Goal: Task Accomplishment & Management: Use online tool/utility

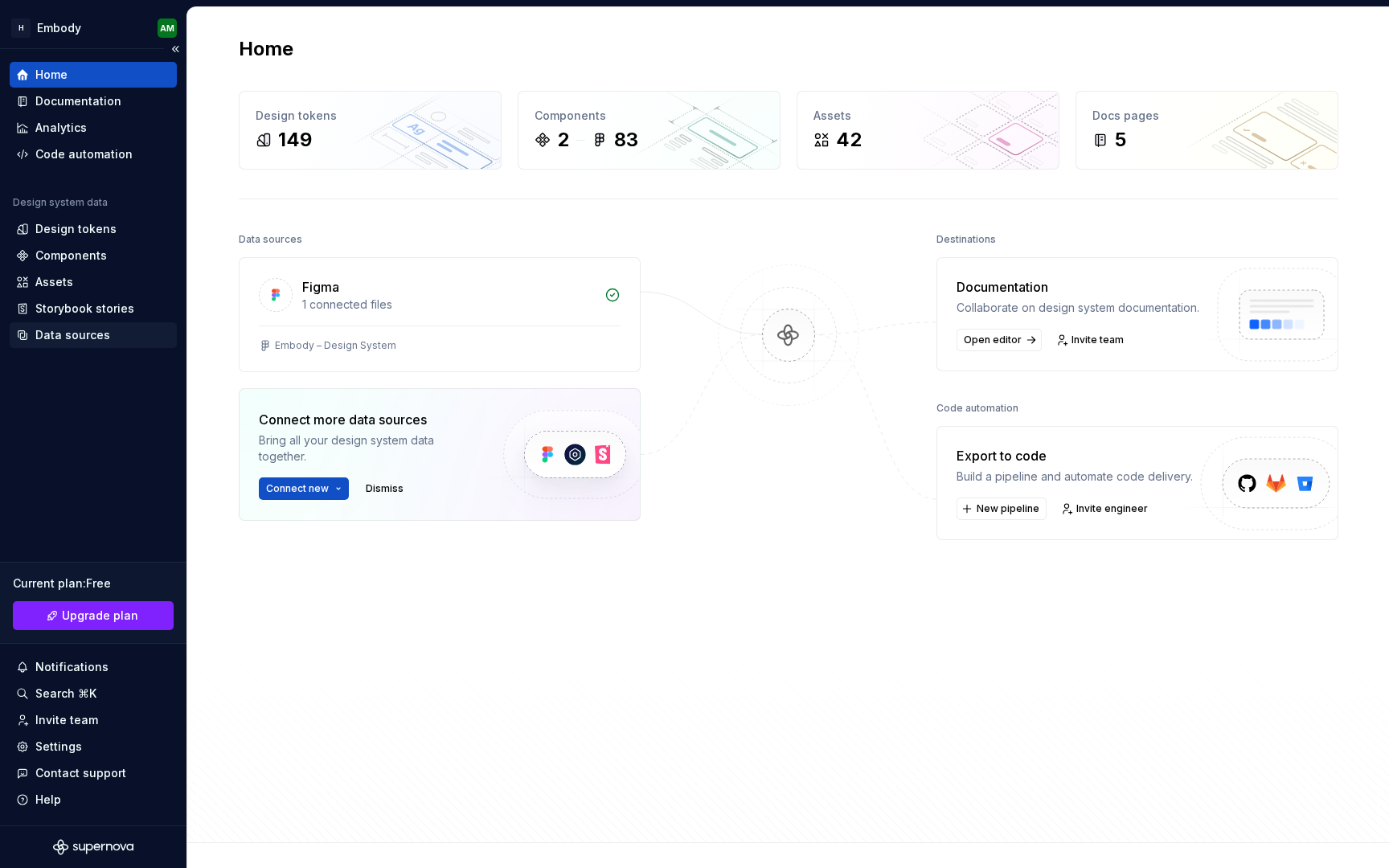
click at [101, 343] on div "Data sources" at bounding box center [93, 335] width 167 height 25
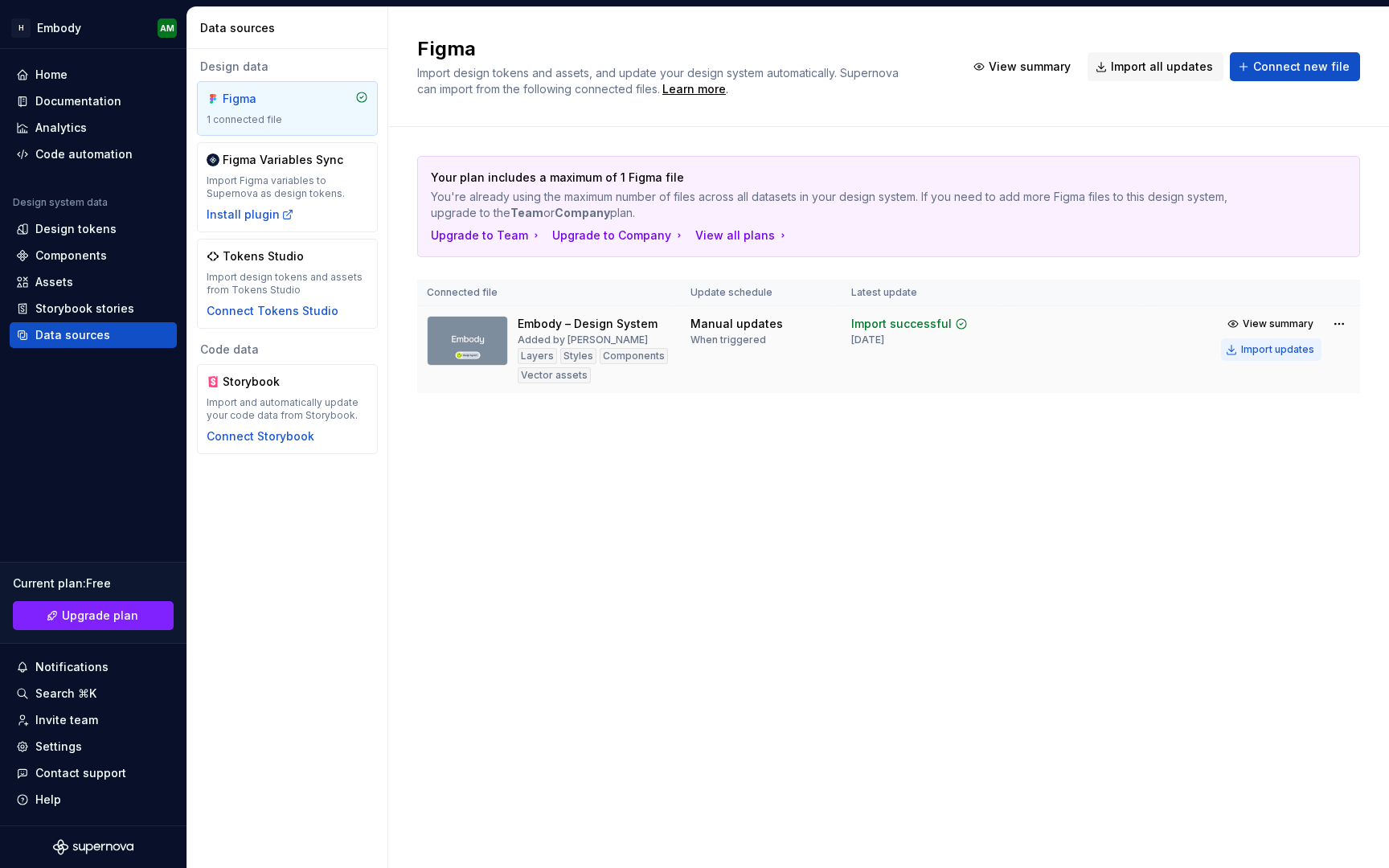
click at [1278, 351] on div "Import updates" at bounding box center [1278, 349] width 73 height 13
click at [86, 247] on div "Components" at bounding box center [70, 255] width 71 height 16
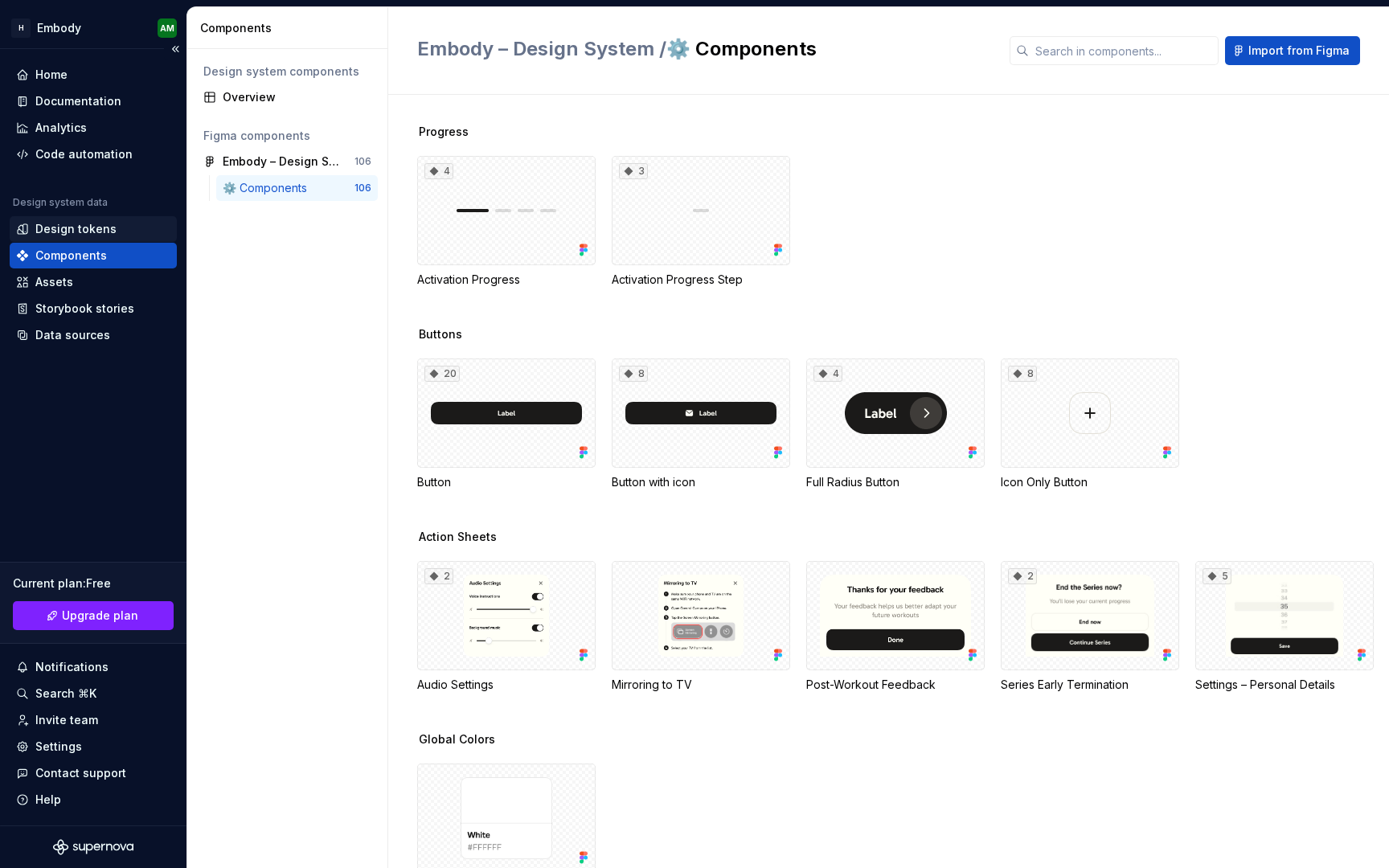
click at [102, 219] on div "Design tokens" at bounding box center [93, 229] width 167 height 25
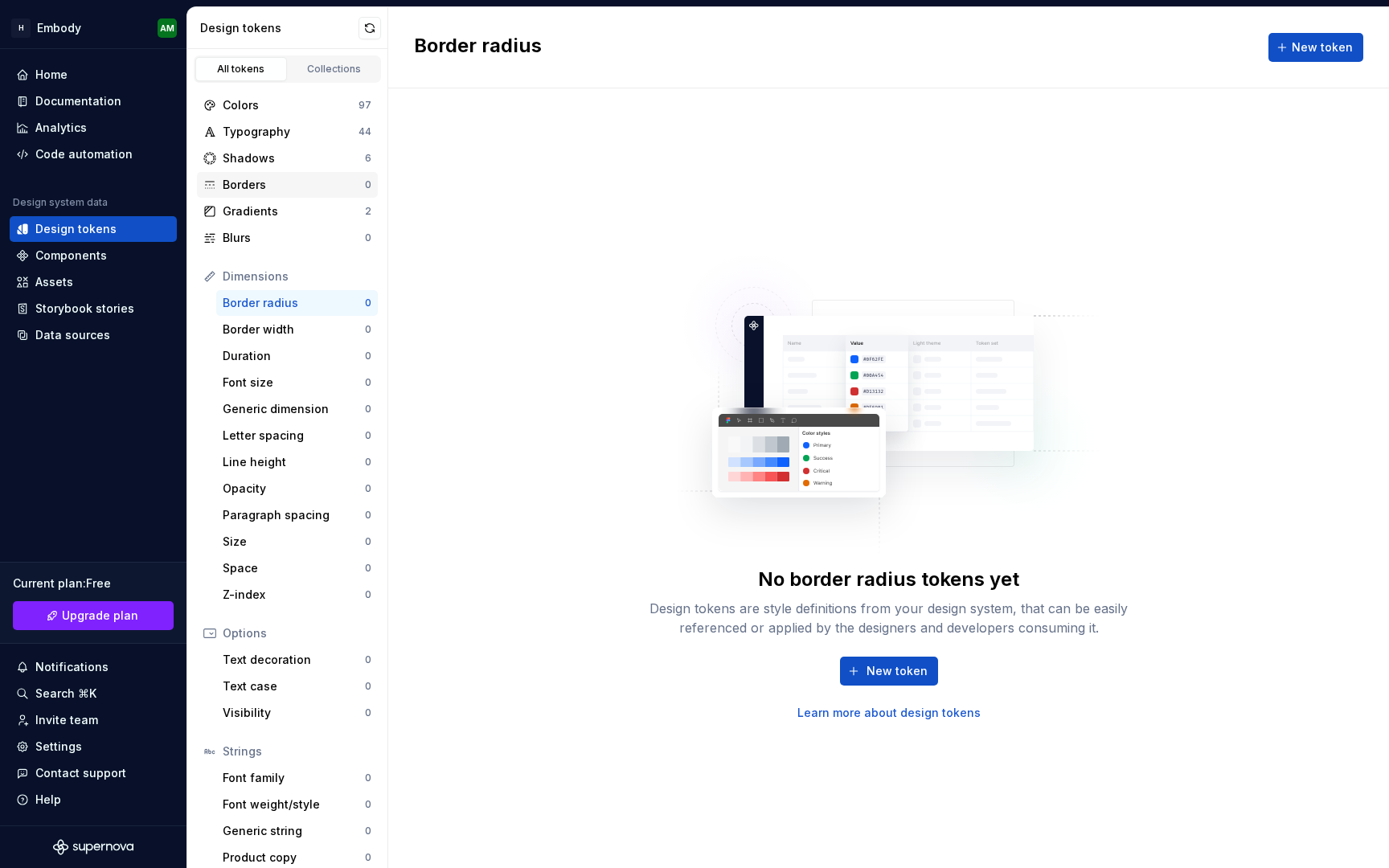
click at [322, 191] on div "Borders" at bounding box center [294, 185] width 143 height 16
click at [315, 239] on div "Blurs" at bounding box center [294, 238] width 143 height 16
click at [307, 183] on div "Borders" at bounding box center [294, 185] width 143 height 16
click at [307, 244] on div "Blurs" at bounding box center [294, 238] width 143 height 16
click at [303, 312] on div "Border radius 0" at bounding box center [296, 303] width 161 height 25
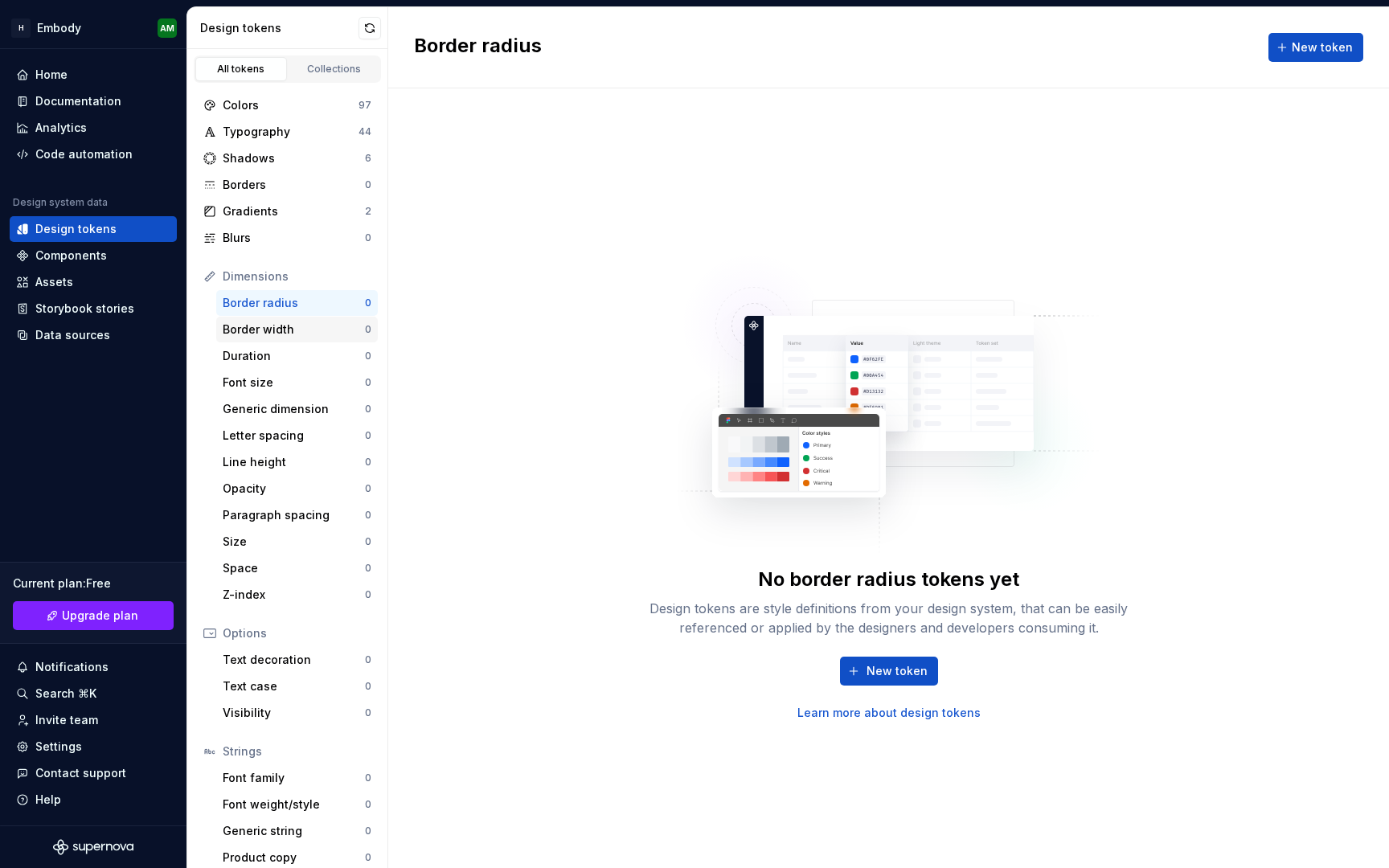
click at [306, 334] on div "Border width" at bounding box center [294, 329] width 143 height 16
click at [852, 716] on link "Learn more about design tokens" at bounding box center [889, 713] width 183 height 16
click at [1329, 45] on span "New token" at bounding box center [1322, 47] width 61 height 16
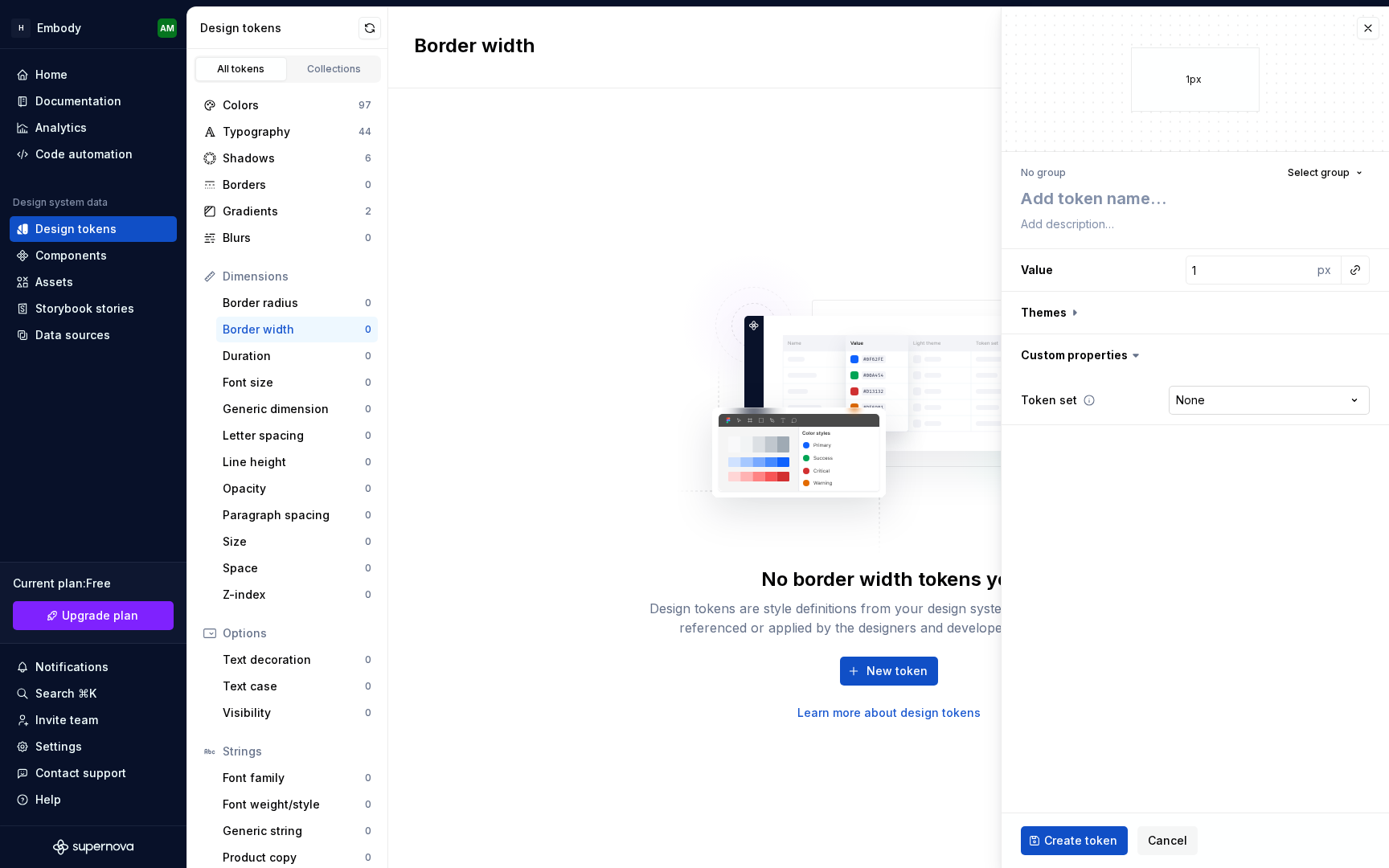
click at [1358, 407] on html "H Embody AM Home Documentation Analytics Code automation Design system data Des…" at bounding box center [694, 434] width 1389 height 868
click at [1085, 190] on textarea at bounding box center [1192, 198] width 349 height 29
click at [312, 192] on div "Borders" at bounding box center [294, 185] width 143 height 16
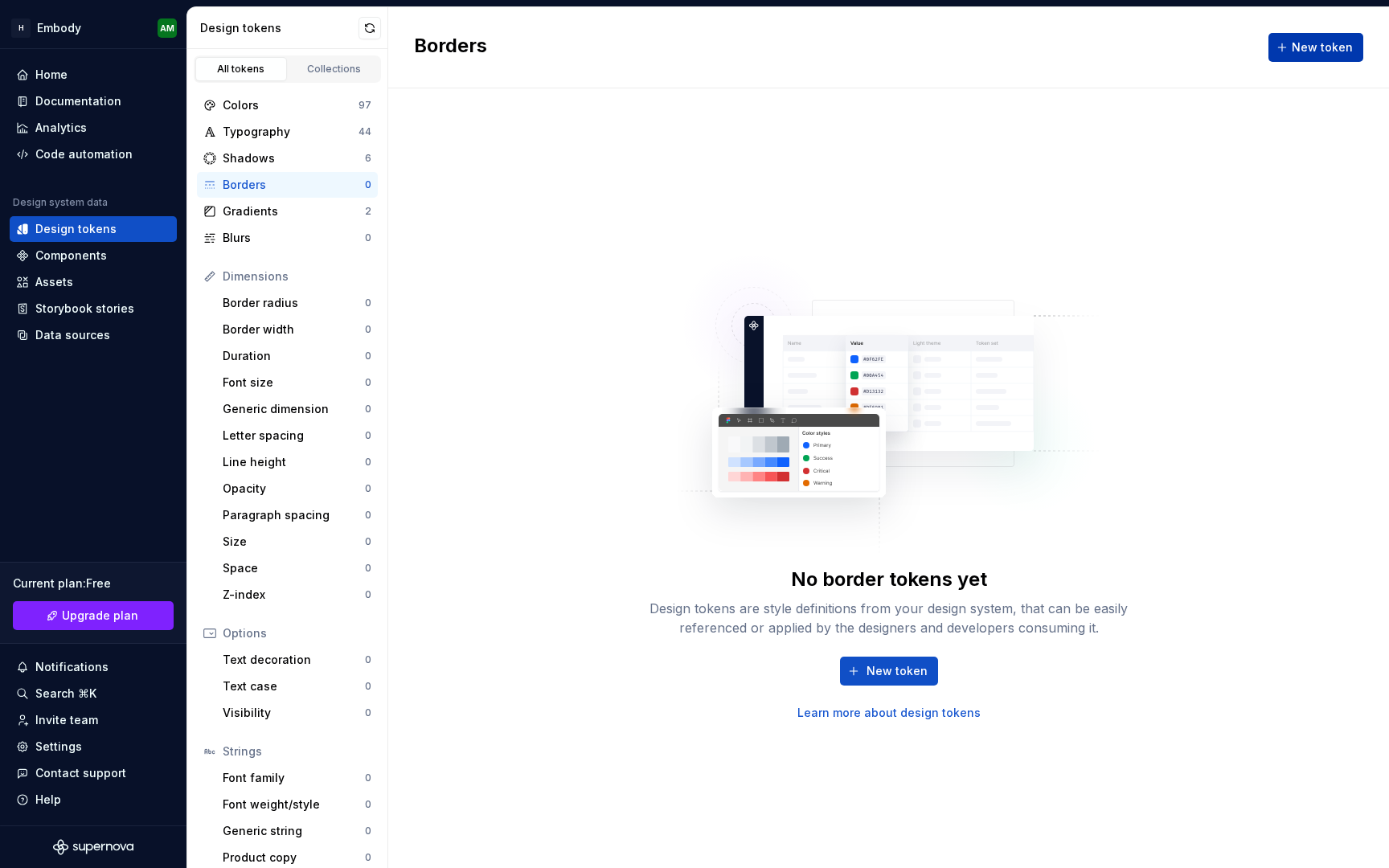
click at [1300, 57] on button "New token" at bounding box center [1316, 48] width 95 height 29
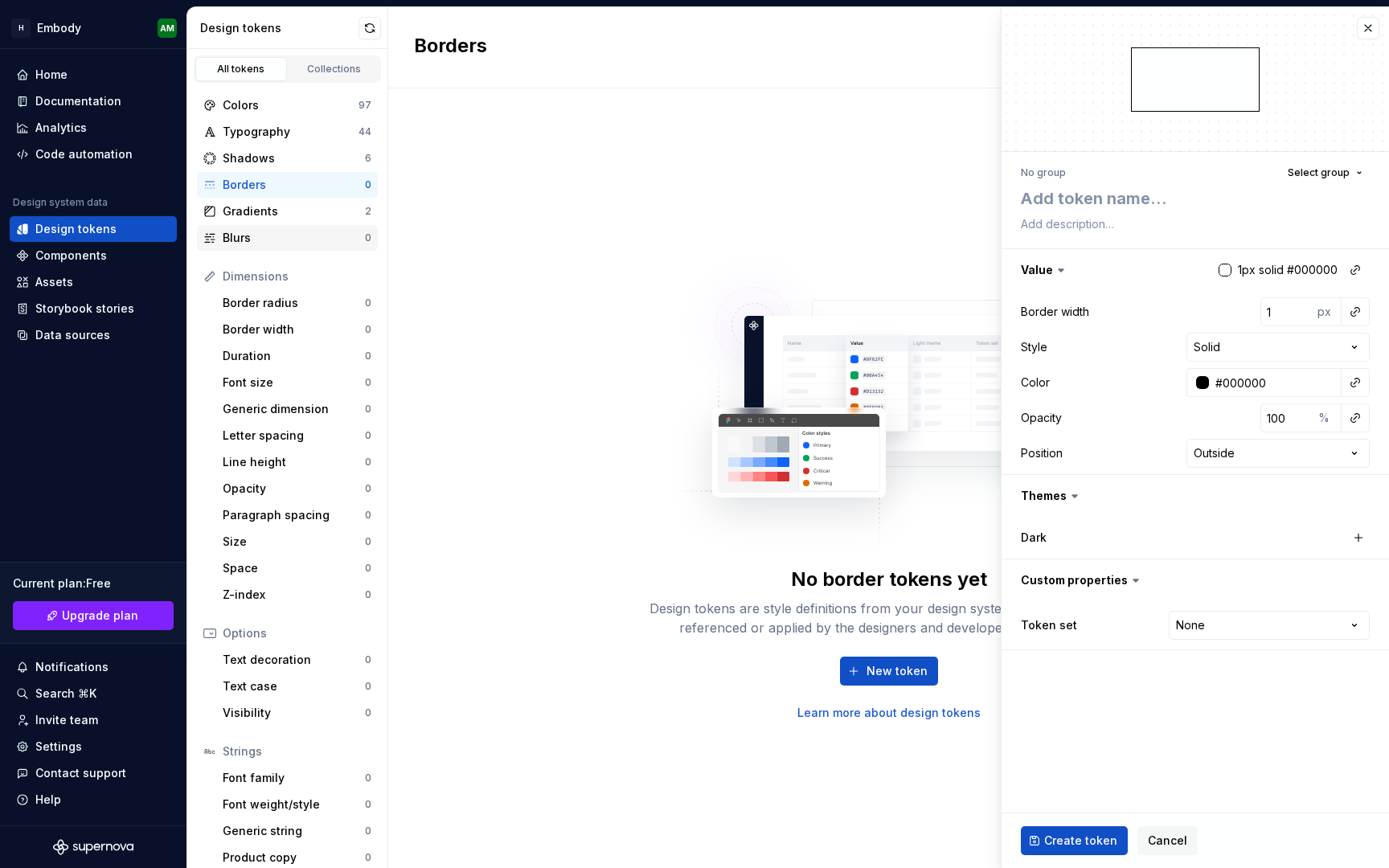
click at [317, 225] on div "Blurs 0" at bounding box center [286, 238] width 181 height 25
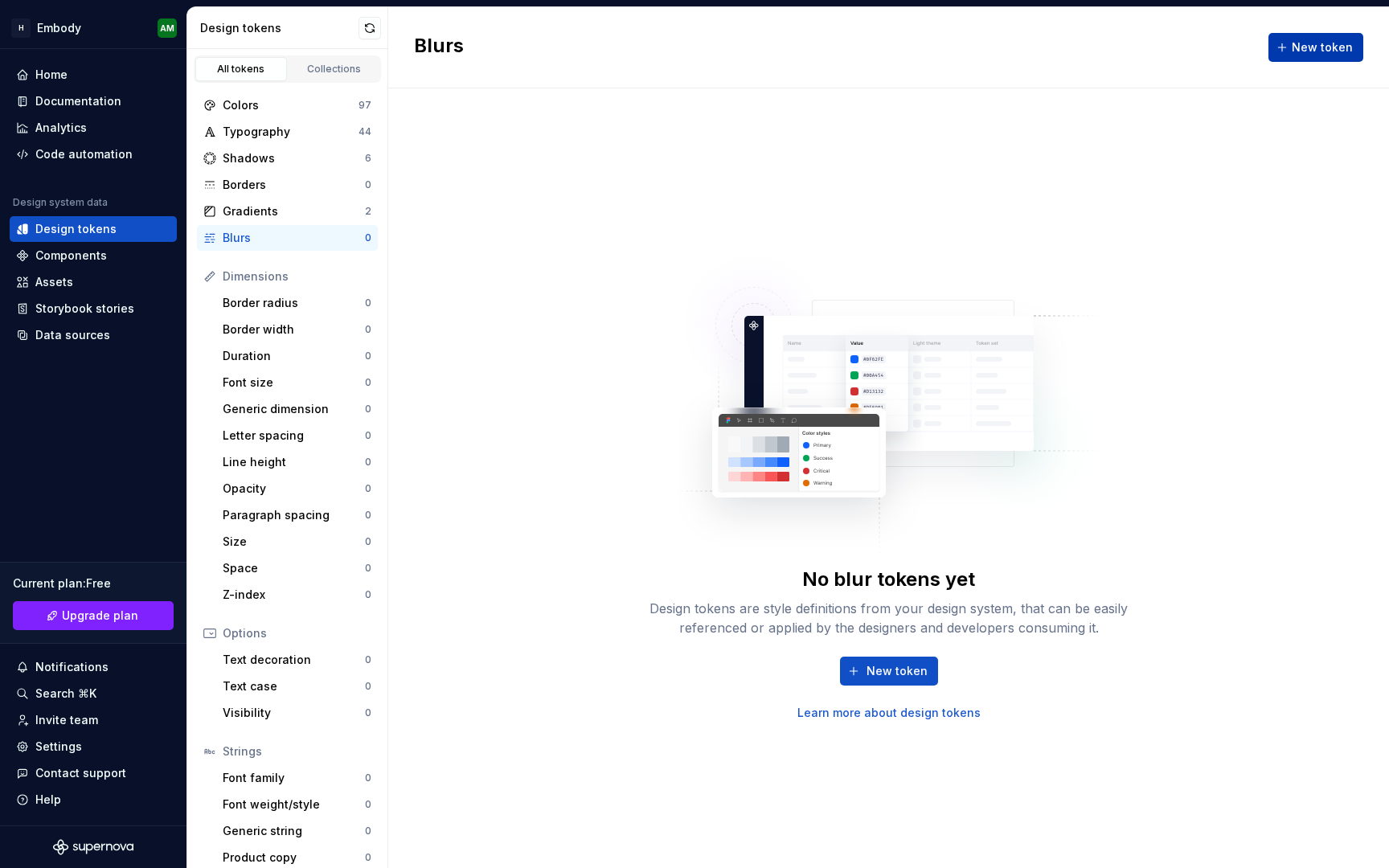
click at [1300, 38] on button "New token" at bounding box center [1316, 48] width 95 height 29
type textarea "*"
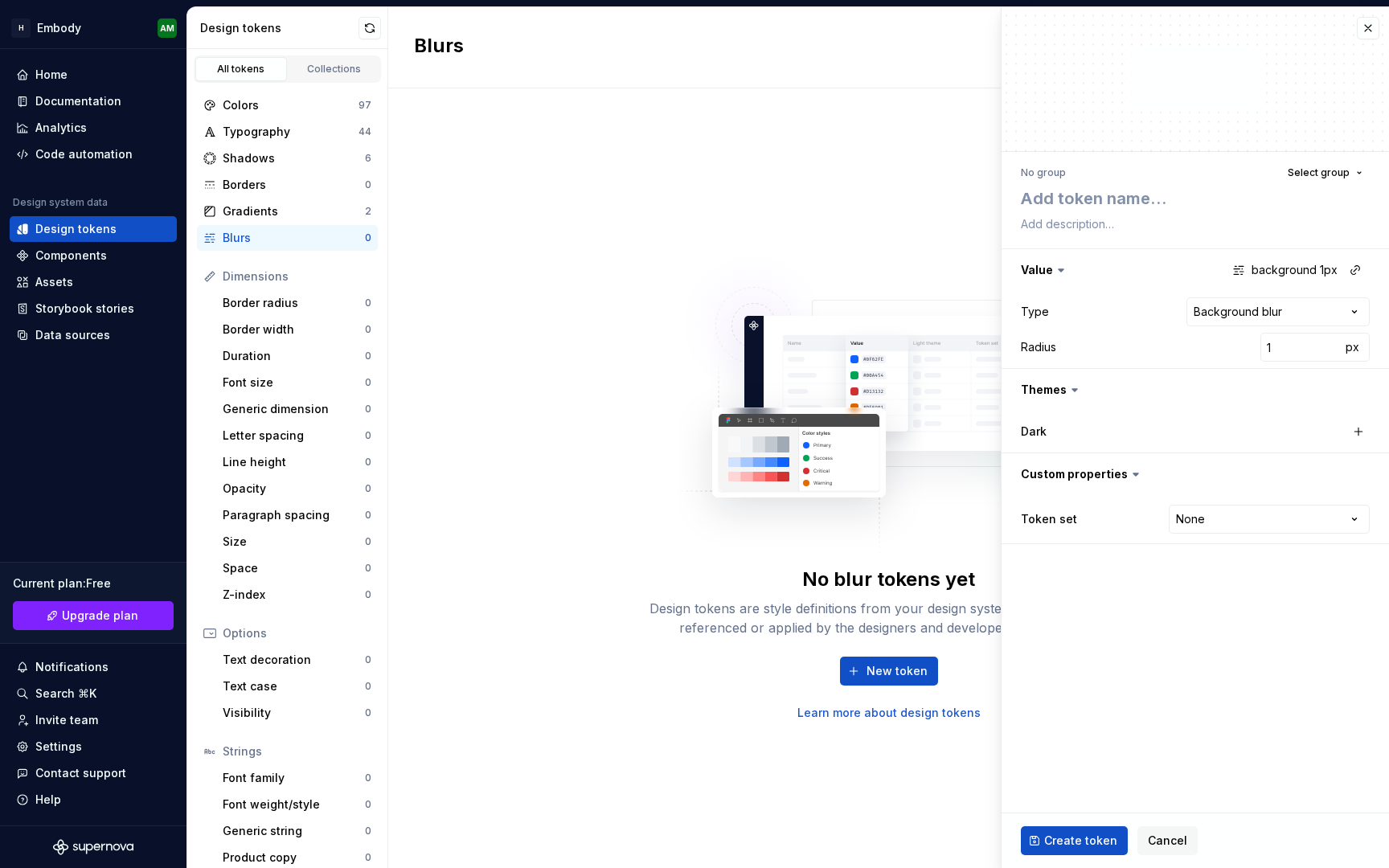
click at [1297, 63] on div at bounding box center [1195, 78] width 387 height 144
click at [1300, 351] on input "1" at bounding box center [1300, 347] width 80 height 29
click at [1323, 313] on html "**********" at bounding box center [694, 434] width 1389 height 868
select select "*****"
click at [1300, 346] on input "1" at bounding box center [1300, 347] width 80 height 29
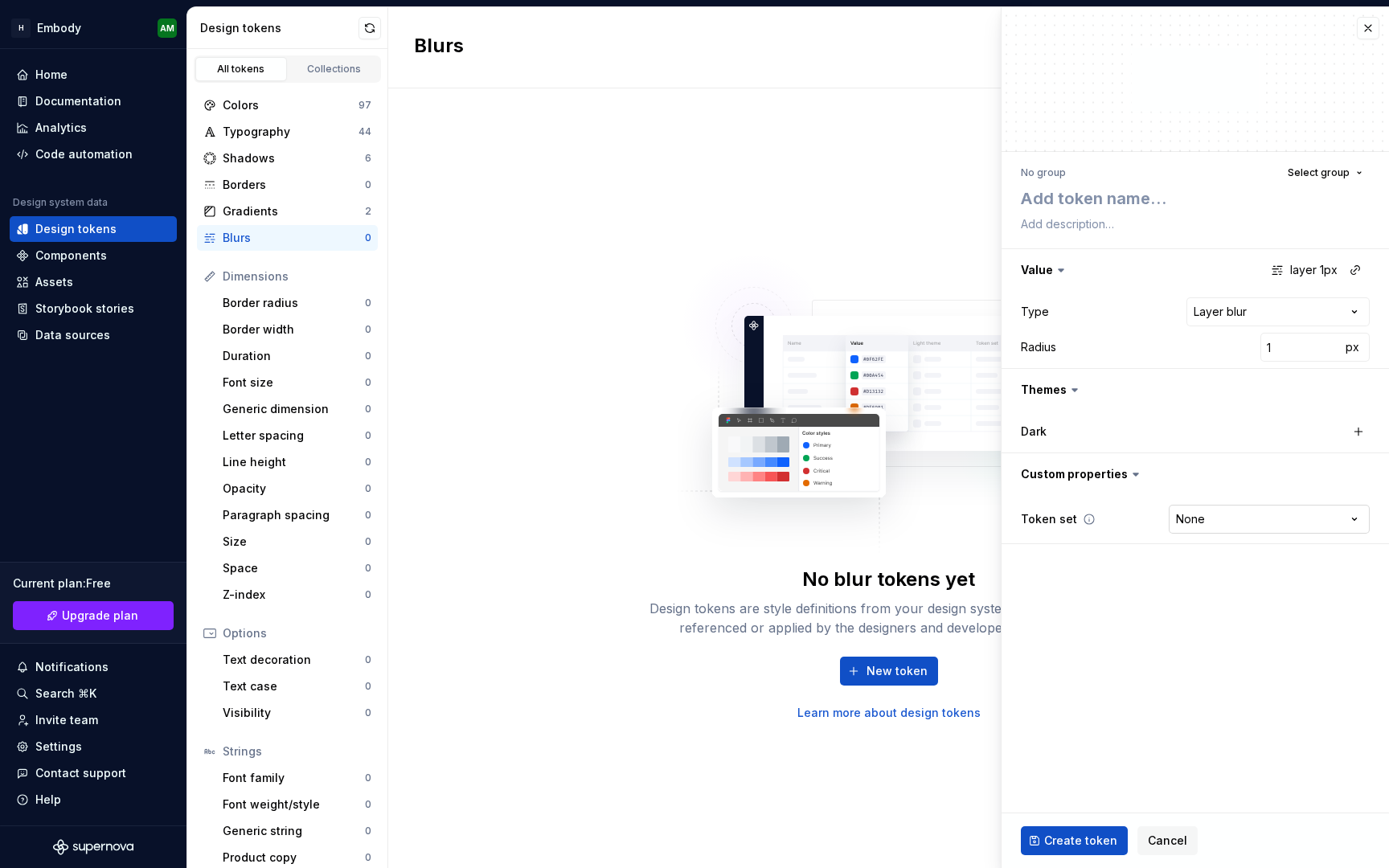
click at [1271, 517] on html "**********" at bounding box center [694, 434] width 1389 height 868
type textarea "*"
click at [1262, 324] on html "**********" at bounding box center [694, 434] width 1389 height 868
select select "**********"
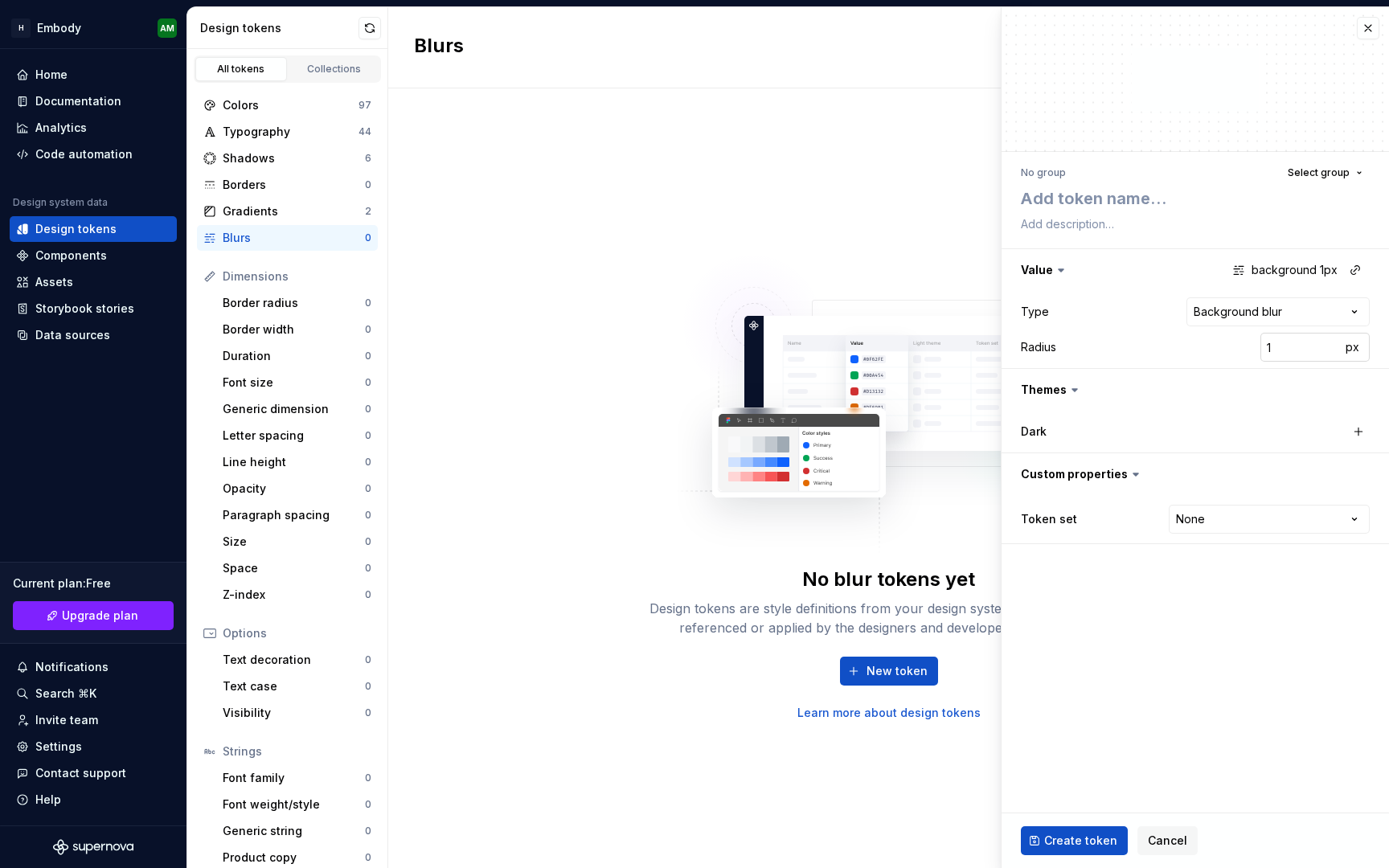
click at [1297, 351] on input "1" at bounding box center [1300, 347] width 80 height 29
type textarea "*"
type input "10"
type textarea "*"
type input "100"
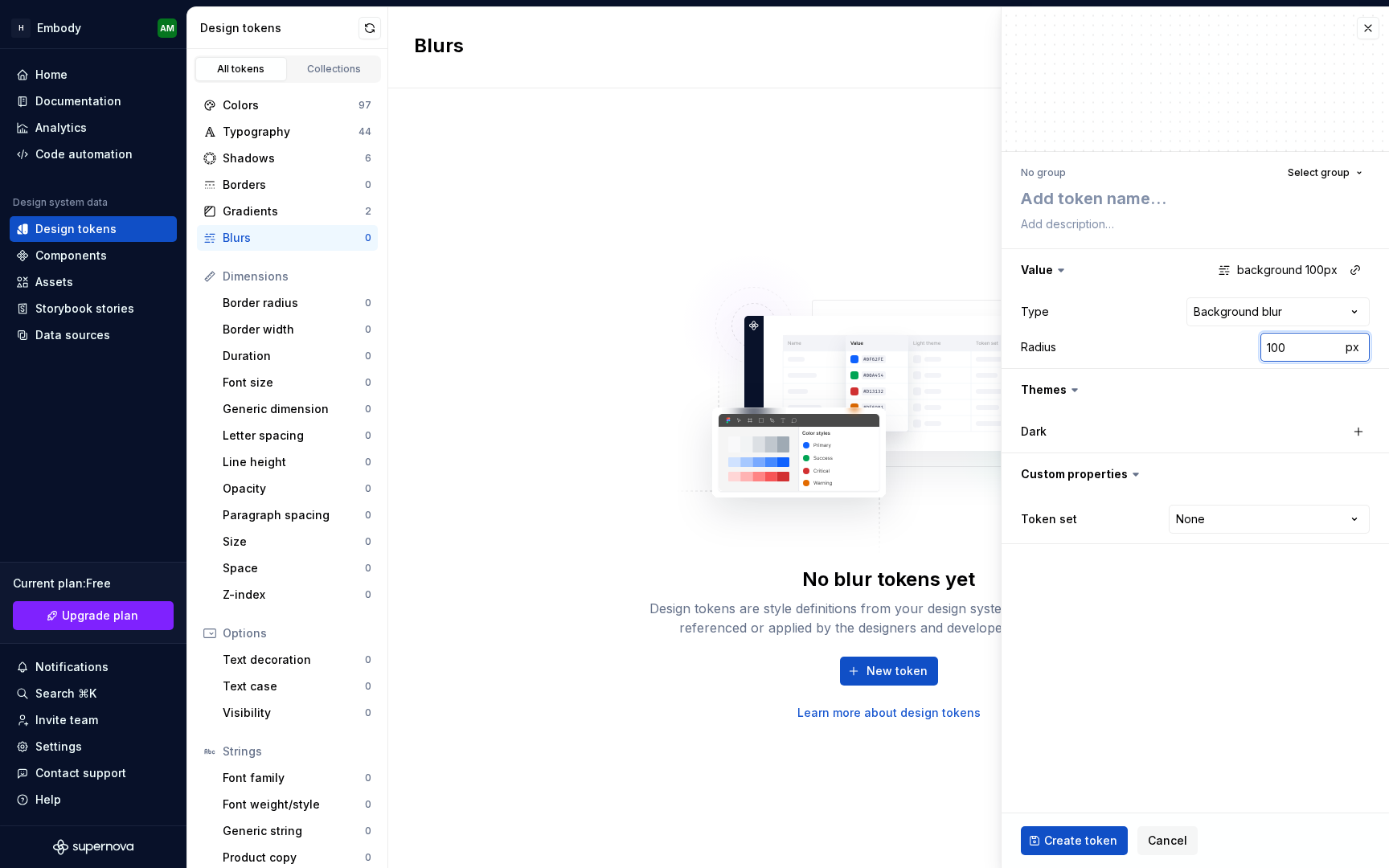
type textarea "*"
type input "10"
type textarea "*"
type input "1"
type textarea "*"
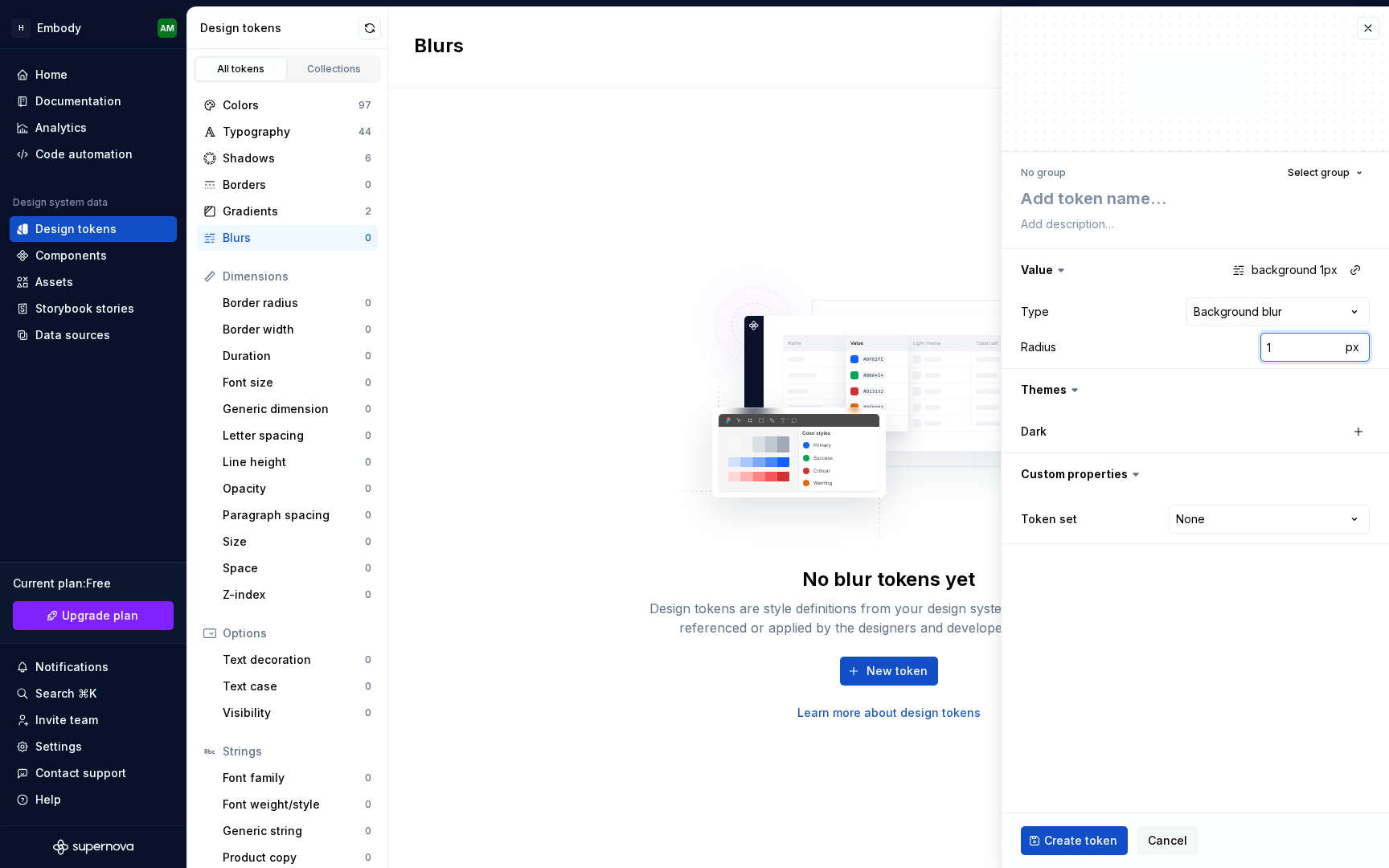
type input "10"
type textarea "*"
type input "100"
click at [1164, 197] on textarea at bounding box center [1192, 198] width 349 height 29
type textarea "*"
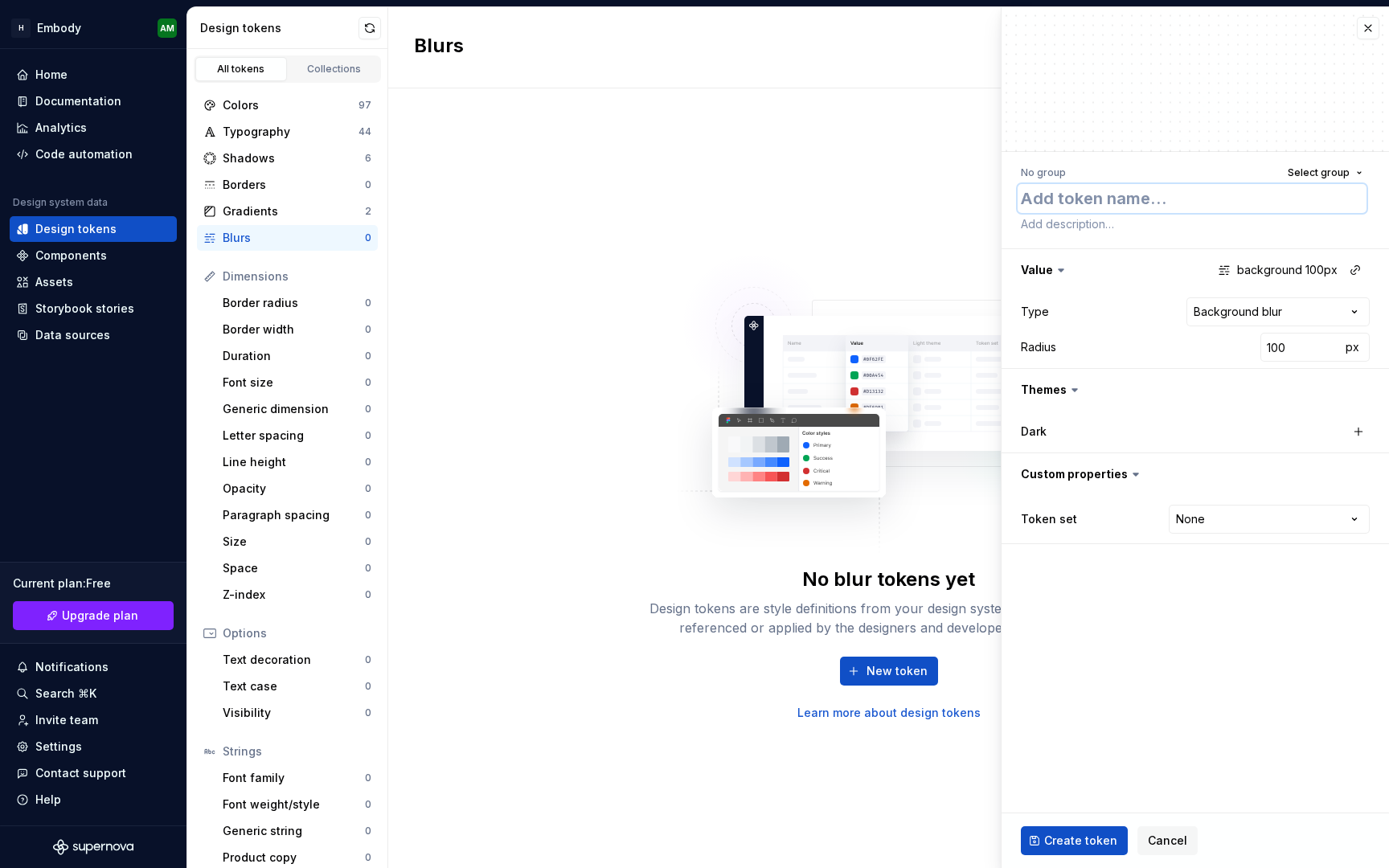
type textarea "B"
type textarea "*"
type textarea "Ba"
type textarea "*"
type textarea "Bac"
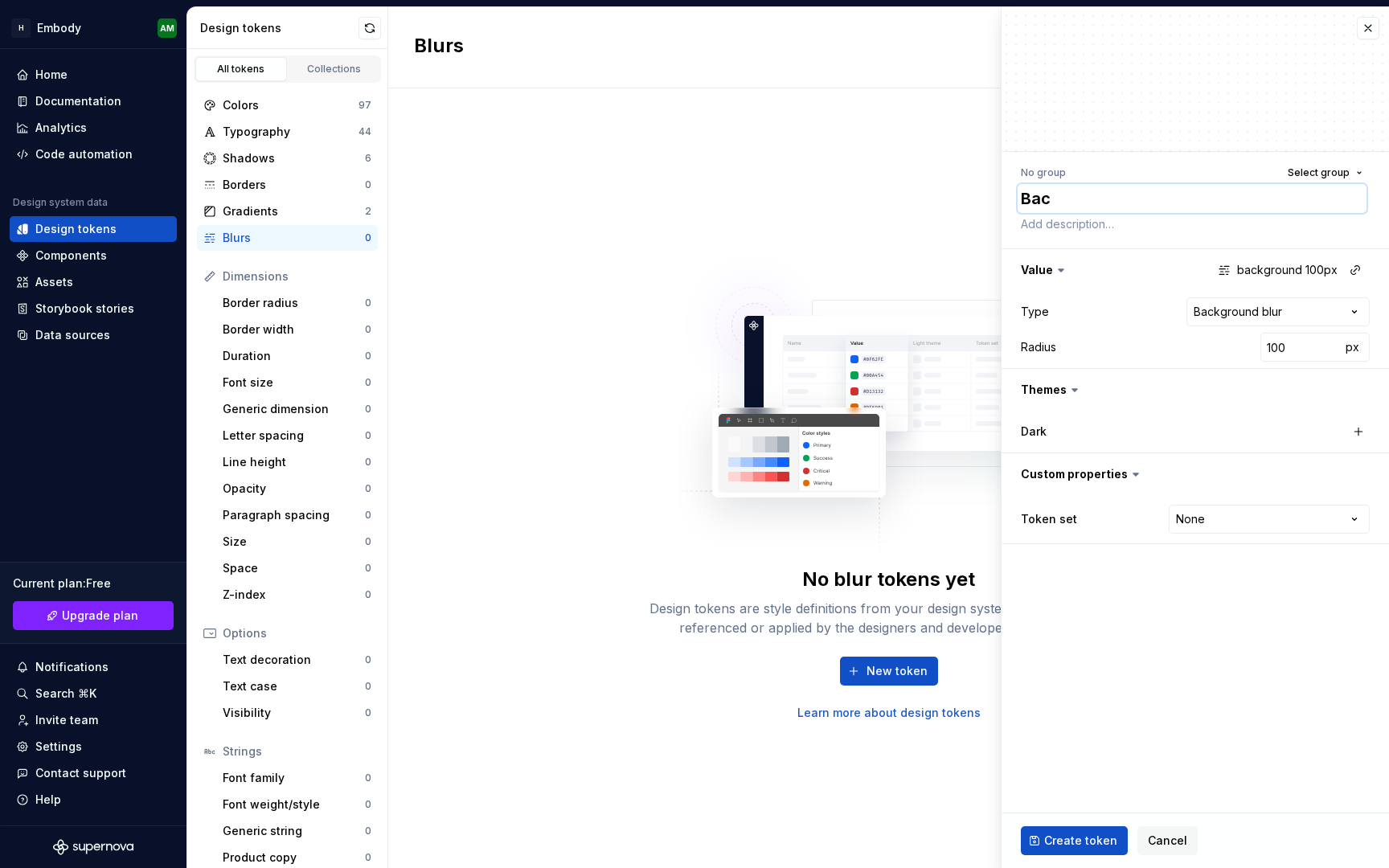
type textarea "*"
type textarea "Back"
type textarea "*"
type textarea "Backg"
type textarea "*"
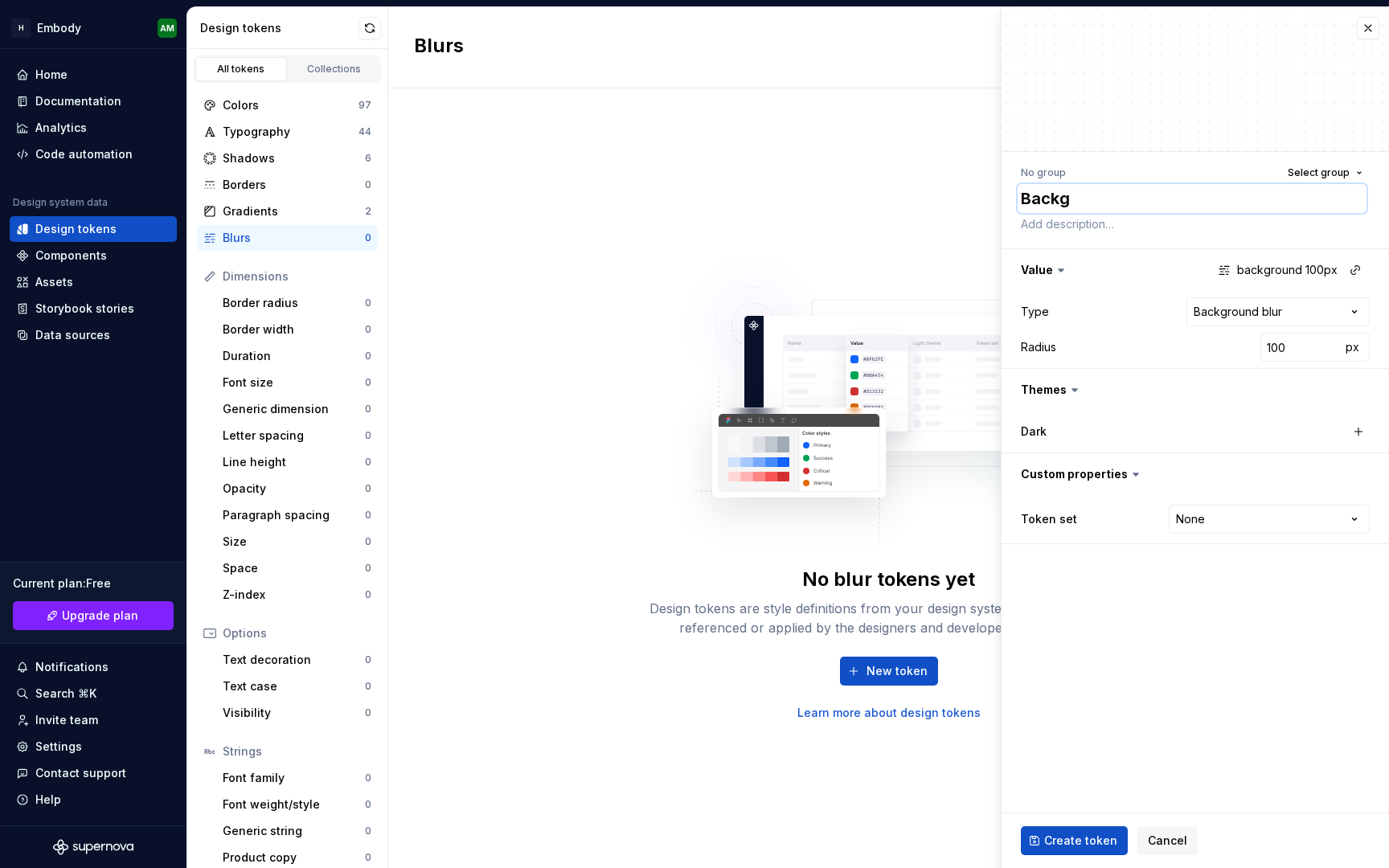
type textarea "Backgr"
type textarea "*"
type textarea "Backgro"
type textarea "*"
type textarea "Backgrou"
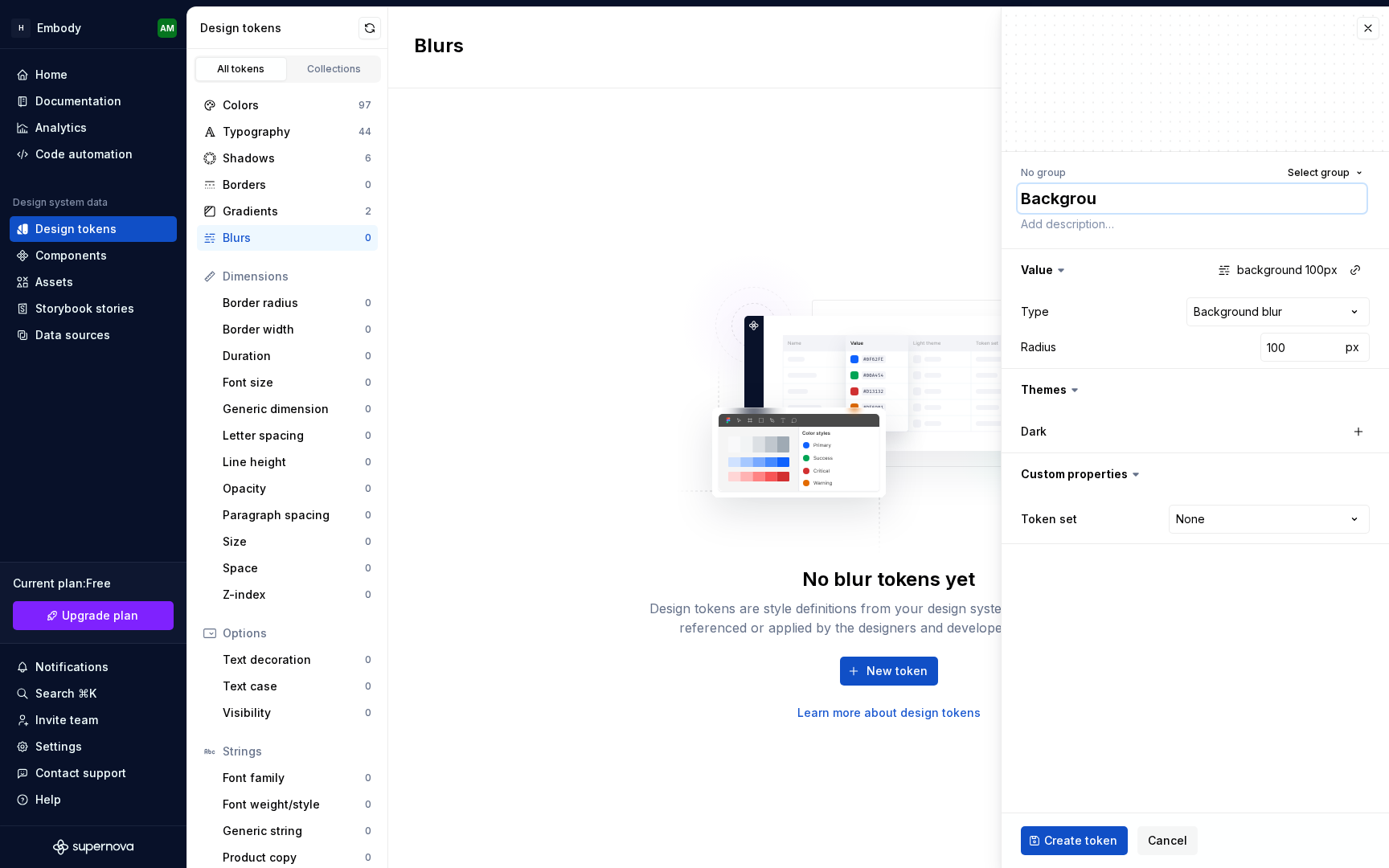
type textarea "*"
type textarea "Backgroun"
type textarea "*"
type textarea "Background"
type textarea "*"
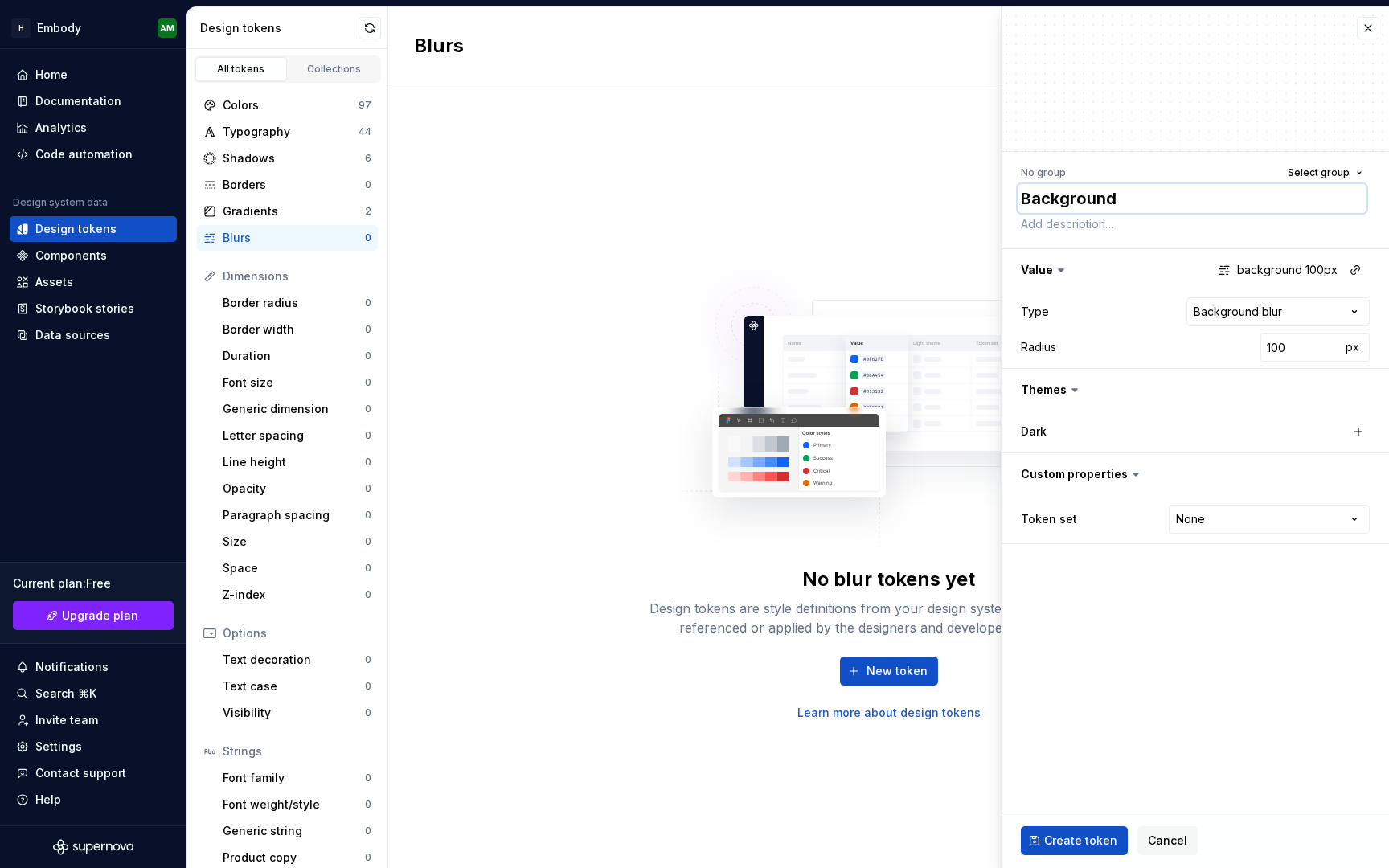
type textarea "Background_"
type textarea "*"
type textarea "Background_b"
type textarea "*"
type textarea "Background_bl"
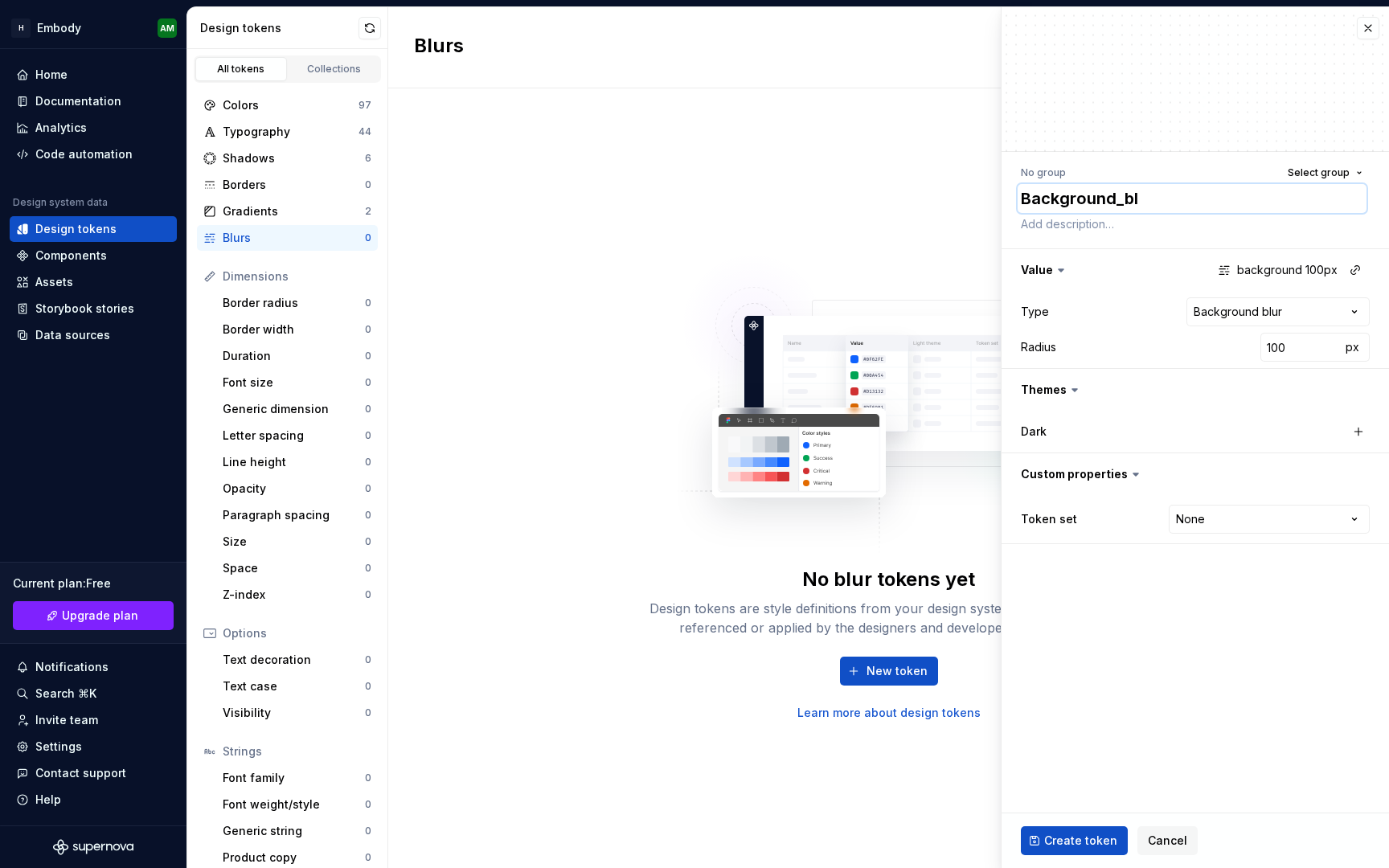
type textarea "*"
type textarea "Background_blu"
type textarea "*"
type textarea "Background_blur"
type textarea "*"
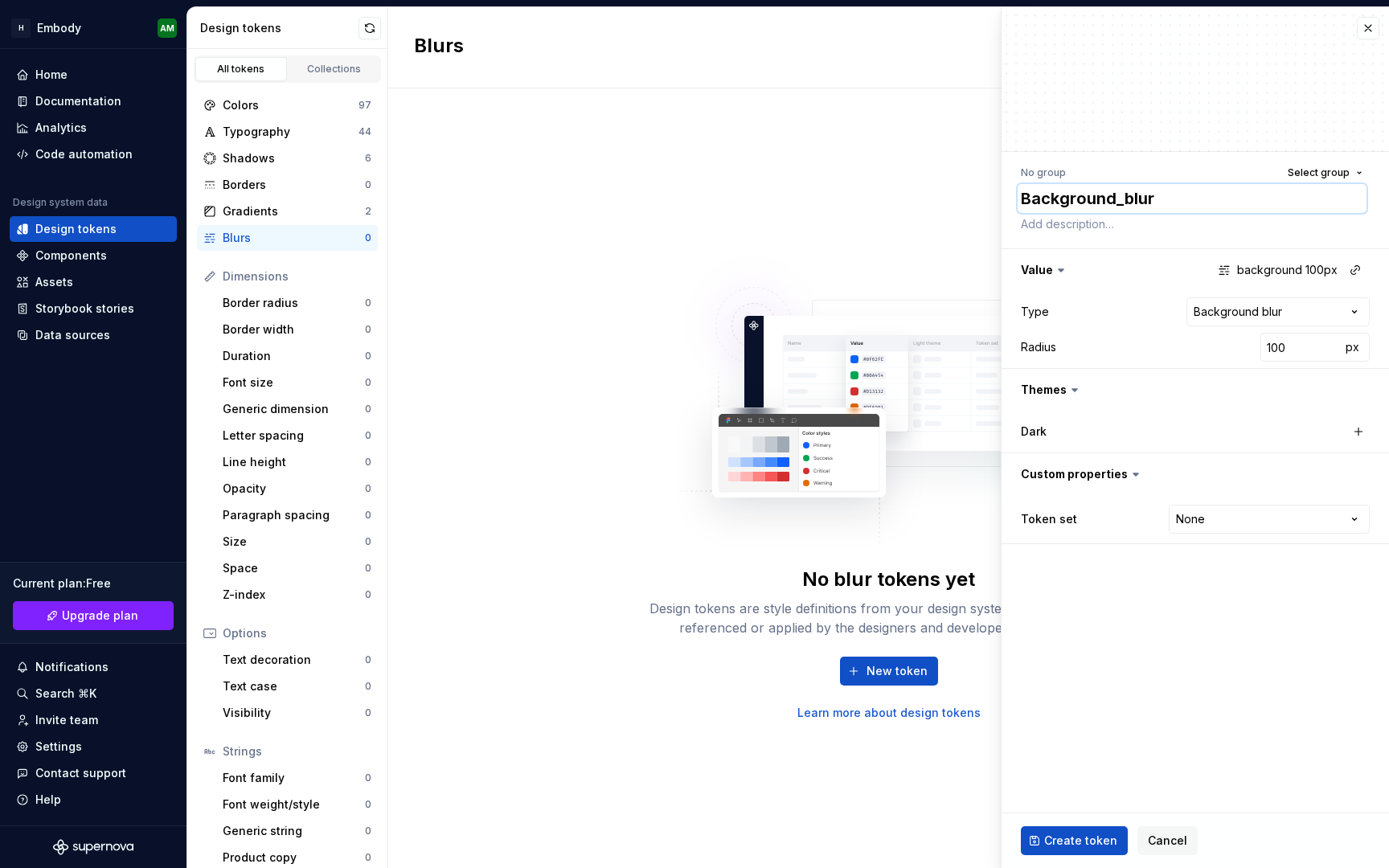
type textarea "Background_blur_"
type textarea "*"
type textarea "Background_blur_1"
type textarea "*"
type textarea "Background_blur_10"
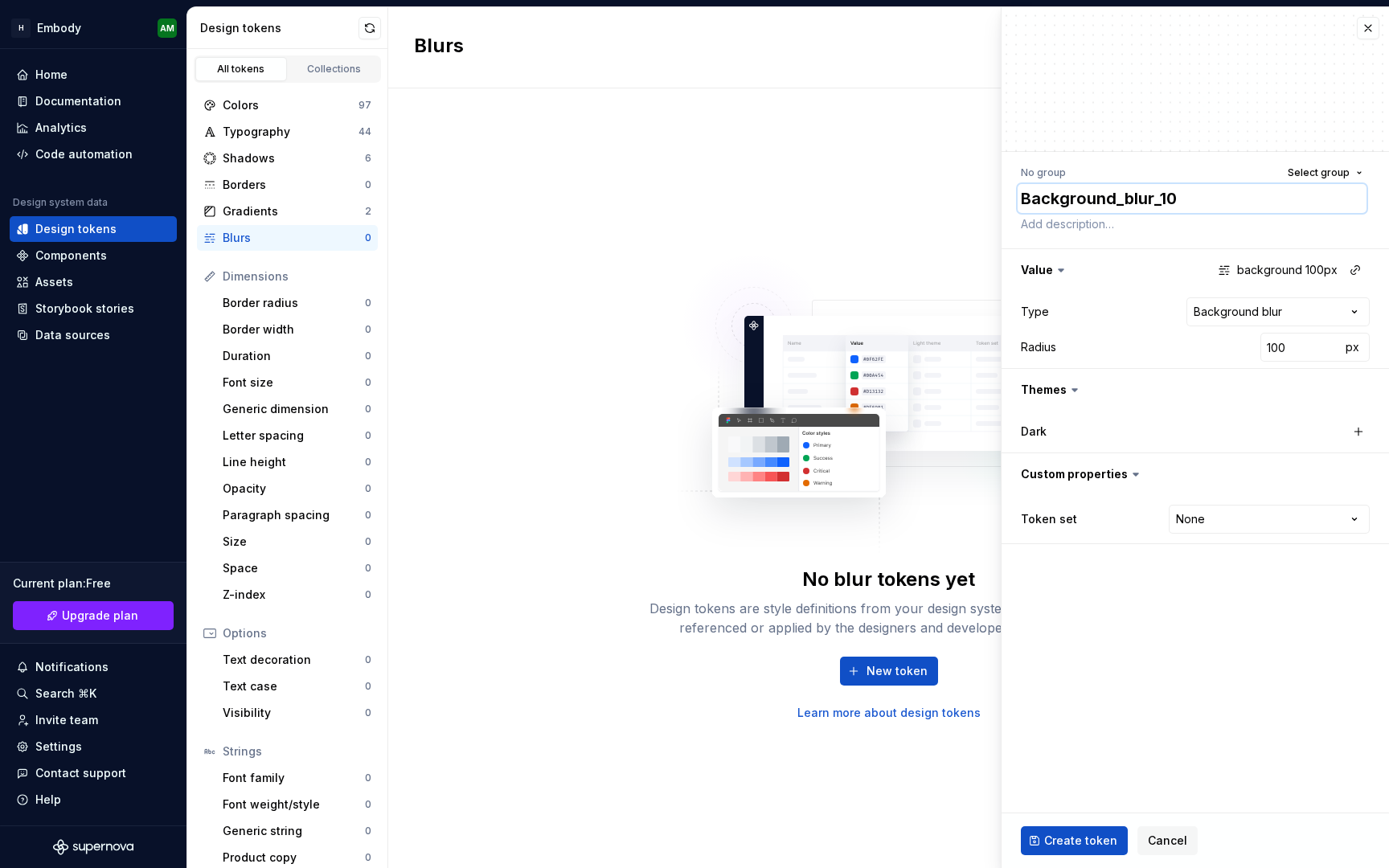
type textarea "*"
type textarea "Background_blur_100"
click at [1128, 200] on textarea "Background_blur_100" at bounding box center [1192, 198] width 349 height 29
type textarea "*"
type textarea "Background_lur_100"
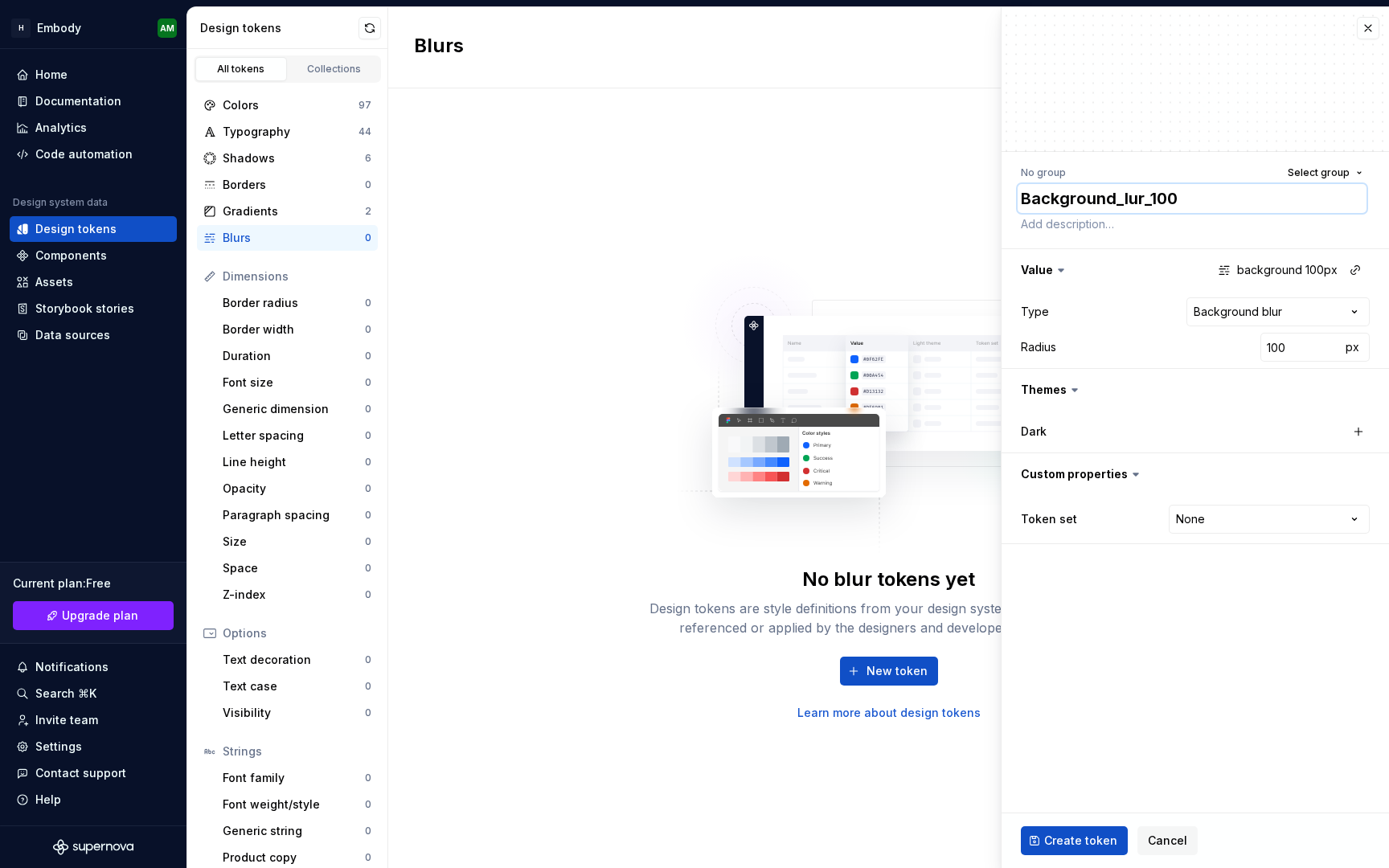
type textarea "*"
type textarea "Backgroundlur_100"
type textarea "*"
type textarea "Backgrounlur_100"
type textarea "*"
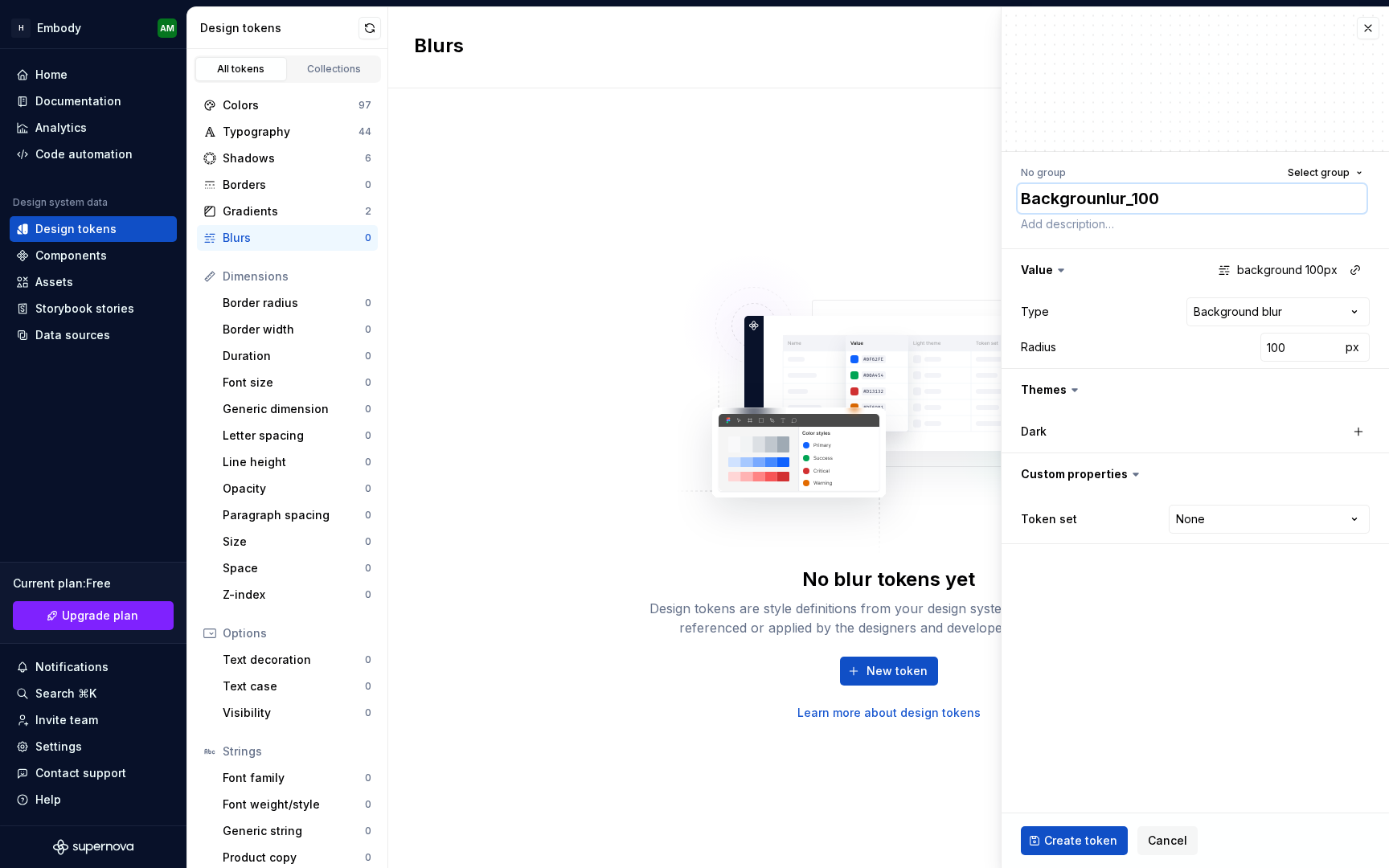
type textarea "Backgroulur_100"
type textarea "*"
type textarea "Backgrolur_100"
type textarea "*"
type textarea "Backgrlur_100"
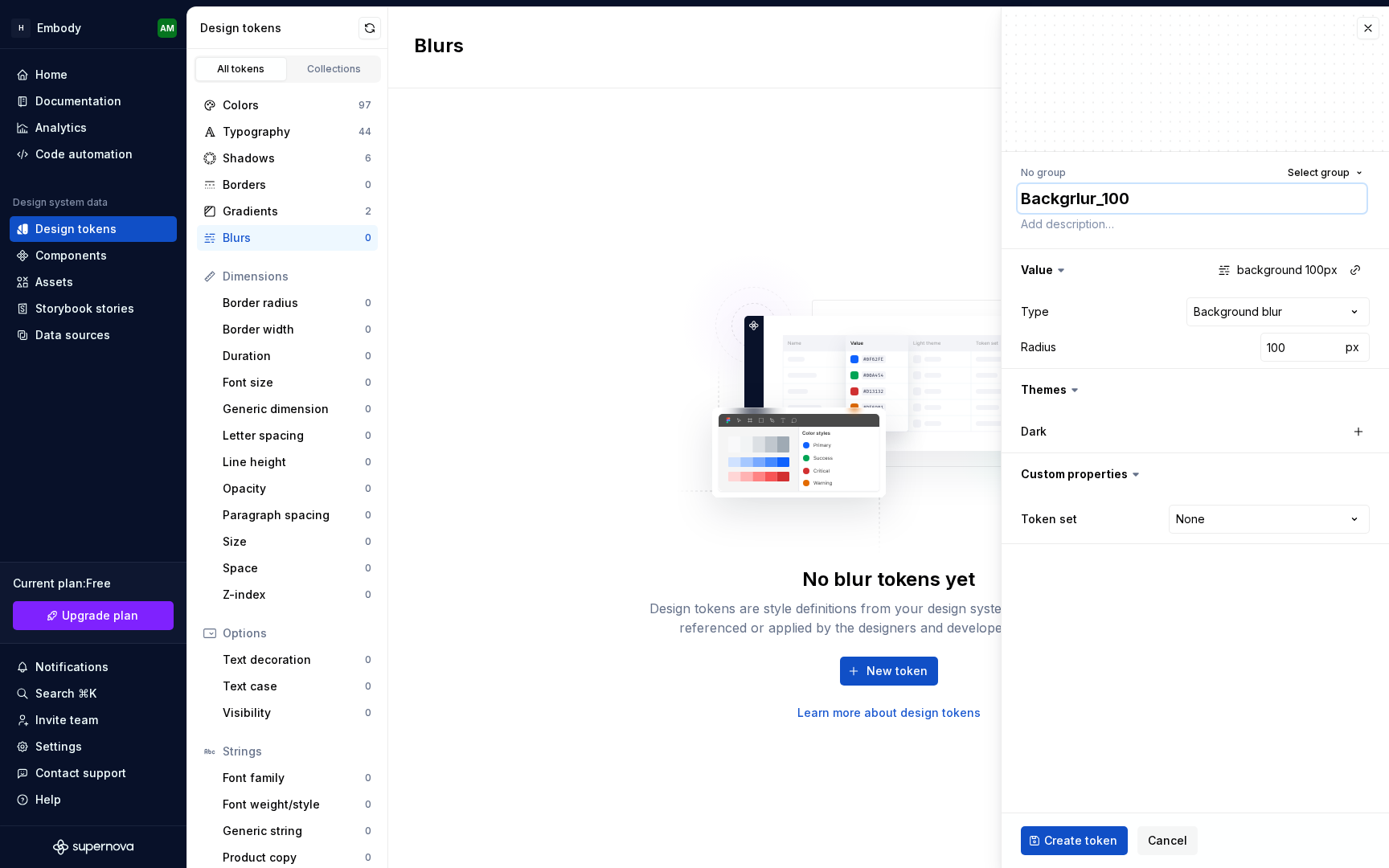
type textarea "*"
type textarea "Backglur_100"
type textarea "*"
type textarea "Backlur_100"
type textarea "*"
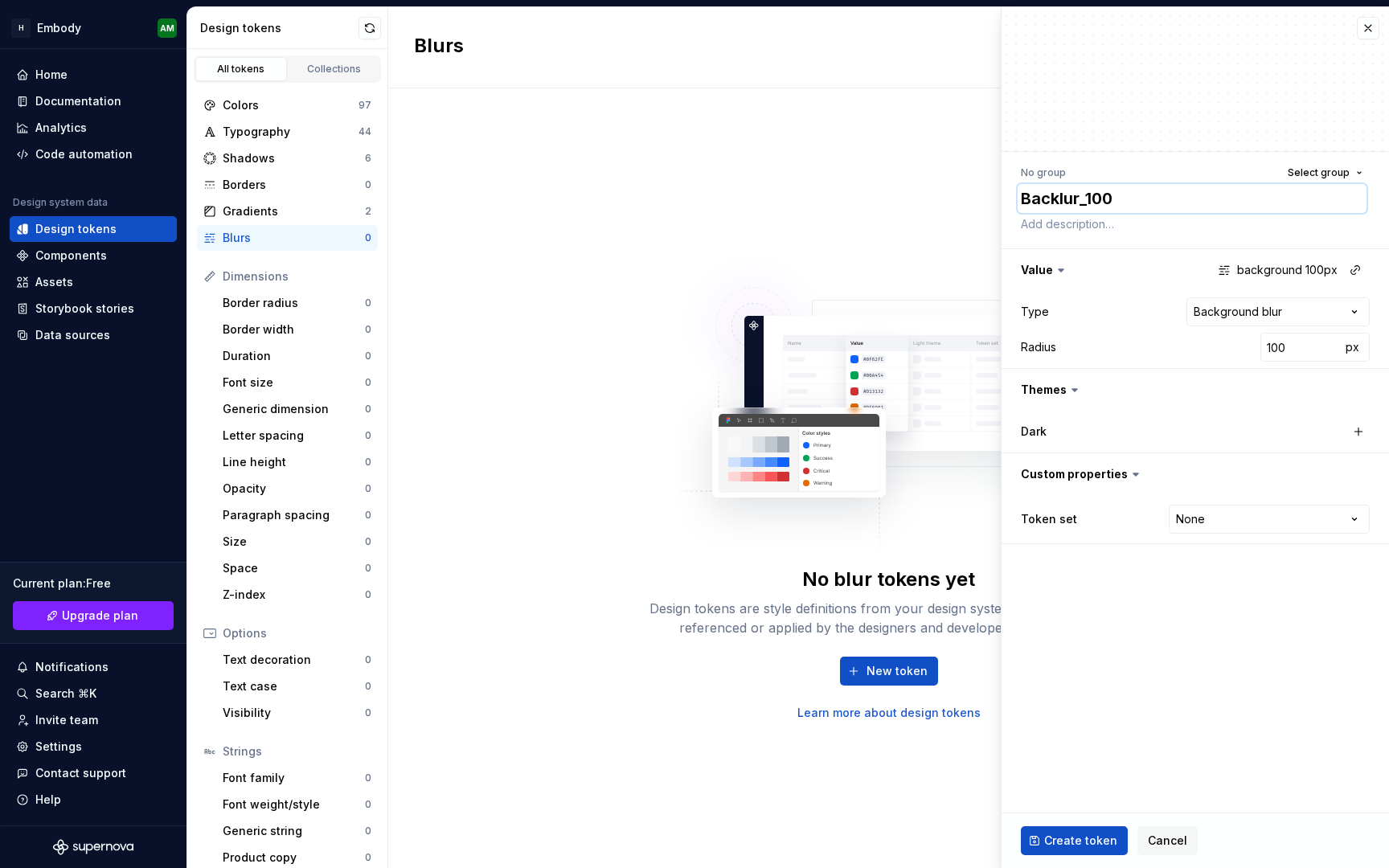
type textarea "Baclur_100"
type textarea "*"
type textarea "Balur_100"
type textarea "*"
type textarea "Blur_100"
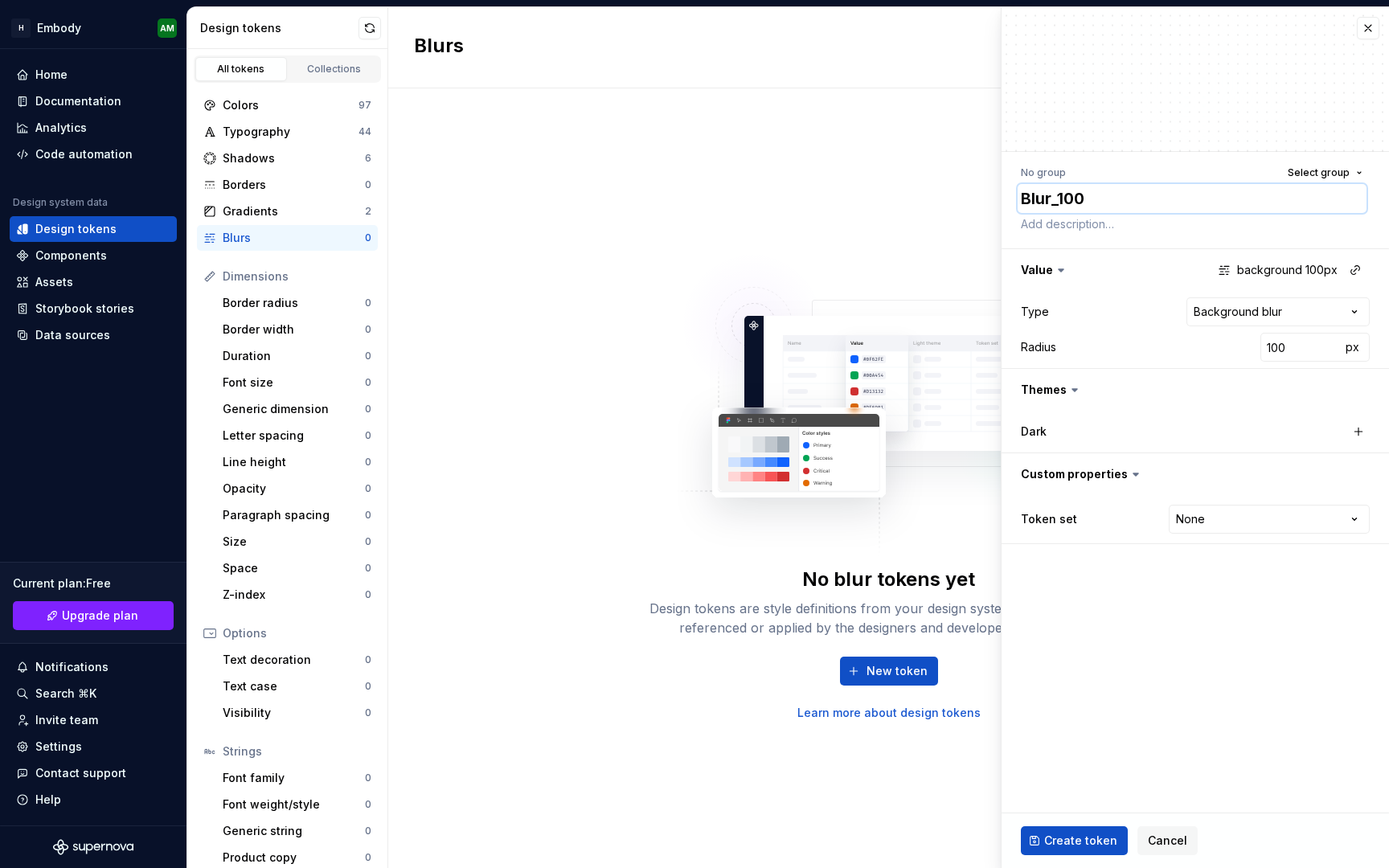
type textarea "*"
type textarea "lur_100"
type textarea "*"
type textarea "blur_100"
type textarea "*"
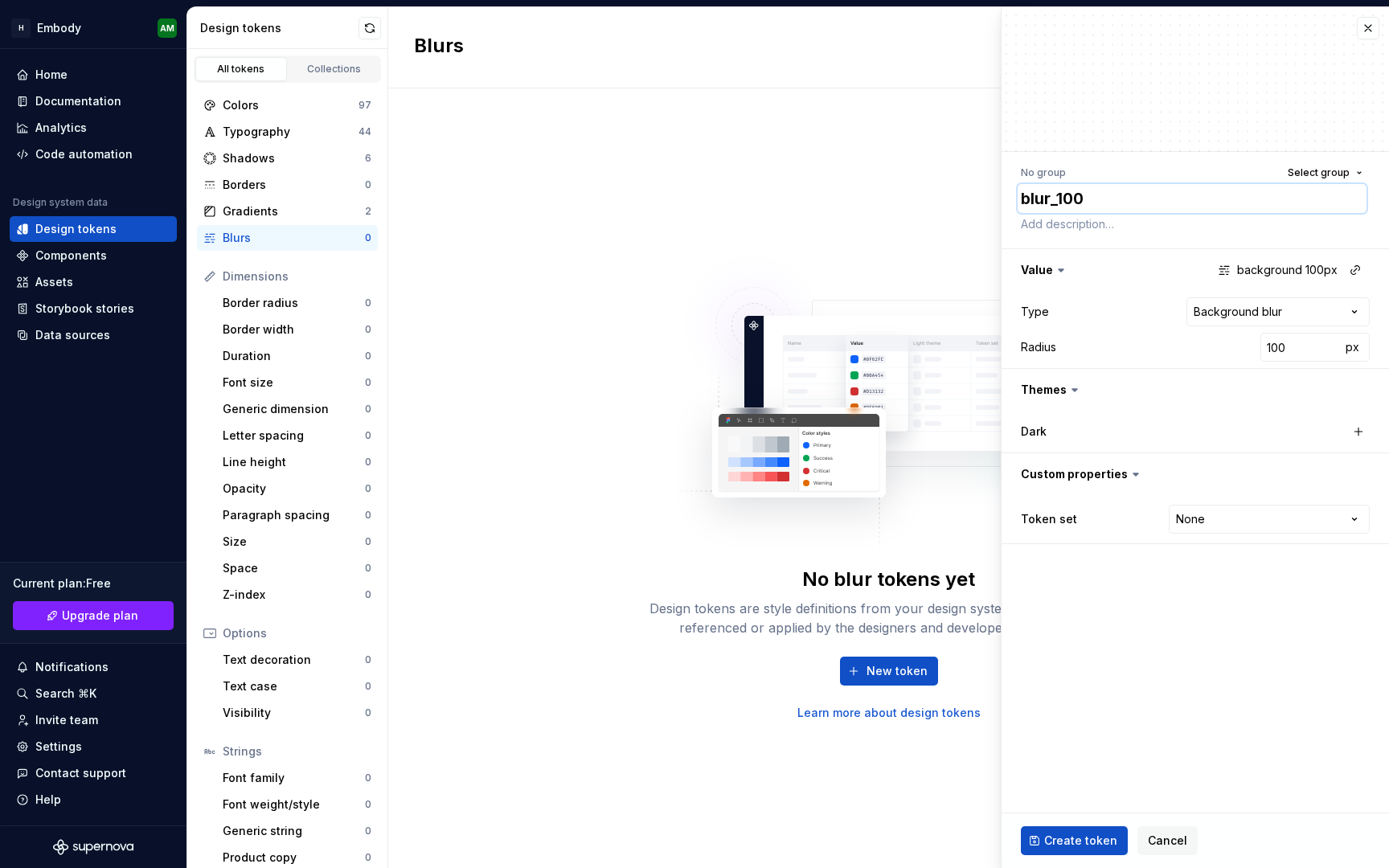
type textarea "blur100"
type textarea "*"
type textarea "blurb100"
type textarea "*"
type textarea "blurbg100"
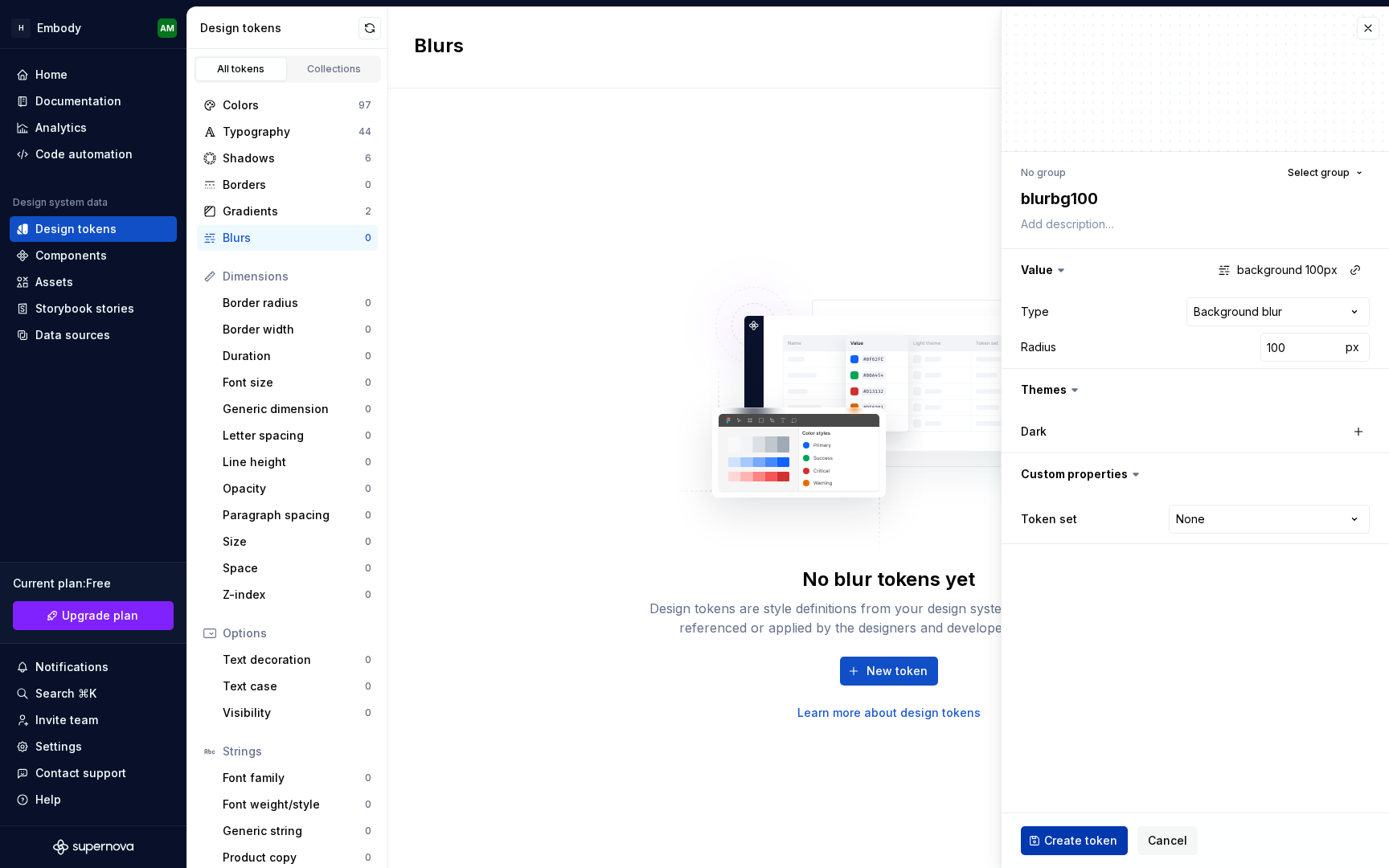
click at [1066, 839] on span "Create token" at bounding box center [1080, 841] width 73 height 16
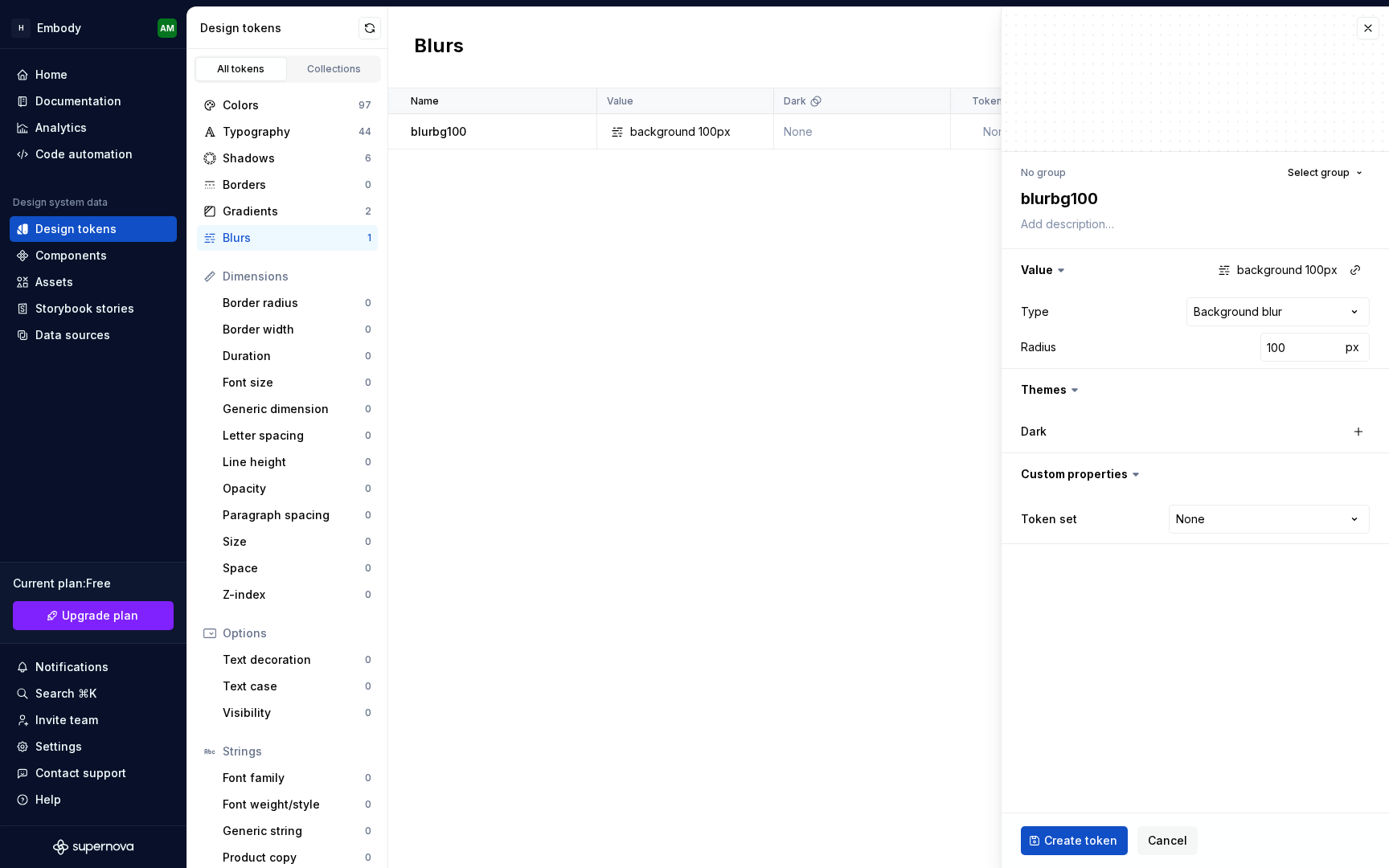
type textarea "*"
type input "1"
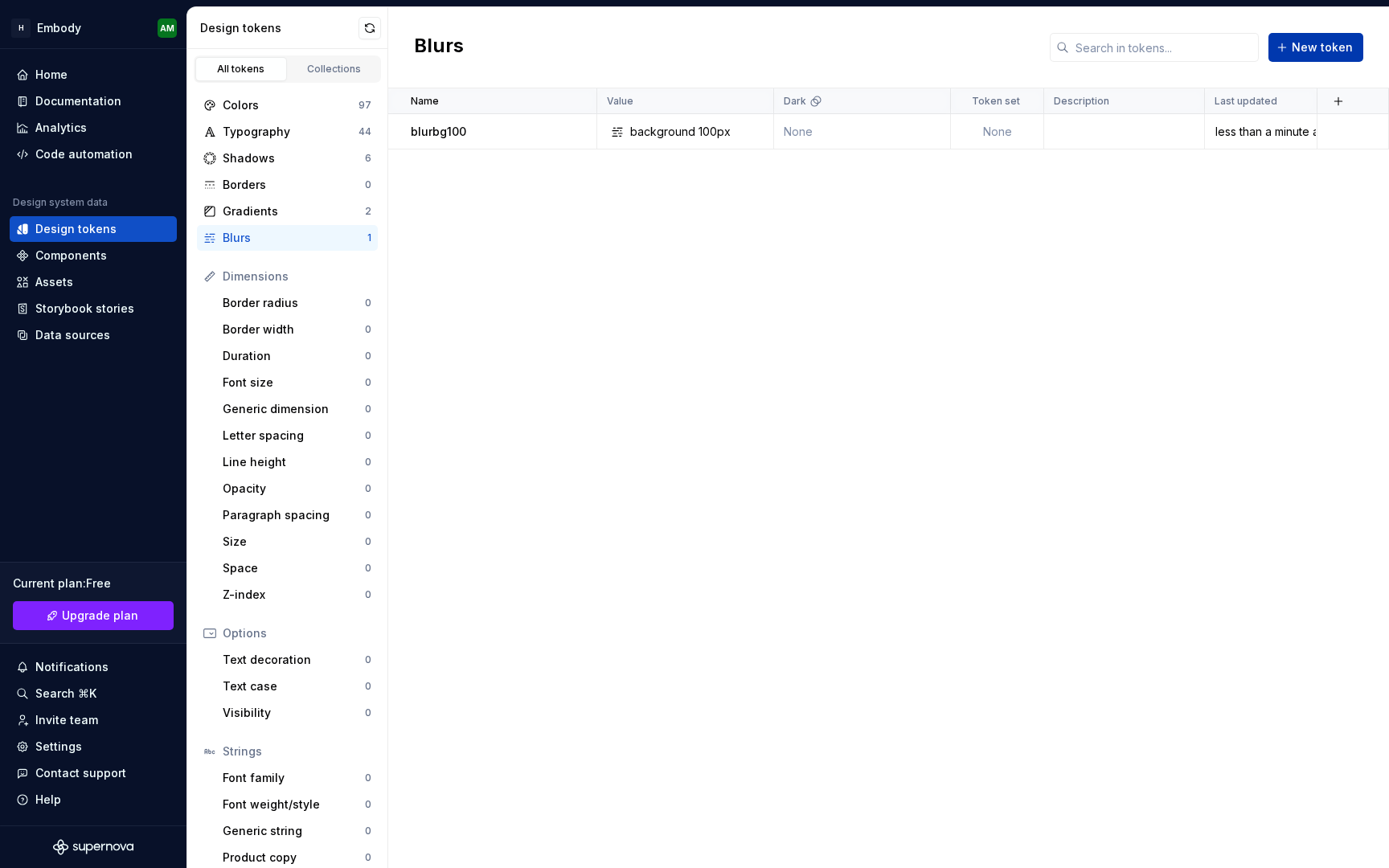
click at [1308, 49] on span "New token" at bounding box center [1322, 47] width 61 height 16
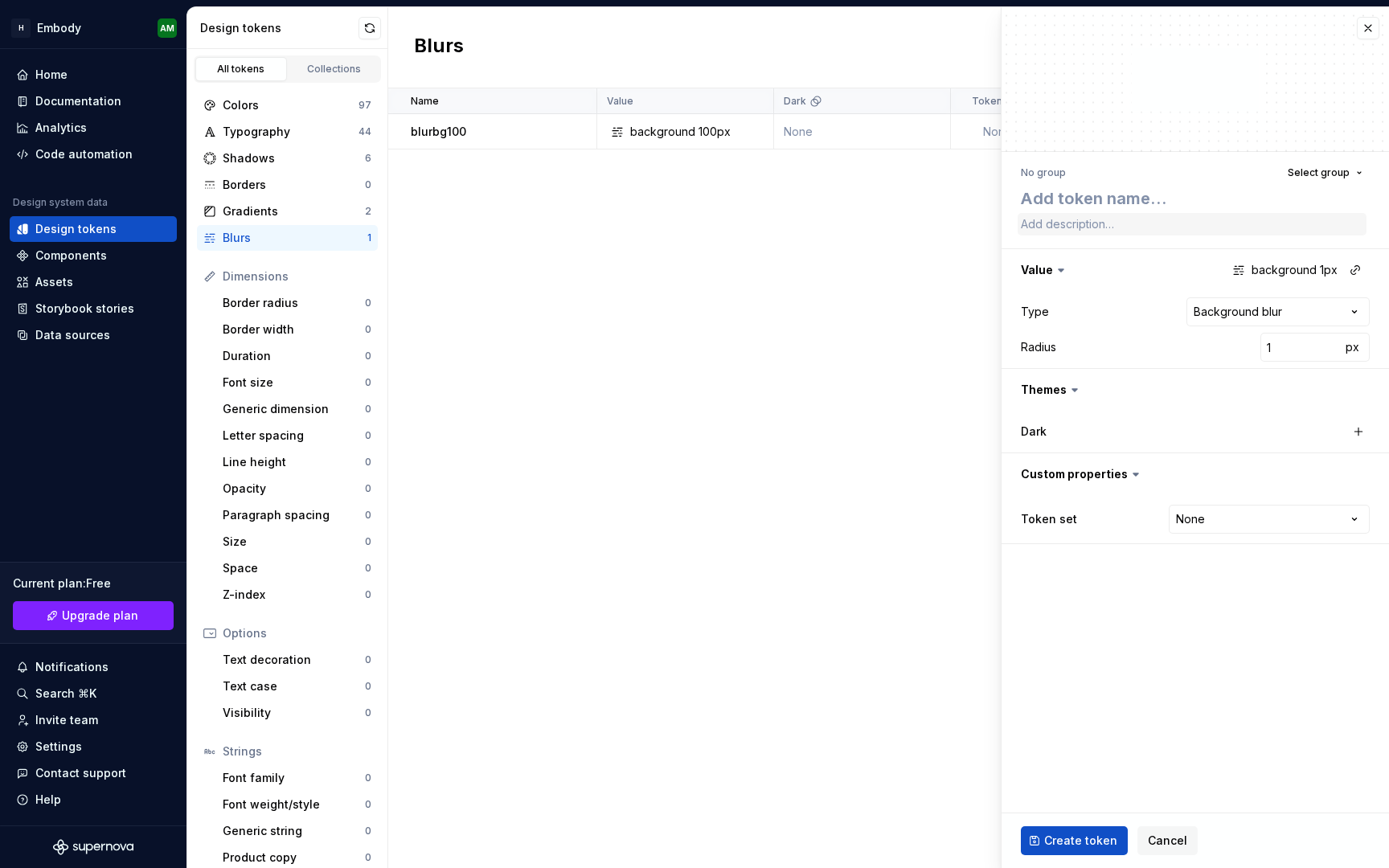
type textarea "*"
type textarea "l"
type textarea "*"
type textarea "la"
type textarea "*"
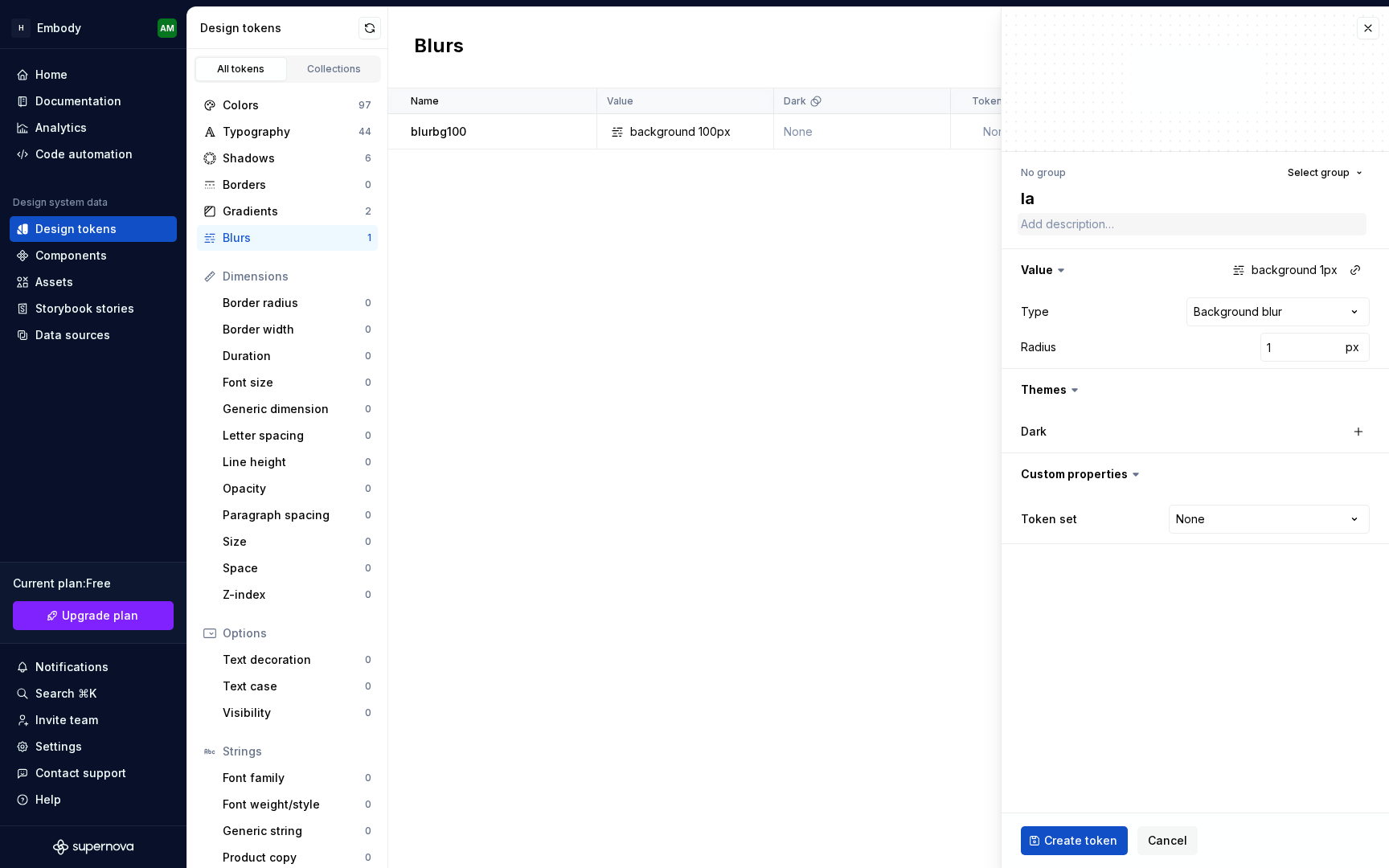
type textarea "lay"
type textarea "*"
type textarea "laye"
type textarea "*"
type textarea "layer"
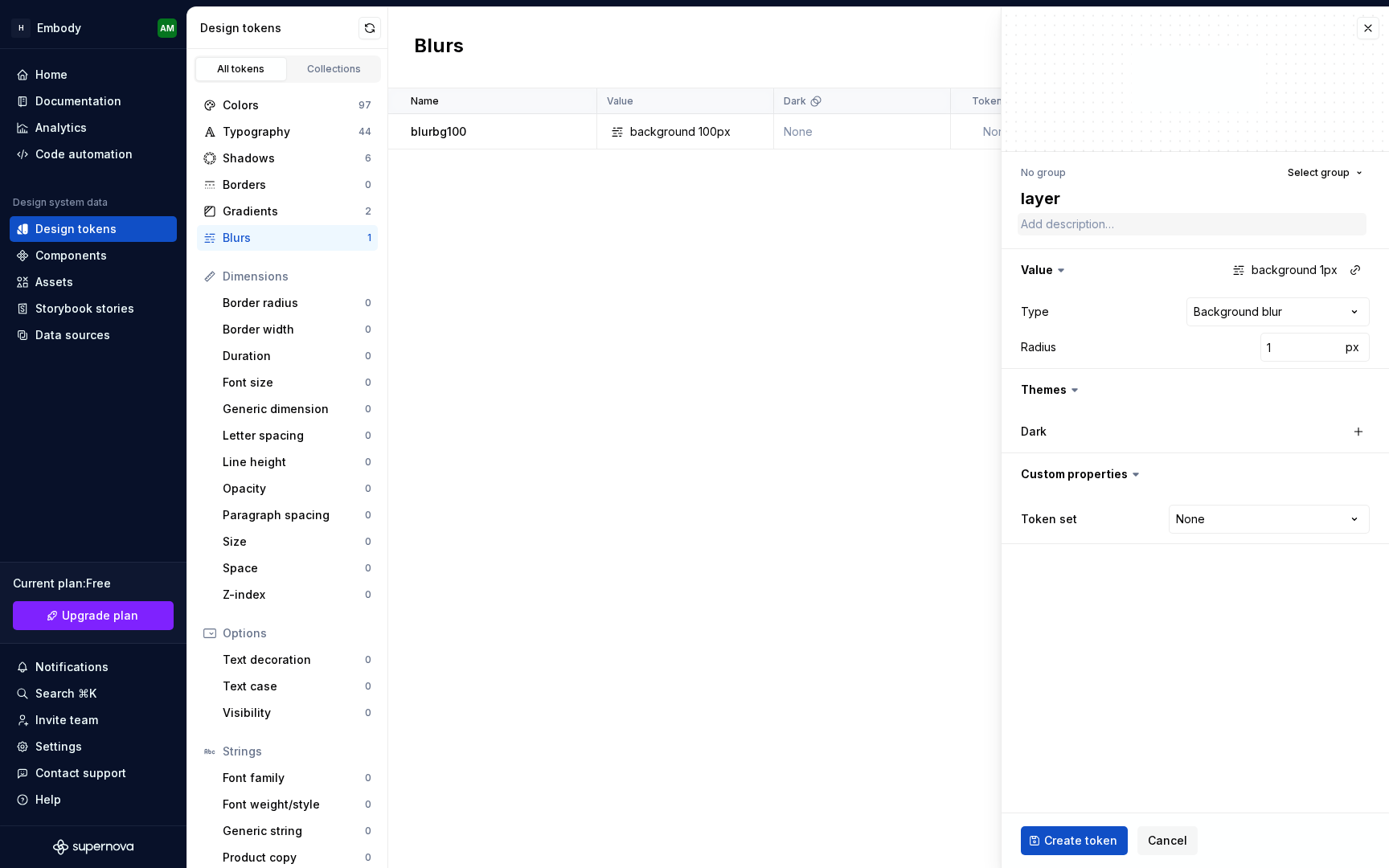
type textarea "*"
type textarea "b"
type textarea "*"
type textarea "bl"
type textarea "*"
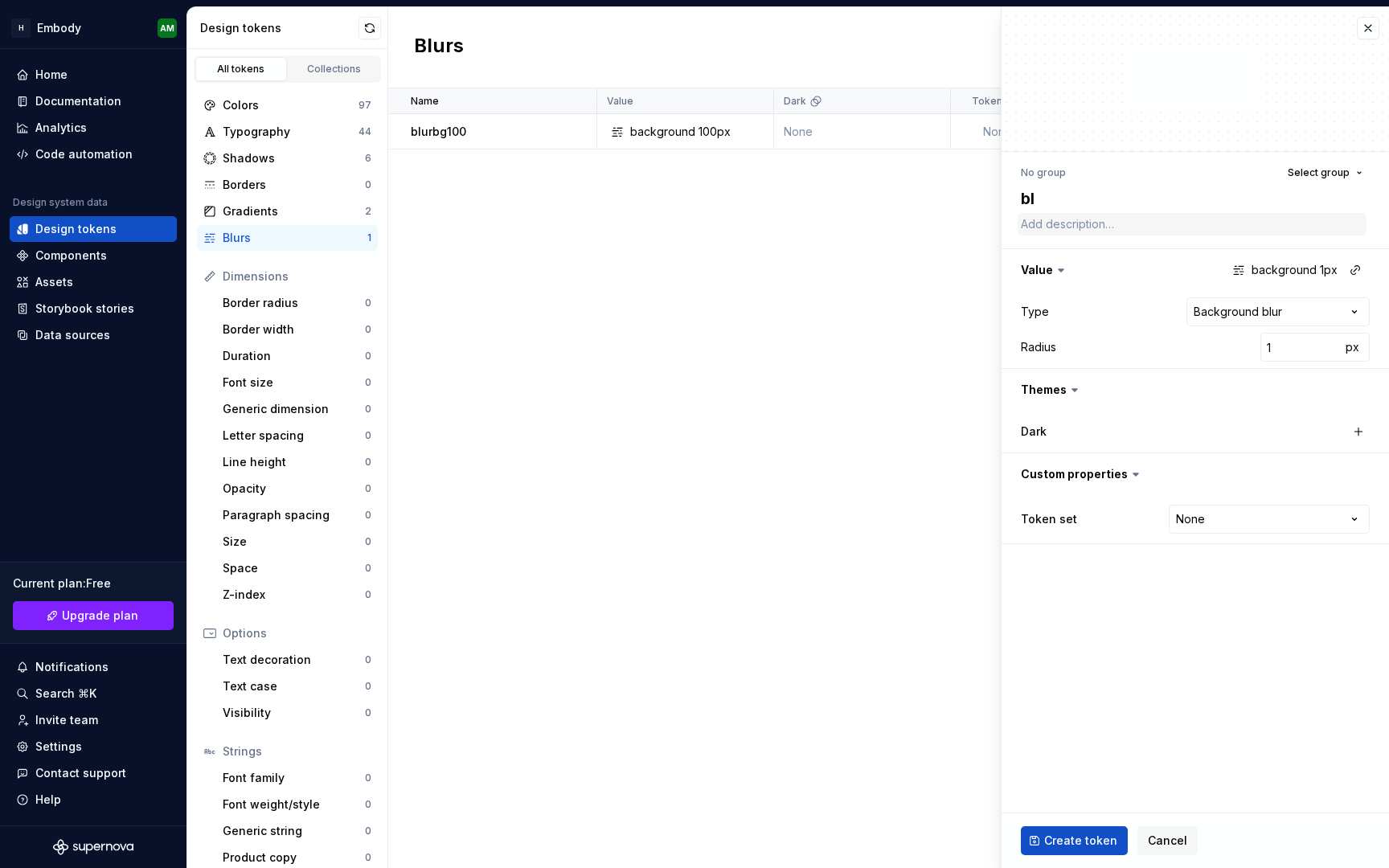
type textarea "blu"
type textarea "*"
type textarea "blur"
type textarea "*"
type textarea "blurl"
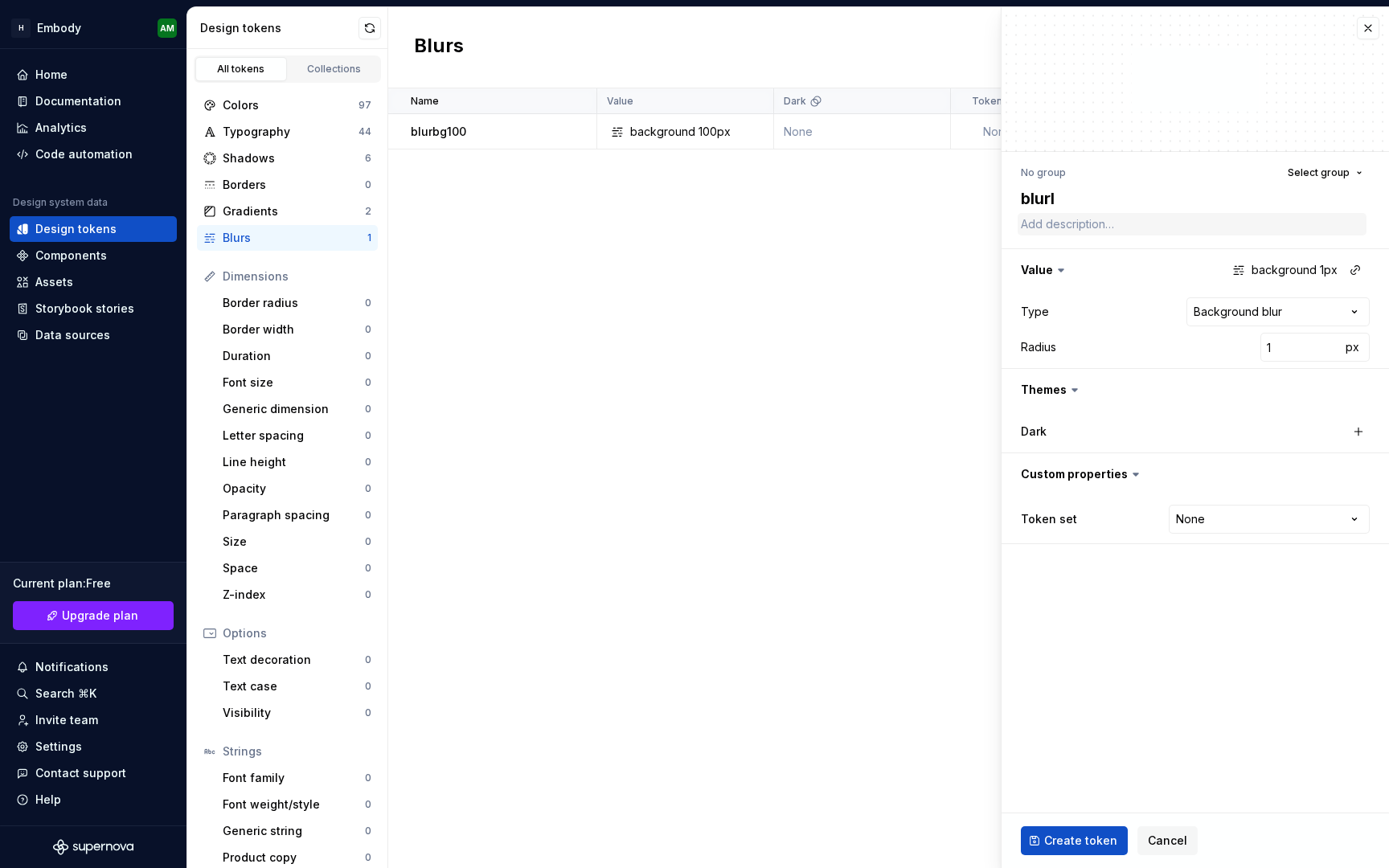
type textarea "*"
type textarea "blurla"
type textarea "*"
type textarea "blurlaye"
type textarea "*"
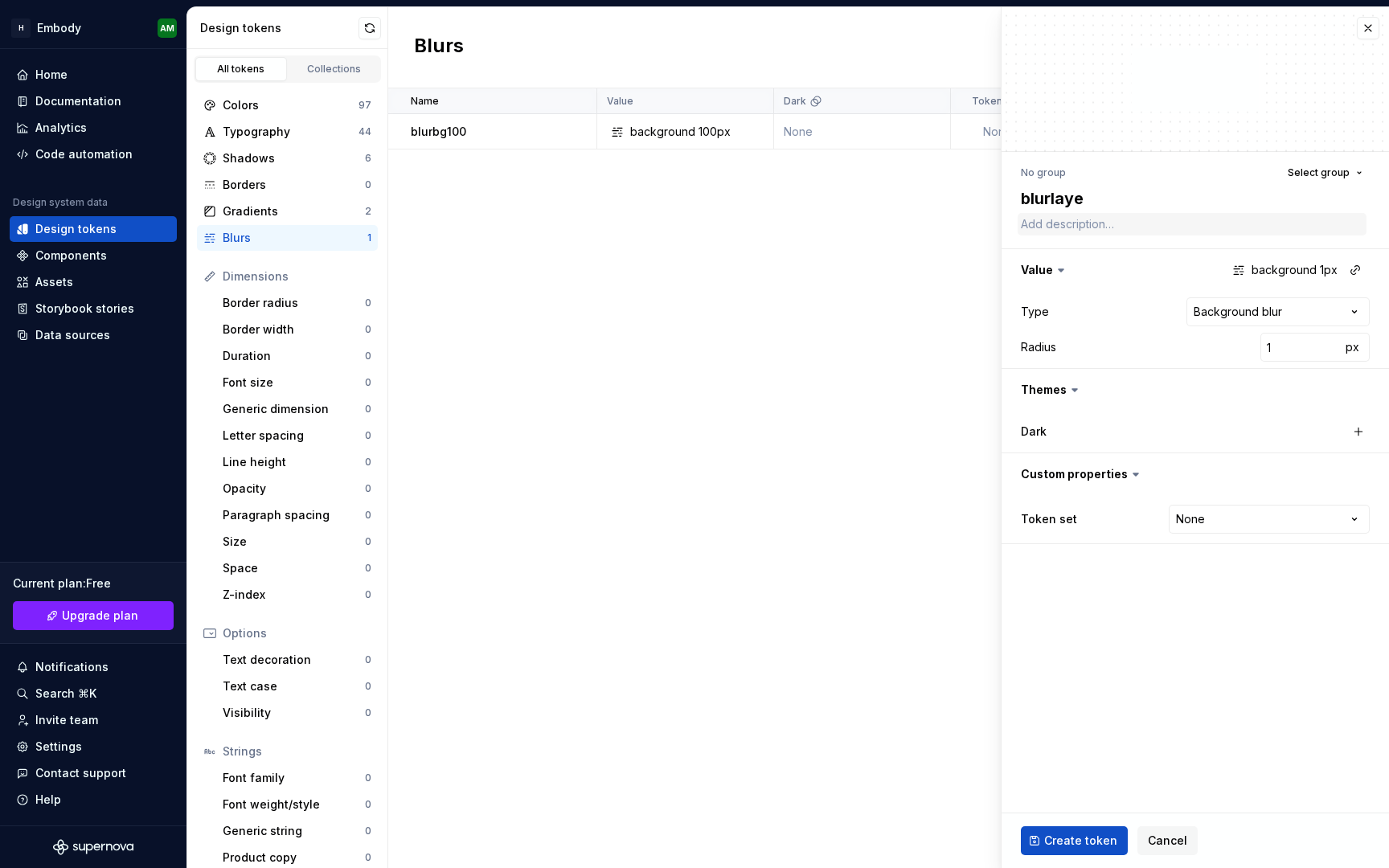
type textarea "blurlayer"
click at [1183, 199] on textarea "blurlayer" at bounding box center [1192, 198] width 349 height 29
type textarea "*"
type textarea "blurlayer1"
type textarea "*"
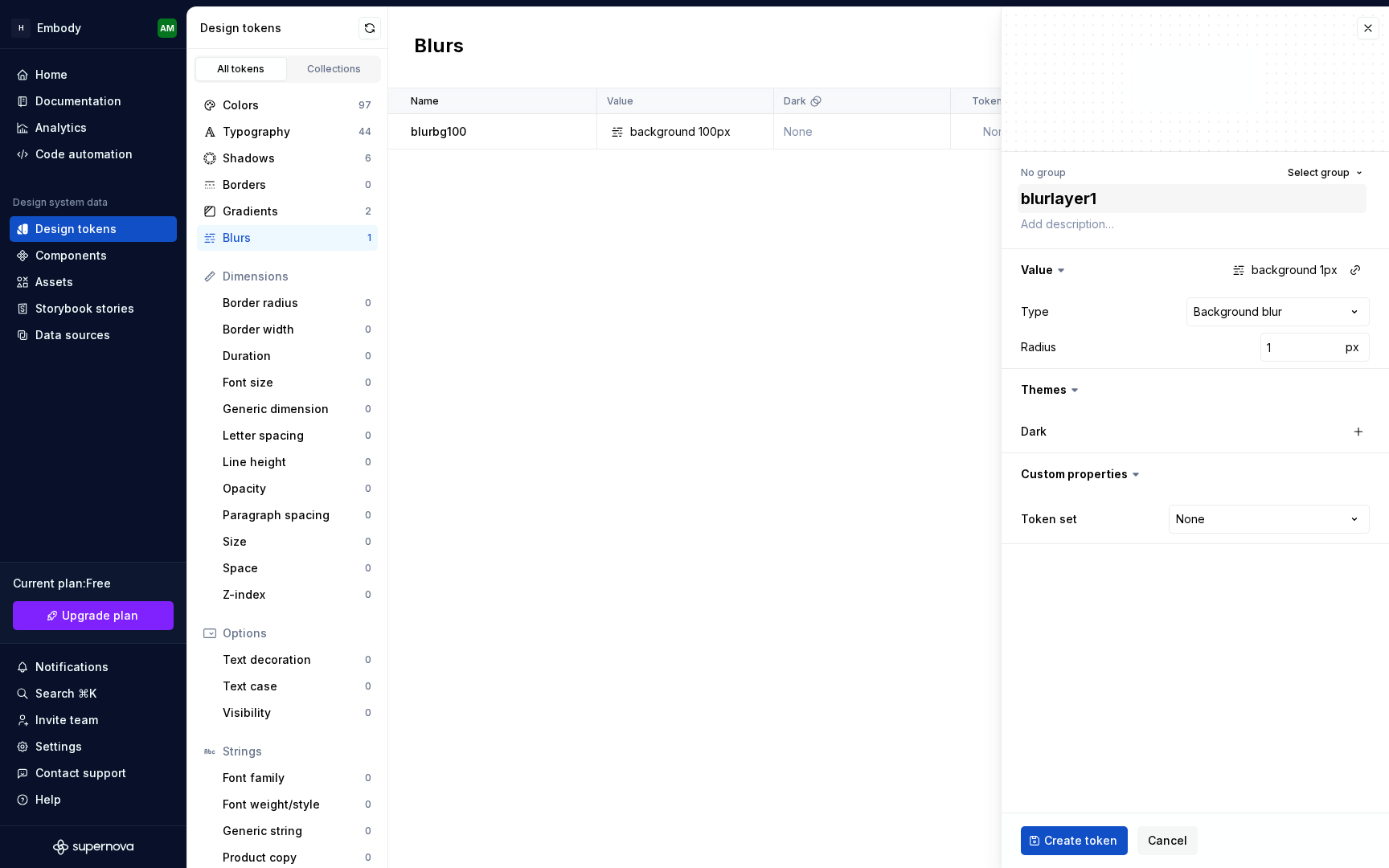
type textarea "blurlayer10"
type textarea "*"
type textarea "blurlayer100"
click at [1300, 316] on html "**********" at bounding box center [694, 434] width 1389 height 868
select select "*****"
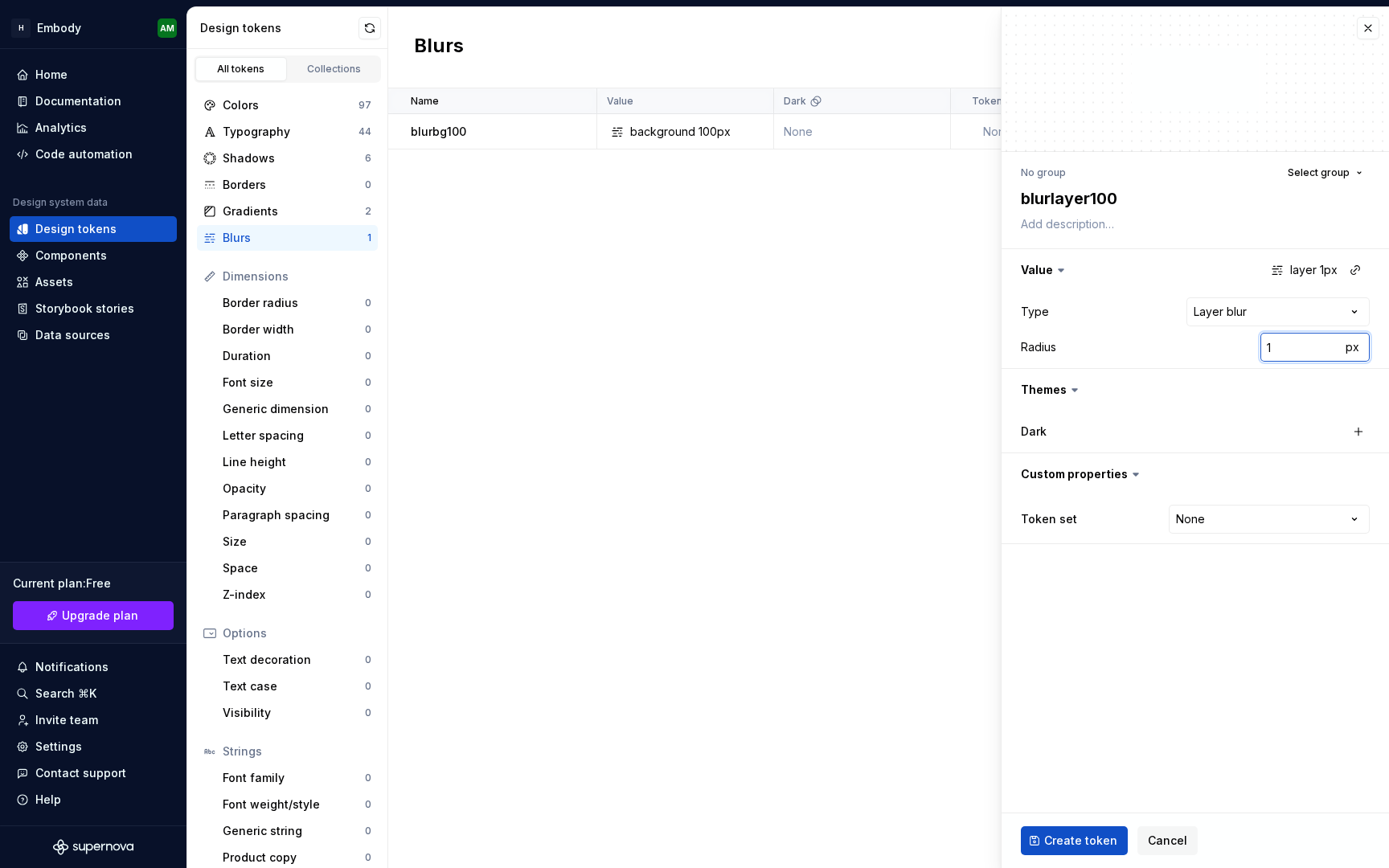
click at [1289, 354] on input "1" at bounding box center [1300, 347] width 80 height 29
type textarea "*"
type input "10"
type textarea "*"
type input "100"
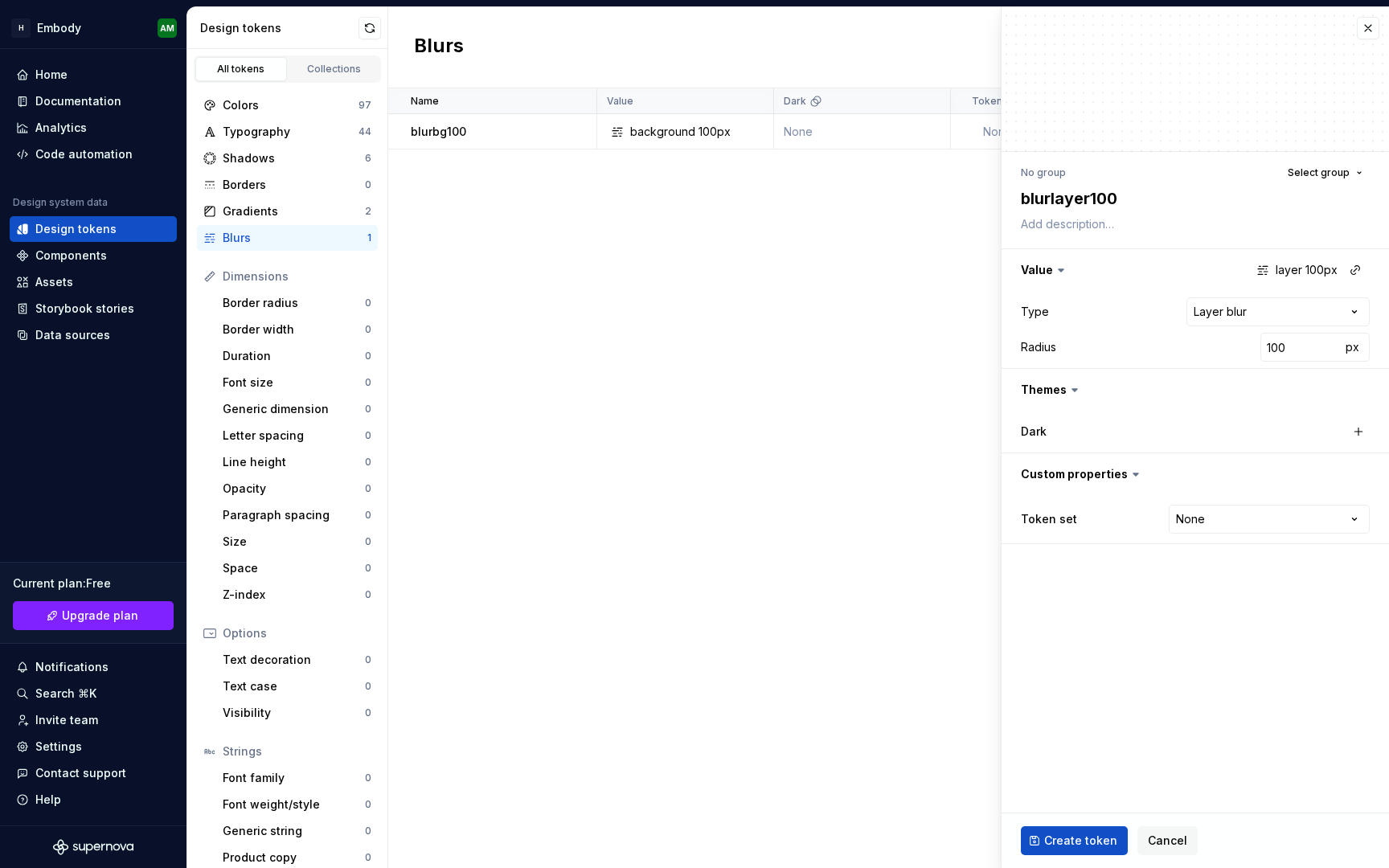
click at [1069, 390] on icon at bounding box center [1074, 390] width 16 height 16
click at [1074, 390] on icon at bounding box center [1074, 390] width 5 height 2
click at [1360, 427] on button "button" at bounding box center [1358, 431] width 22 height 22
type textarea "*"
click at [1294, 346] on input "100" at bounding box center [1300, 347] width 80 height 29
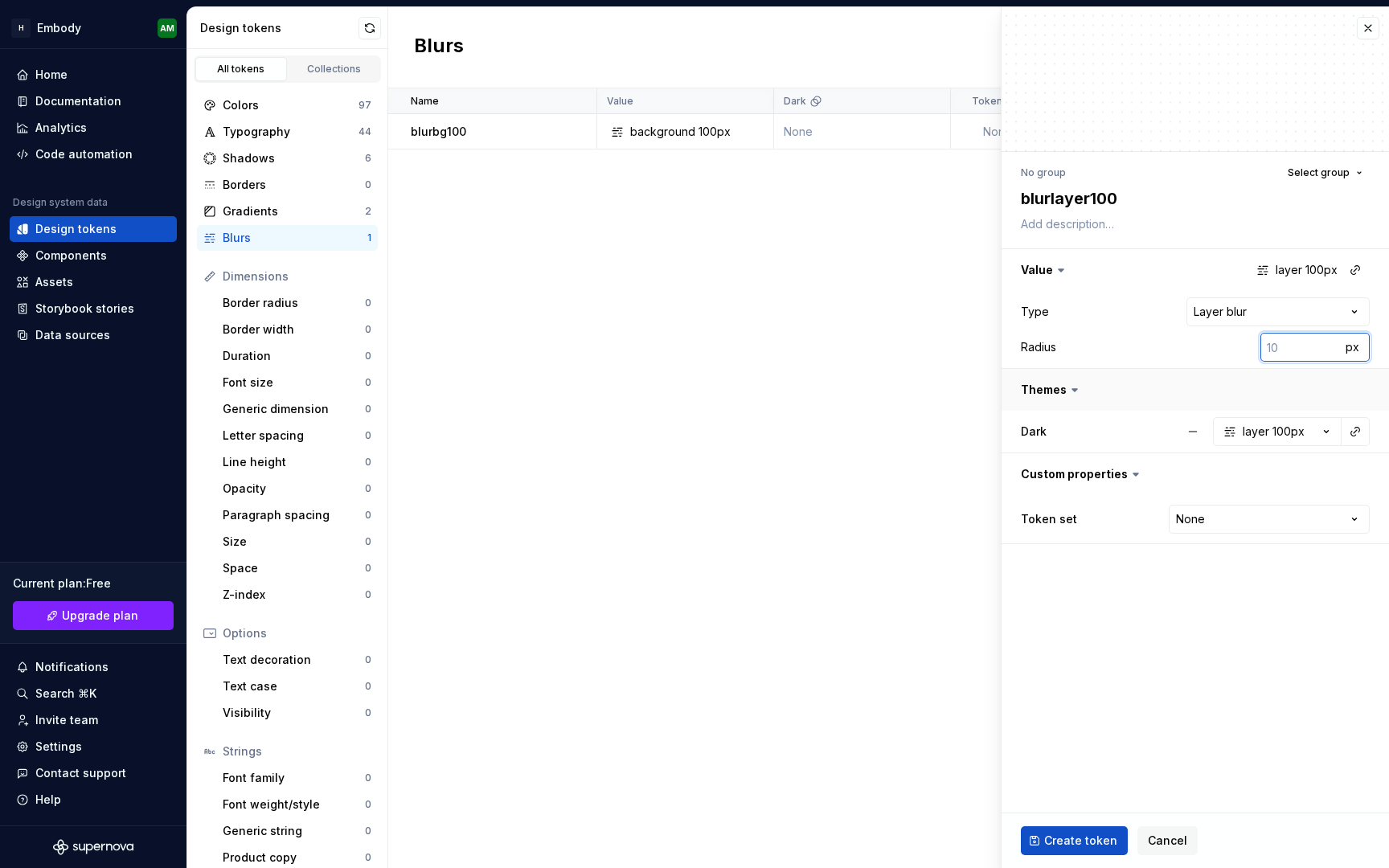
type textarea "*"
type input "1"
click at [1285, 440] on button "layer 100px" at bounding box center [1278, 432] width 129 height 29
click at [1271, 508] on input "100" at bounding box center [1265, 510] width 80 height 29
type textarea "*"
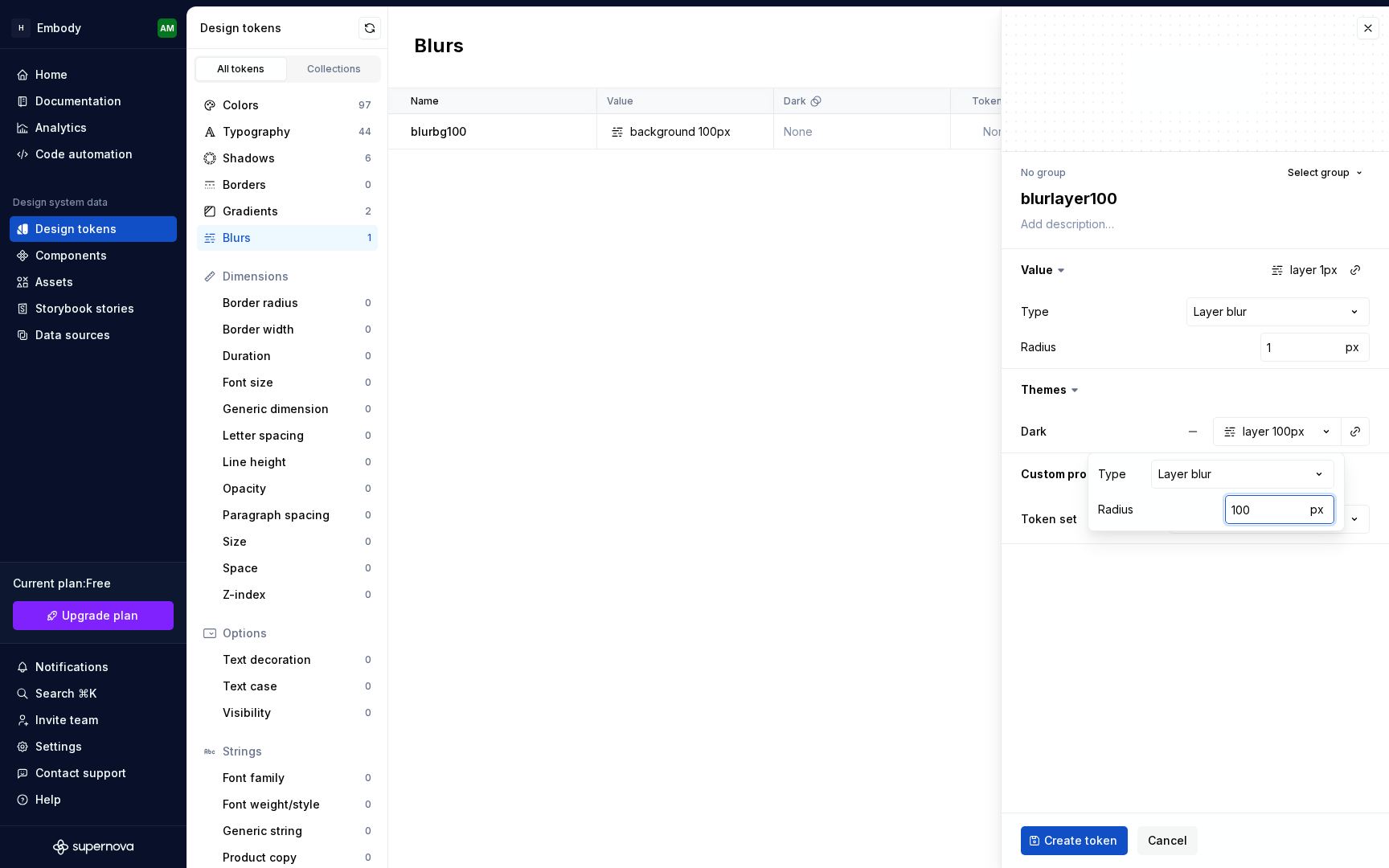
type input "1"
type textarea "*"
type input "12"
type textarea "*"
type input "123"
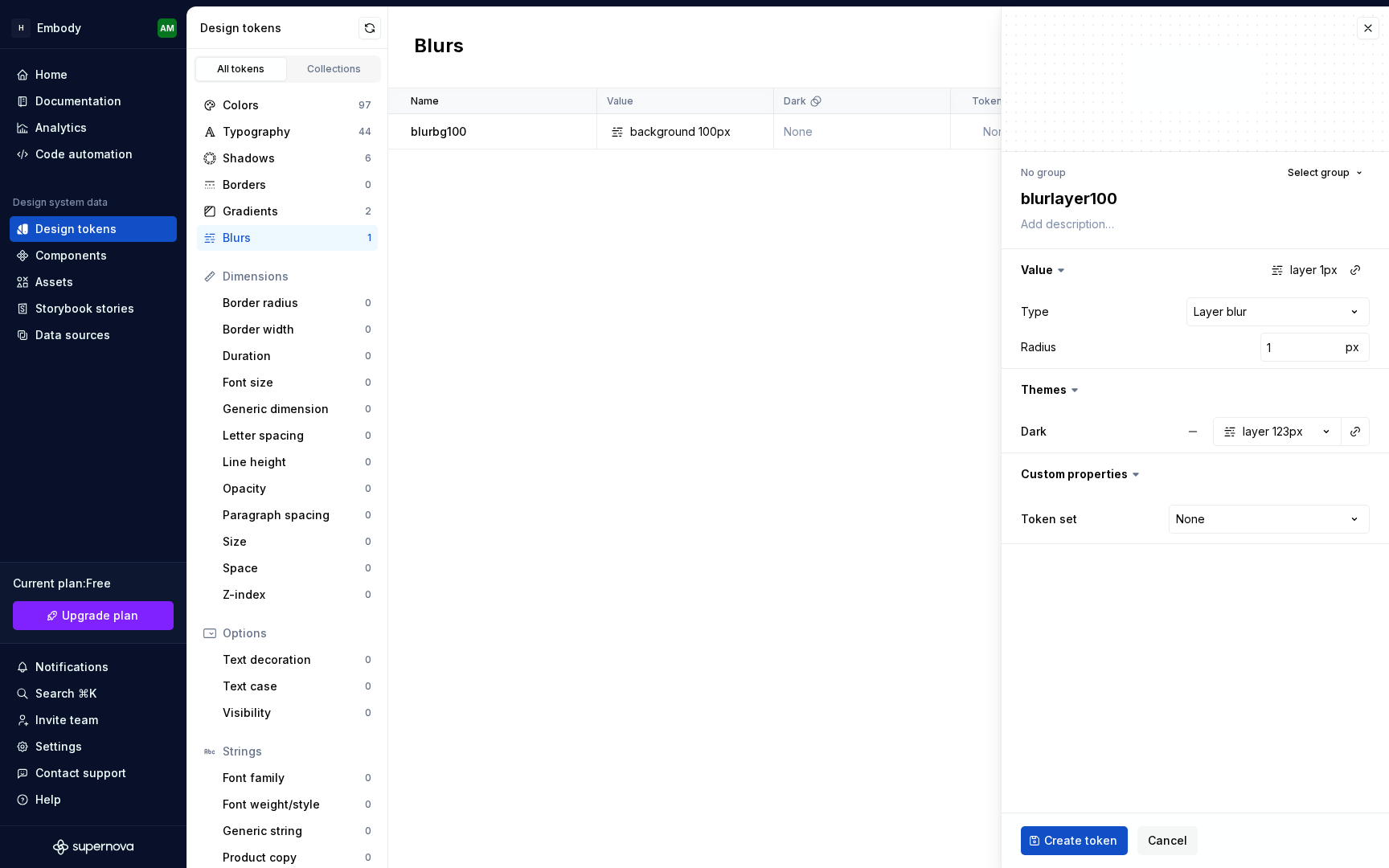
click at [1273, 714] on fieldset "**********" at bounding box center [1195, 437] width 387 height 861
click at [1287, 351] on input "1" at bounding box center [1300, 347] width 80 height 29
type textarea "*"
type input "10"
type textarea "*"
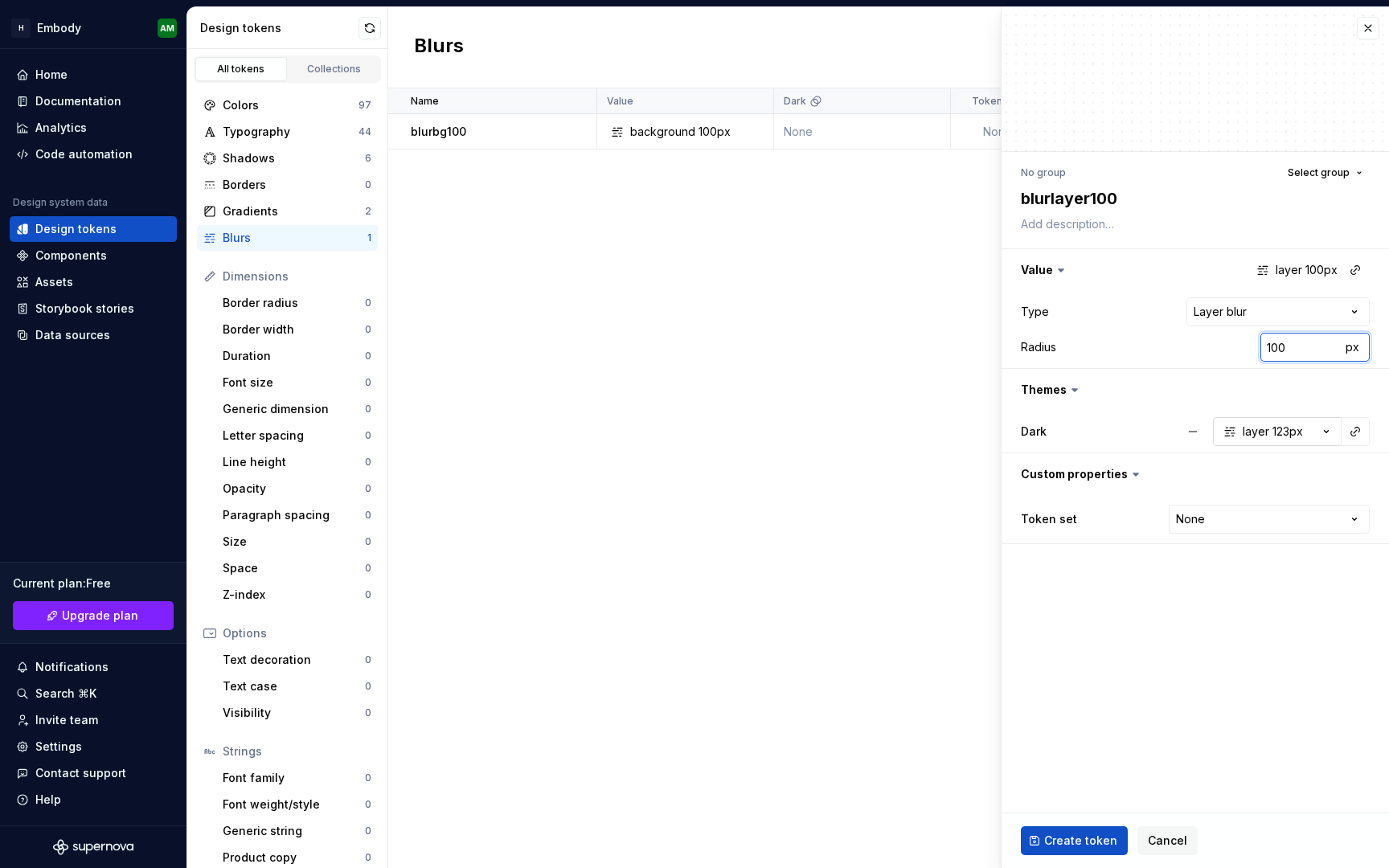
type input "100"
click at [1273, 432] on div "123px" at bounding box center [1287, 431] width 30 height 16
click at [1264, 500] on input "123" at bounding box center [1265, 510] width 80 height 29
type textarea "*"
type input "1"
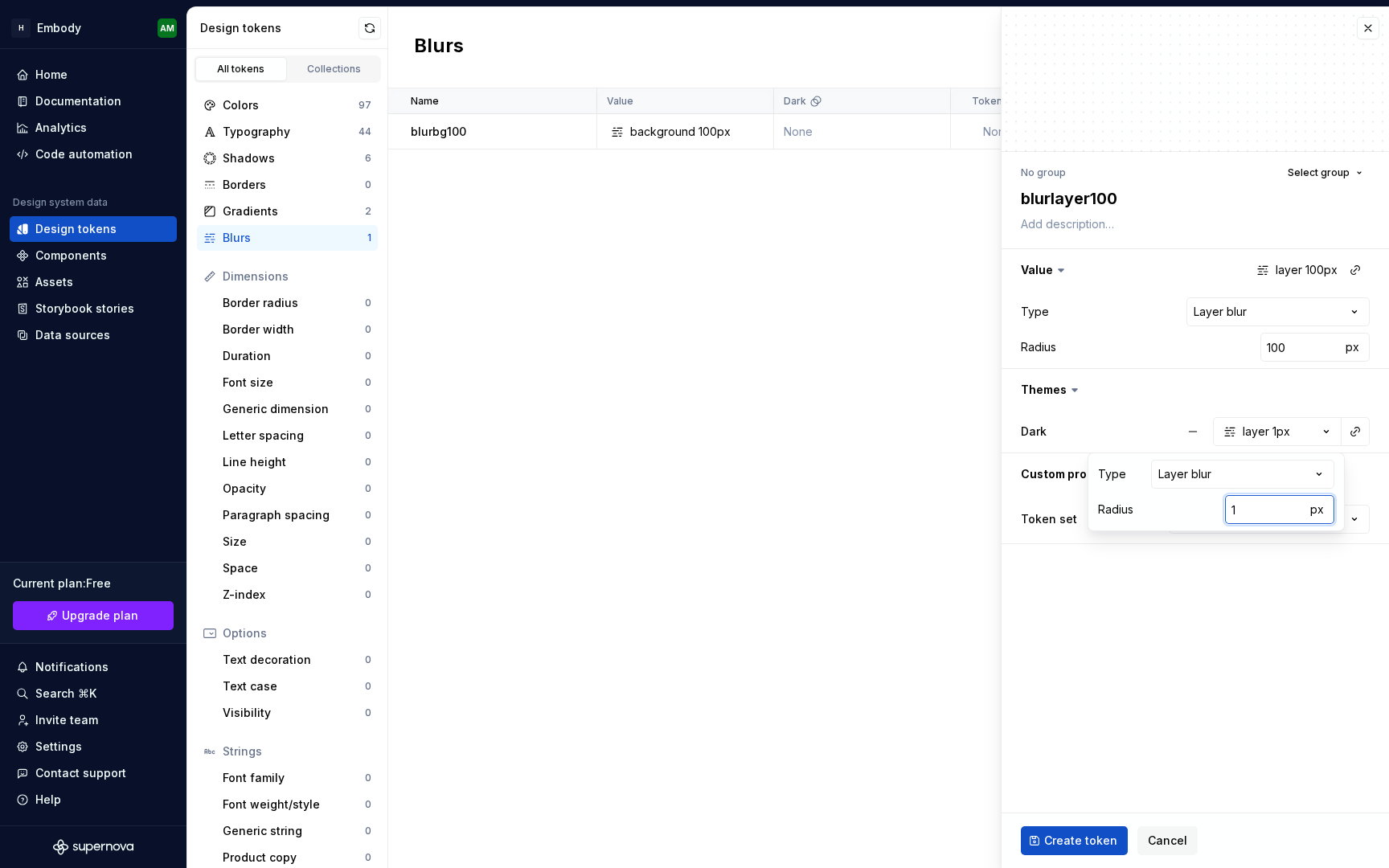
type textarea "*"
type input "10"
type textarea "*"
type input "100"
click at [1193, 430] on button "button" at bounding box center [1193, 432] width 29 height 29
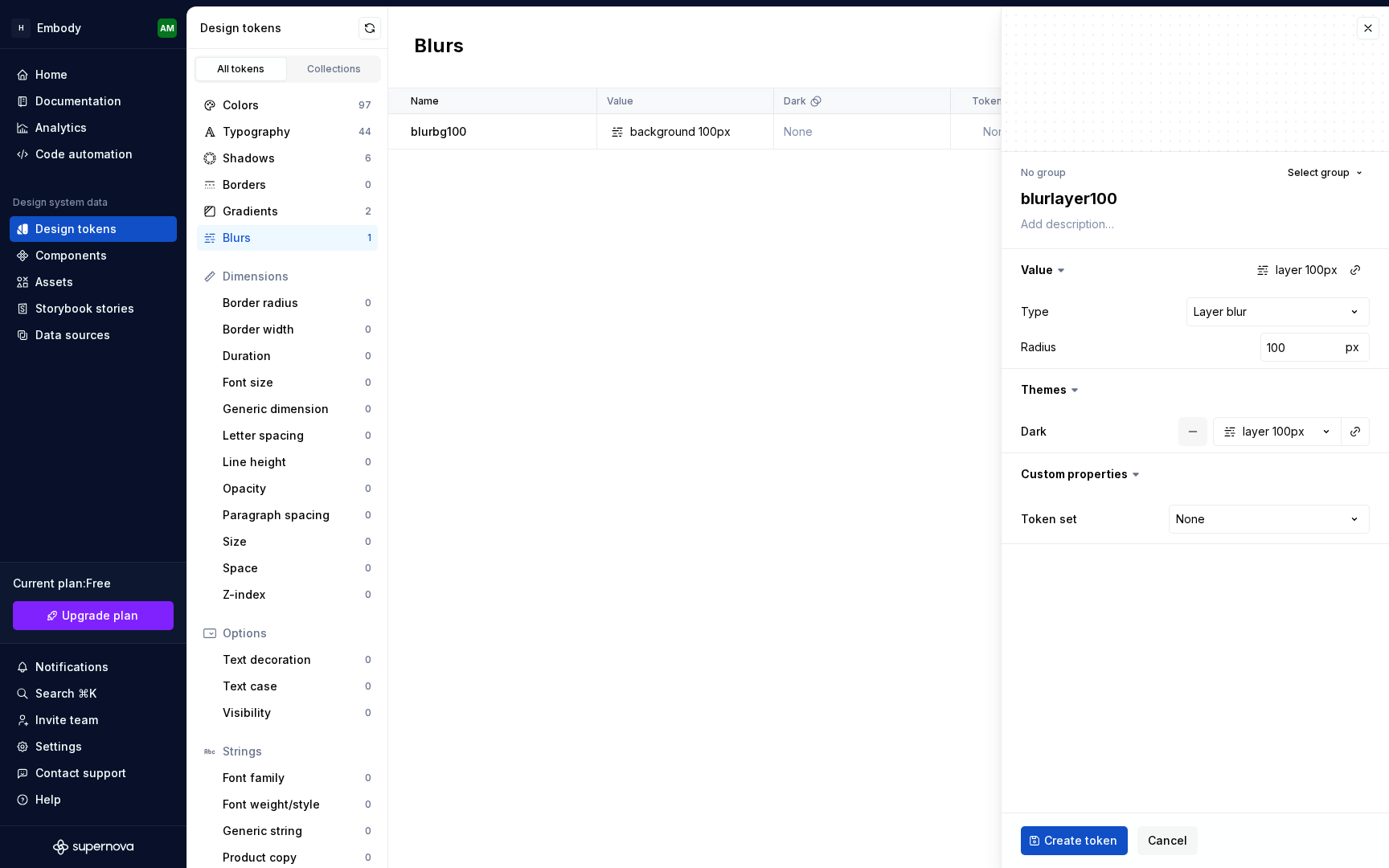
type textarea "*"
click at [859, 462] on div "Name Value Dark Token set Description Last updated blurbg100 background 100px N…" at bounding box center [889, 478] width 1001 height 780
click at [1266, 545] on div "**********" at bounding box center [1195, 352] width 387 height 402
click at [1300, 338] on input "100" at bounding box center [1300, 347] width 80 height 29
click at [1295, 317] on html "**********" at bounding box center [694, 434] width 1389 height 868
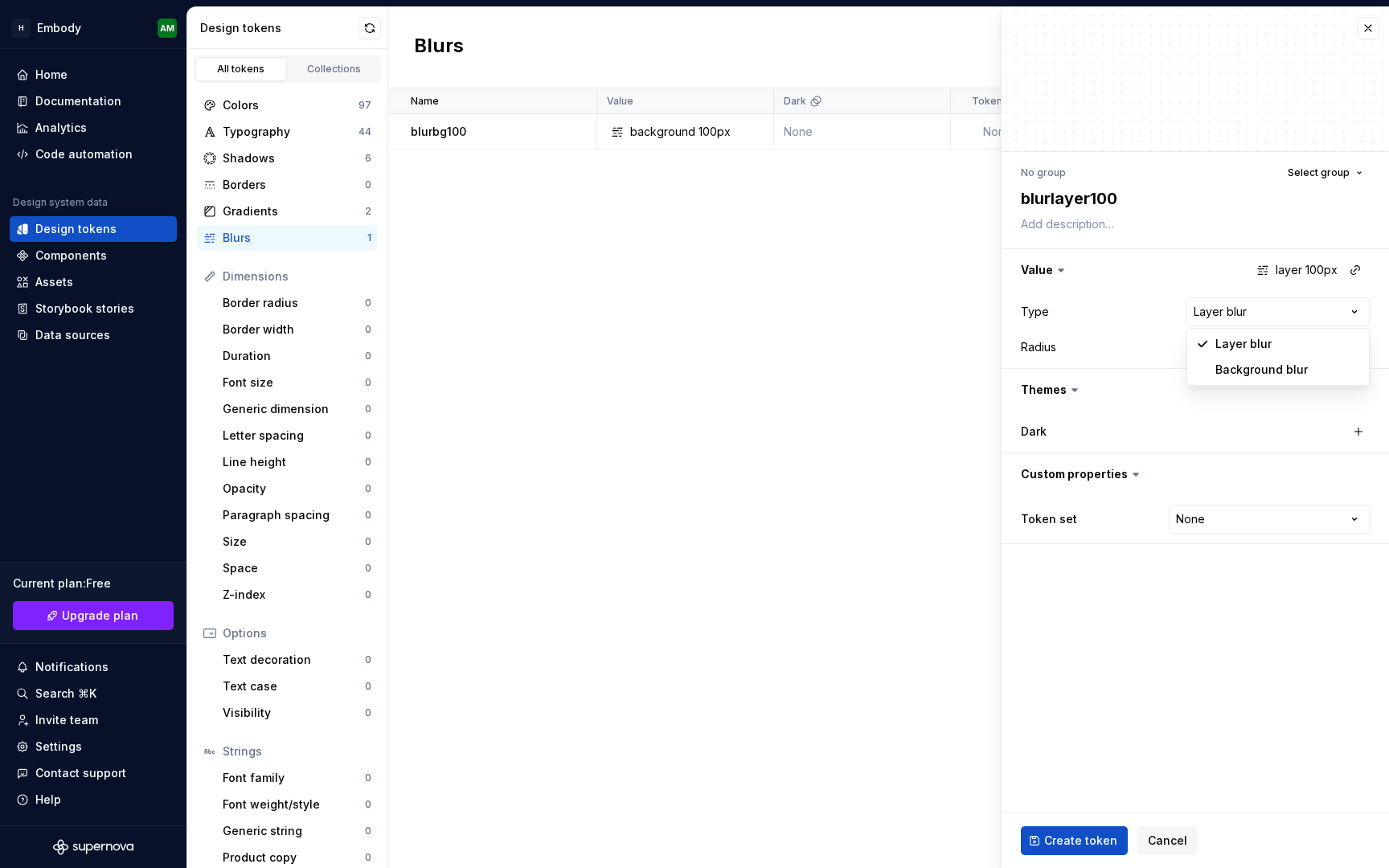
select select "**********"
click at [1290, 351] on input "100" at bounding box center [1300, 347] width 80 height 29
type textarea "*"
type input "10"
type textarea "*"
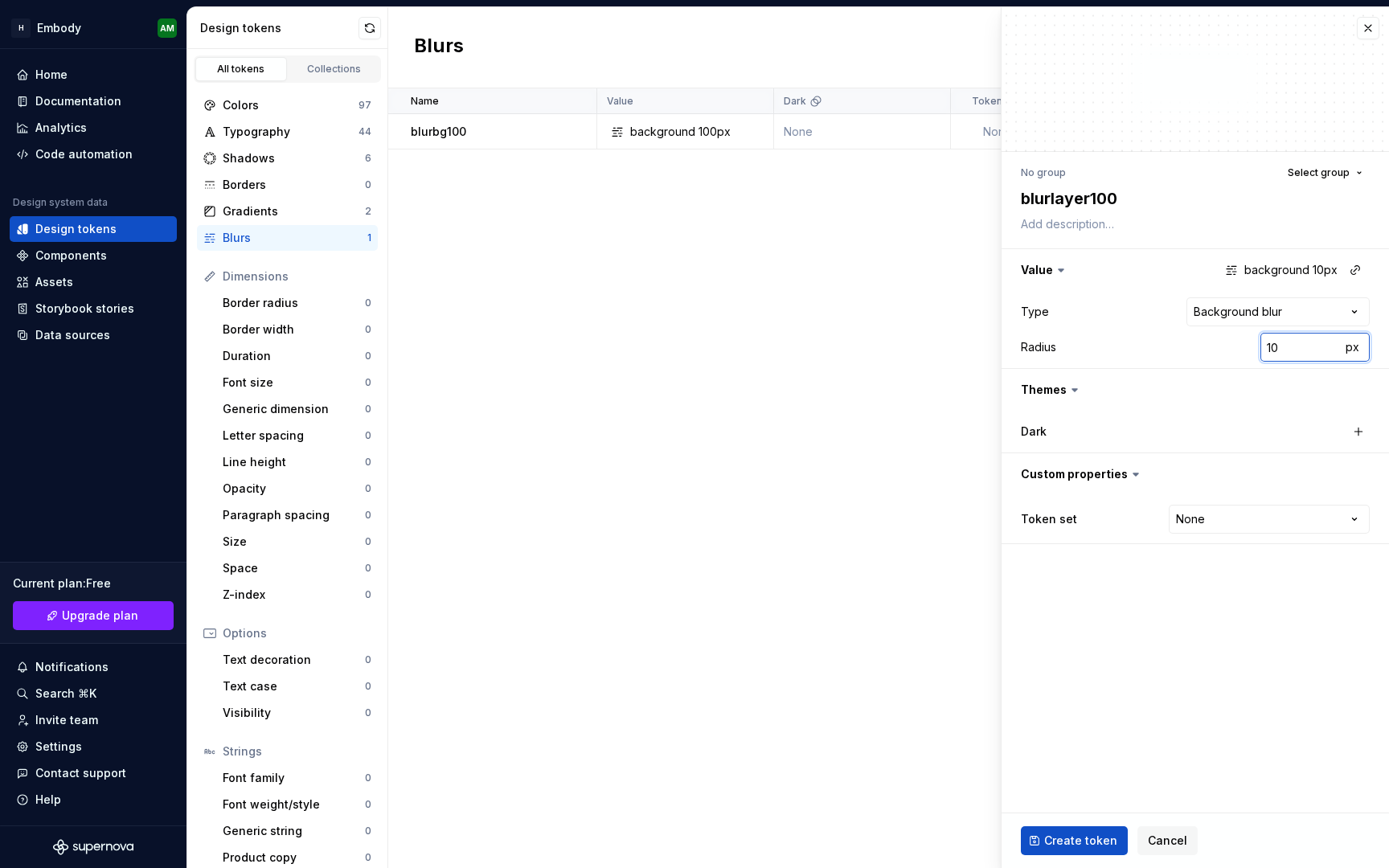
type input "1"
type textarea "*"
type input "10"
type textarea "*"
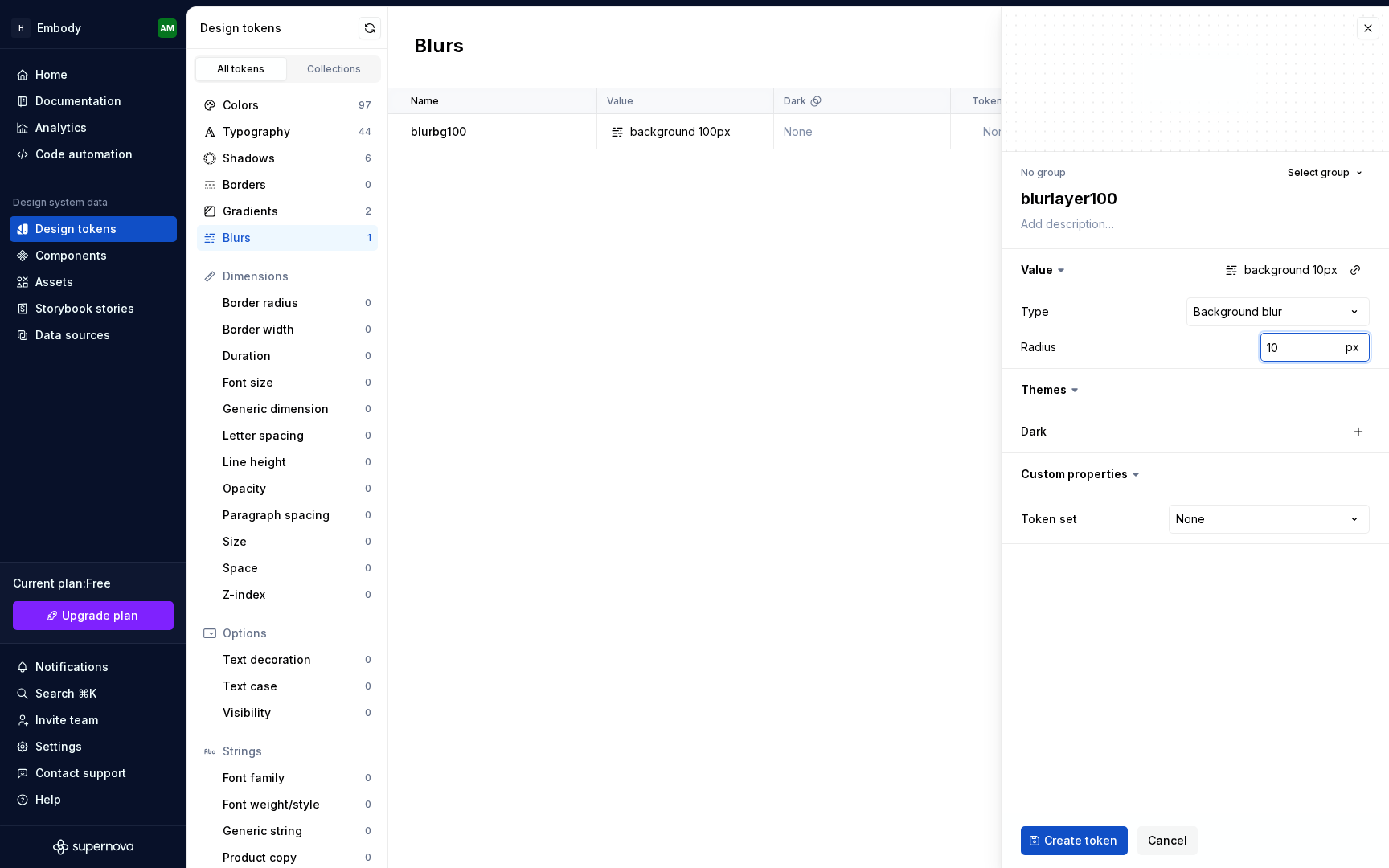
type input "100"
click at [1262, 297] on html "**********" at bounding box center [694, 434] width 1389 height 868
select select "*****"
click at [1061, 834] on span "Create token" at bounding box center [1080, 841] width 73 height 16
type textarea "*"
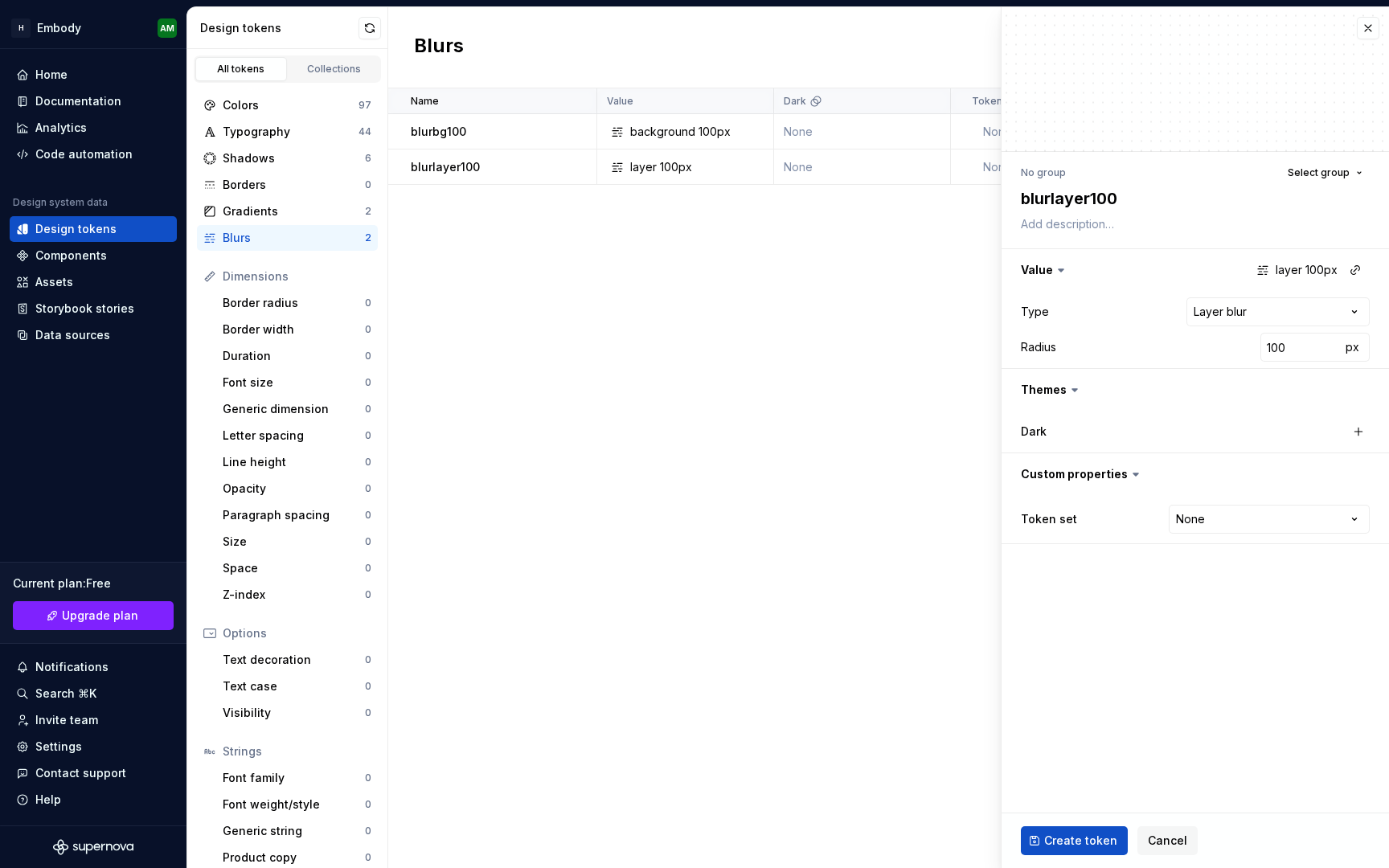
type input "1"
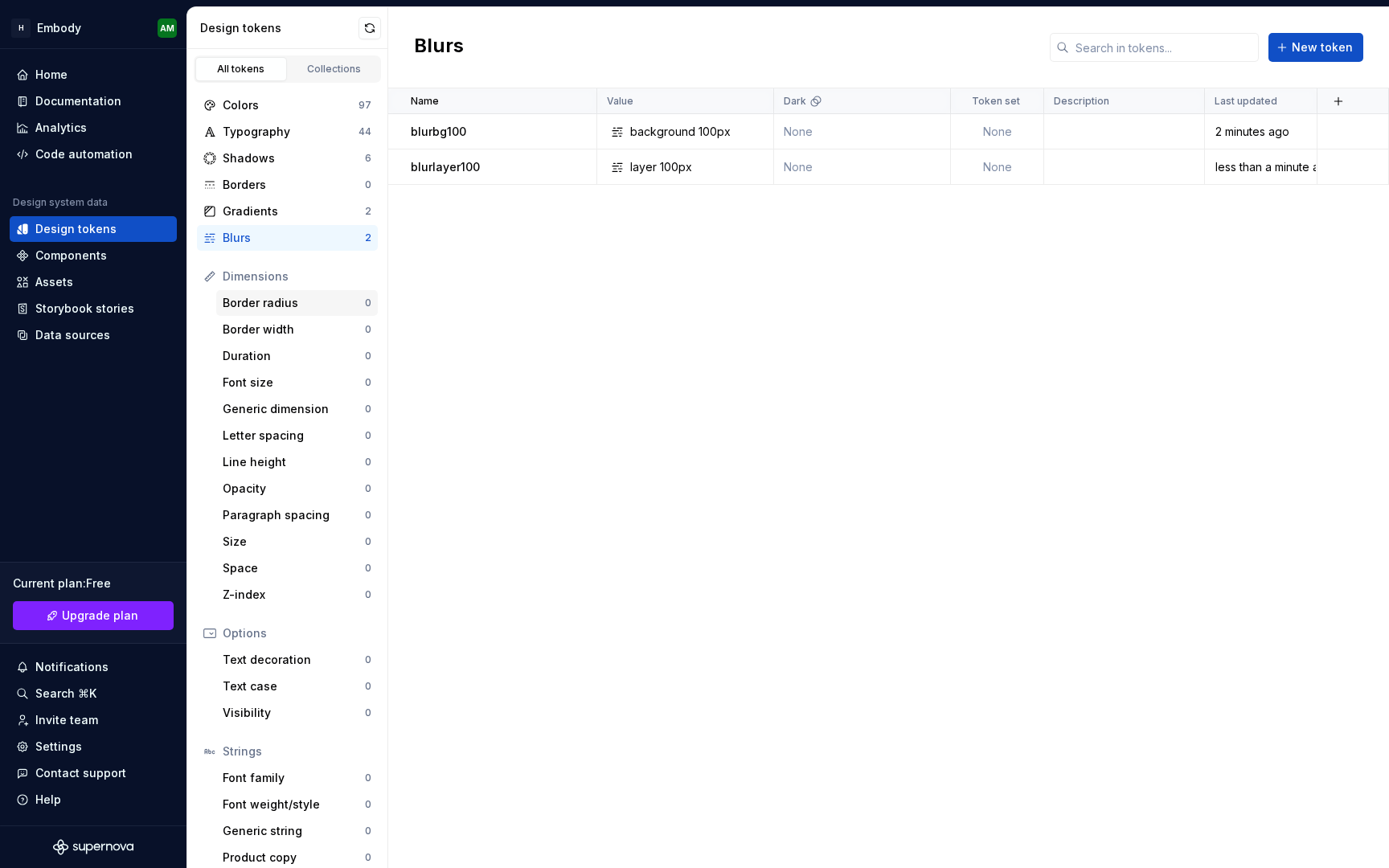
click at [332, 307] on div "Border radius" at bounding box center [294, 303] width 143 height 16
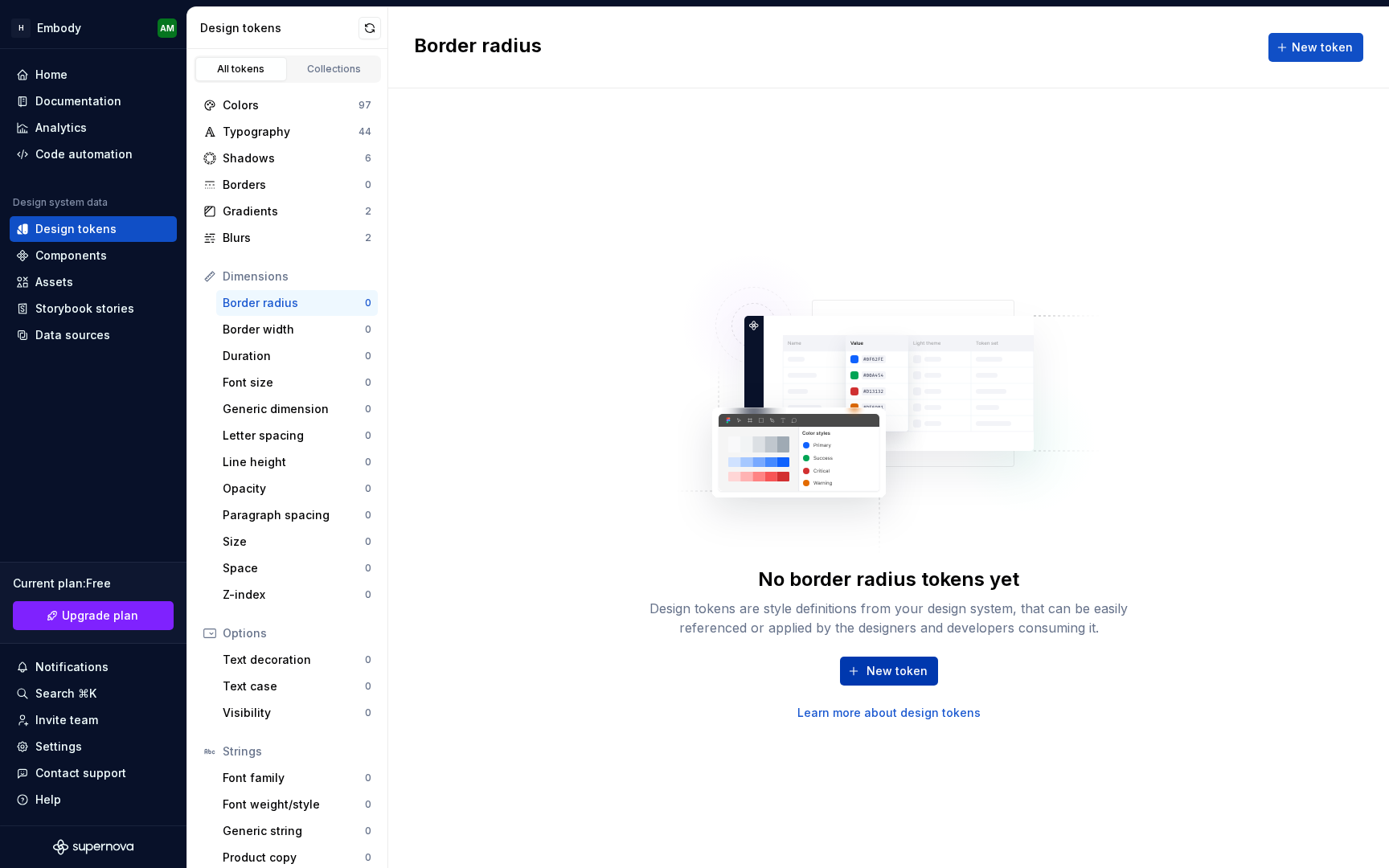
click at [908, 673] on span "New token" at bounding box center [896, 671] width 61 height 16
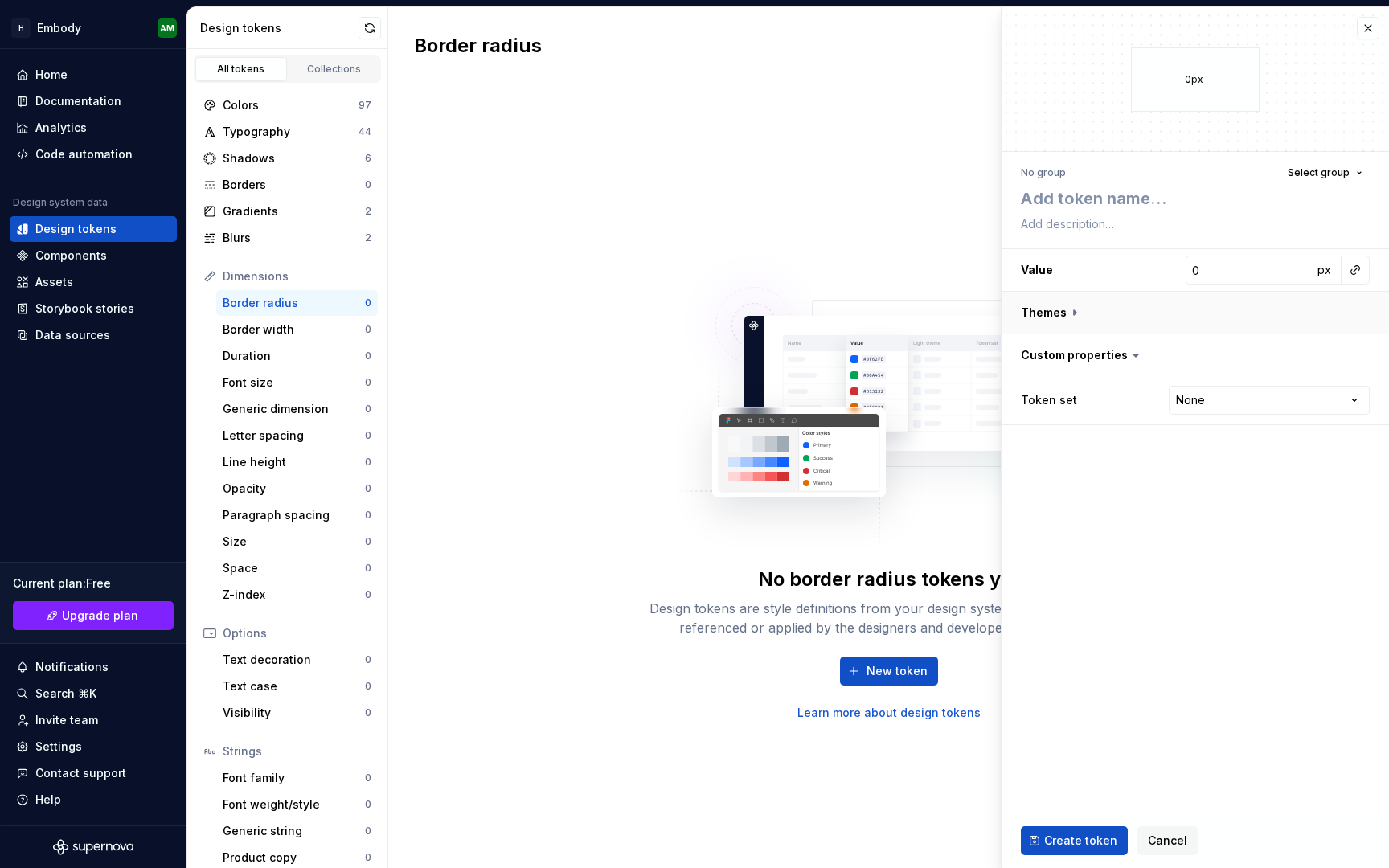
type textarea "*"
type textarea "r"
type textarea "*"
type textarea "ra"
type textarea "*"
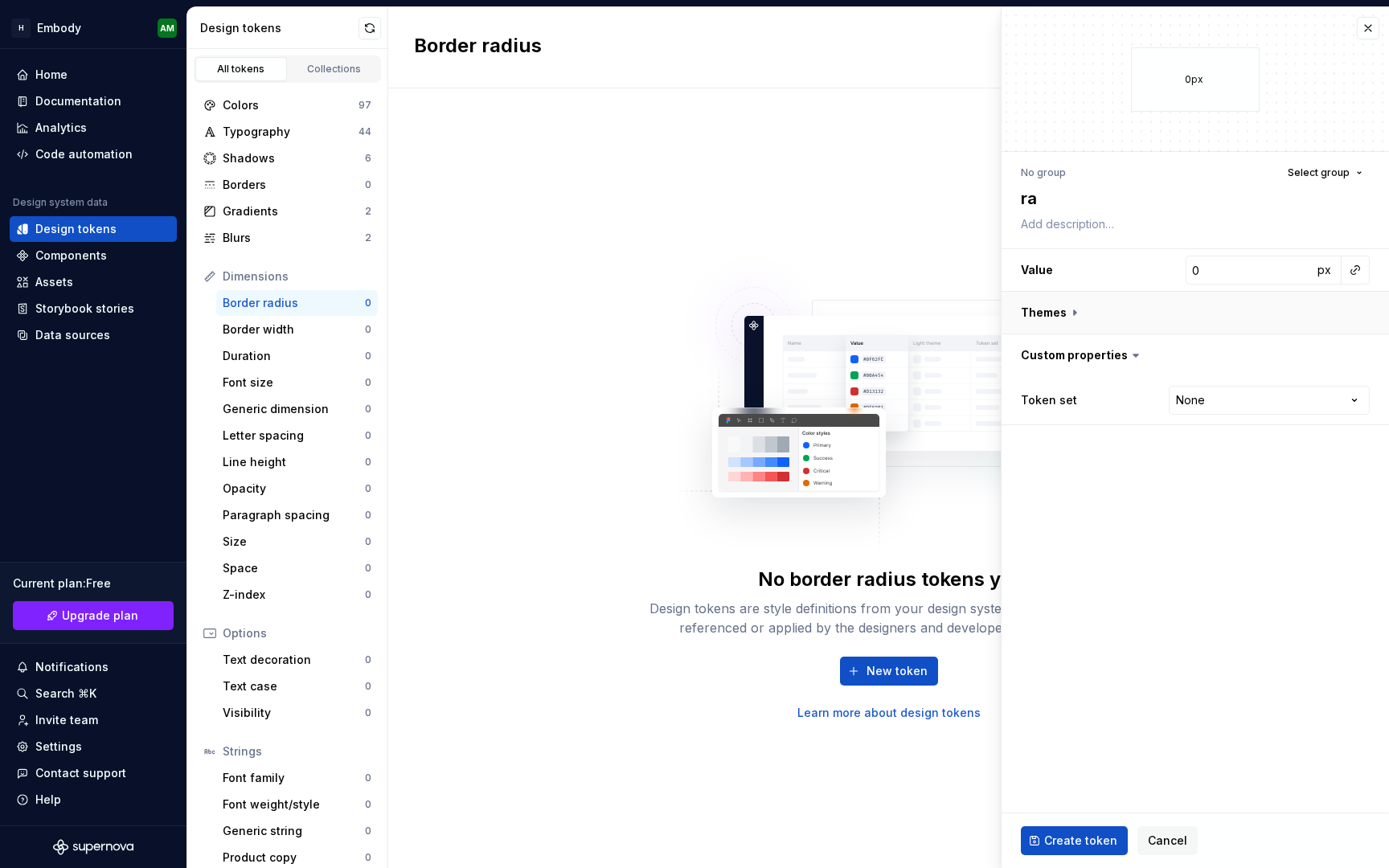
type textarea "rad"
type textarea "*"
type textarea "radi"
type textarea "*"
type textarea "radiu"
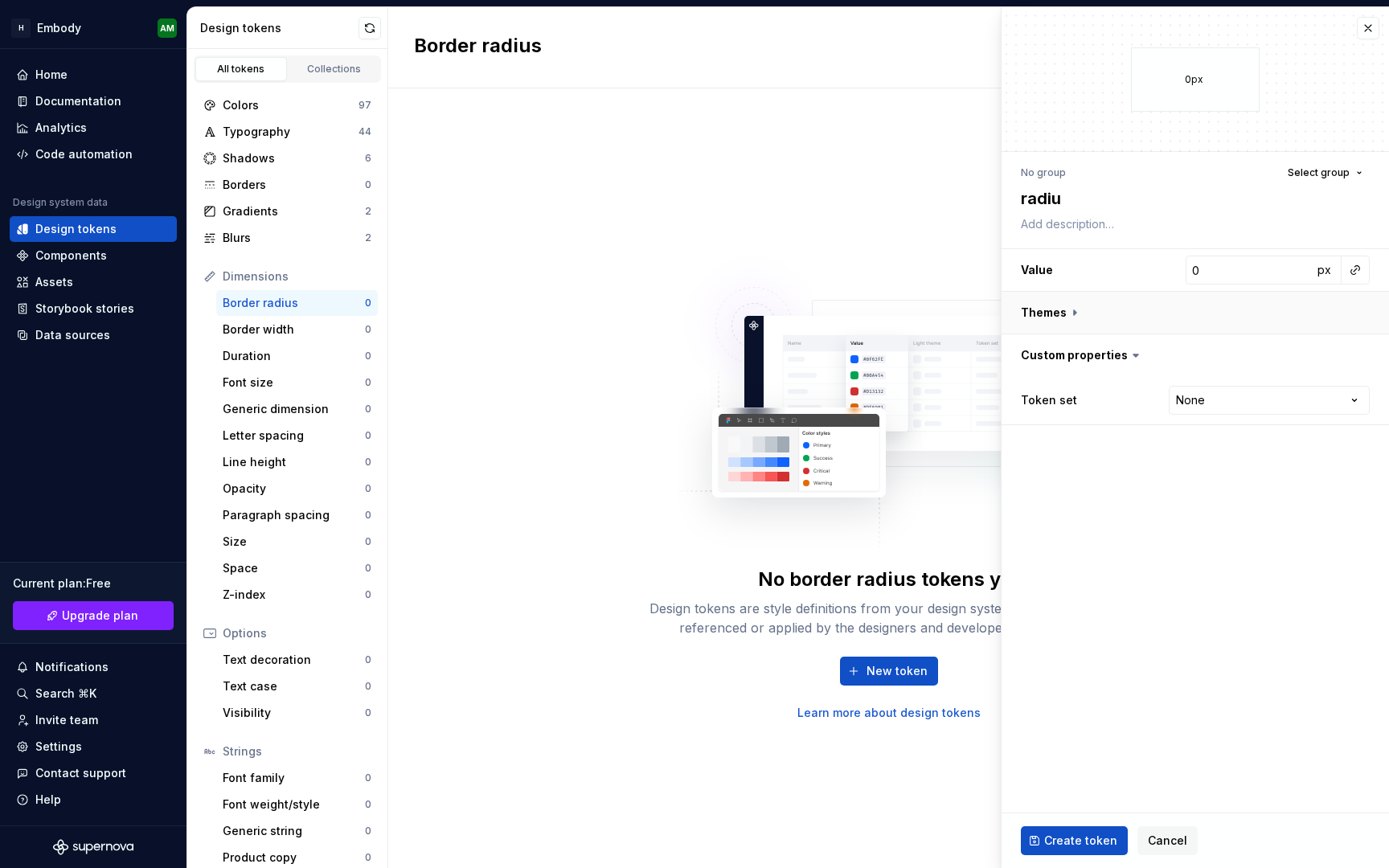
type textarea "*"
type textarea "radius"
type textarea "*"
type textarea "radius0"
click at [1083, 843] on span "Create token" at bounding box center [1080, 841] width 73 height 16
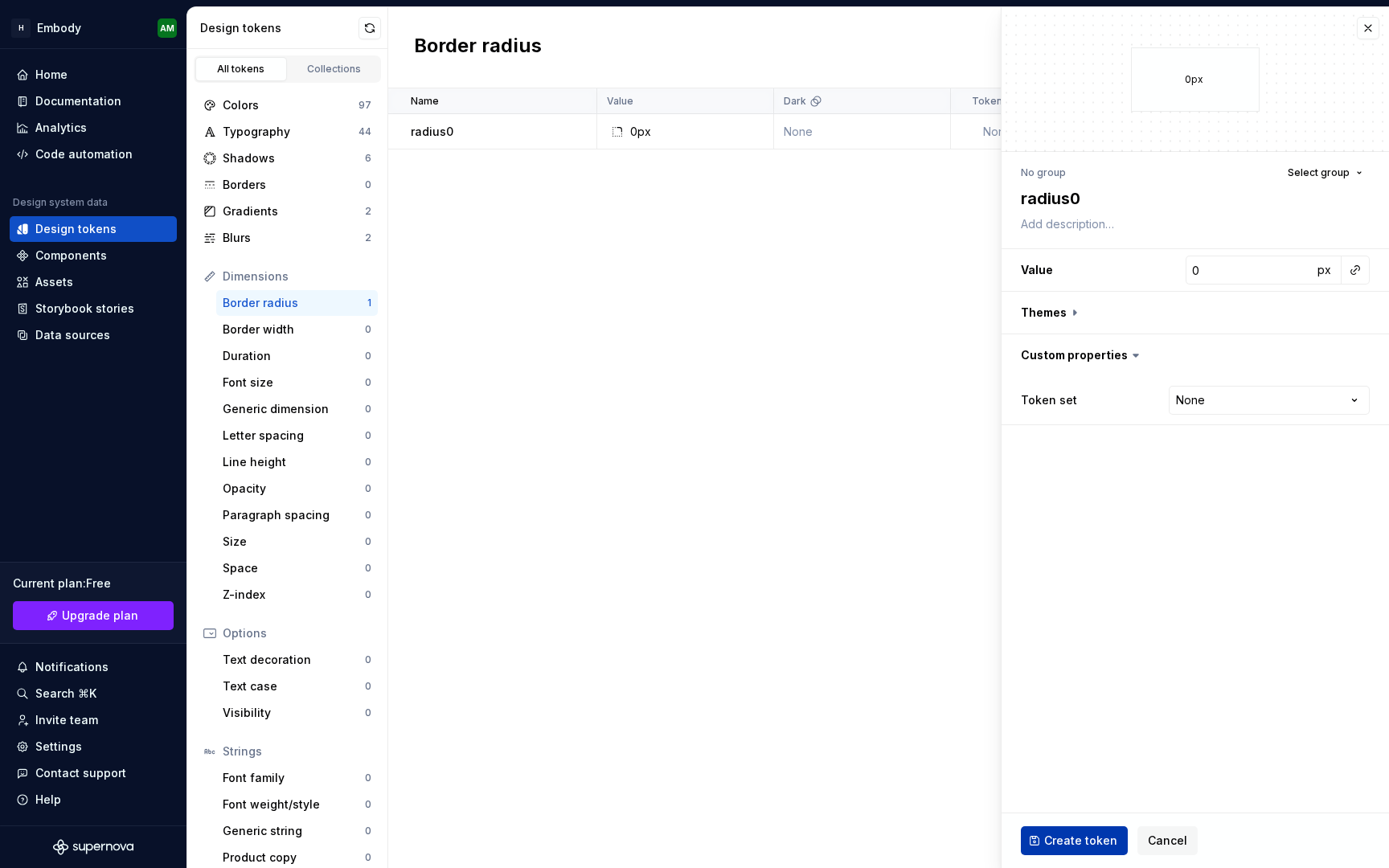
type textarea "*"
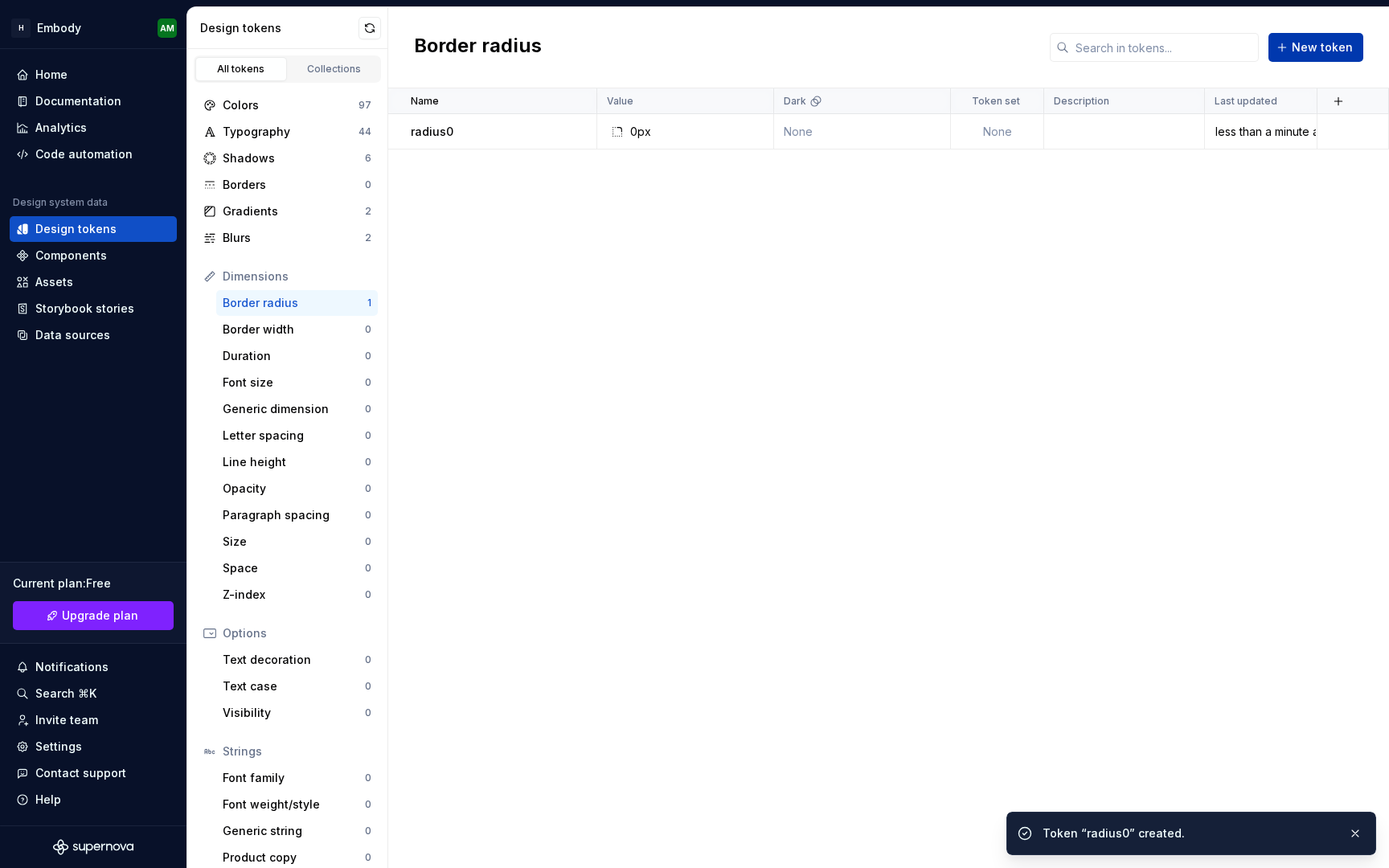
click at [1294, 48] on button "New token" at bounding box center [1316, 48] width 95 height 29
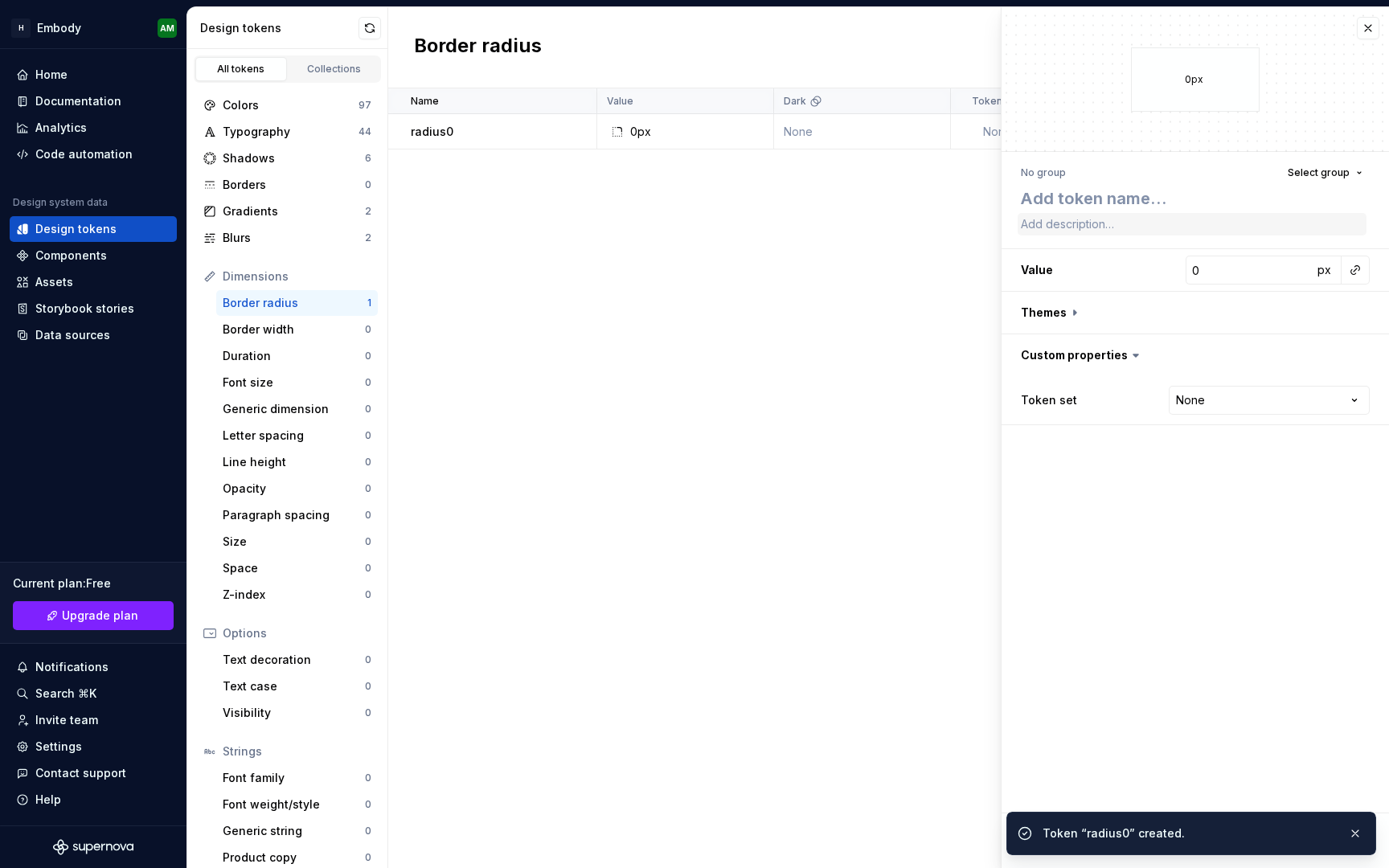
type textarea "*"
type textarea "r"
type textarea "*"
type textarea "ra"
type textarea "*"
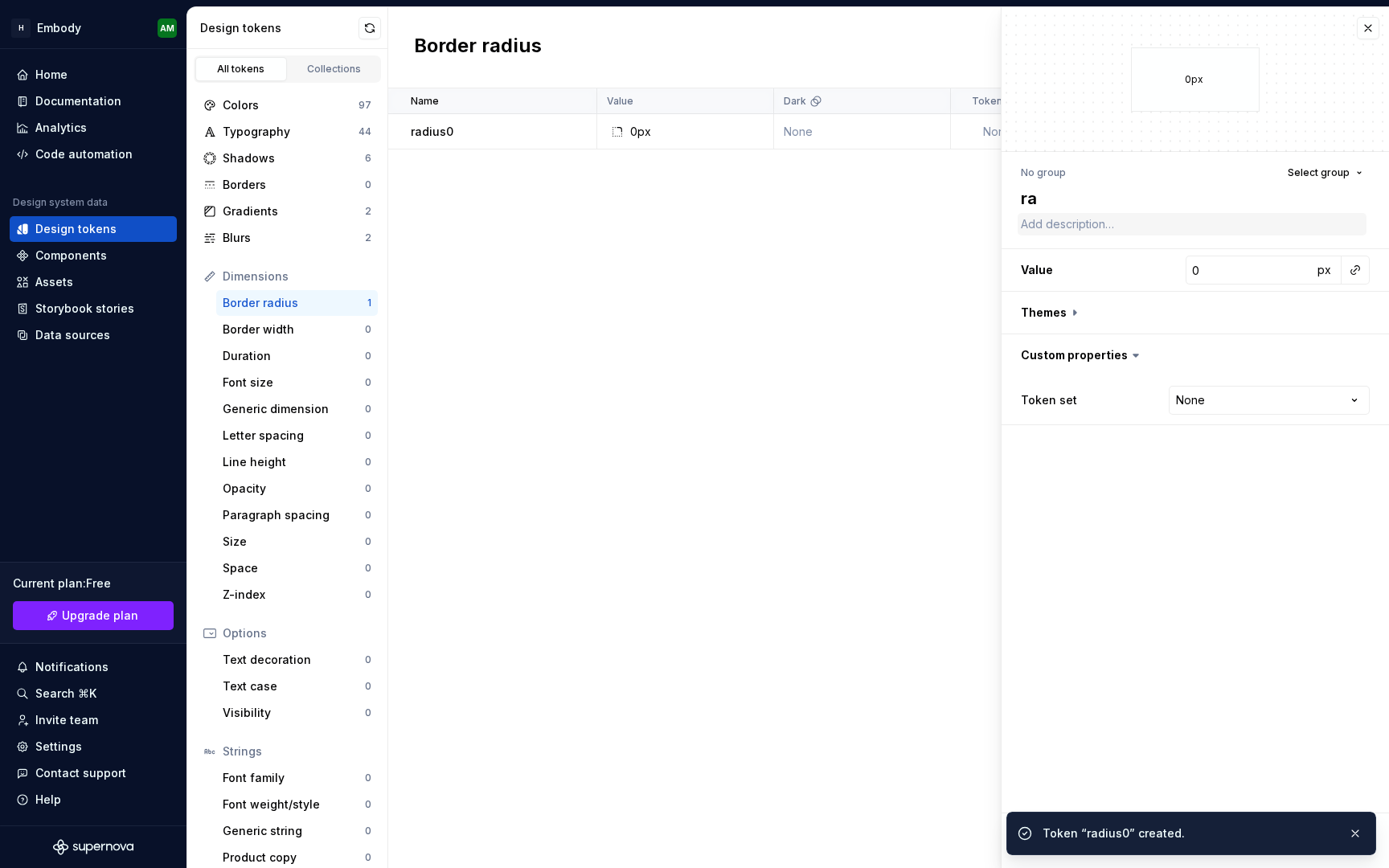
type textarea "rad"
type textarea "*"
type textarea "radi"
type textarea "*"
type textarea "radiu"
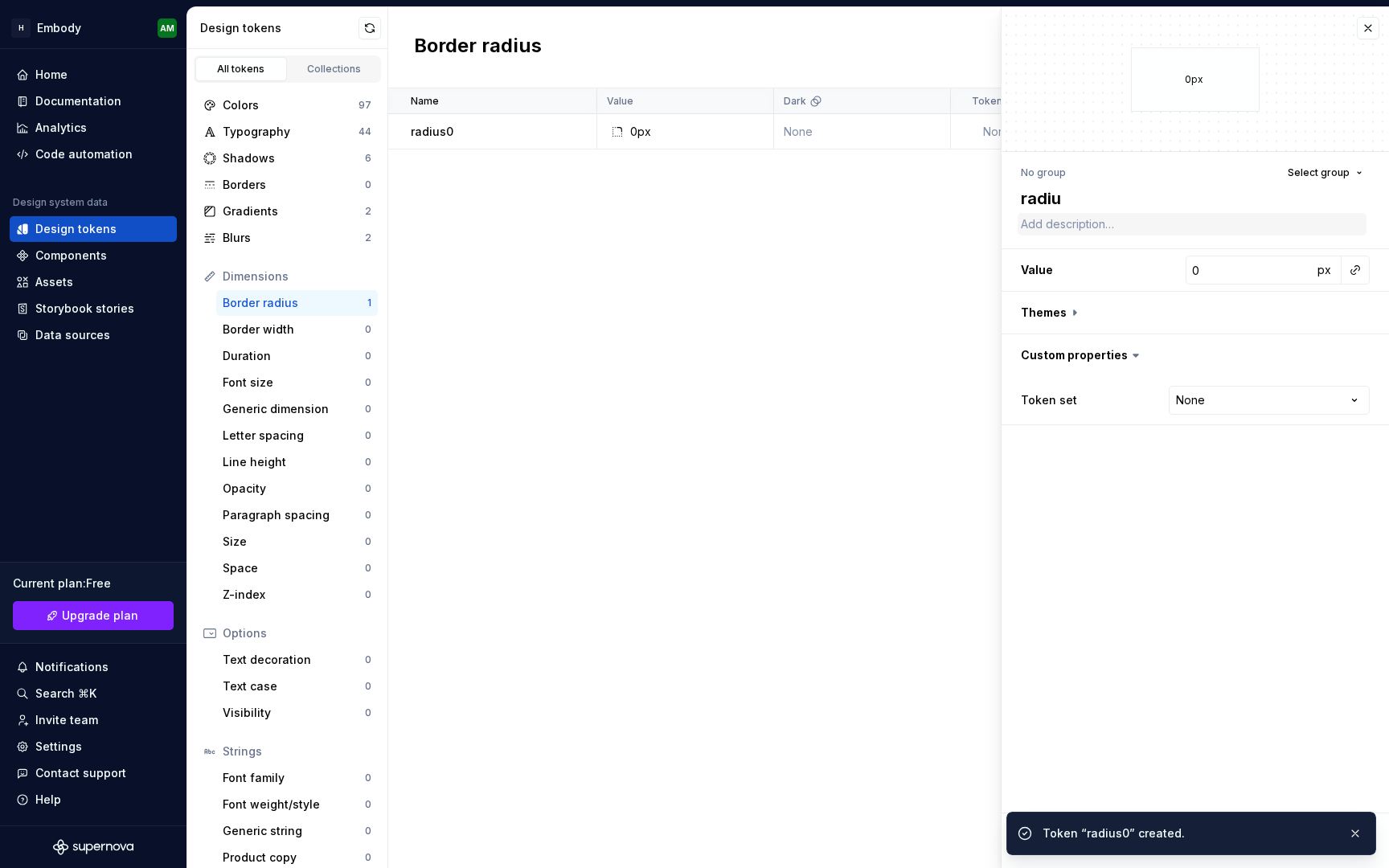
type textarea "*"
type textarea "radius"
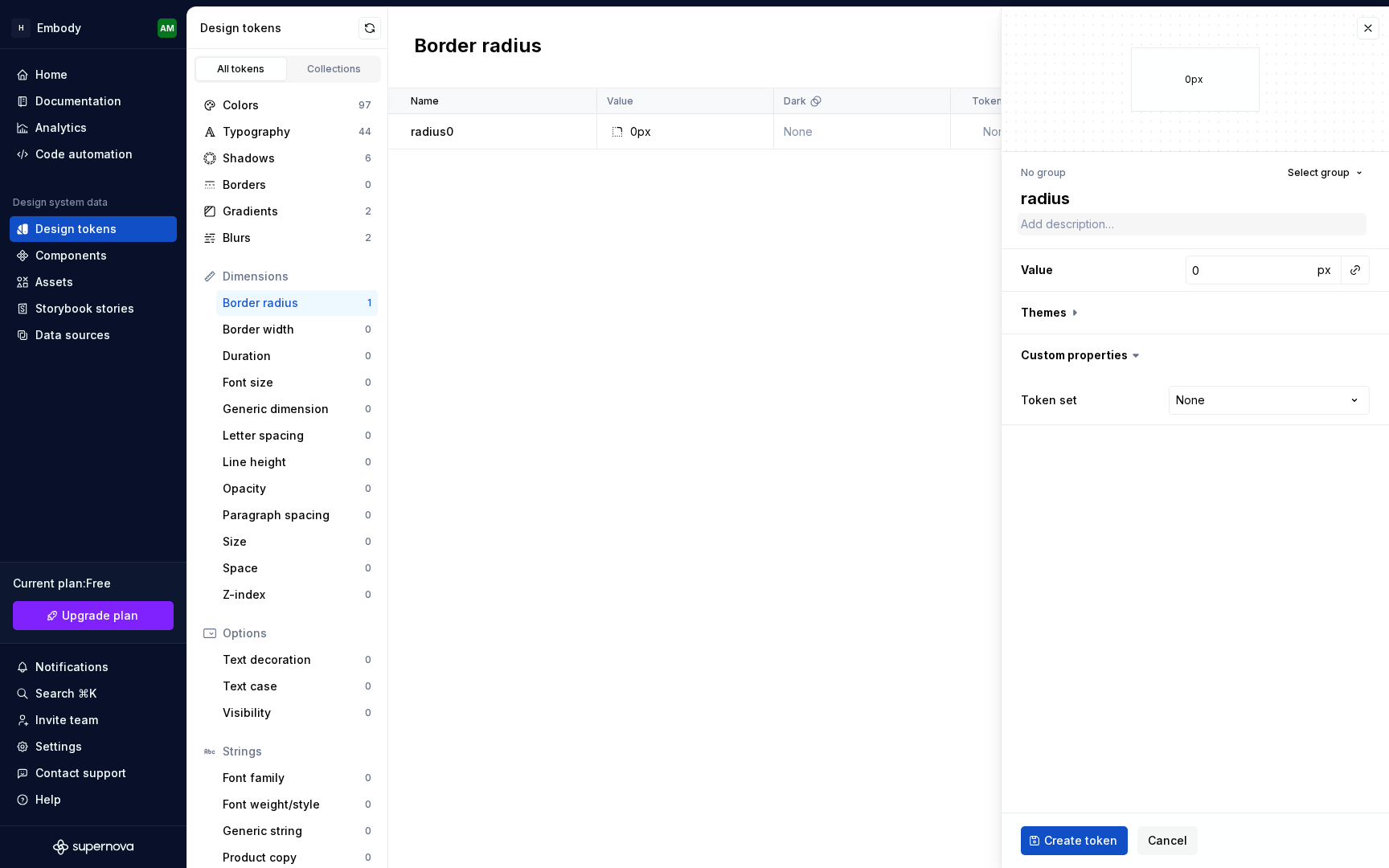
type textarea "*"
type textarea "radius"
click at [1111, 201] on textarea "radius" at bounding box center [1192, 198] width 349 height 29
type textarea "*"
type textarea "radius2"
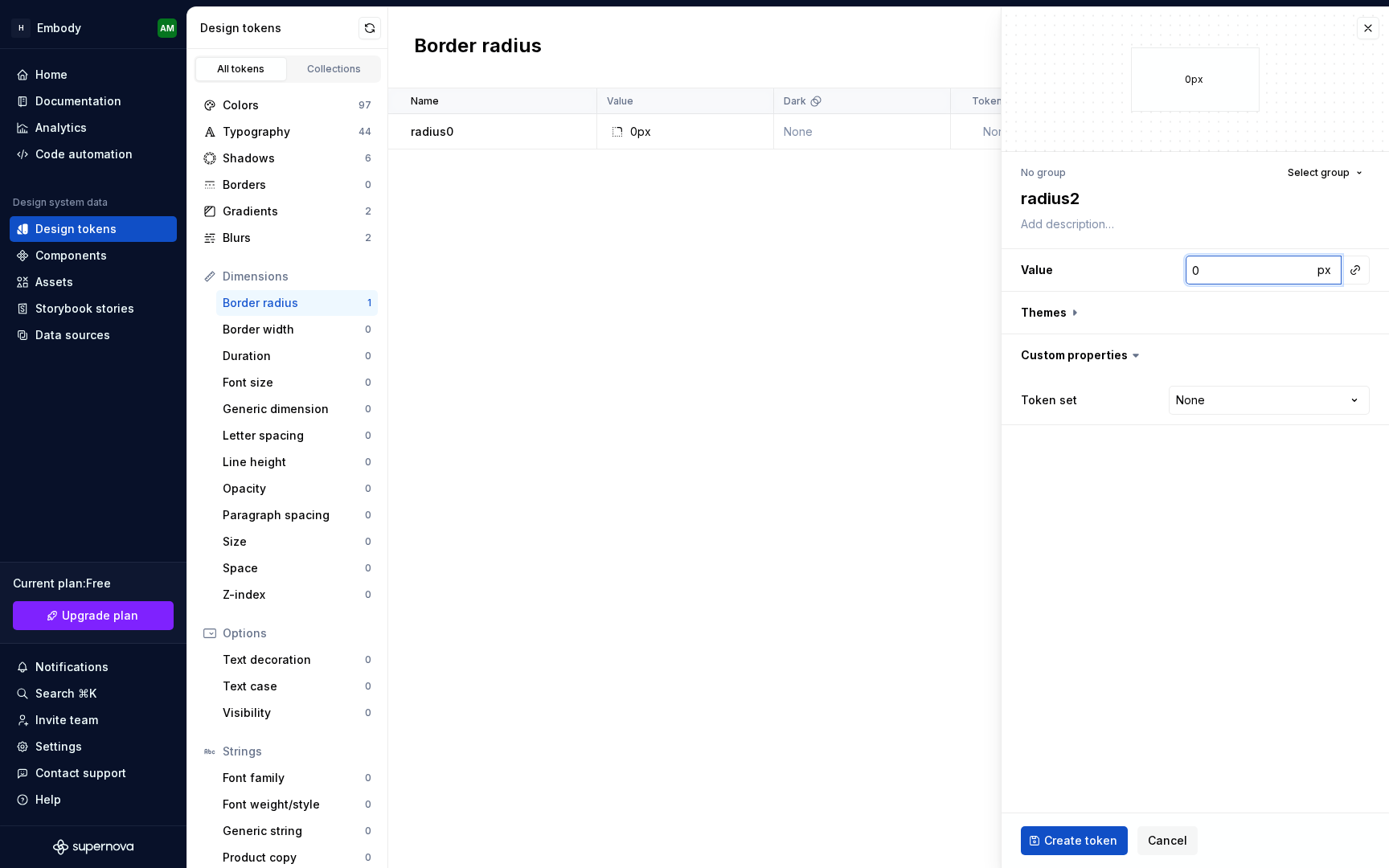
click at [1220, 268] on input "0" at bounding box center [1249, 270] width 127 height 29
type textarea "*"
type input "2"
click at [1067, 836] on span "Create token" at bounding box center [1080, 841] width 73 height 16
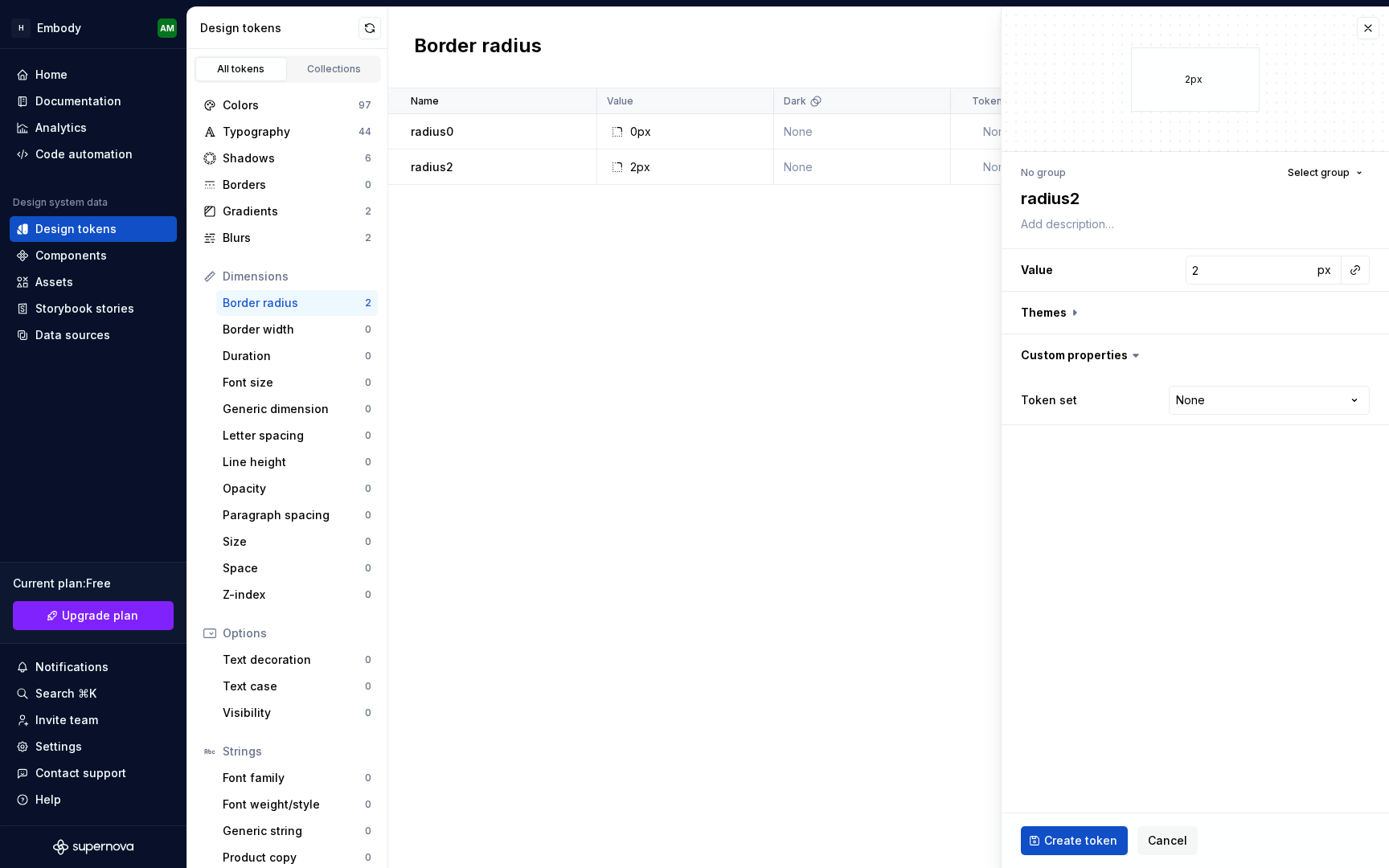
type textarea "*"
type input "0"
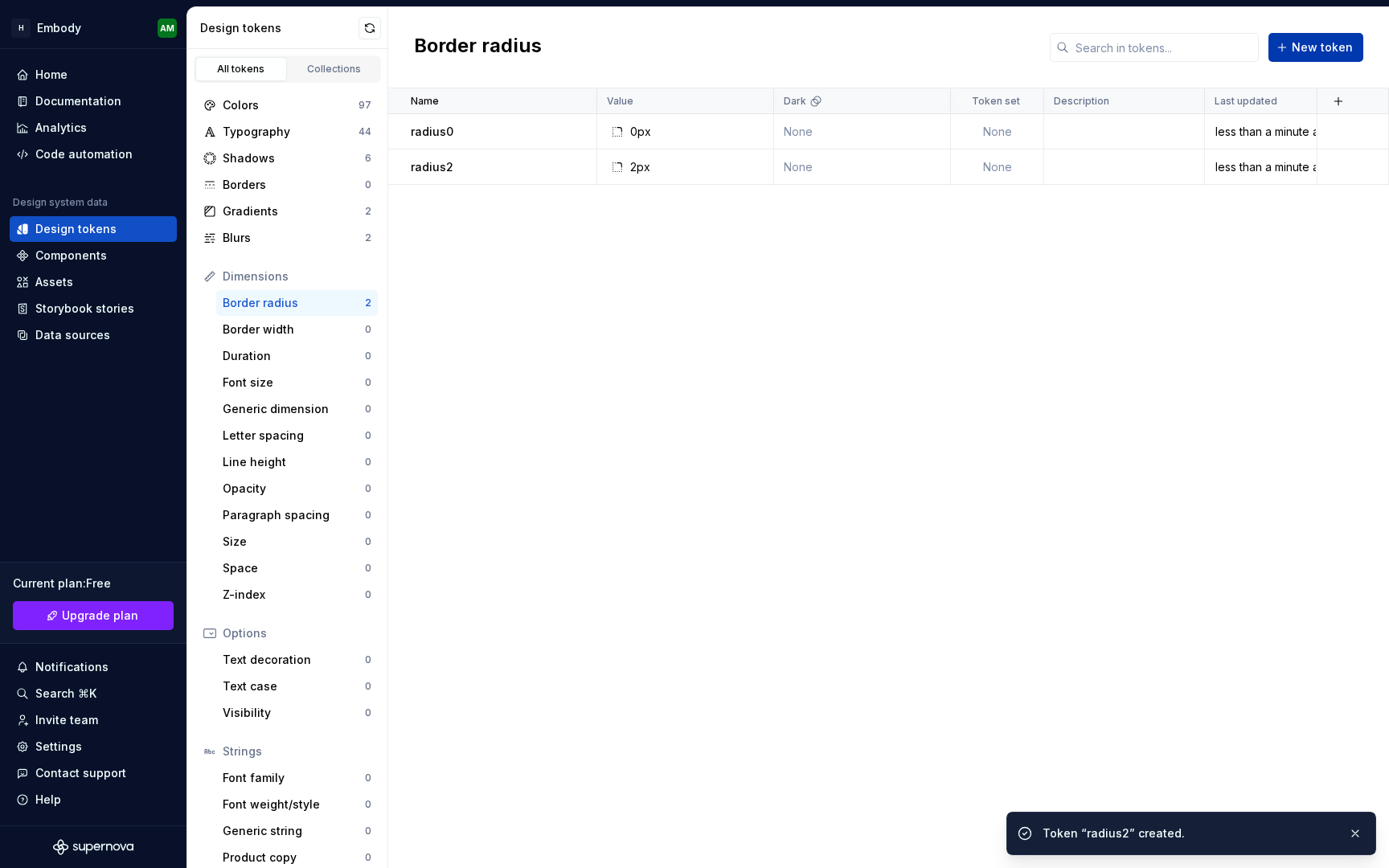
click at [1303, 56] on button "New token" at bounding box center [1316, 48] width 95 height 29
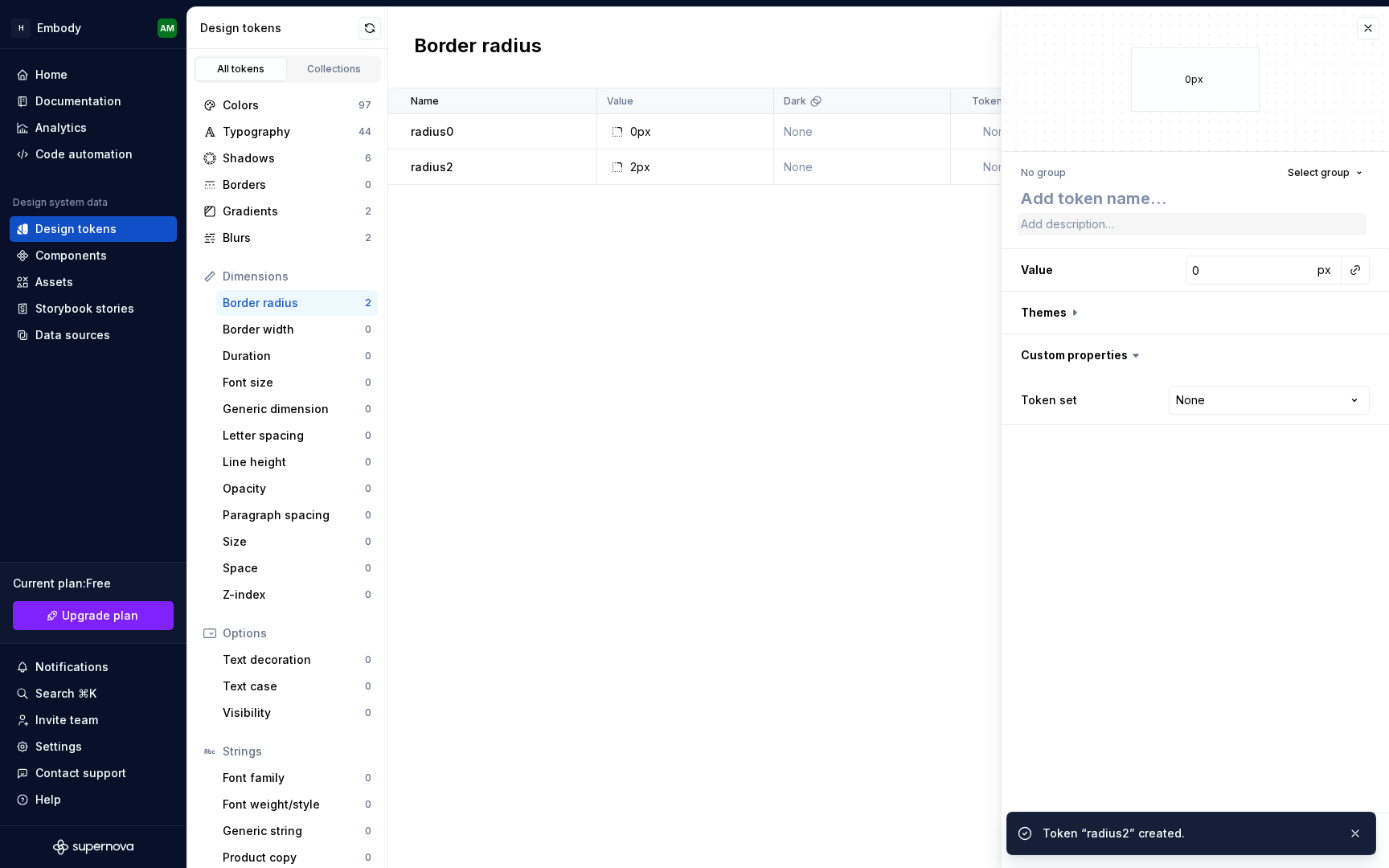
type textarea "*"
type textarea "r"
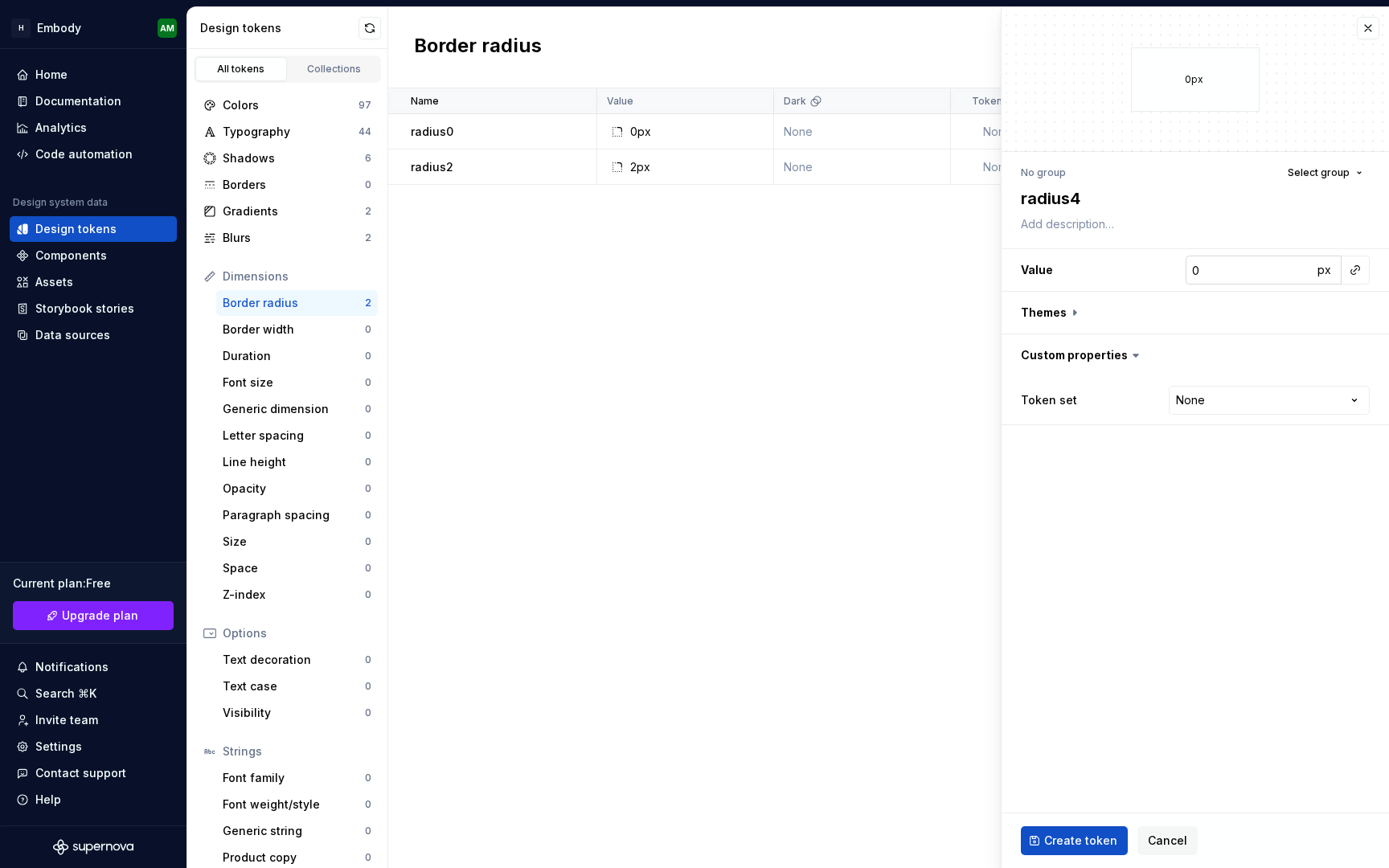
click at [1250, 282] on input "0" at bounding box center [1249, 270] width 127 height 29
click at [1054, 835] on span "Create token" at bounding box center [1080, 841] width 73 height 16
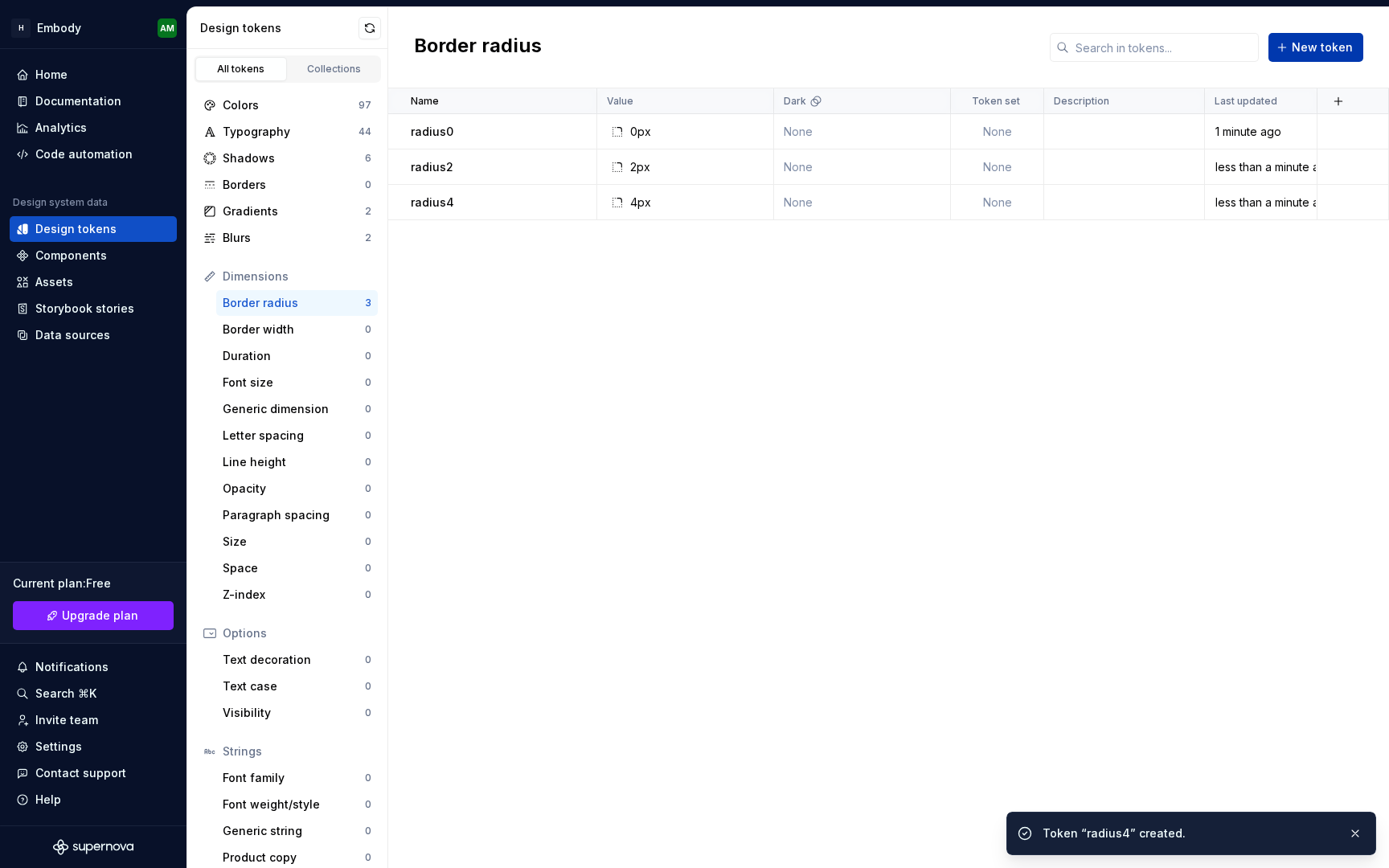
click at [1293, 48] on button "New token" at bounding box center [1316, 48] width 95 height 29
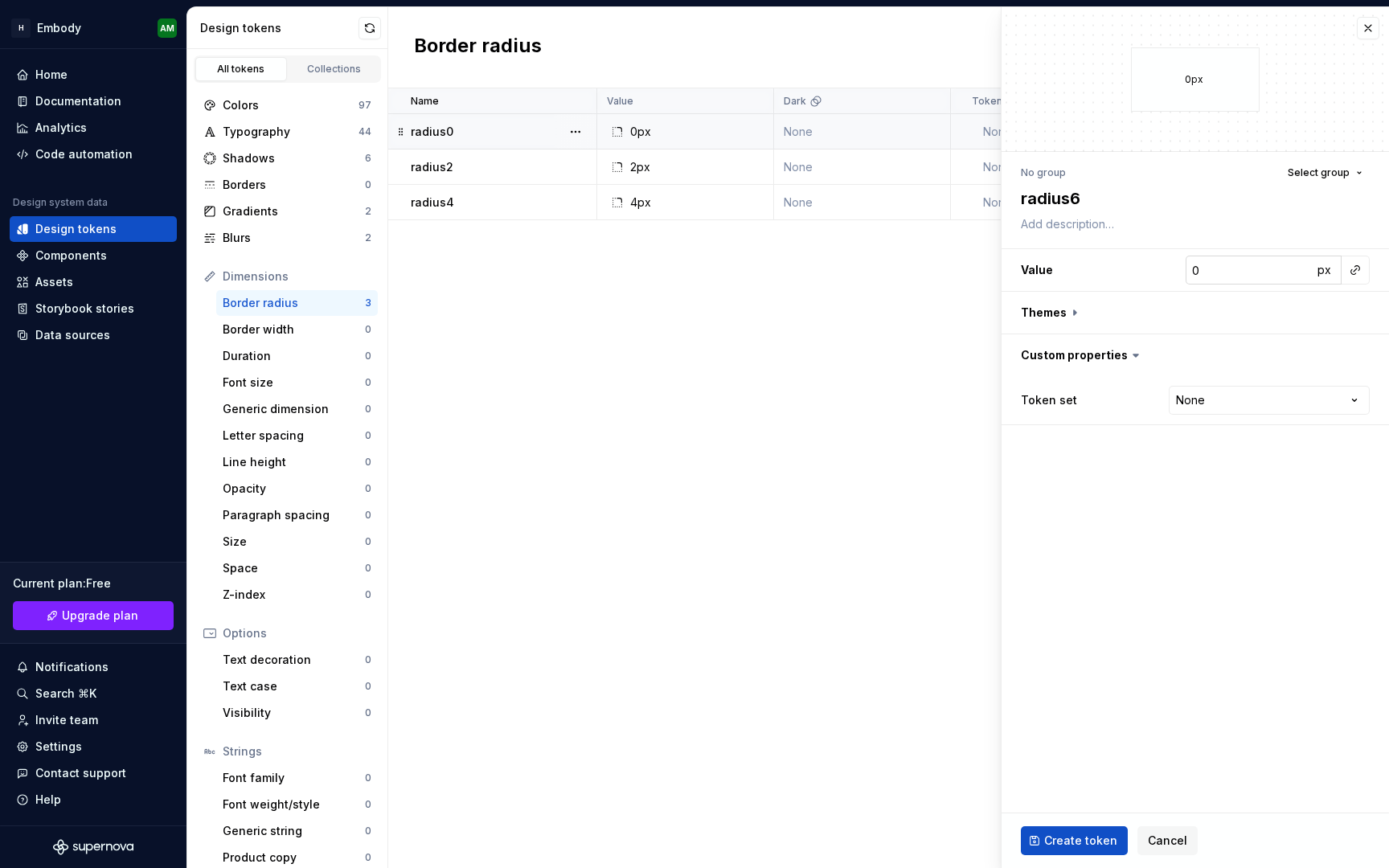
click at [1210, 280] on input "0" at bounding box center [1249, 270] width 127 height 29
click at [1123, 715] on fieldset "6px No group Select group radius6 Value 6 px Themes Custom properties Token set…" at bounding box center [1195, 437] width 387 height 861
click at [1081, 838] on span "Create token" at bounding box center [1080, 841] width 73 height 16
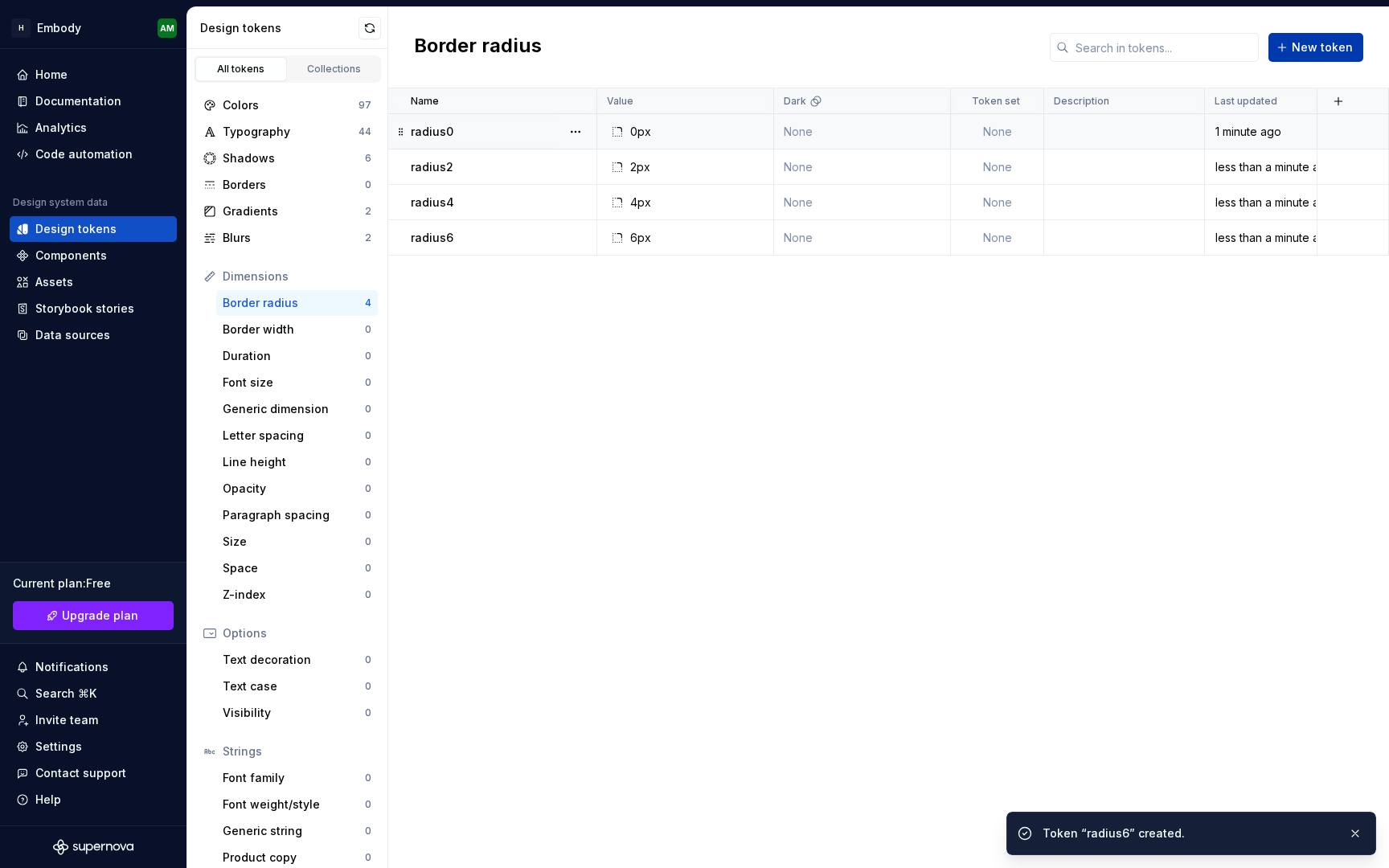
click at [1330, 51] on span "New token" at bounding box center [1322, 47] width 61 height 16
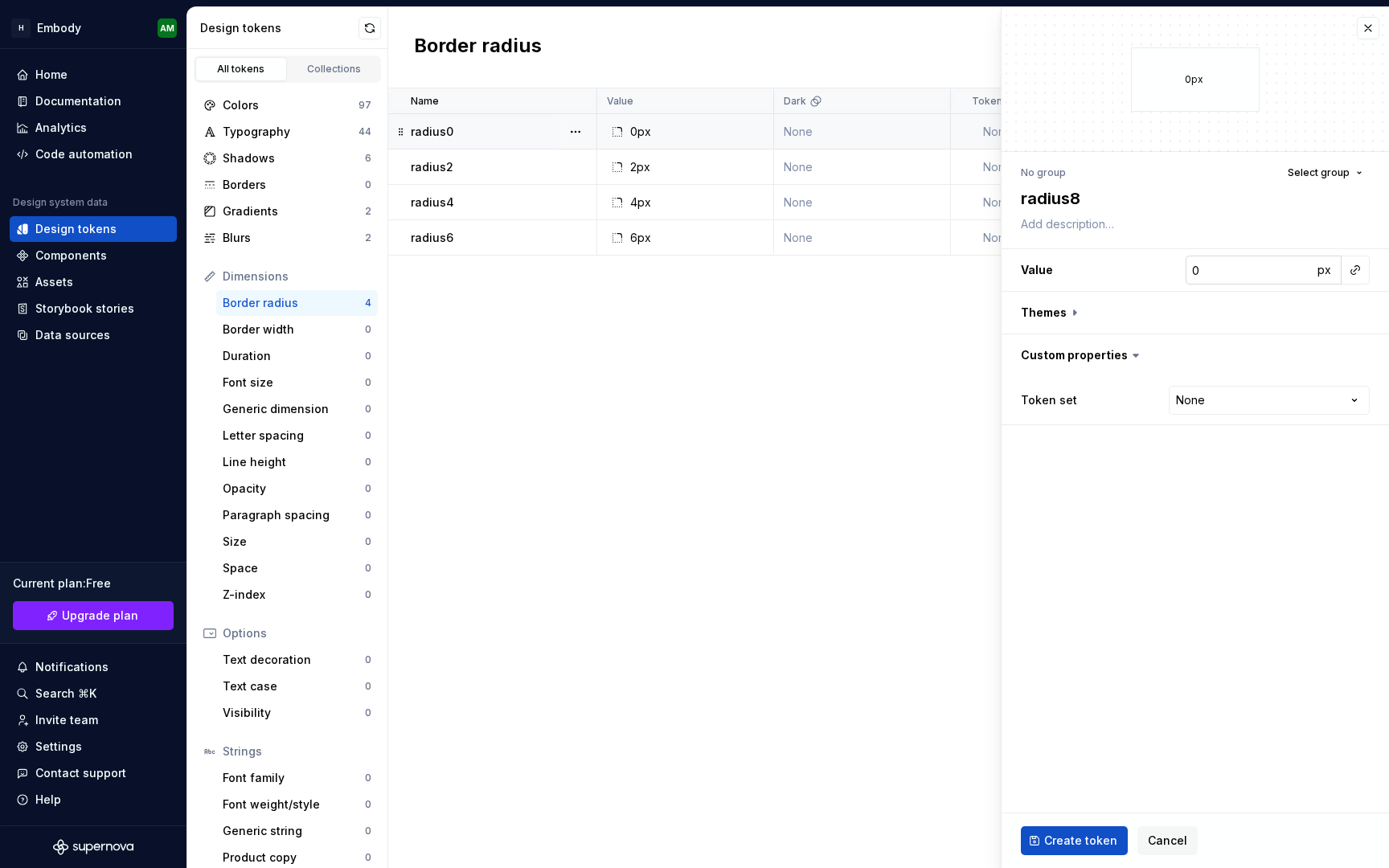
click at [1233, 279] on input "0" at bounding box center [1249, 270] width 127 height 29
click at [1083, 827] on button "Create token" at bounding box center [1073, 841] width 107 height 29
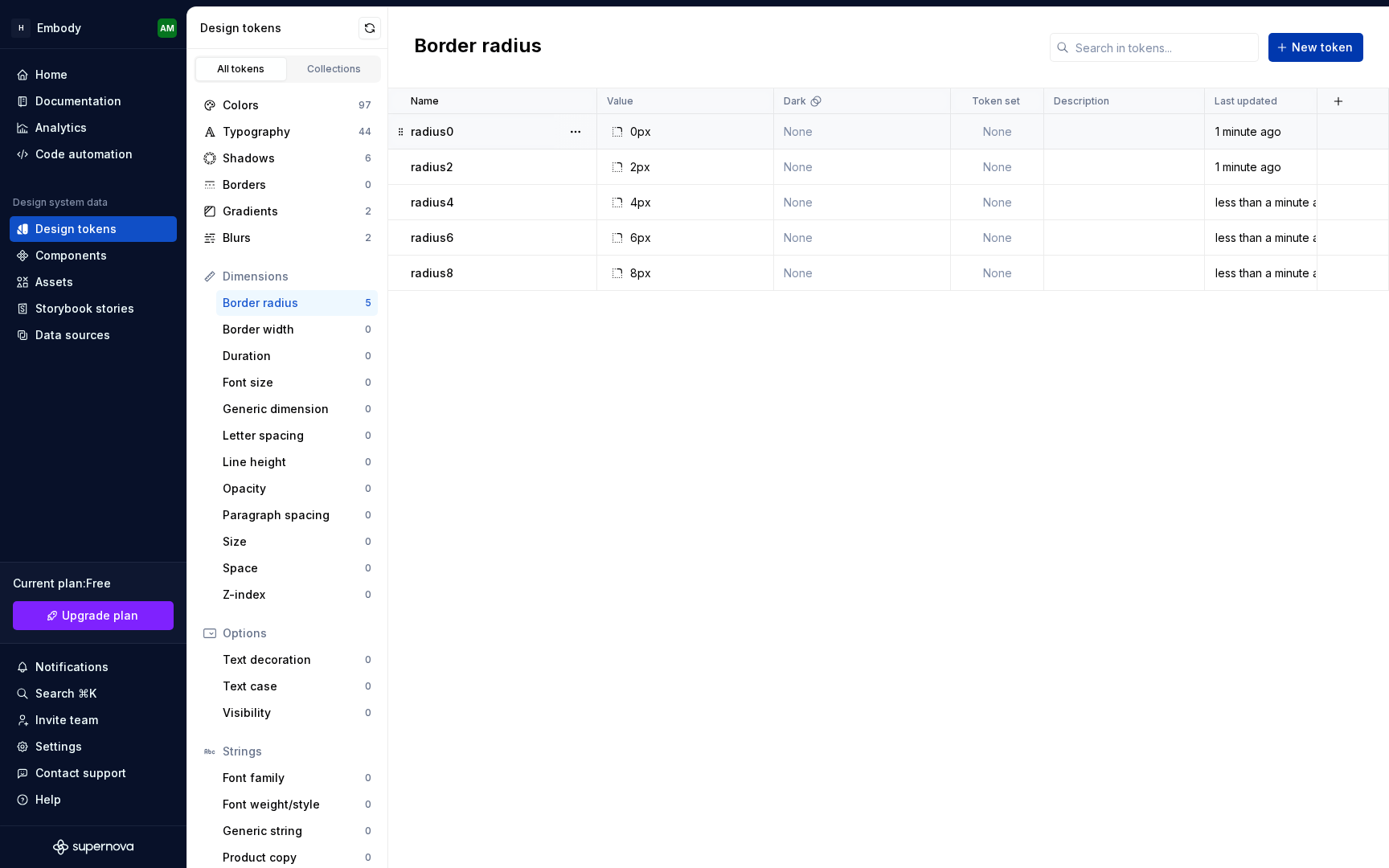
click at [1333, 51] on span "New token" at bounding box center [1322, 47] width 61 height 16
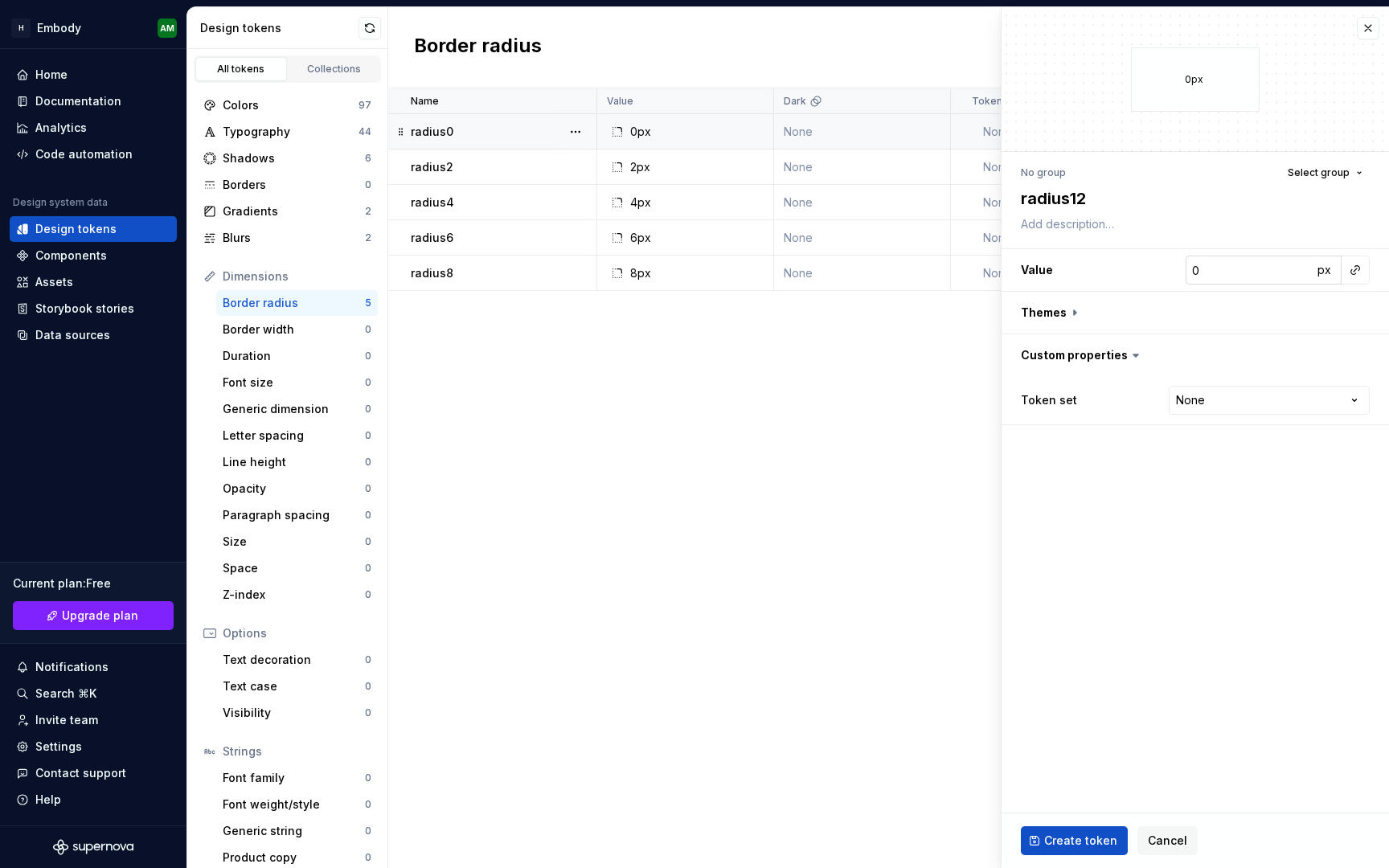
click at [1222, 267] on input "0" at bounding box center [1249, 270] width 127 height 29
click at [1080, 857] on div "Create token Cancel" at bounding box center [1195, 841] width 387 height 55
click at [1084, 837] on span "Create token" at bounding box center [1080, 841] width 73 height 16
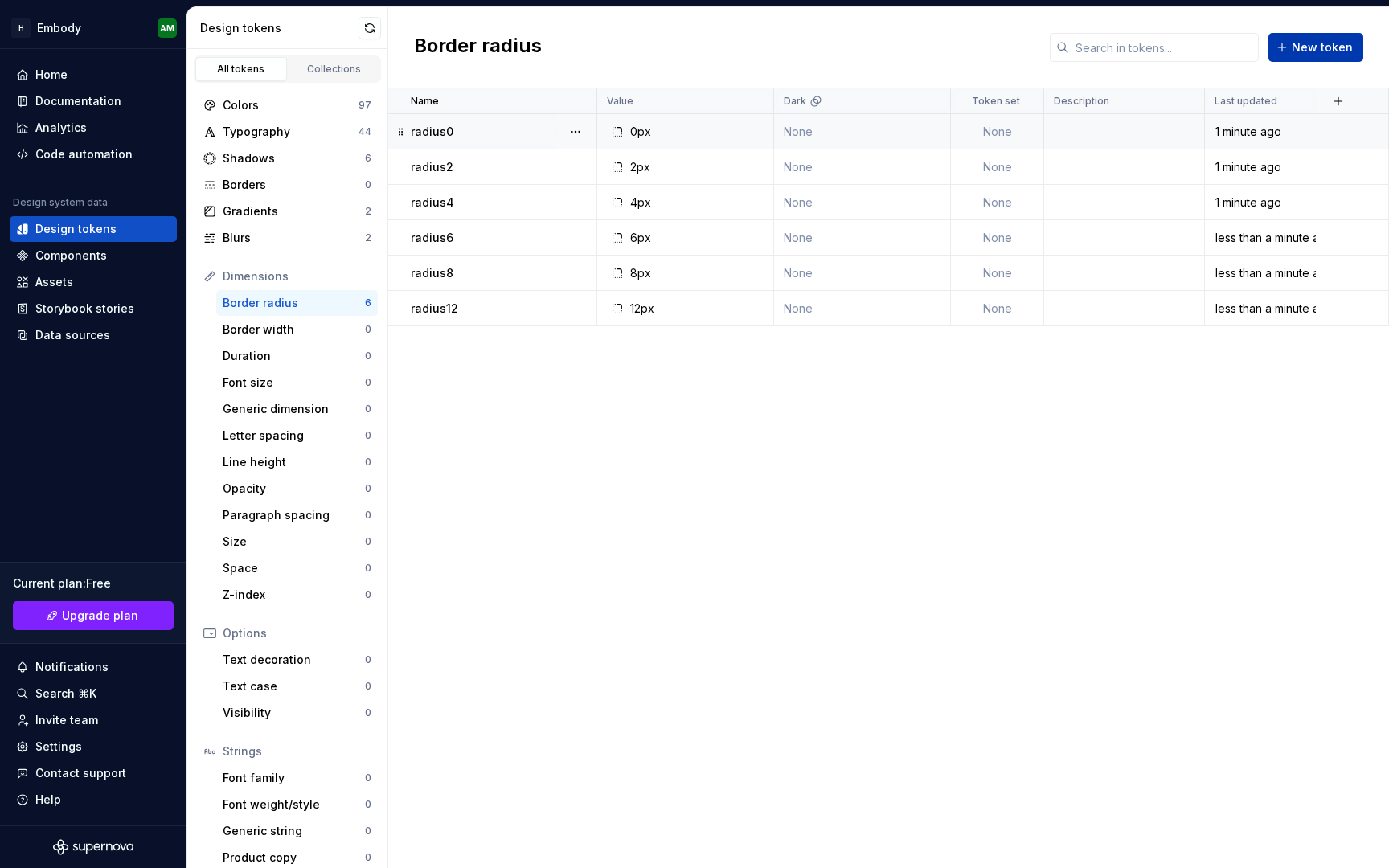
click at [1317, 53] on span "New token" at bounding box center [1322, 47] width 61 height 16
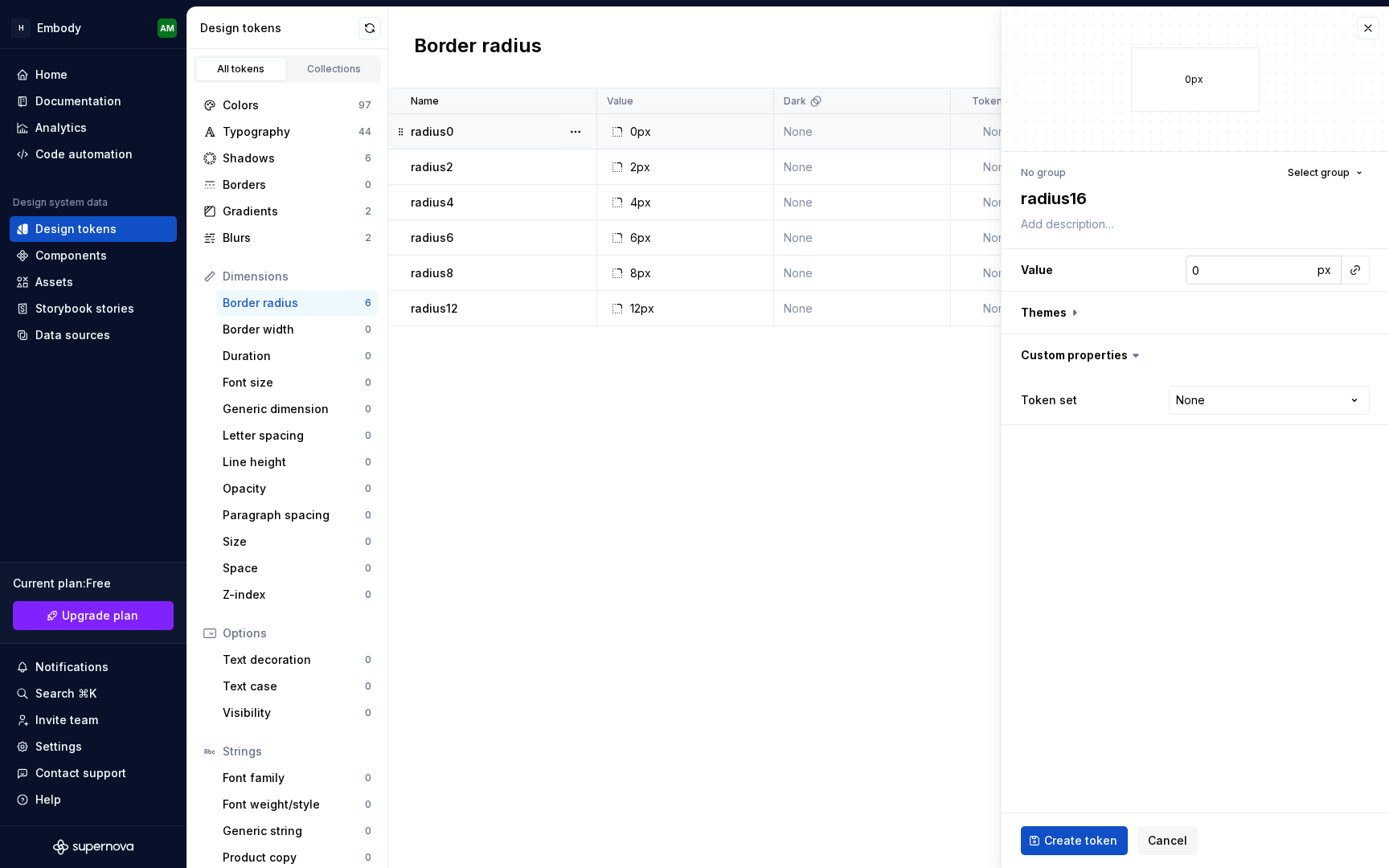
click at [1235, 259] on input "0" at bounding box center [1249, 270] width 127 height 29
click at [1168, 549] on fieldset "16px No group Select group radius16 Value 16 px Themes Custom properties Token …" at bounding box center [1195, 437] width 387 height 861
click at [1072, 834] on span "Create token" at bounding box center [1080, 841] width 73 height 16
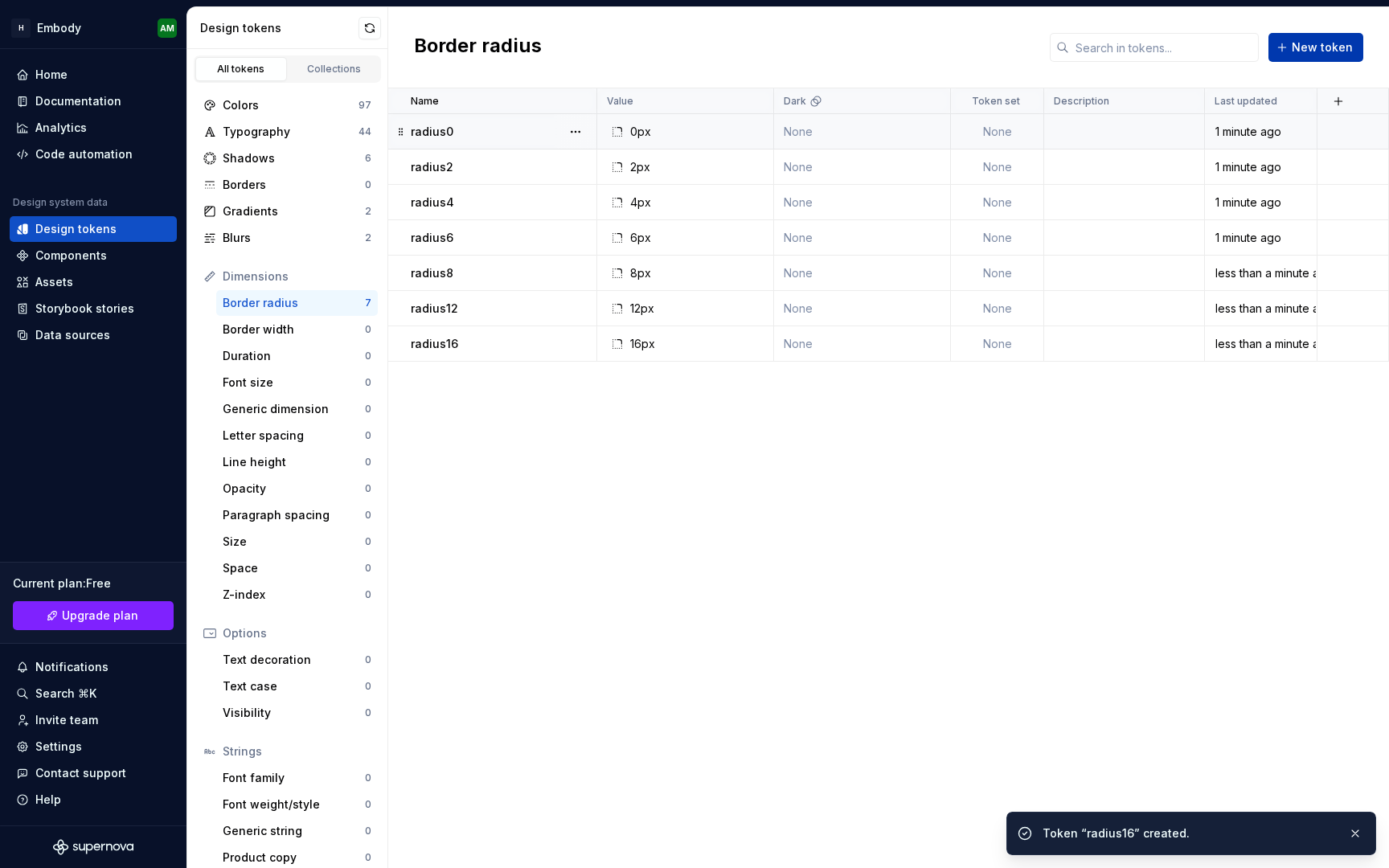
click at [1301, 34] on button "New token" at bounding box center [1316, 48] width 95 height 29
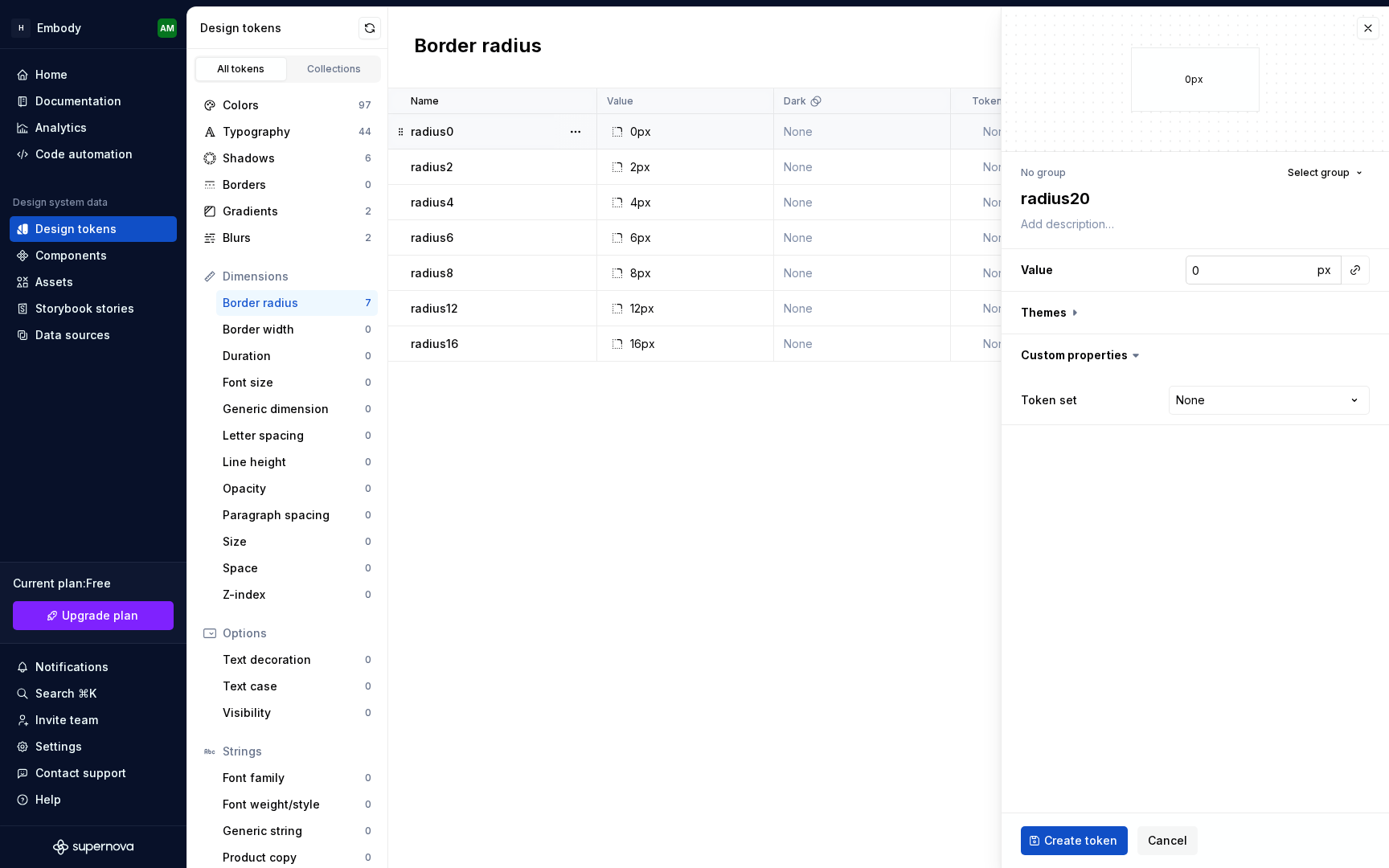
click at [1277, 269] on input "0" at bounding box center [1249, 270] width 127 height 29
click at [1058, 843] on span "Create token" at bounding box center [1080, 841] width 73 height 16
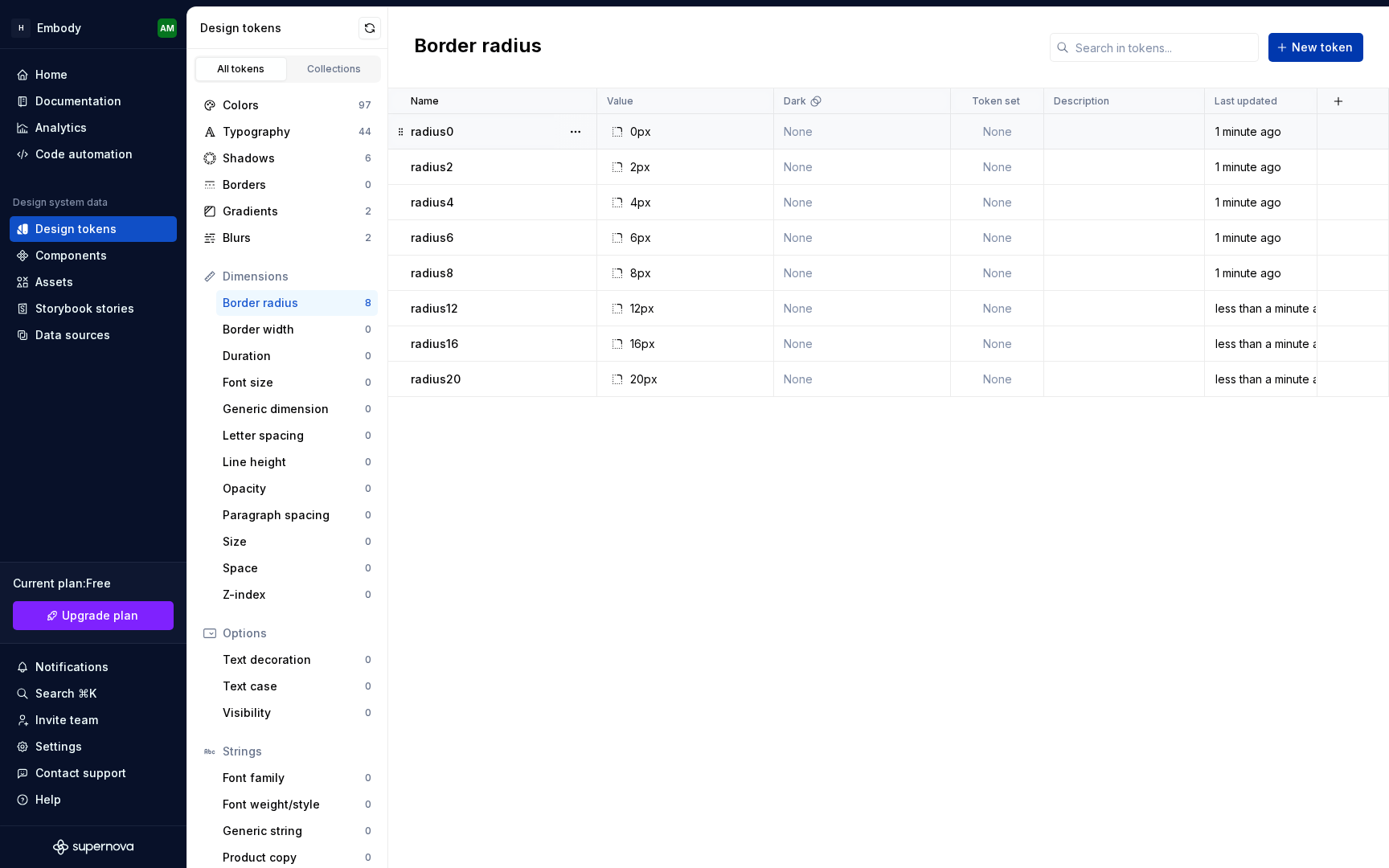
click at [1315, 57] on button "New token" at bounding box center [1316, 48] width 95 height 29
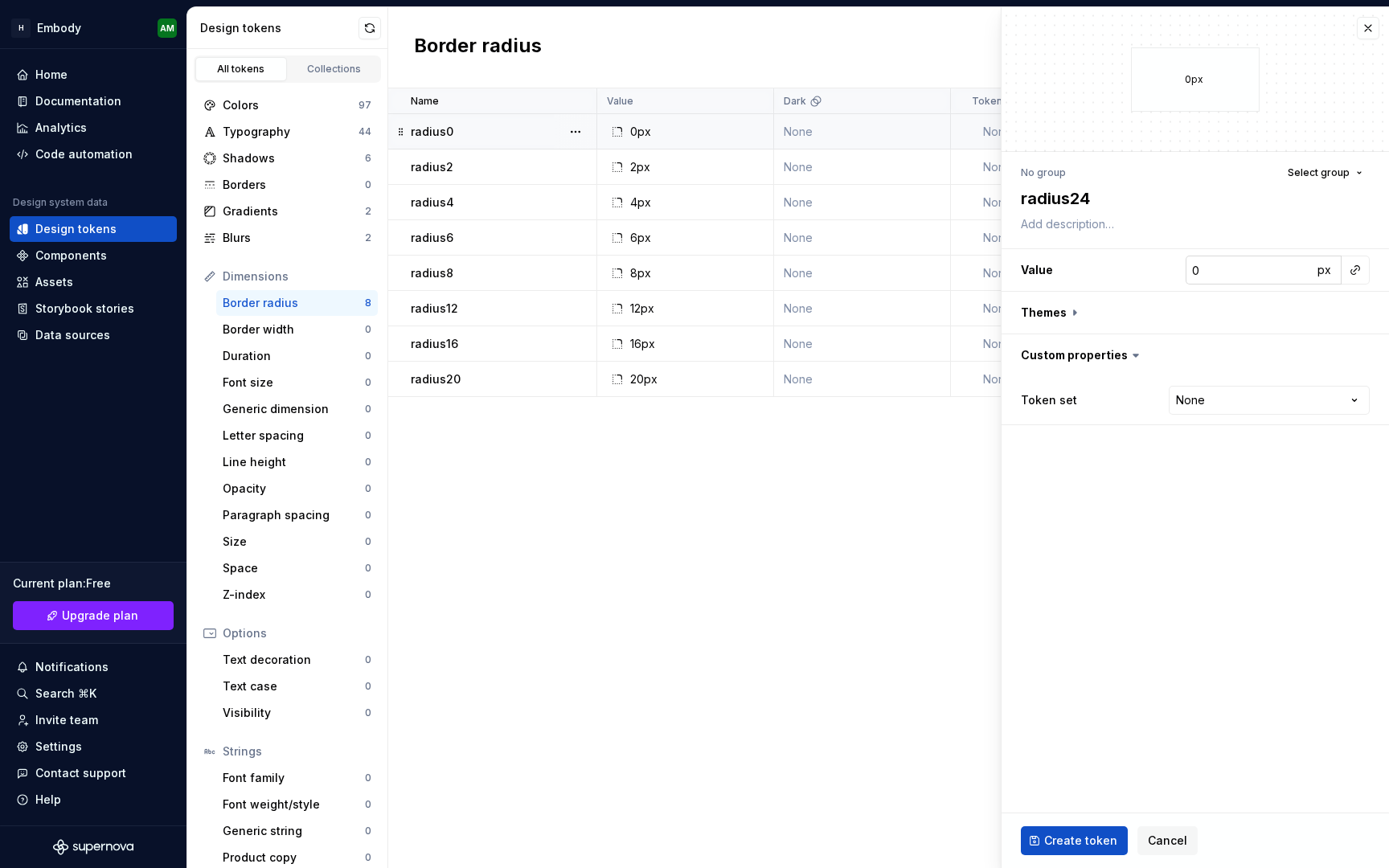
click at [1231, 282] on input "0" at bounding box center [1249, 270] width 127 height 29
click at [1080, 835] on span "Create token" at bounding box center [1080, 841] width 73 height 16
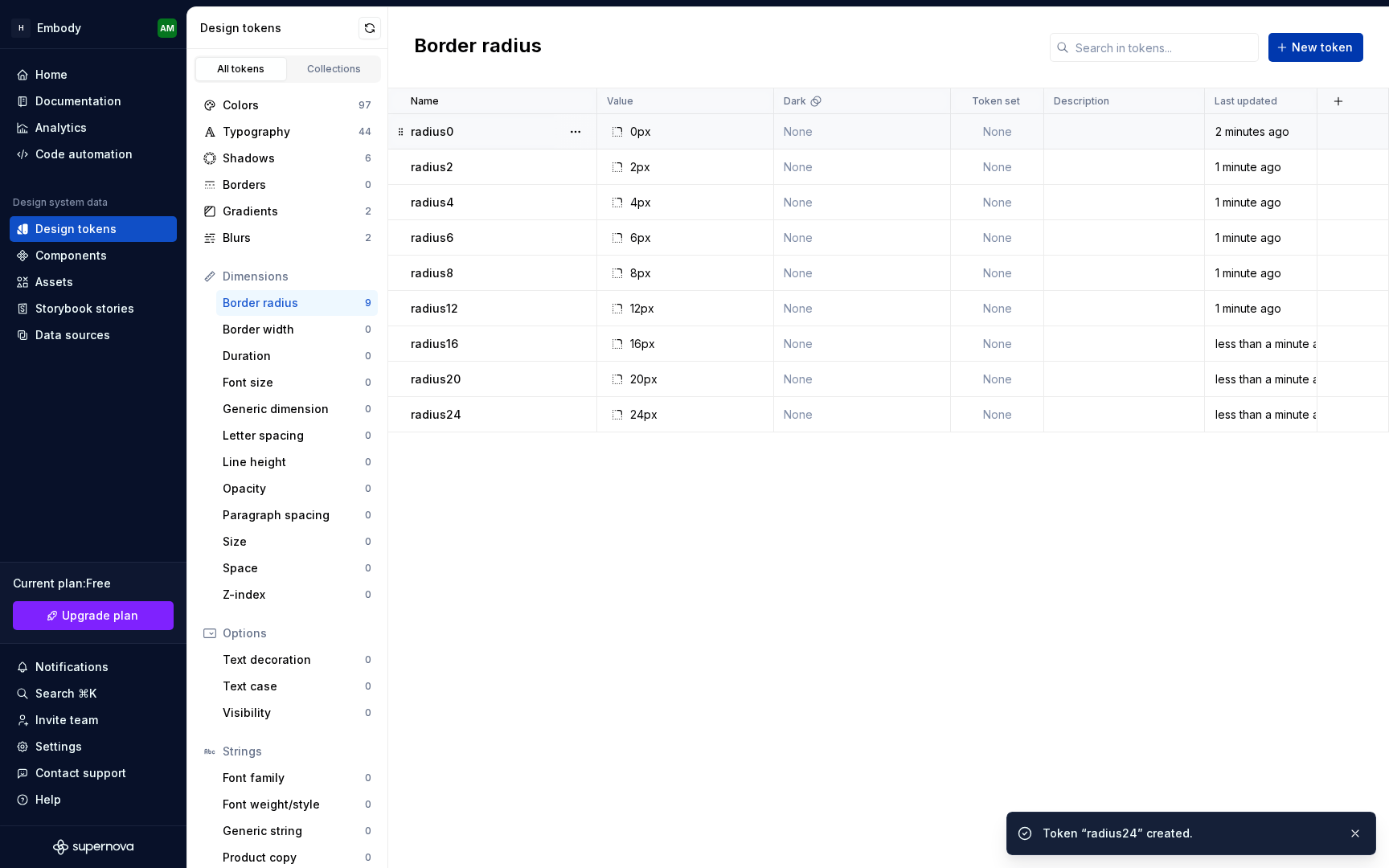
click at [1308, 48] on span "New token" at bounding box center [1322, 47] width 61 height 16
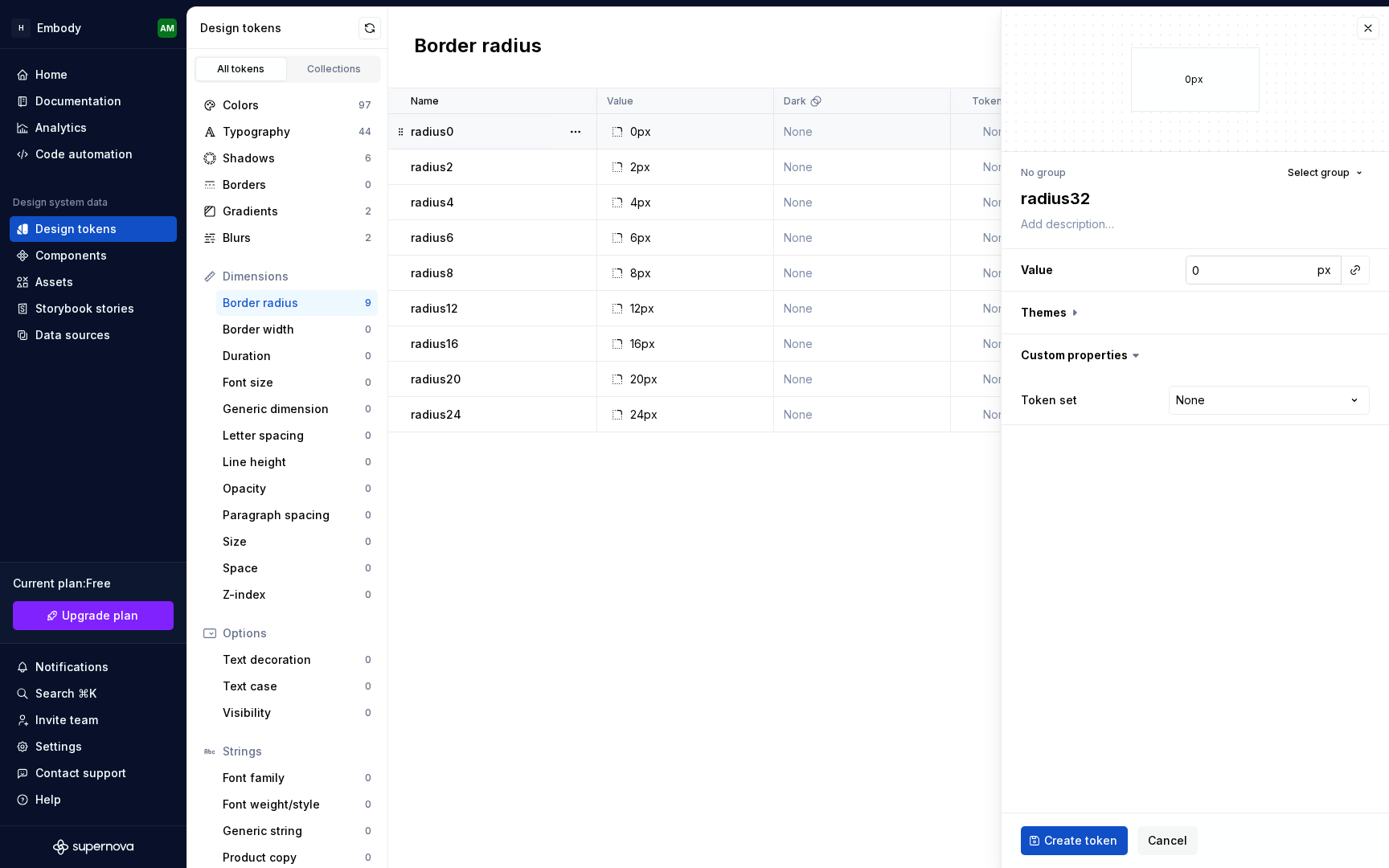
click at [1242, 273] on input "0" at bounding box center [1249, 270] width 127 height 29
click at [1077, 831] on button "Create token" at bounding box center [1073, 841] width 107 height 29
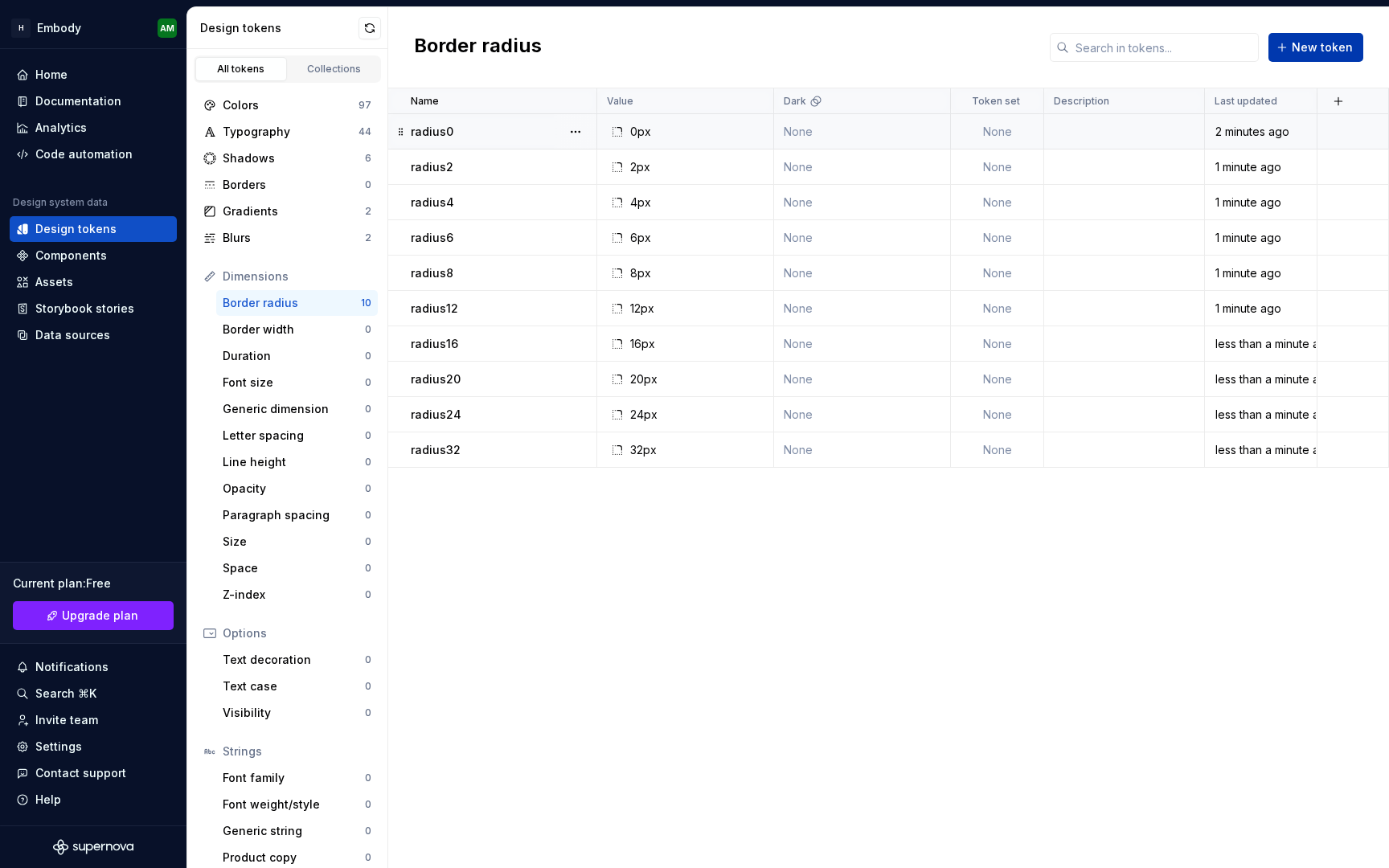
click at [1325, 52] on span "New token" at bounding box center [1322, 47] width 61 height 16
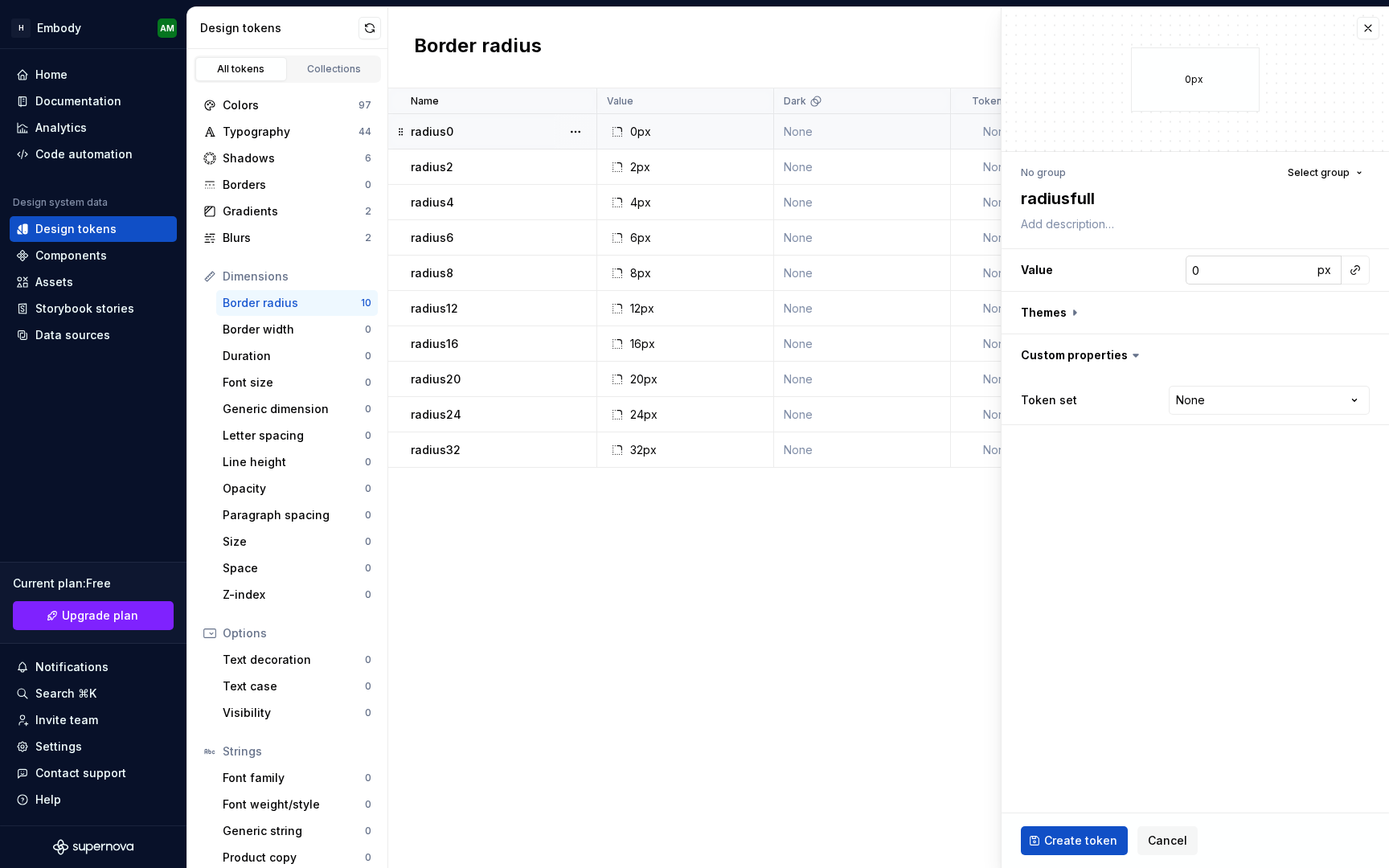
click at [1298, 260] on input "0" at bounding box center [1249, 270] width 127 height 29
click at [1299, 272] on input "0" at bounding box center [1249, 270] width 127 height 29
click at [1299, 265] on input "1" at bounding box center [1249, 270] width 127 height 29
click at [1299, 265] on input "2" at bounding box center [1249, 270] width 127 height 29
click at [1299, 265] on input "3" at bounding box center [1249, 270] width 127 height 29
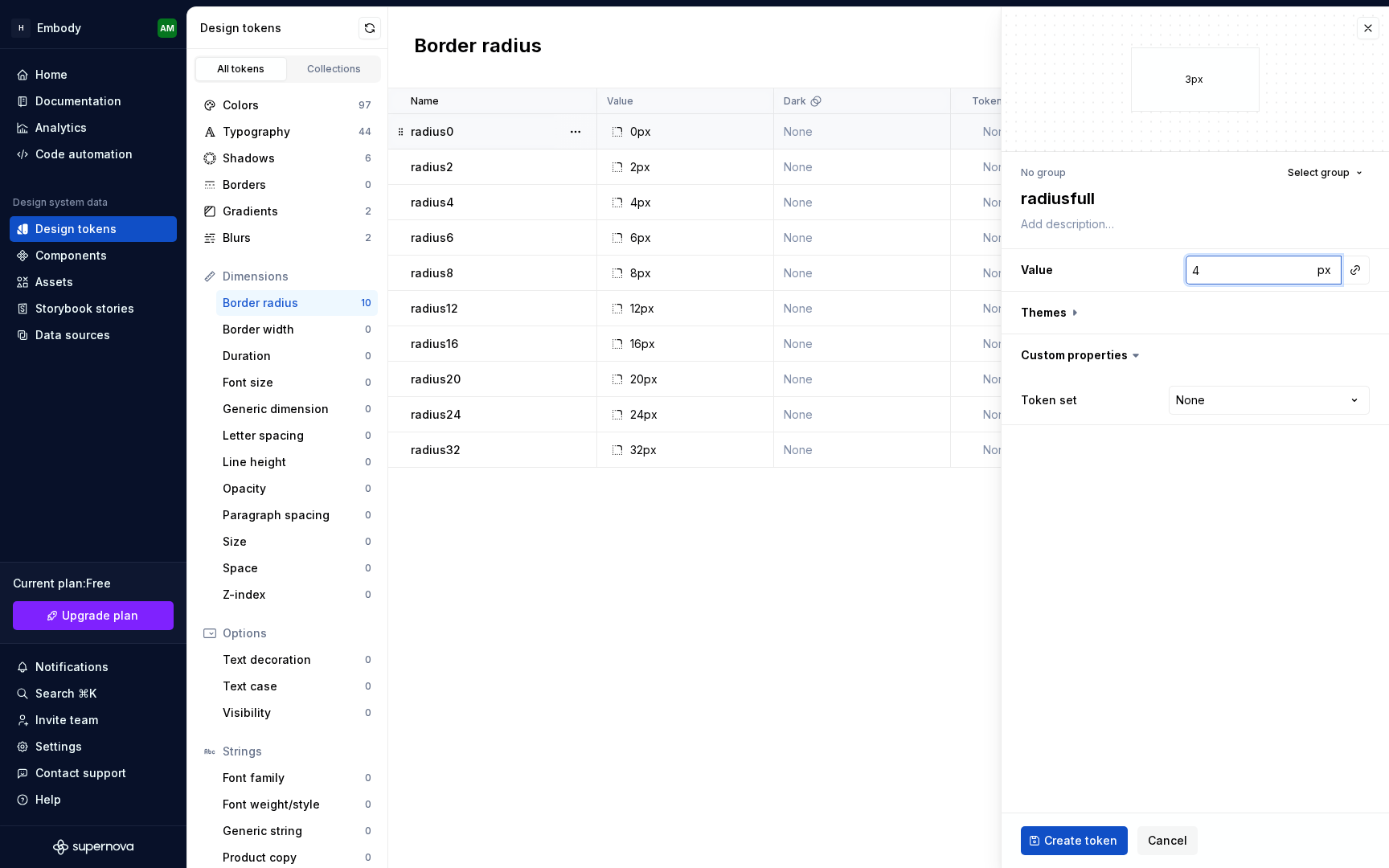
click at [1299, 265] on input "4" at bounding box center [1249, 270] width 127 height 29
click at [1299, 265] on input "5" at bounding box center [1249, 270] width 127 height 29
click at [1299, 265] on input "6" at bounding box center [1249, 270] width 127 height 29
click at [1089, 288] on h3 "Value 6 px" at bounding box center [1195, 270] width 387 height 42
click at [1133, 499] on fieldset "650px No group Select group radiusfull Value 650 px Themes Custom properties To…" at bounding box center [1195, 437] width 387 height 861
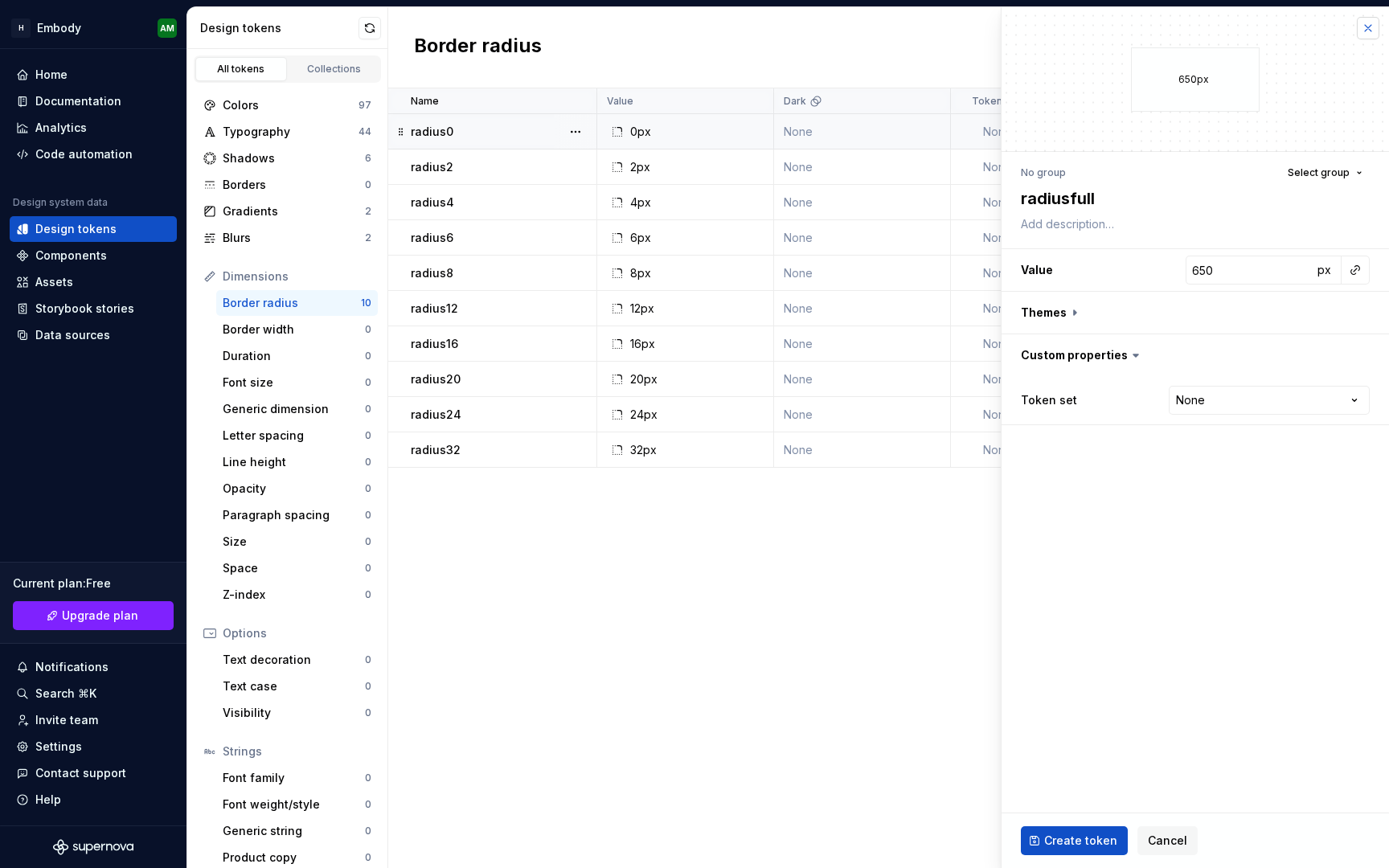
click at [1364, 24] on button "button" at bounding box center [1367, 27] width 22 height 22
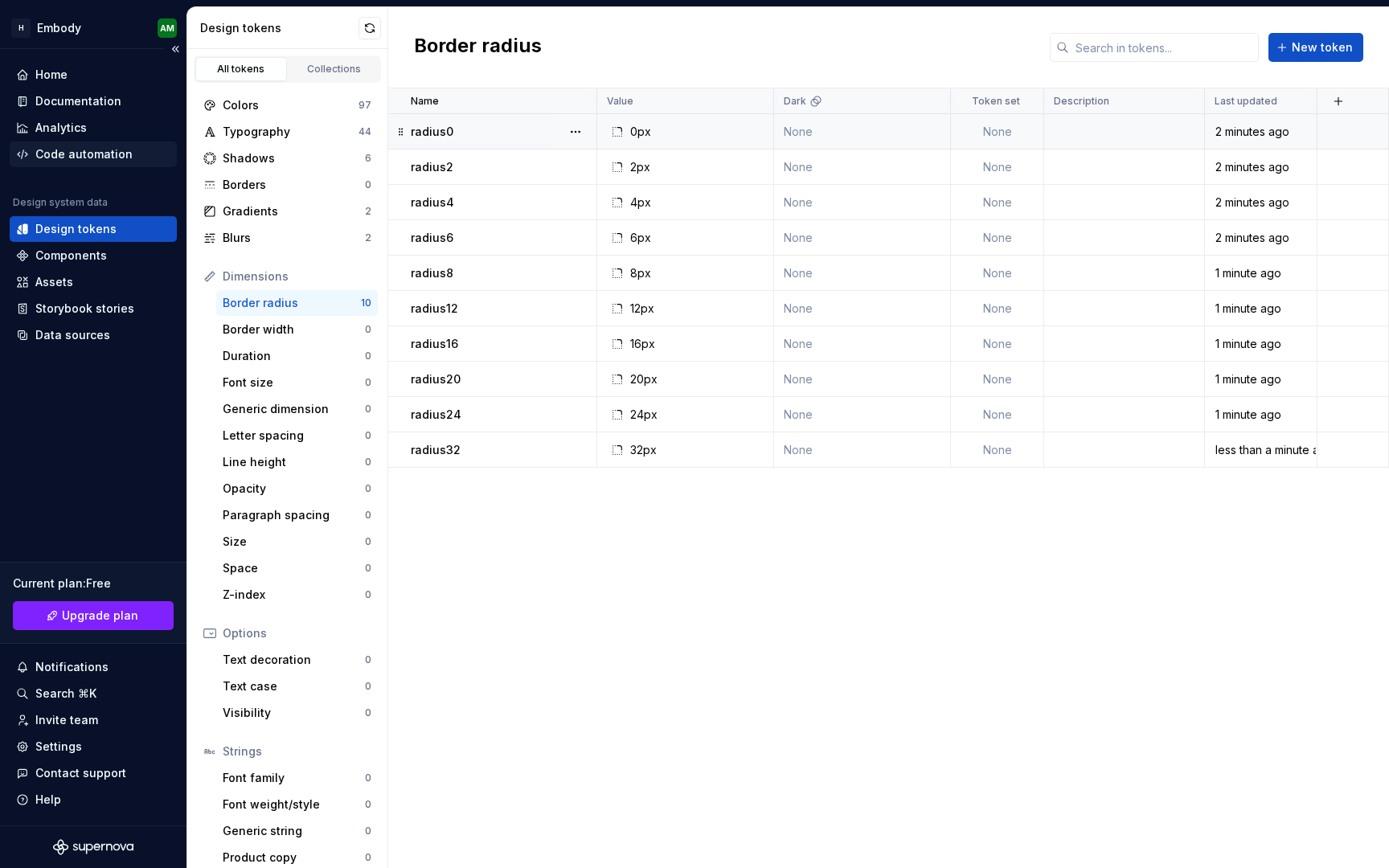
click at [115, 155] on div "Code automation" at bounding box center [83, 154] width 97 height 16
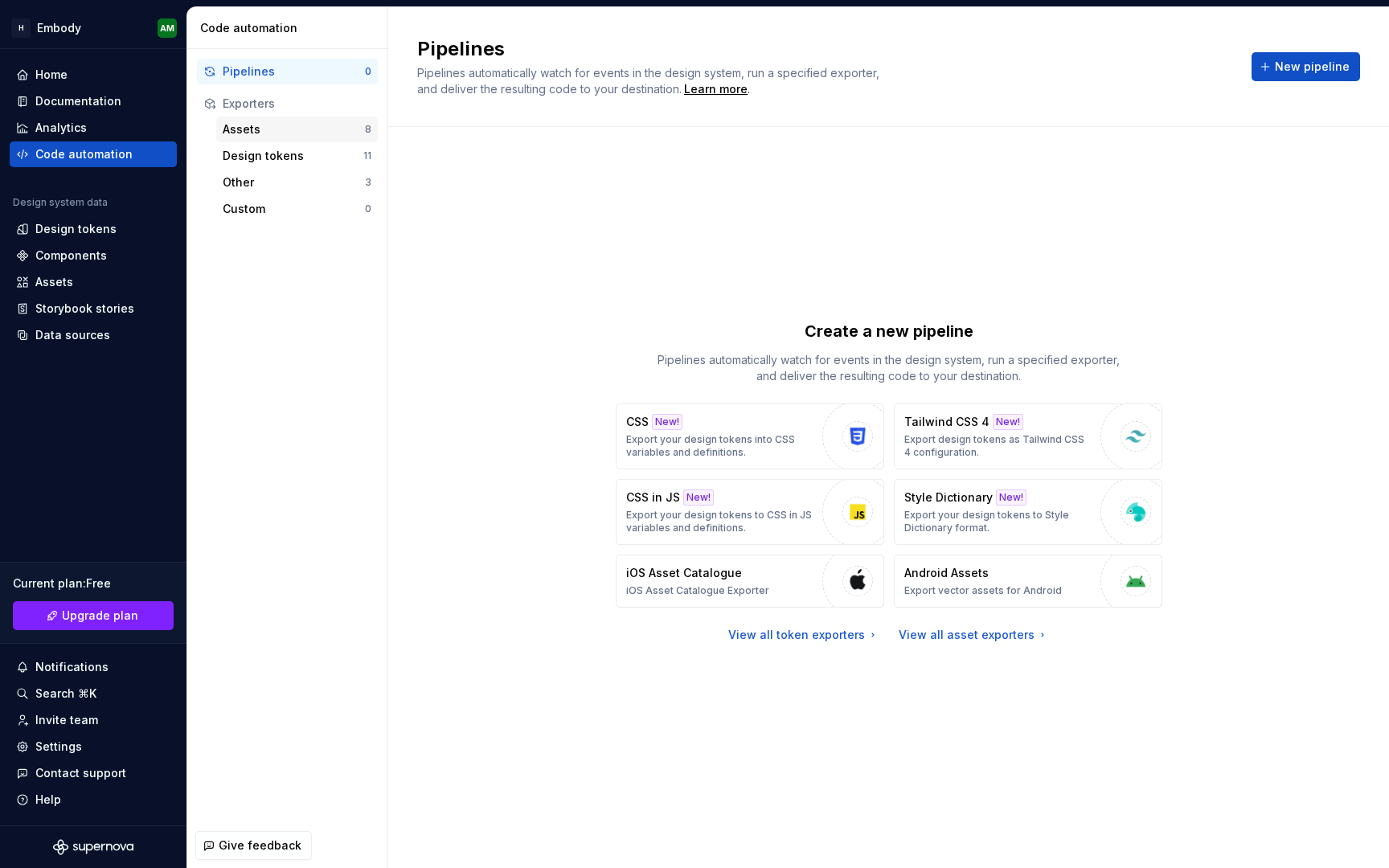
click at [295, 138] on div "Assets 8" at bounding box center [296, 129] width 161 height 25
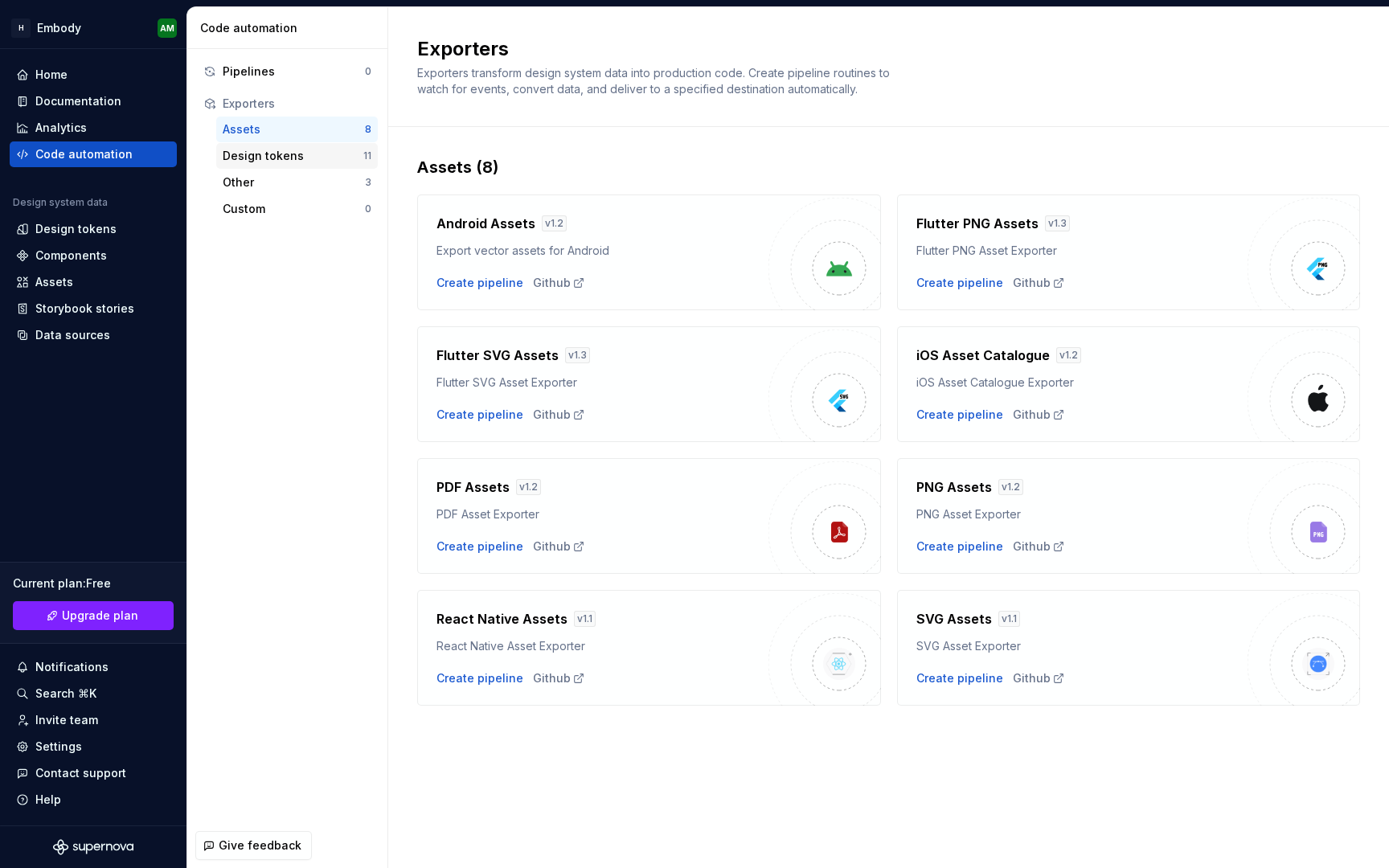
click at [290, 163] on div "Design tokens" at bounding box center [293, 155] width 141 height 16
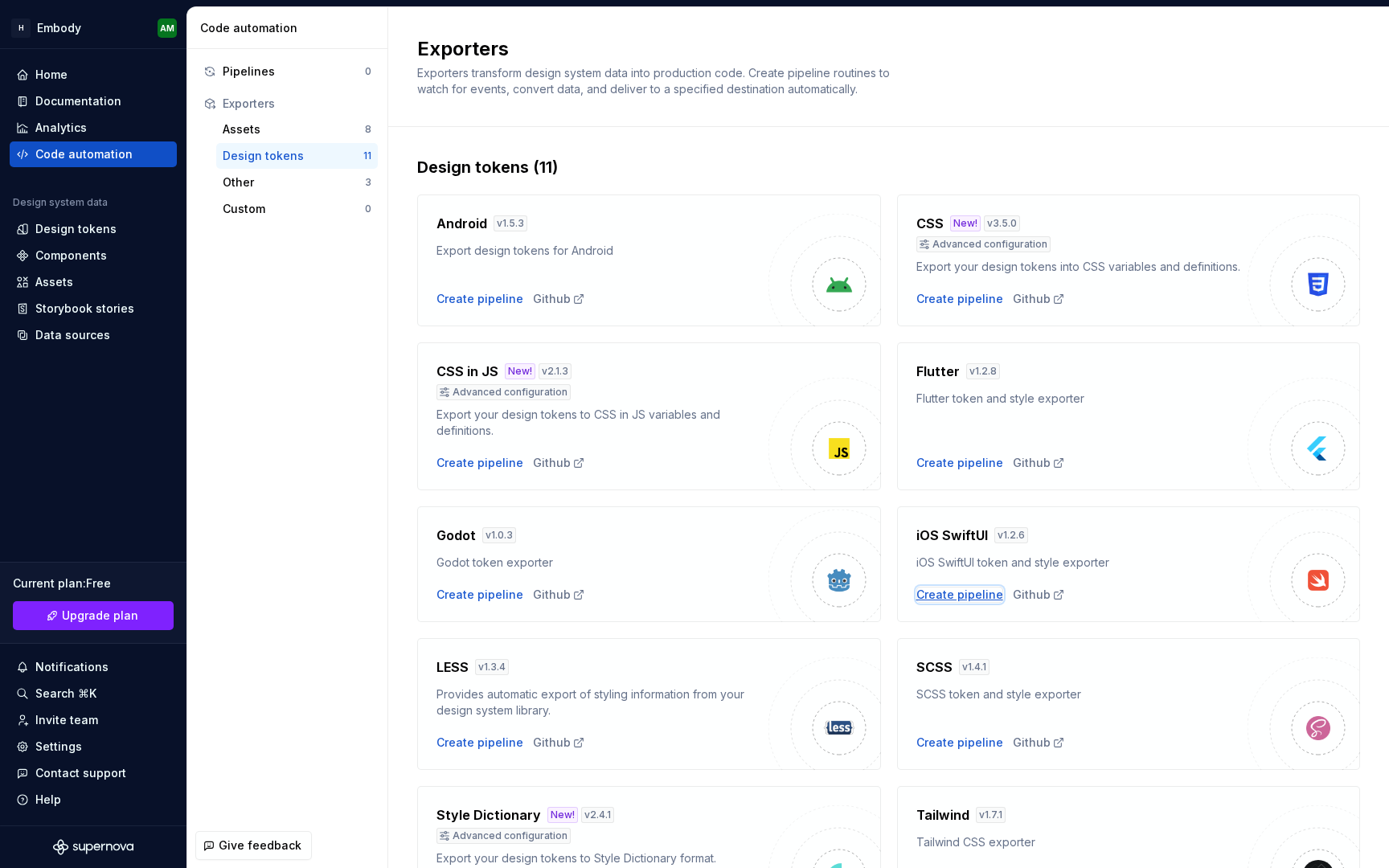
click at [954, 595] on div "Create pipeline" at bounding box center [959, 594] width 87 height 16
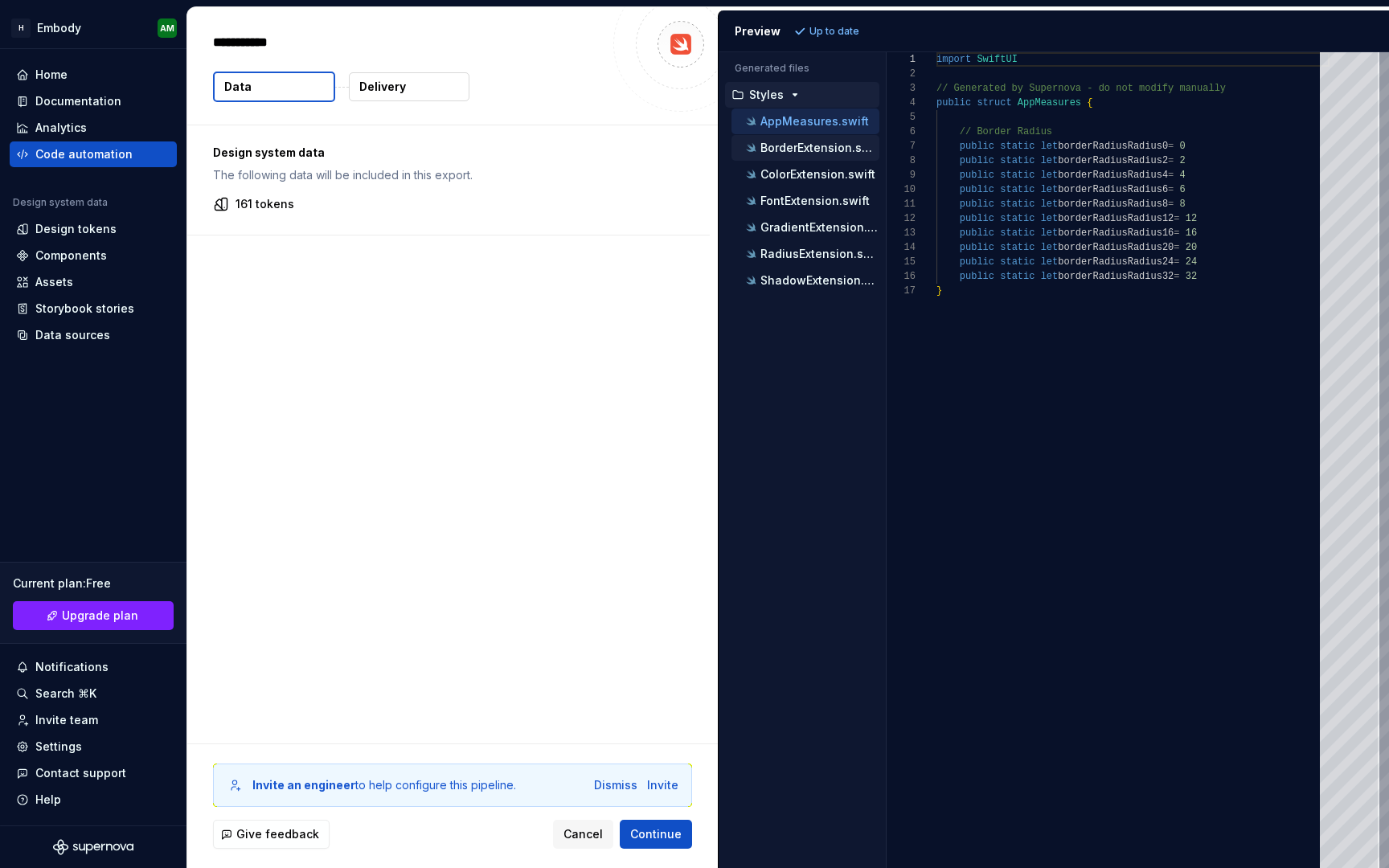
click at [804, 160] on div "BorderExtension.swift" at bounding box center [804, 148] width 148 height 25
click at [803, 241] on div "RadiusExtension.swift" at bounding box center [804, 254] width 148 height 25
click at [805, 256] on p "RadiusExtension.swift" at bounding box center [820, 253] width 119 height 13
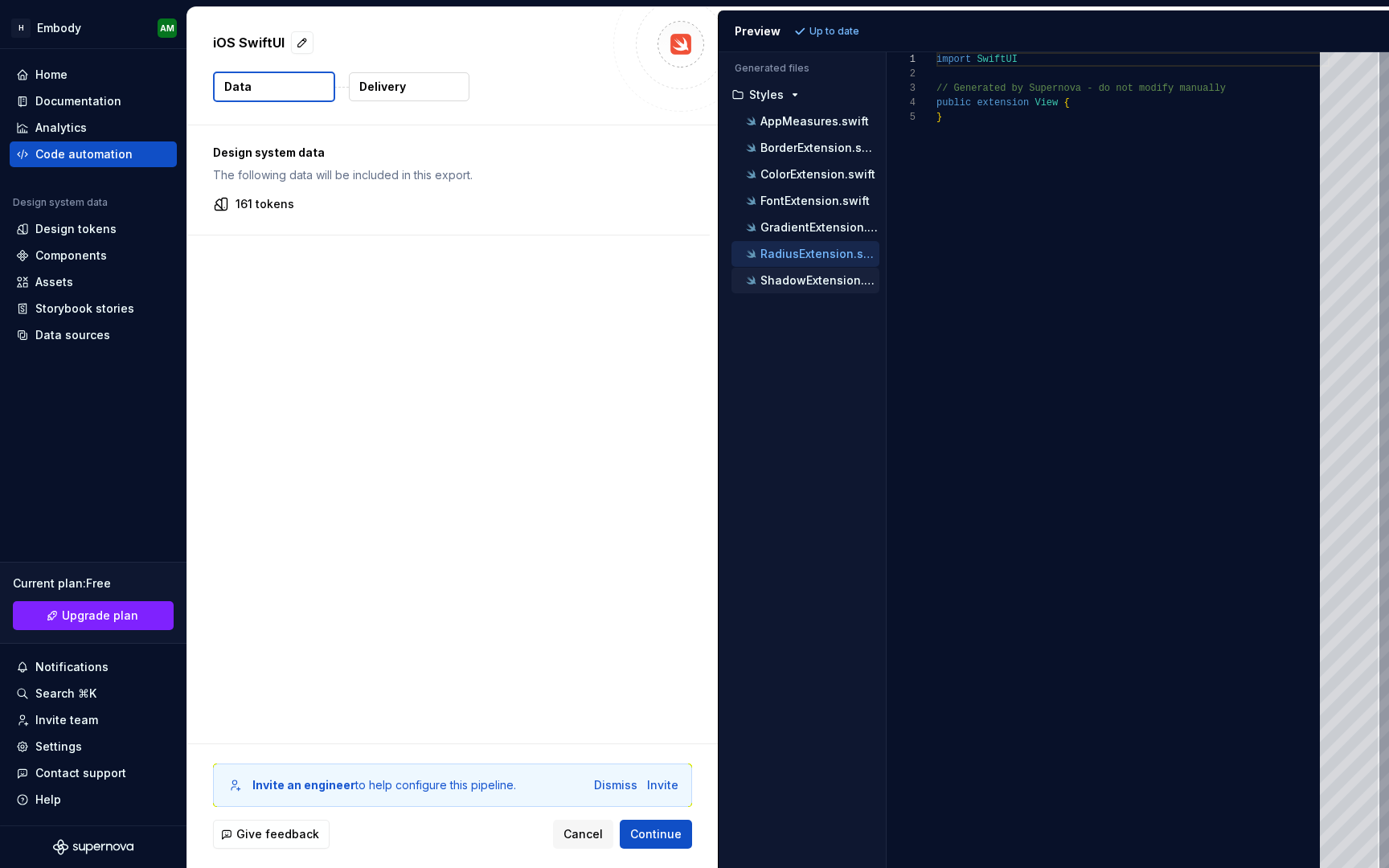
click at [805, 276] on p "ShadowExtension.swift" at bounding box center [820, 280] width 119 height 13
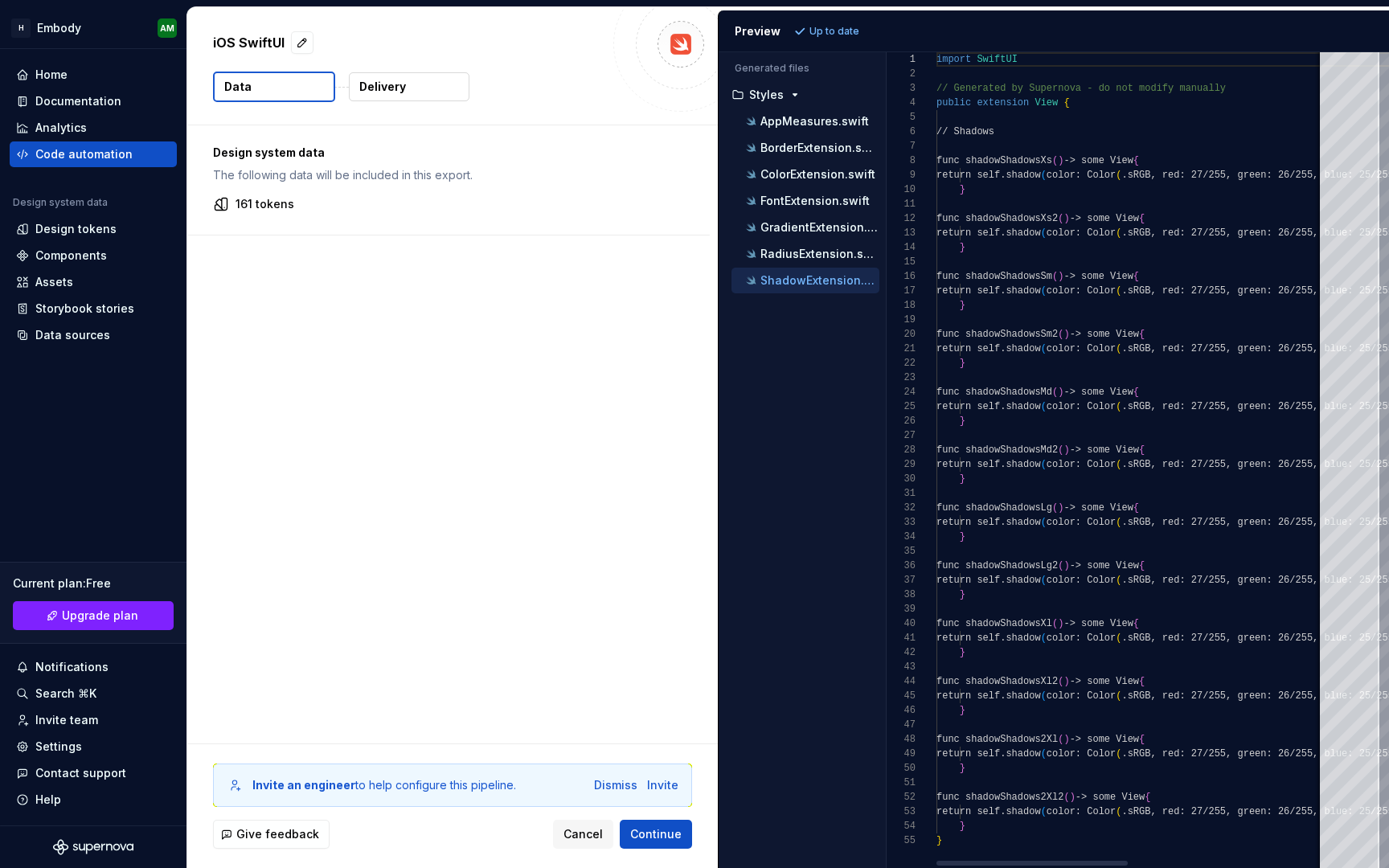
scroll to position [145, 0]
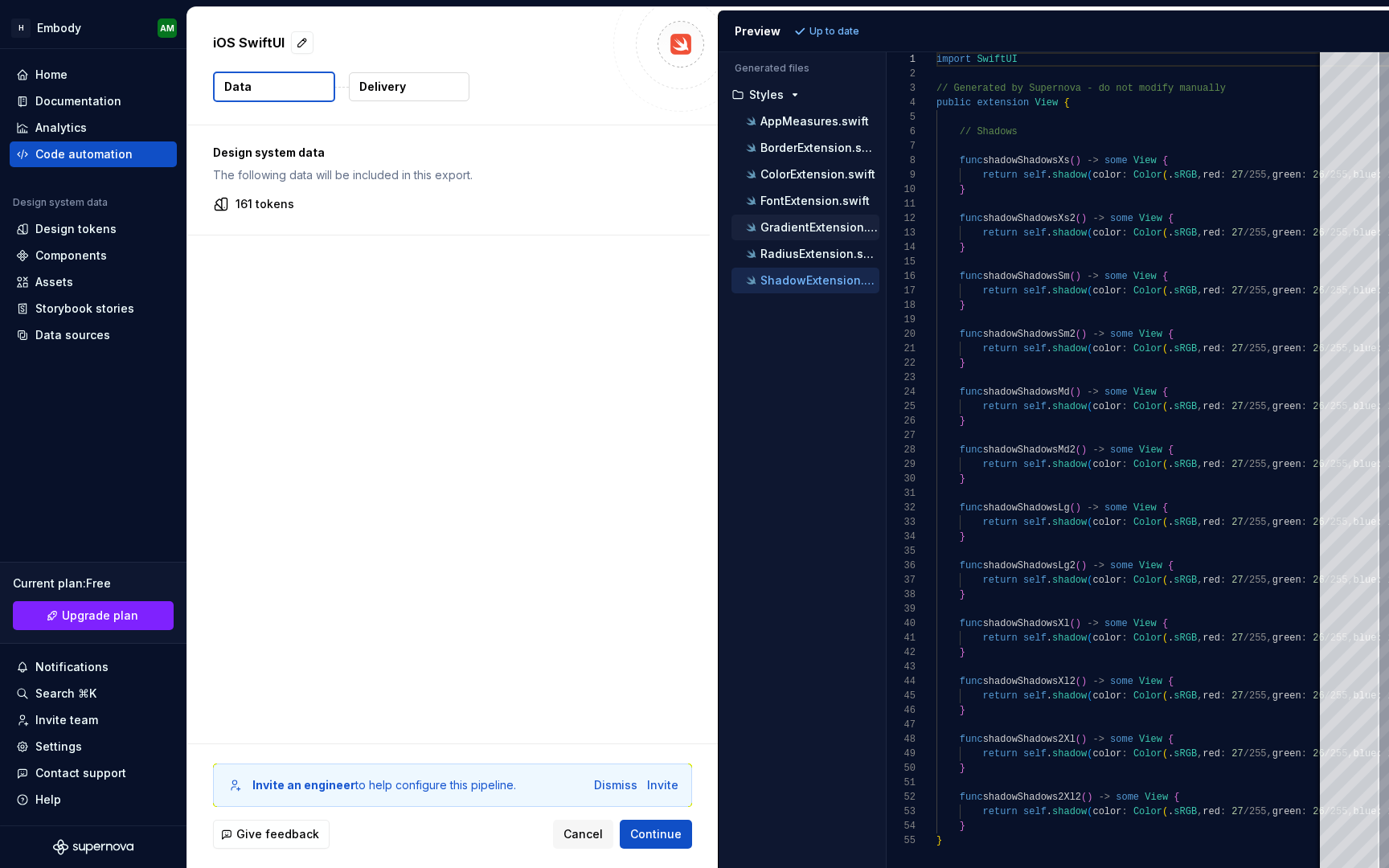
click at [817, 229] on p "GradientExtension.swift" at bounding box center [820, 227] width 119 height 13
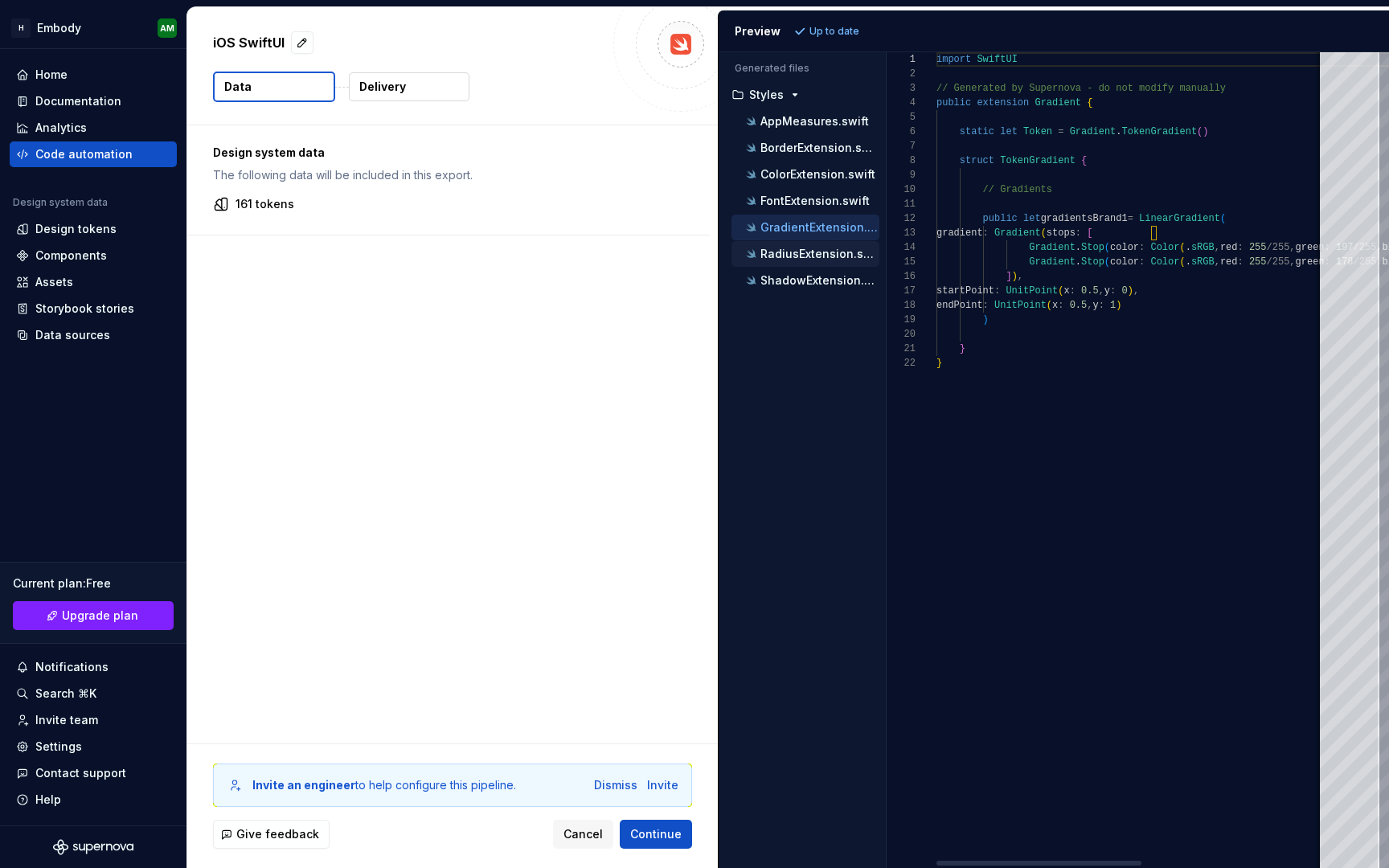
click at [816, 252] on p "RadiusExtension.swift" at bounding box center [820, 253] width 119 height 13
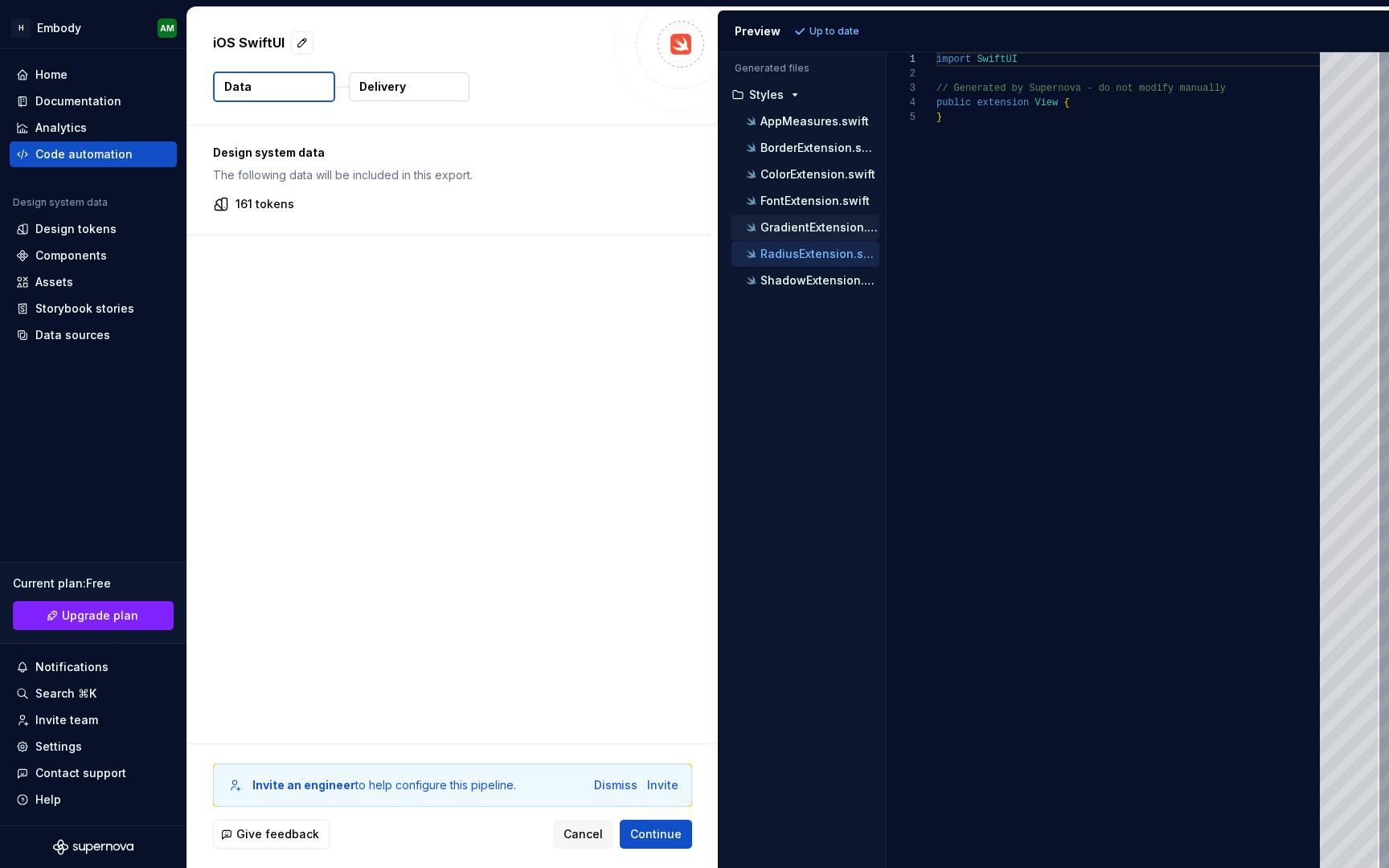
click at [811, 230] on p "GradientExtension.swift" at bounding box center [820, 227] width 119 height 13
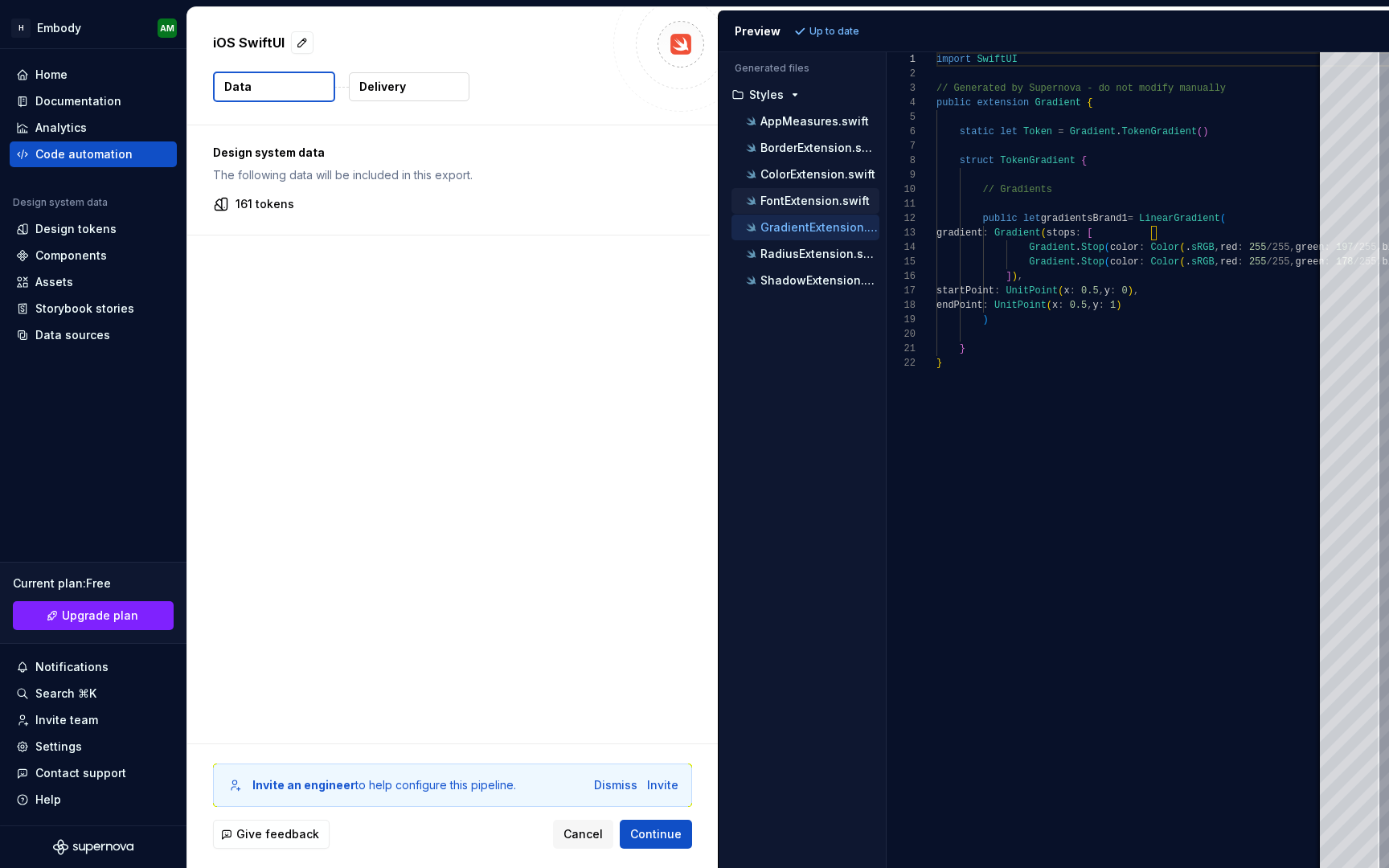
click at [807, 193] on button "FontExtension.swift" at bounding box center [804, 201] width 148 height 18
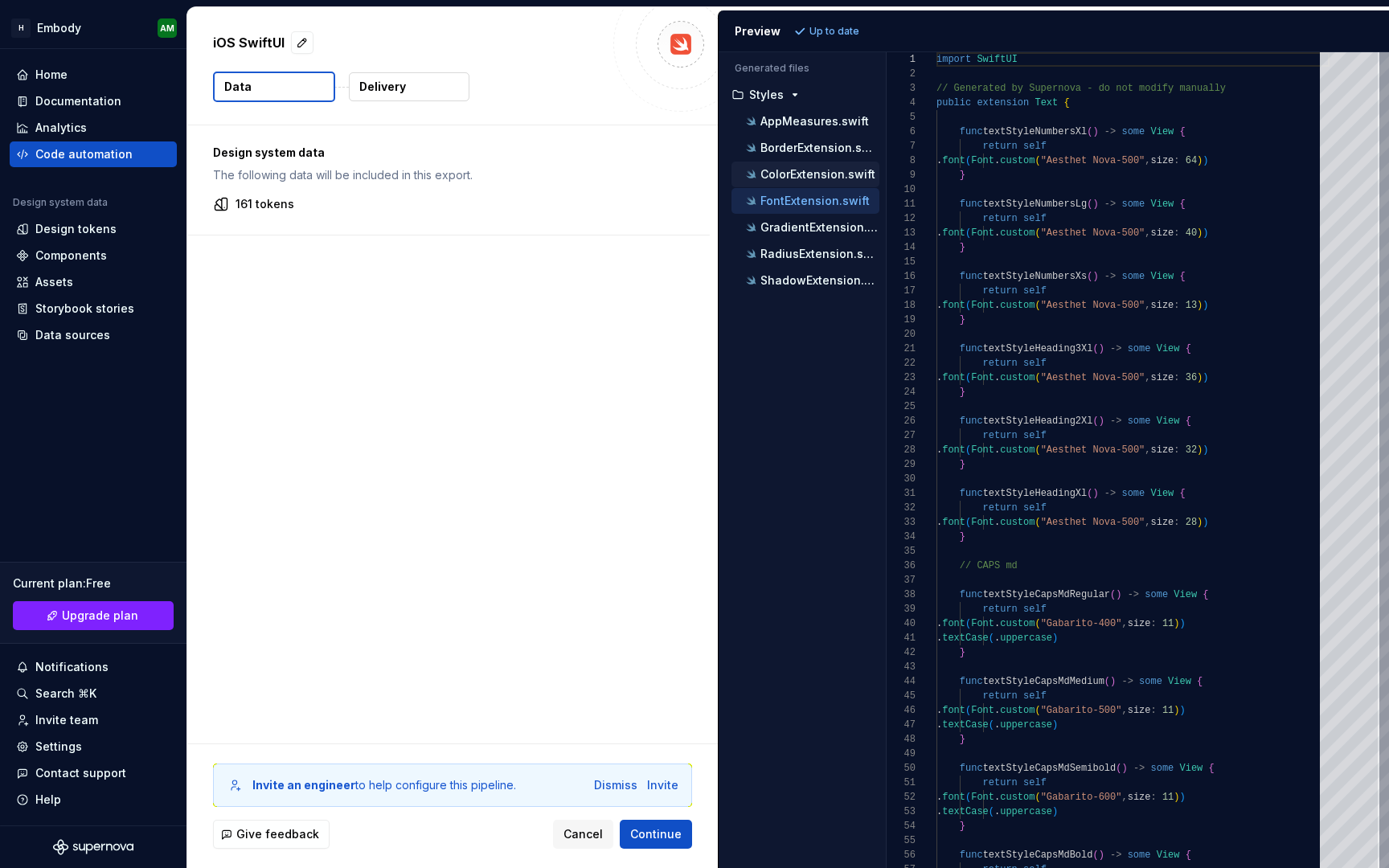
click at [808, 161] on div "ColorExtension.swift" at bounding box center [804, 174] width 148 height 25
click at [808, 173] on p "ColorExtension.swift" at bounding box center [818, 174] width 115 height 13
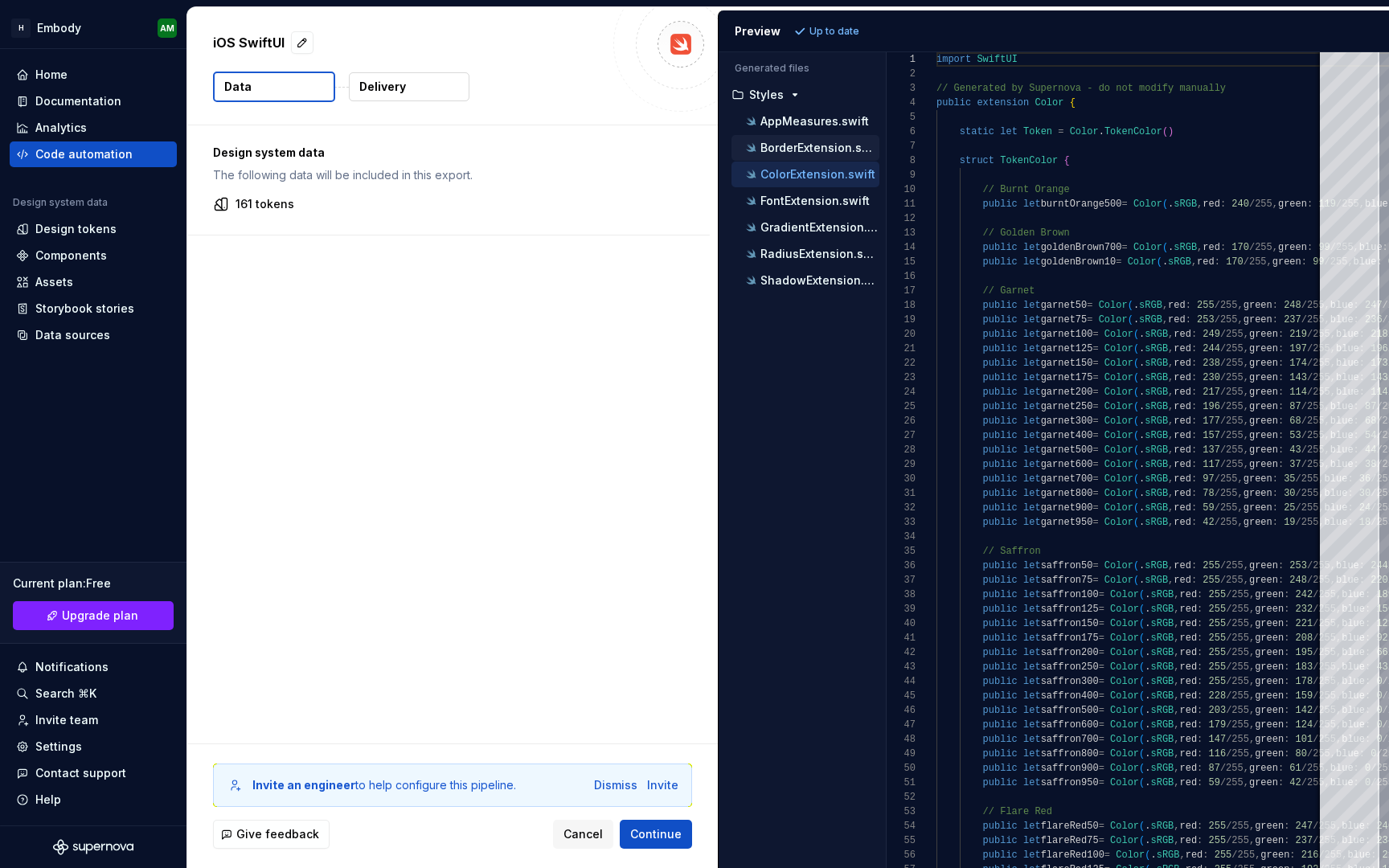
click at [809, 154] on div "BorderExtension.swift" at bounding box center [811, 148] width 137 height 16
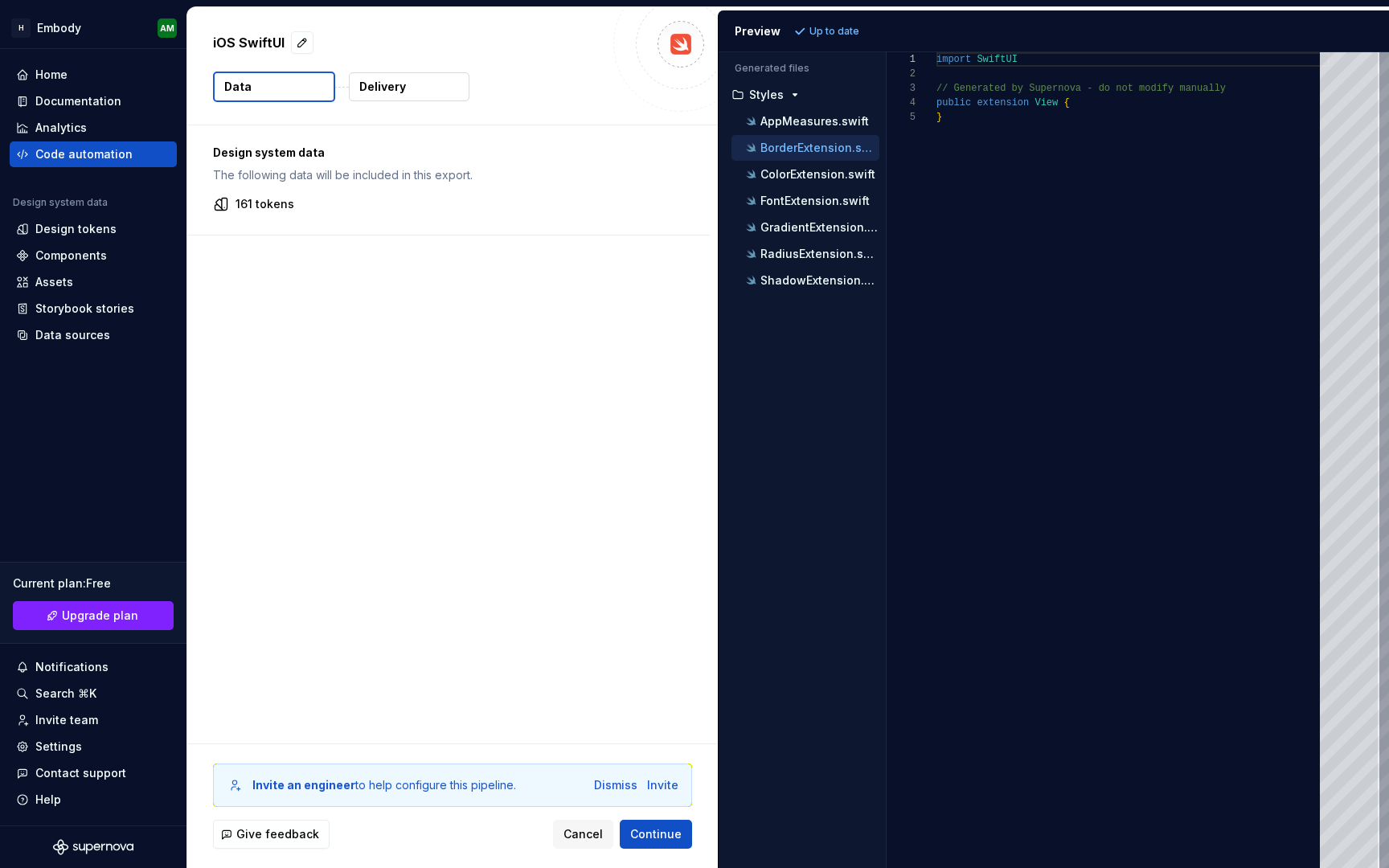
scroll to position [58, 0]
click at [810, 120] on p "AppMeasures.swift" at bounding box center [814, 121] width 109 height 13
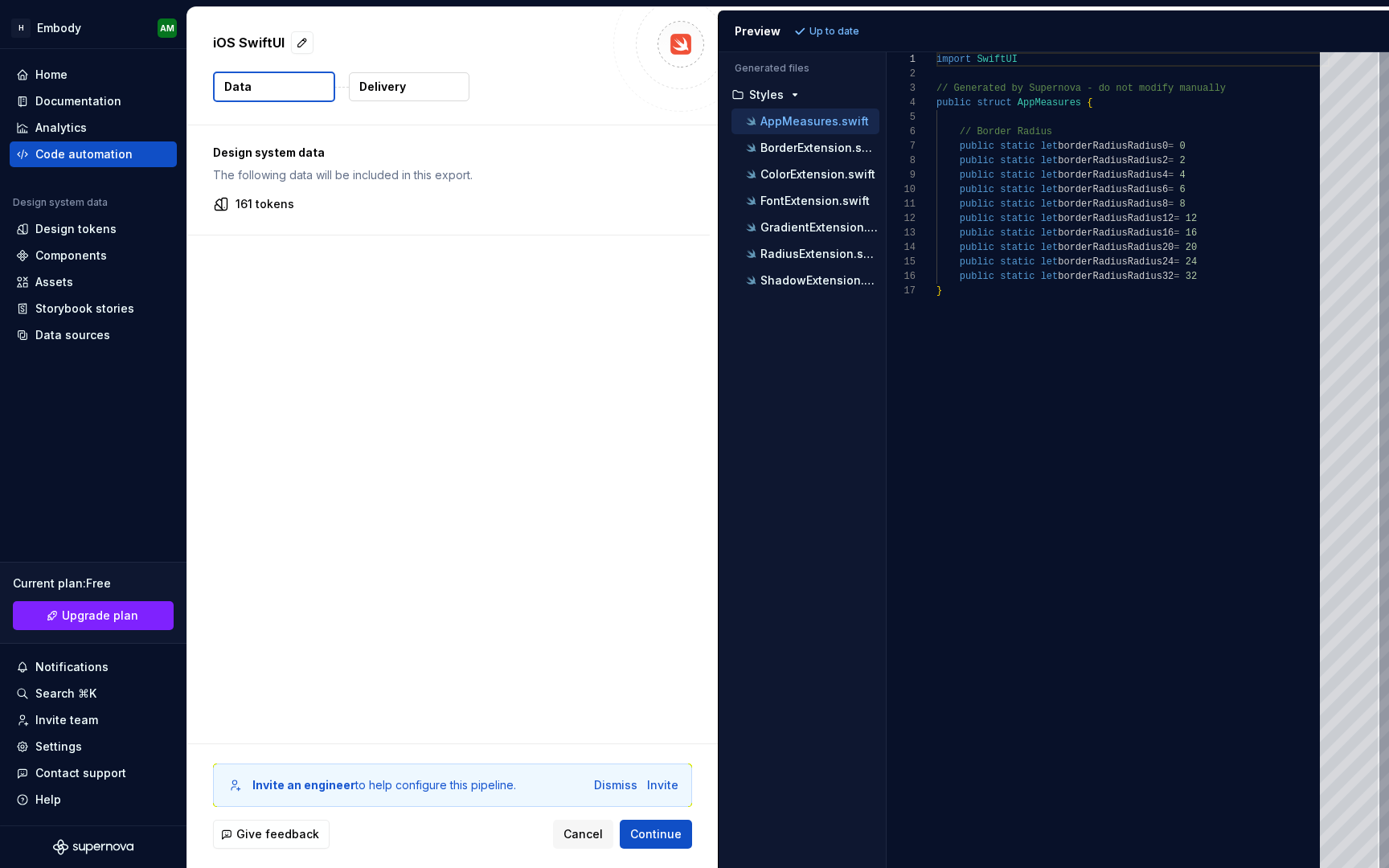
scroll to position [145, 0]
click at [111, 332] on div "Data sources" at bounding box center [93, 335] width 154 height 16
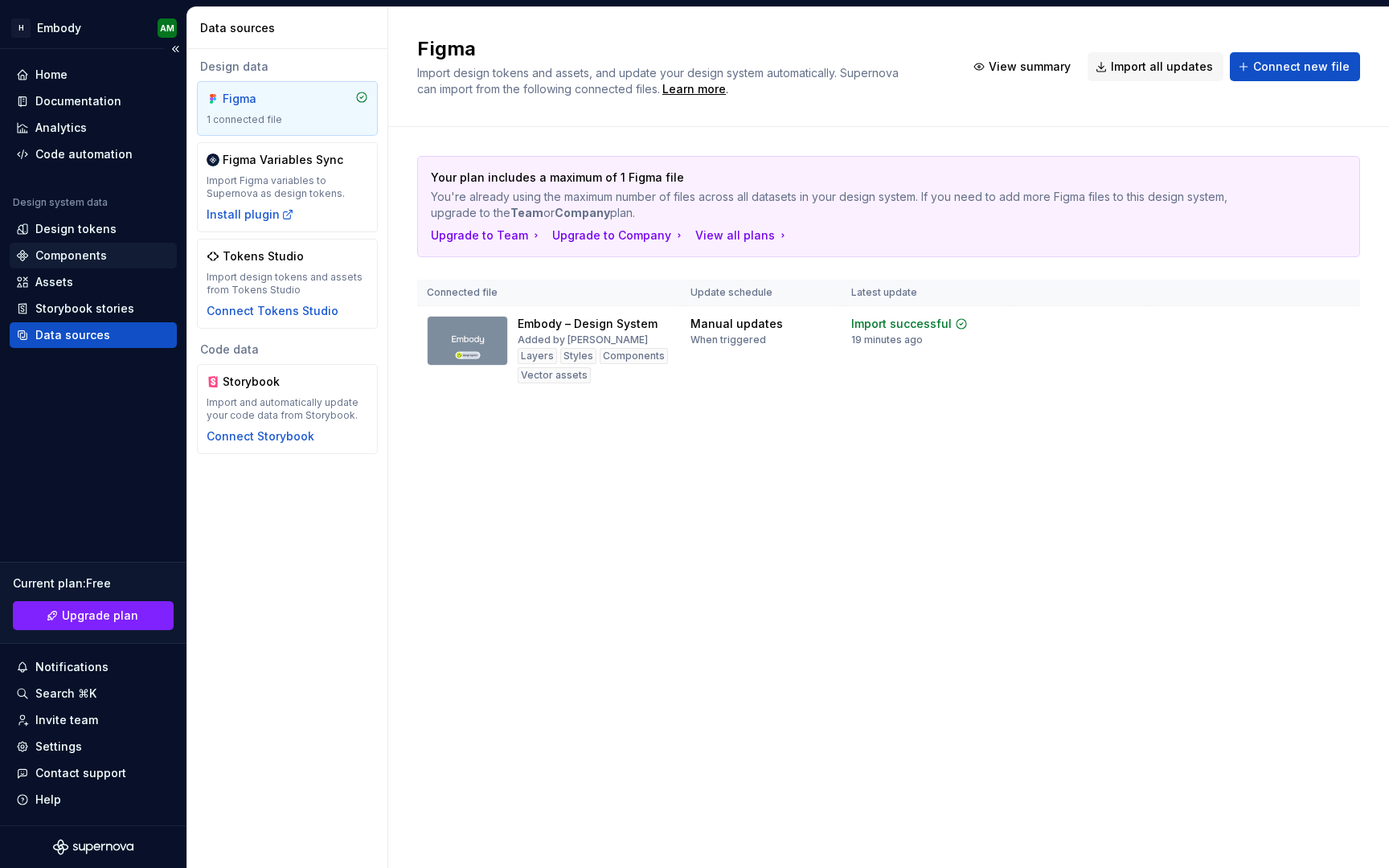
click at [107, 248] on div "Components" at bounding box center [93, 255] width 154 height 16
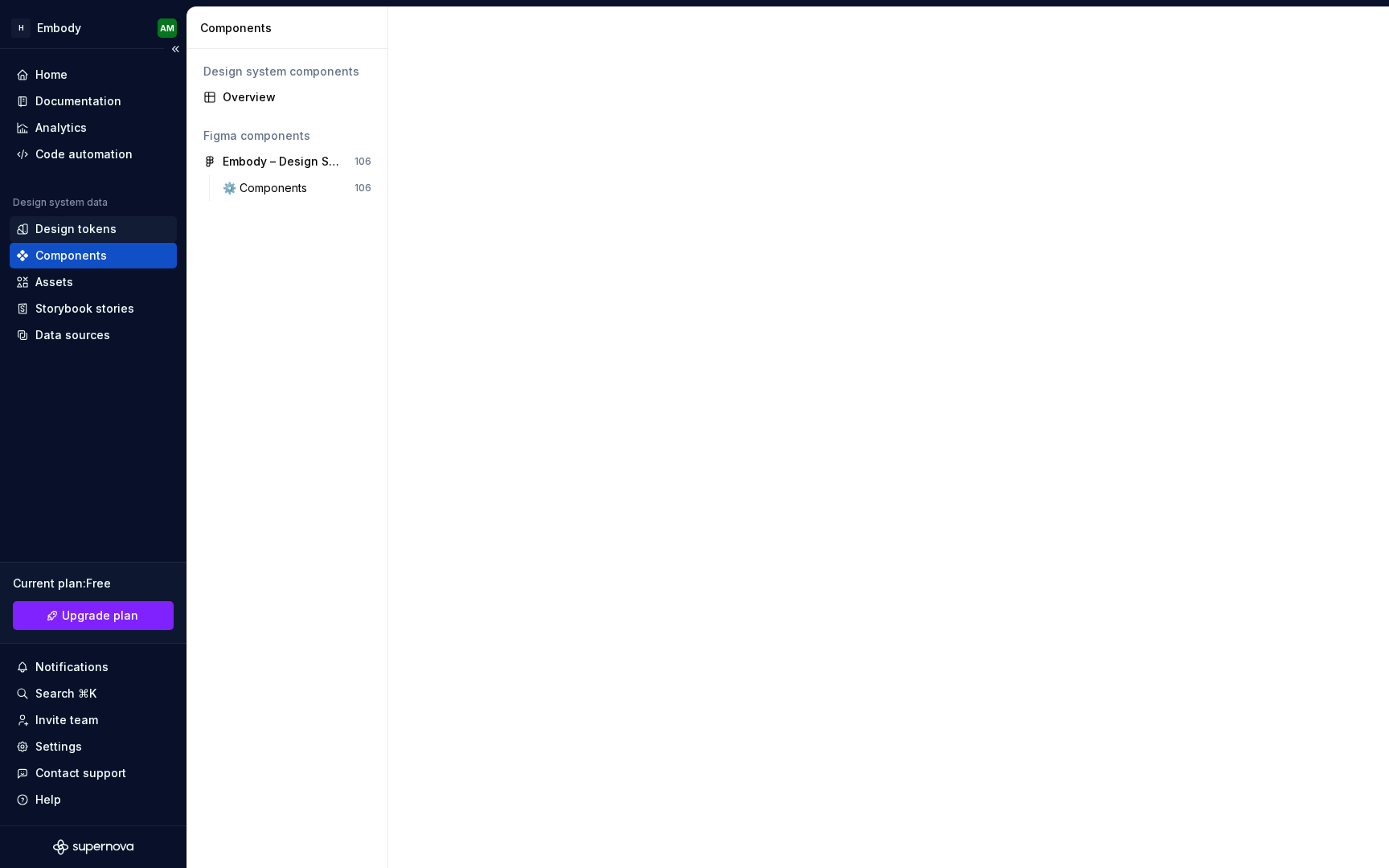
click at [111, 234] on div "Design tokens" at bounding box center [93, 229] width 154 height 16
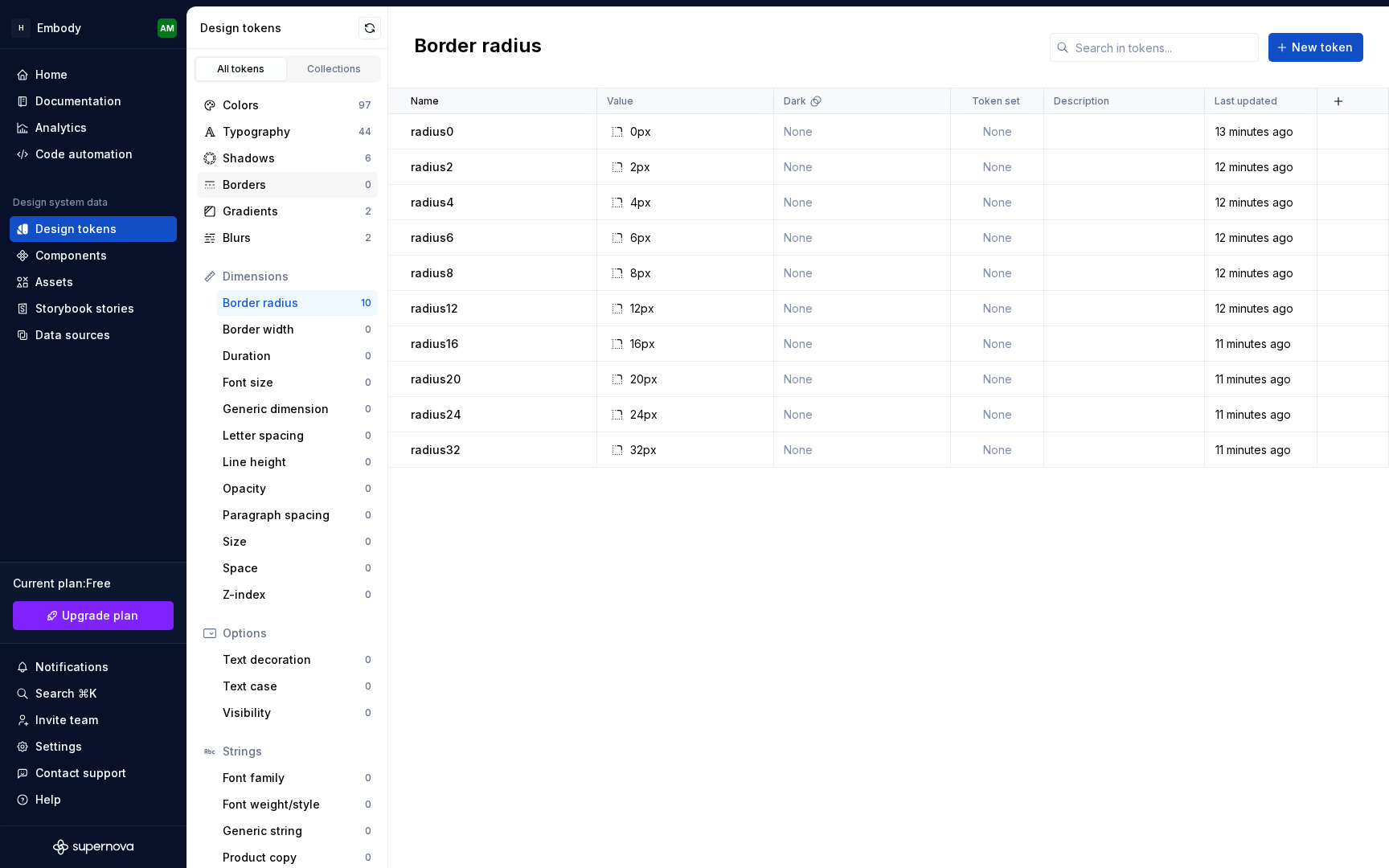
click at [294, 188] on div "Borders" at bounding box center [294, 185] width 143 height 16
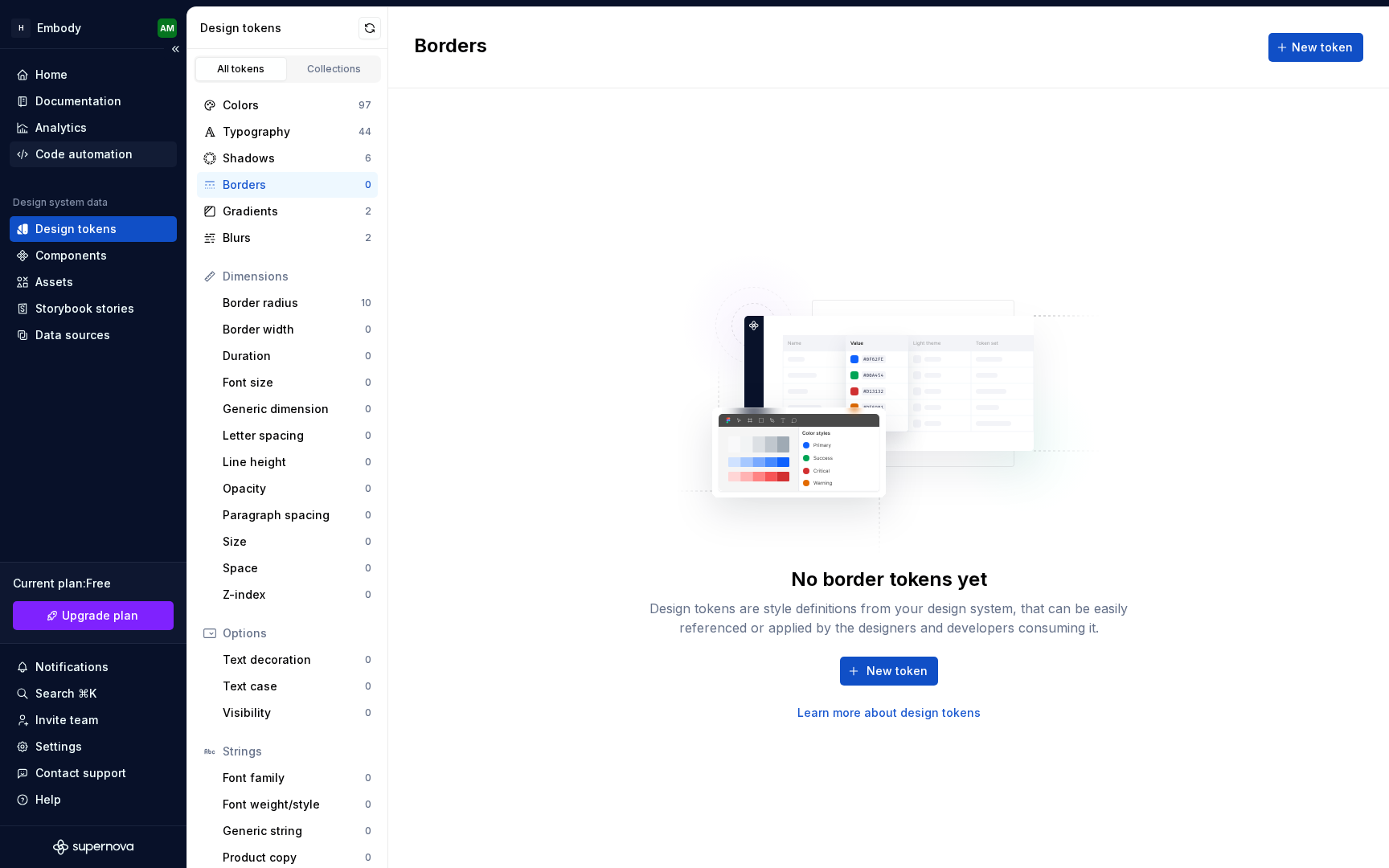
click at [110, 160] on div "Code automation" at bounding box center [83, 154] width 97 height 16
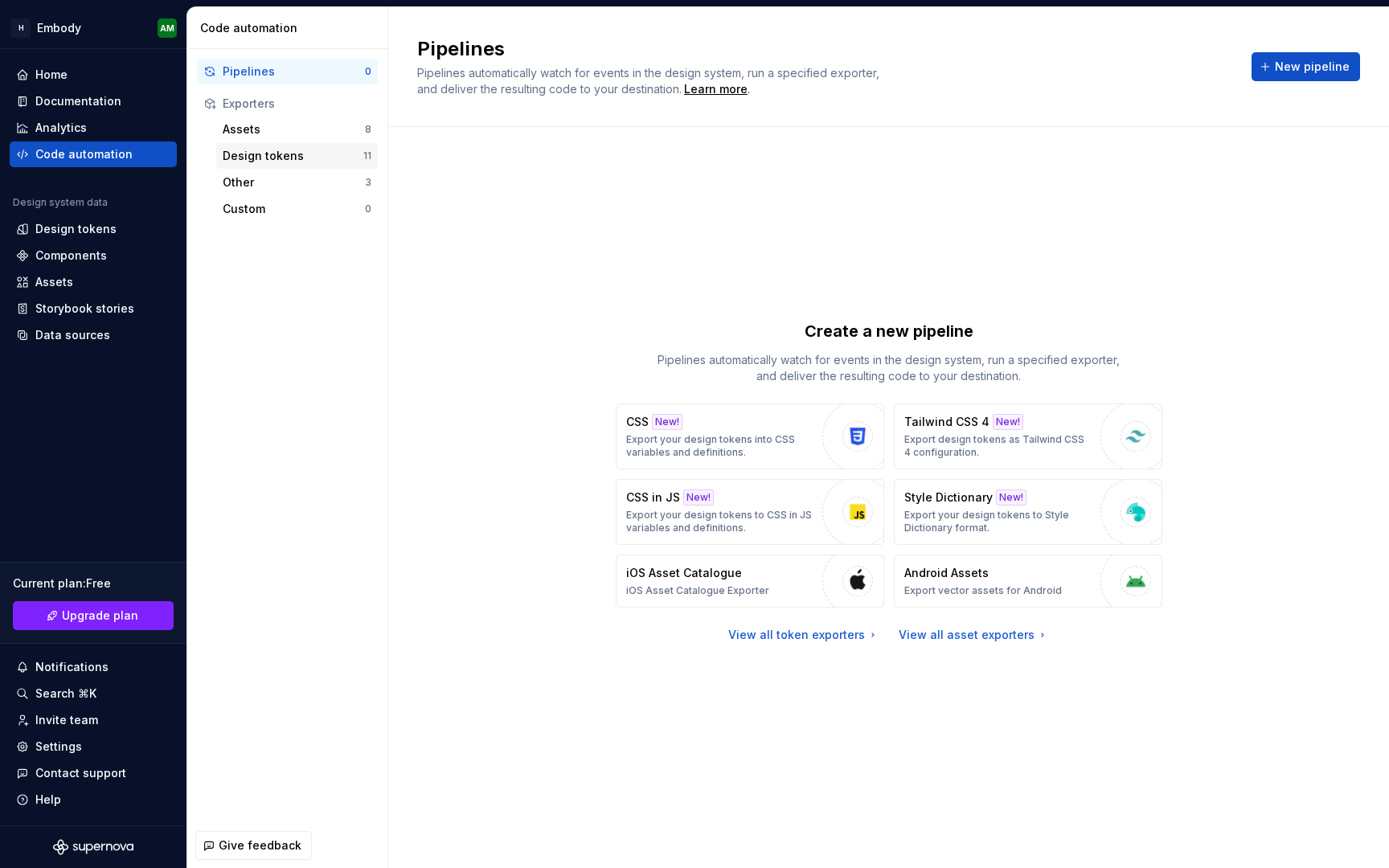
click at [321, 149] on div "Design tokens" at bounding box center [293, 155] width 141 height 16
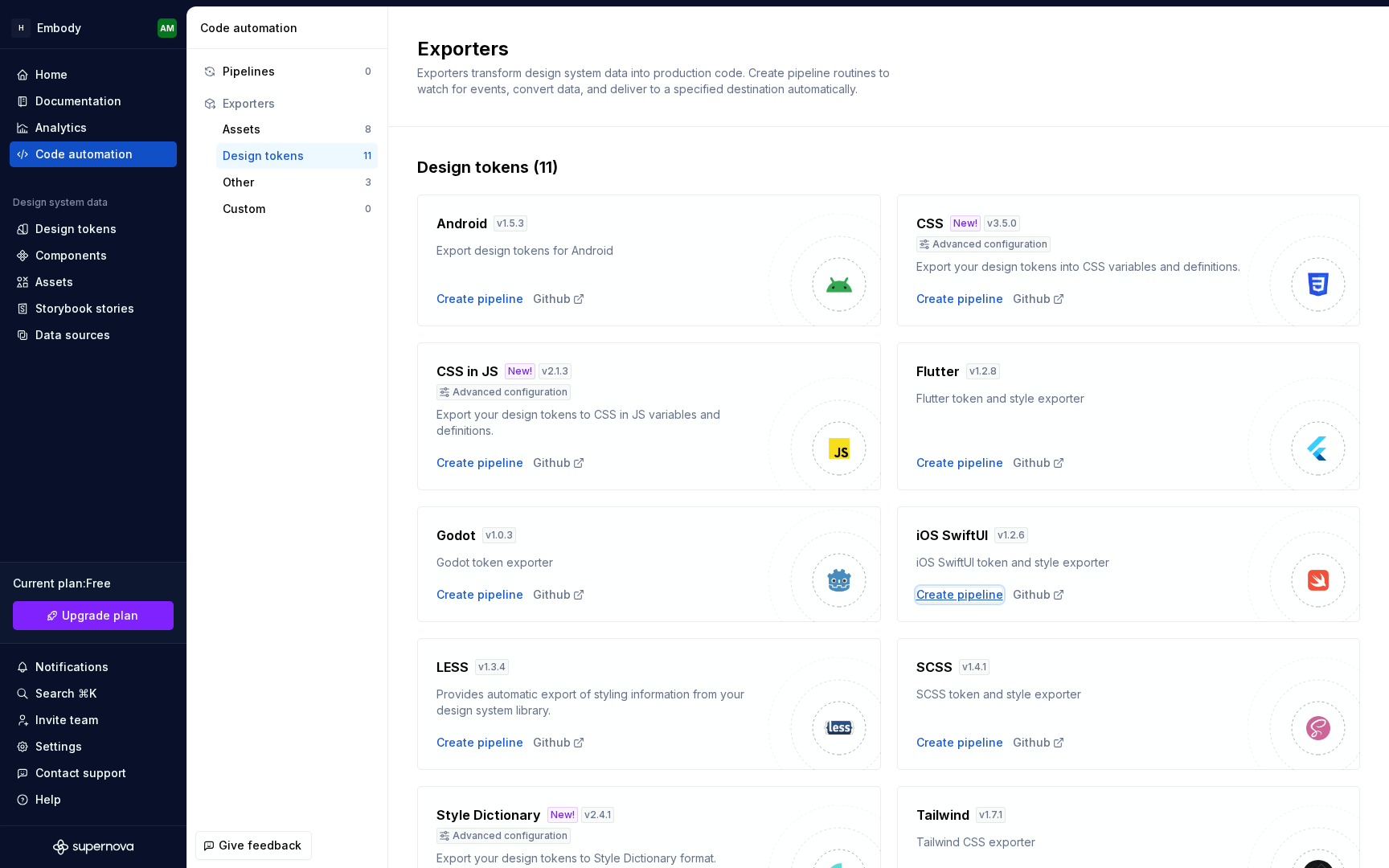
click at [979, 588] on div "Create pipeline" at bounding box center [959, 594] width 87 height 16
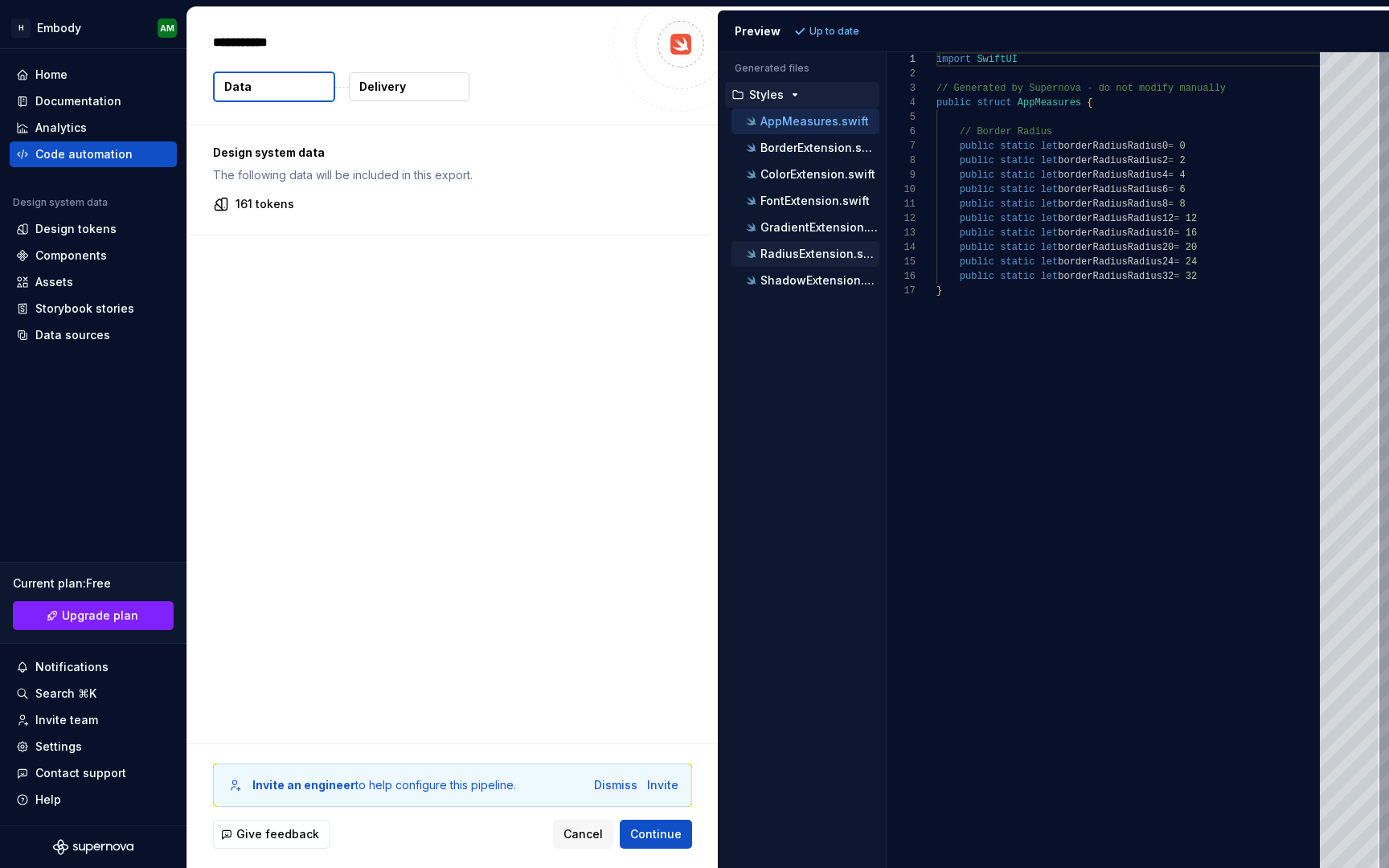
click at [804, 258] on p "RadiusExtension.swift" at bounding box center [820, 253] width 119 height 13
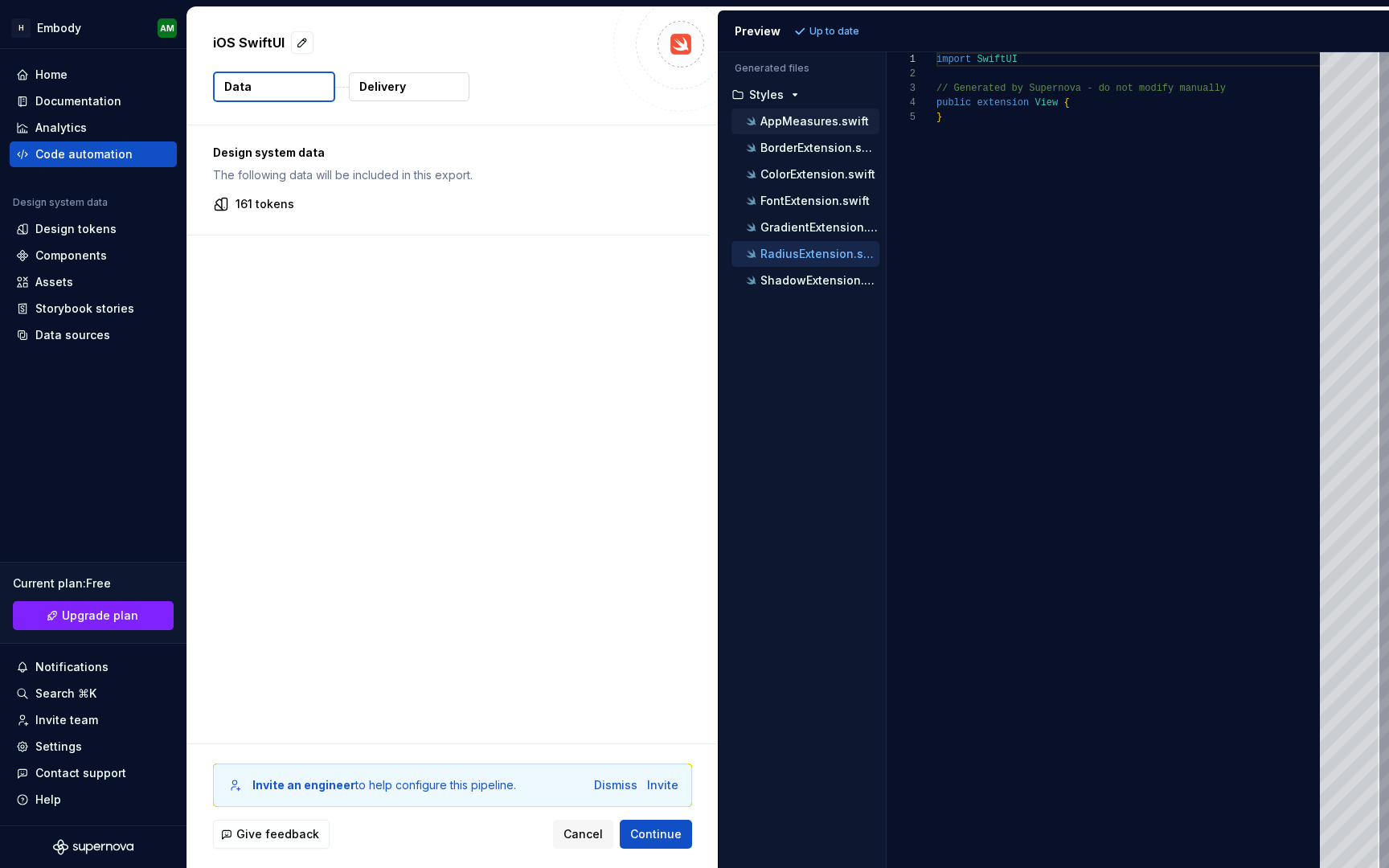
click at [805, 130] on div "AppMeasures.swift" at bounding box center [804, 121] width 148 height 25
click at [806, 129] on div "AppMeasures.swift" at bounding box center [811, 121] width 137 height 16
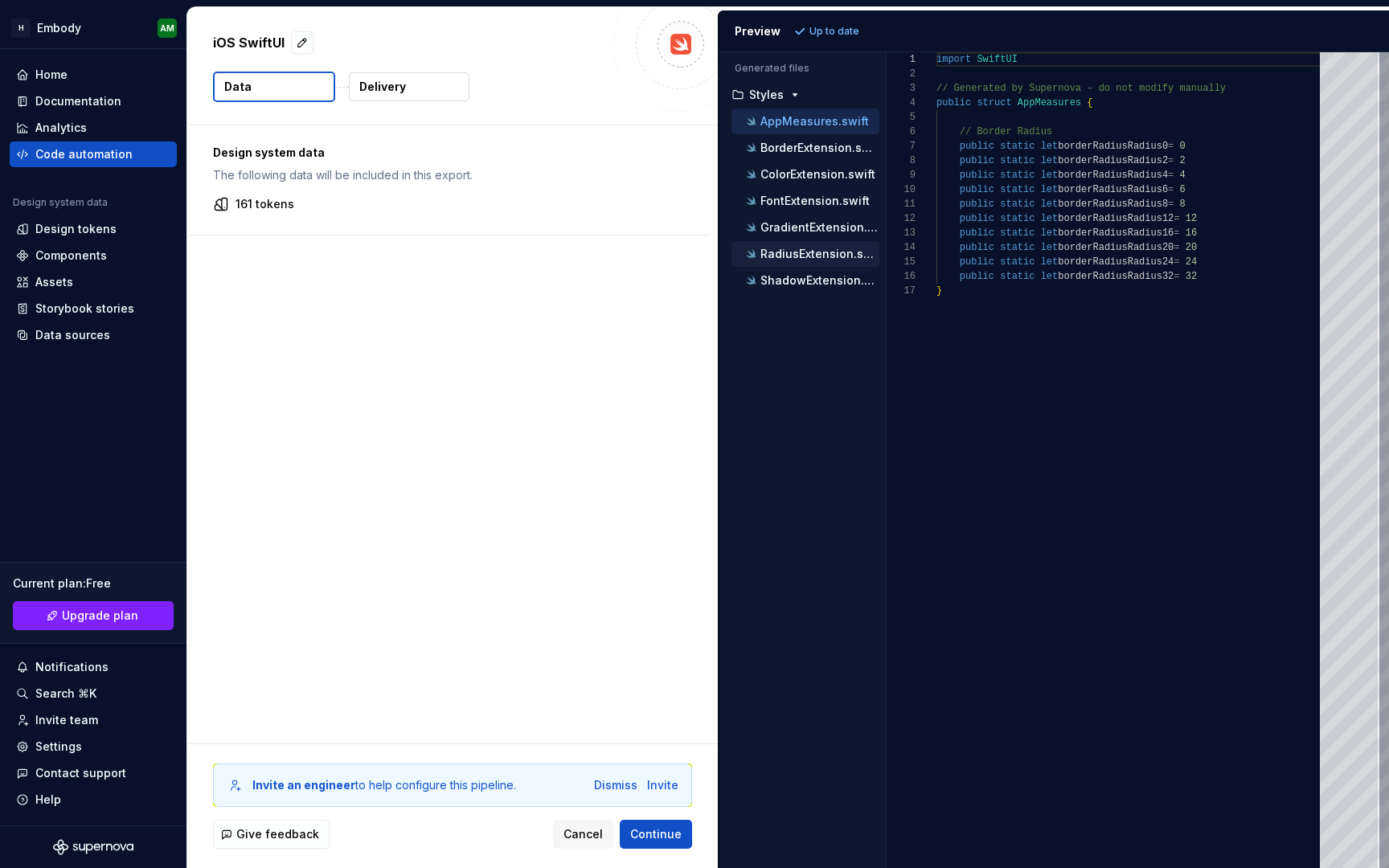
click at [794, 260] on div "RadiusExtension.swift" at bounding box center [811, 254] width 137 height 16
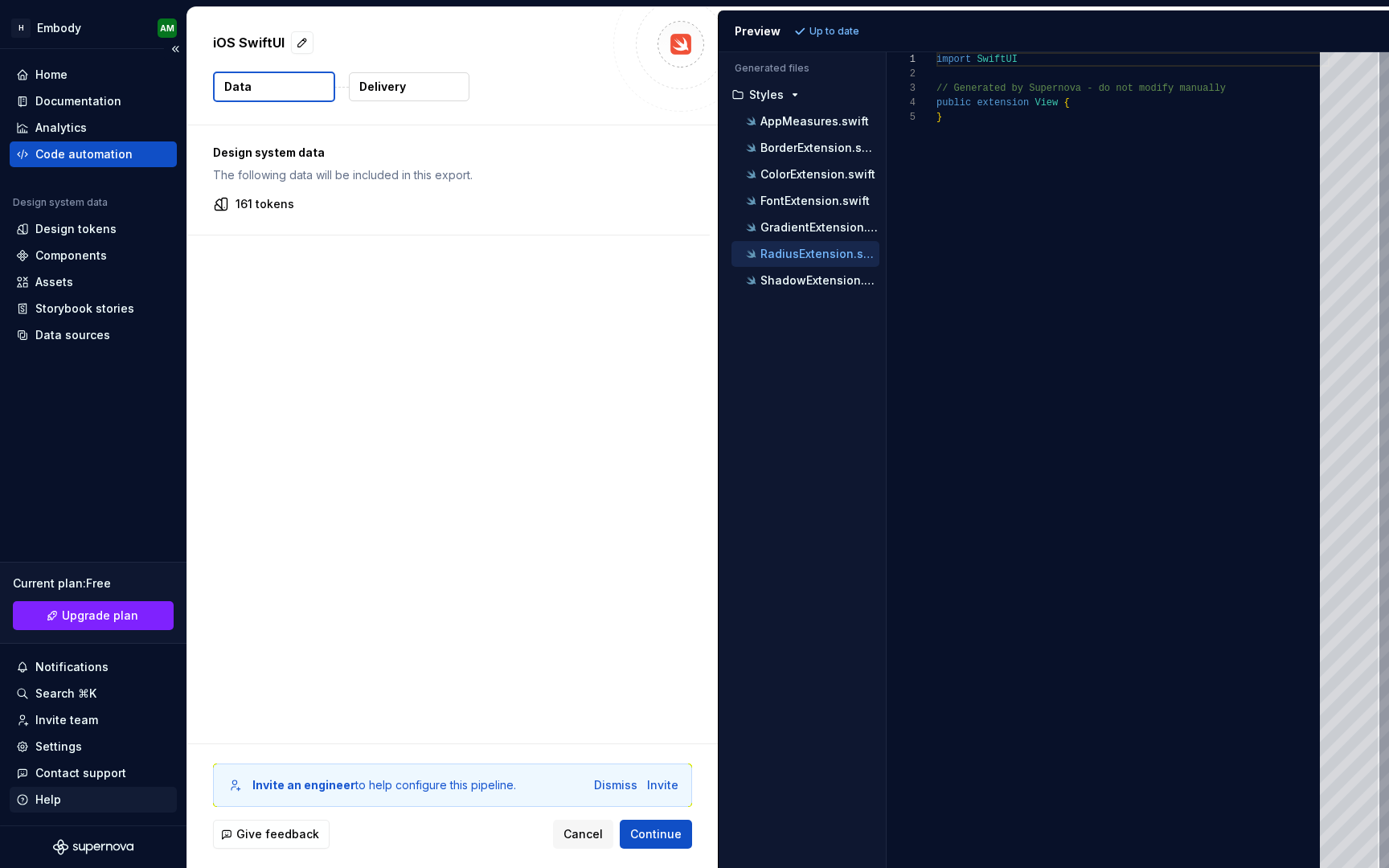
click at [97, 803] on div "Help" at bounding box center [93, 800] width 154 height 16
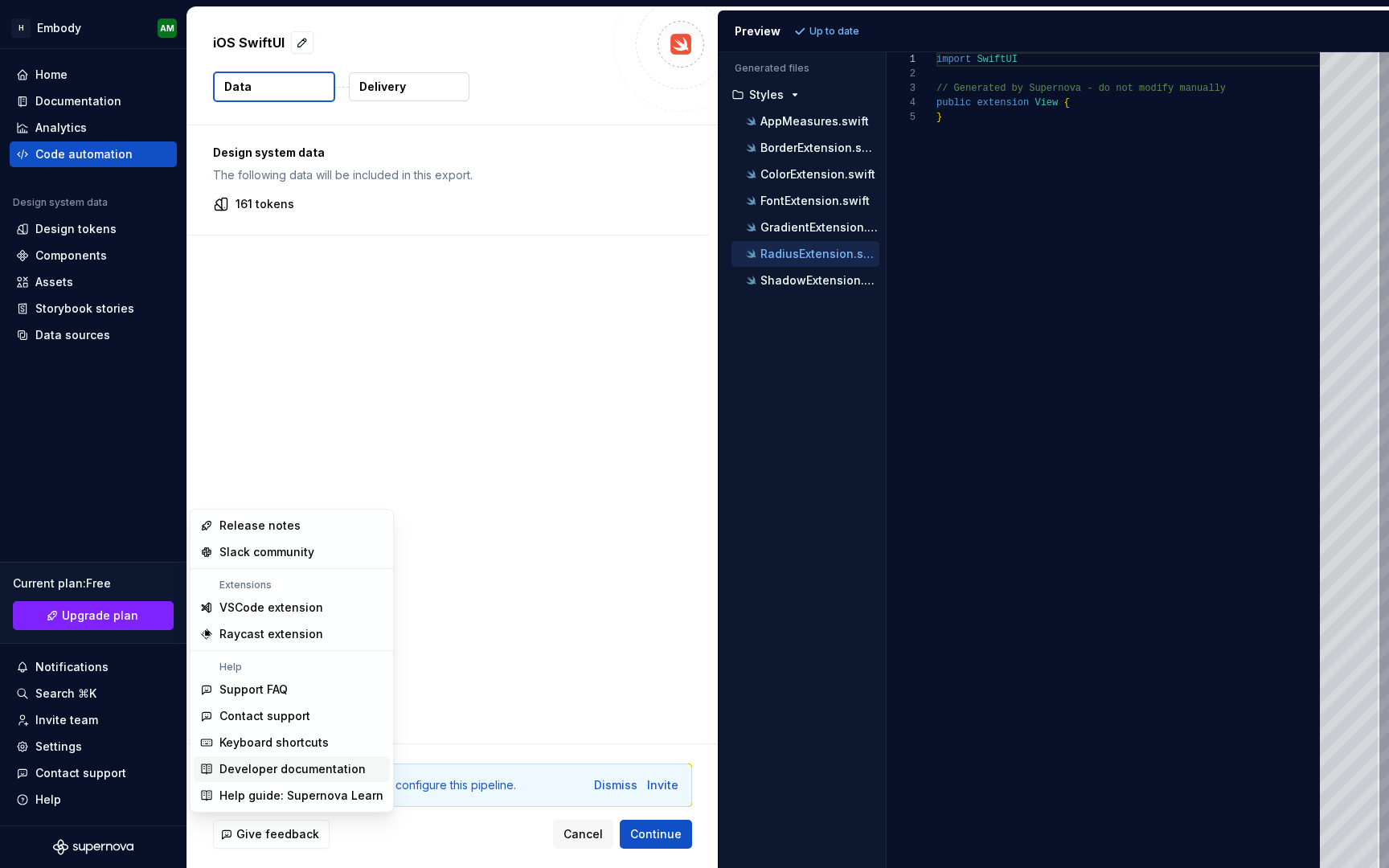
click at [256, 773] on div "Developer documentation" at bounding box center [292, 769] width 147 height 16
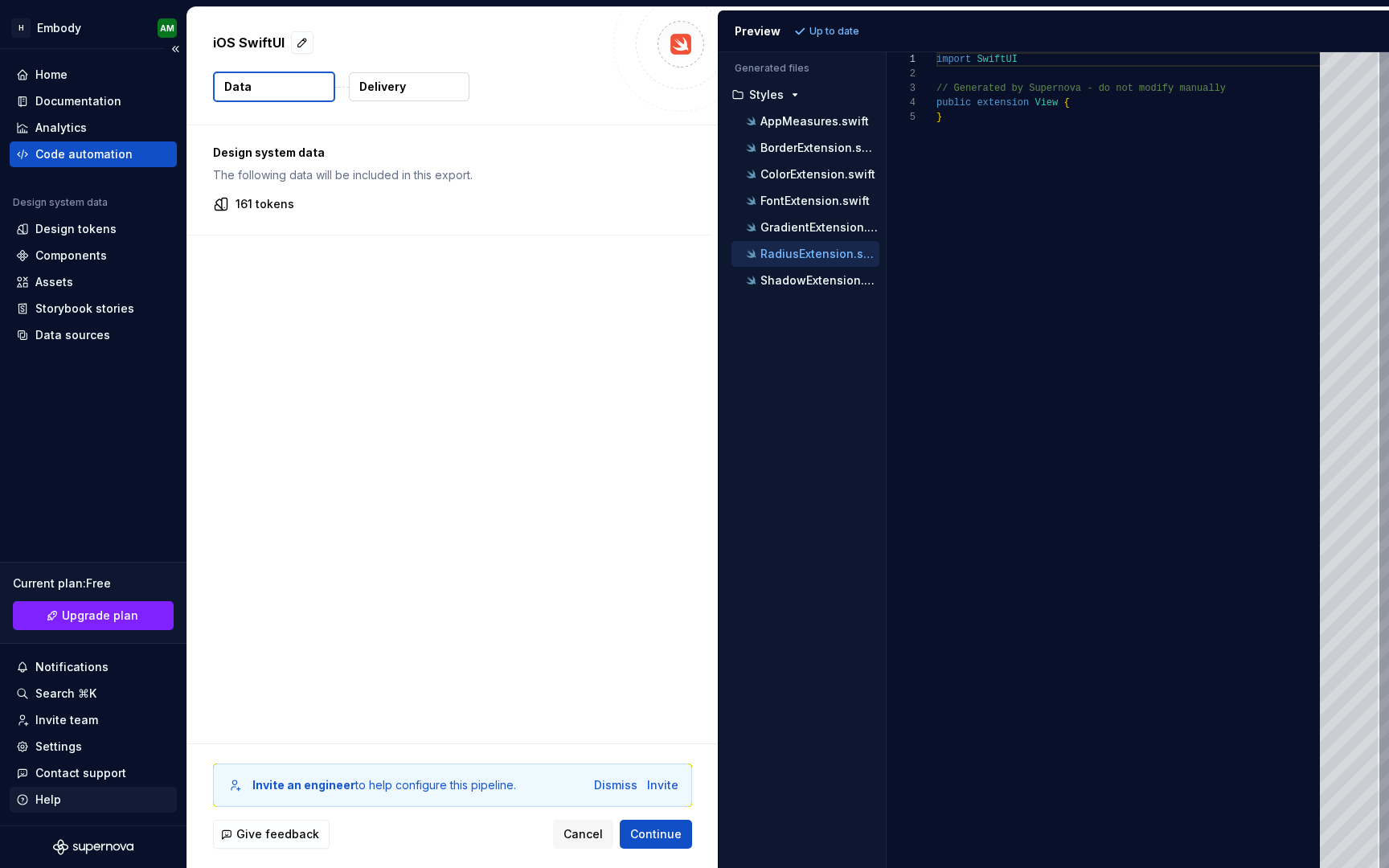
click at [109, 799] on div "Help" at bounding box center [93, 800] width 154 height 16
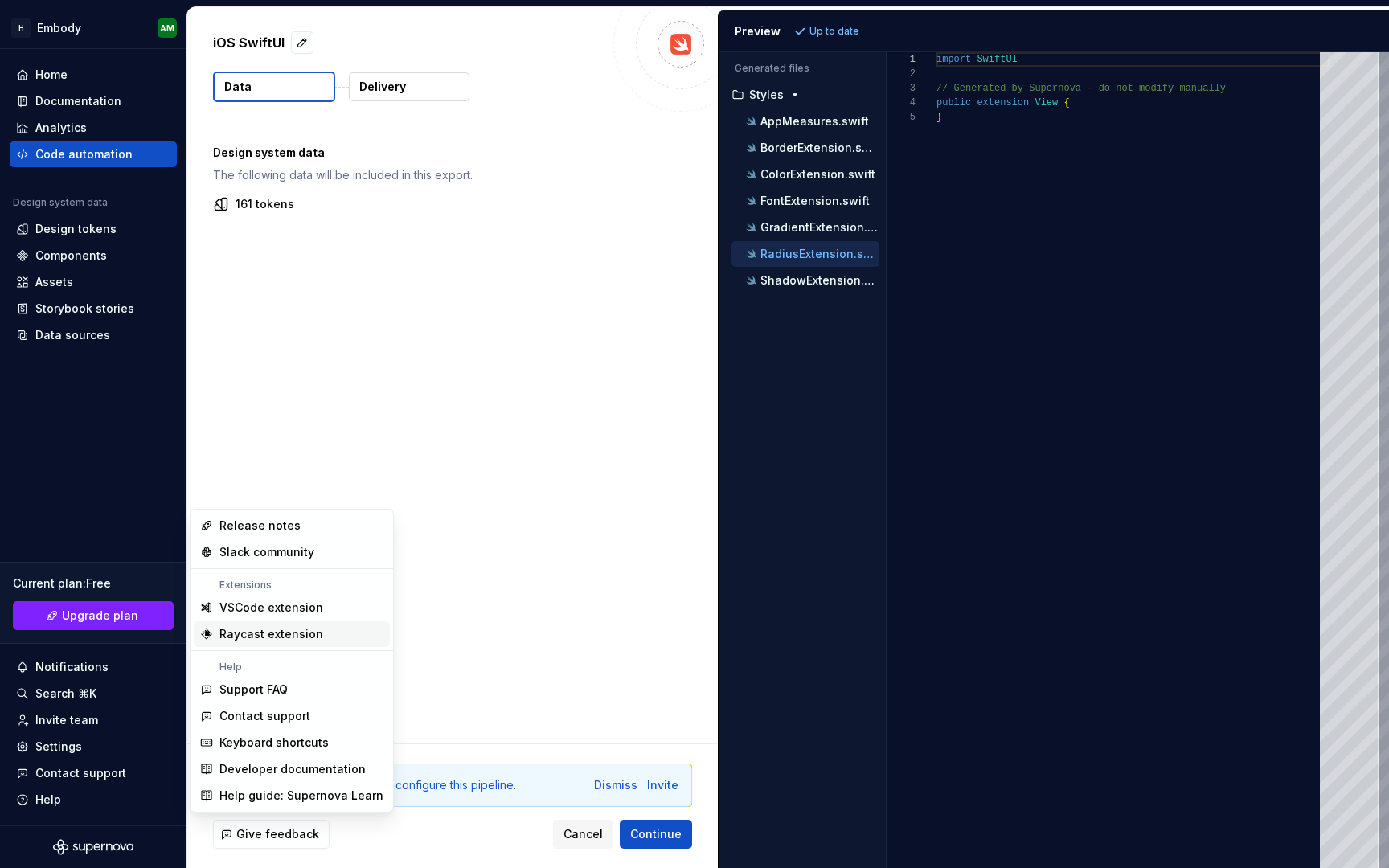
click at [566, 532] on div "Design system data The following data will be included in this export. 161 toke…" at bounding box center [453, 434] width 531 height 618
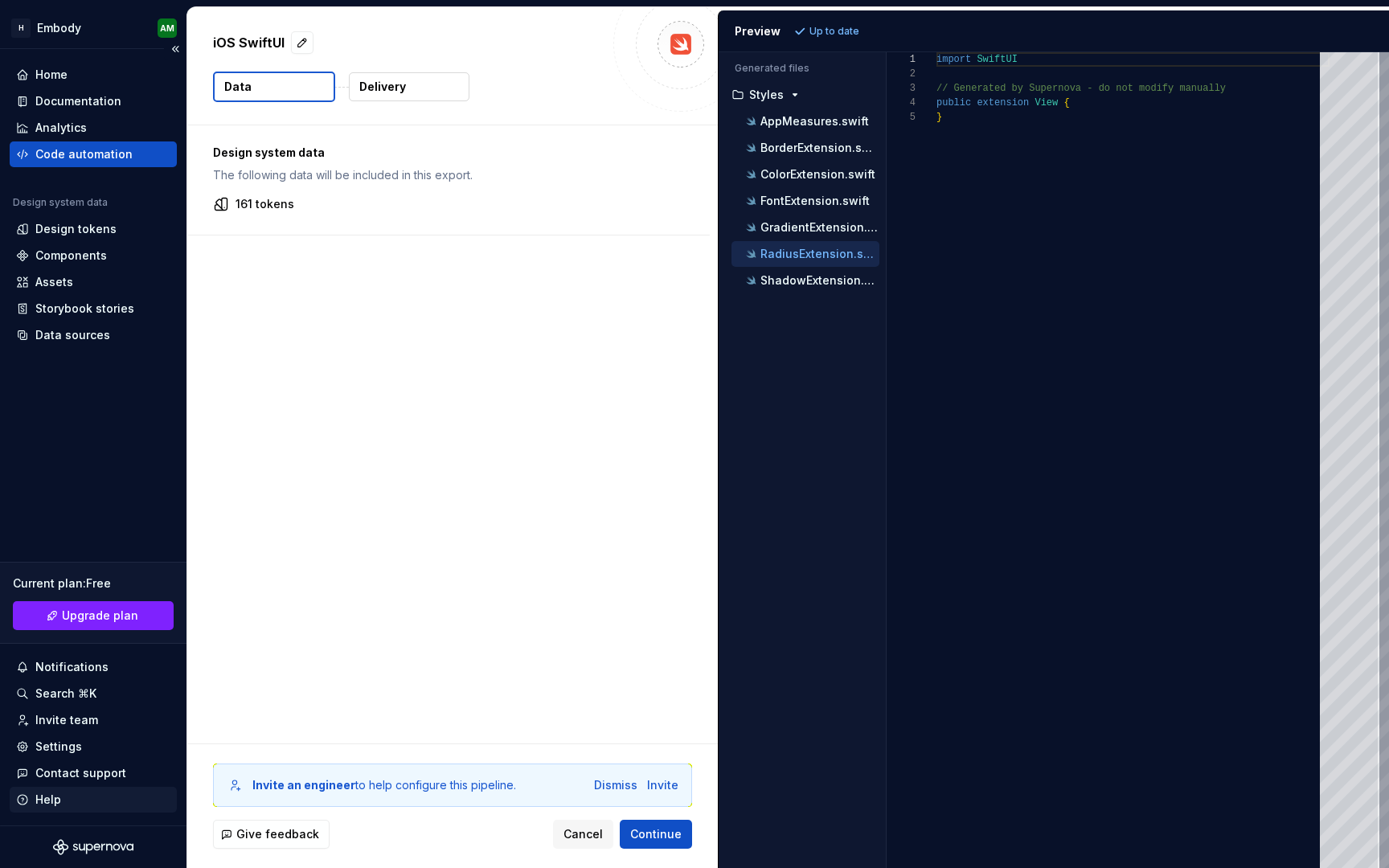
click at [106, 806] on div "Help" at bounding box center [93, 800] width 154 height 16
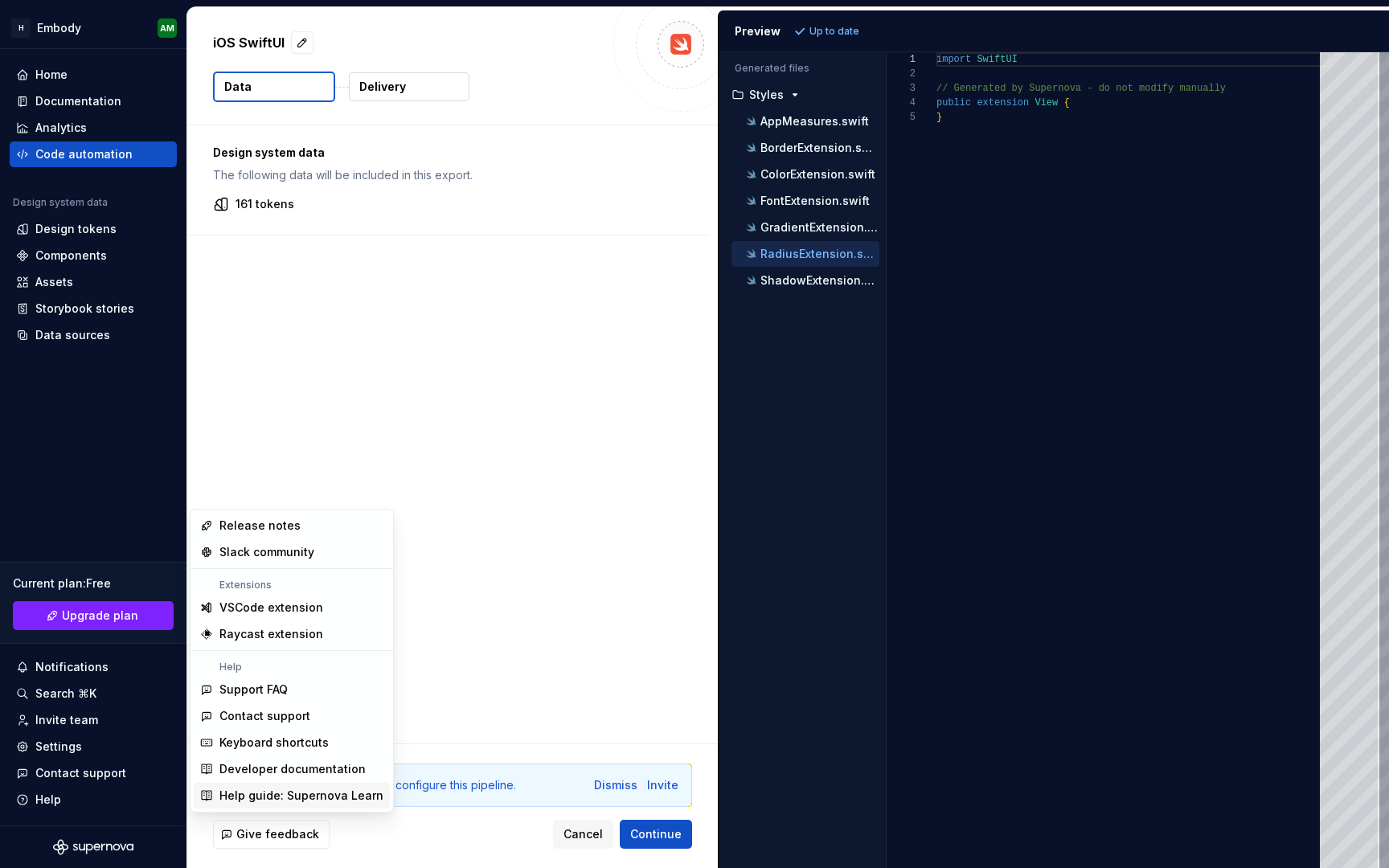
click at [238, 792] on div "Help guide: Supernova Learn" at bounding box center [301, 796] width 164 height 16
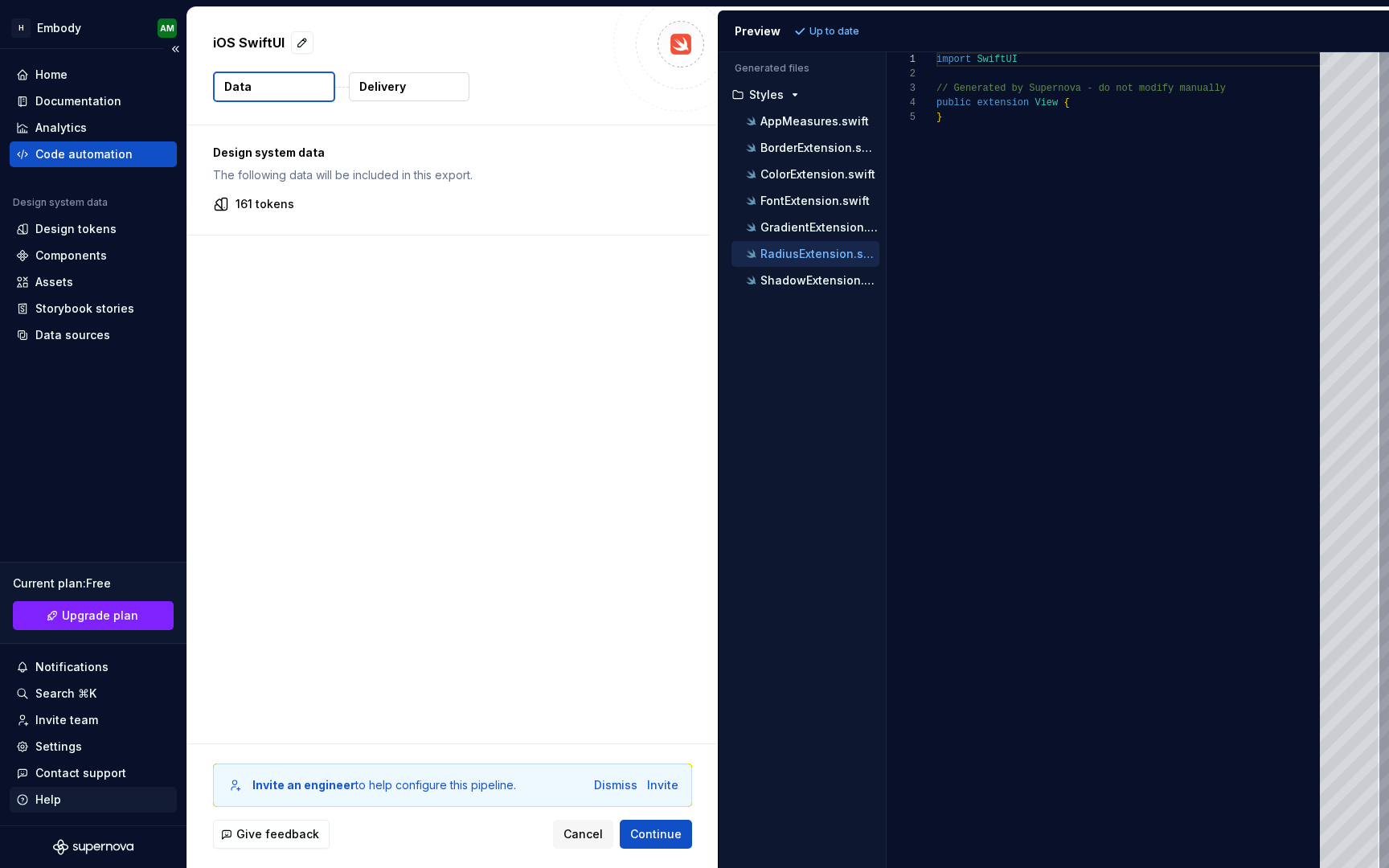
click at [81, 790] on div "Help" at bounding box center [93, 800] width 167 height 25
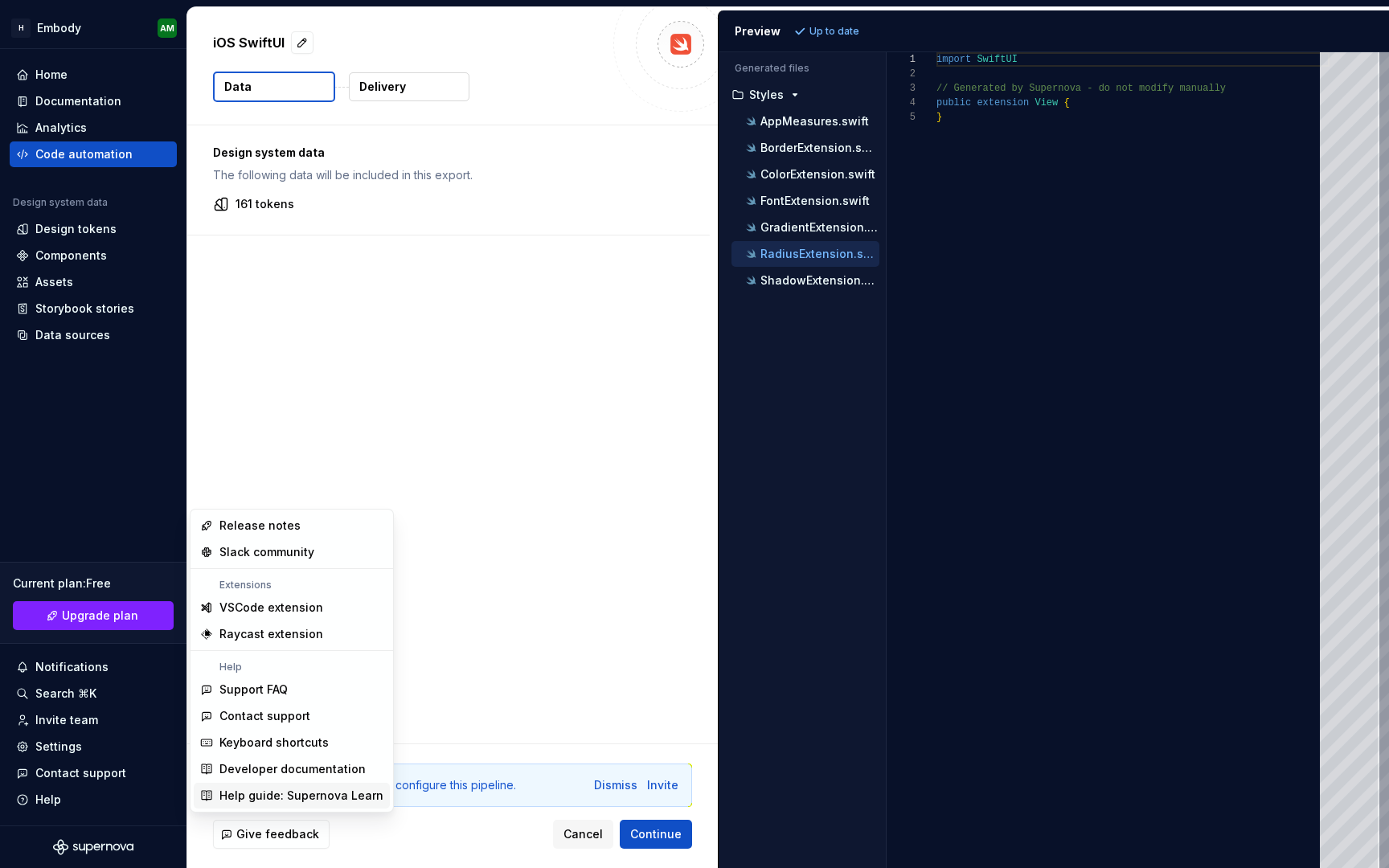
click at [230, 797] on div "Help guide: Supernova Learn" at bounding box center [301, 796] width 164 height 16
